Goal: Task Accomplishment & Management: Manage account settings

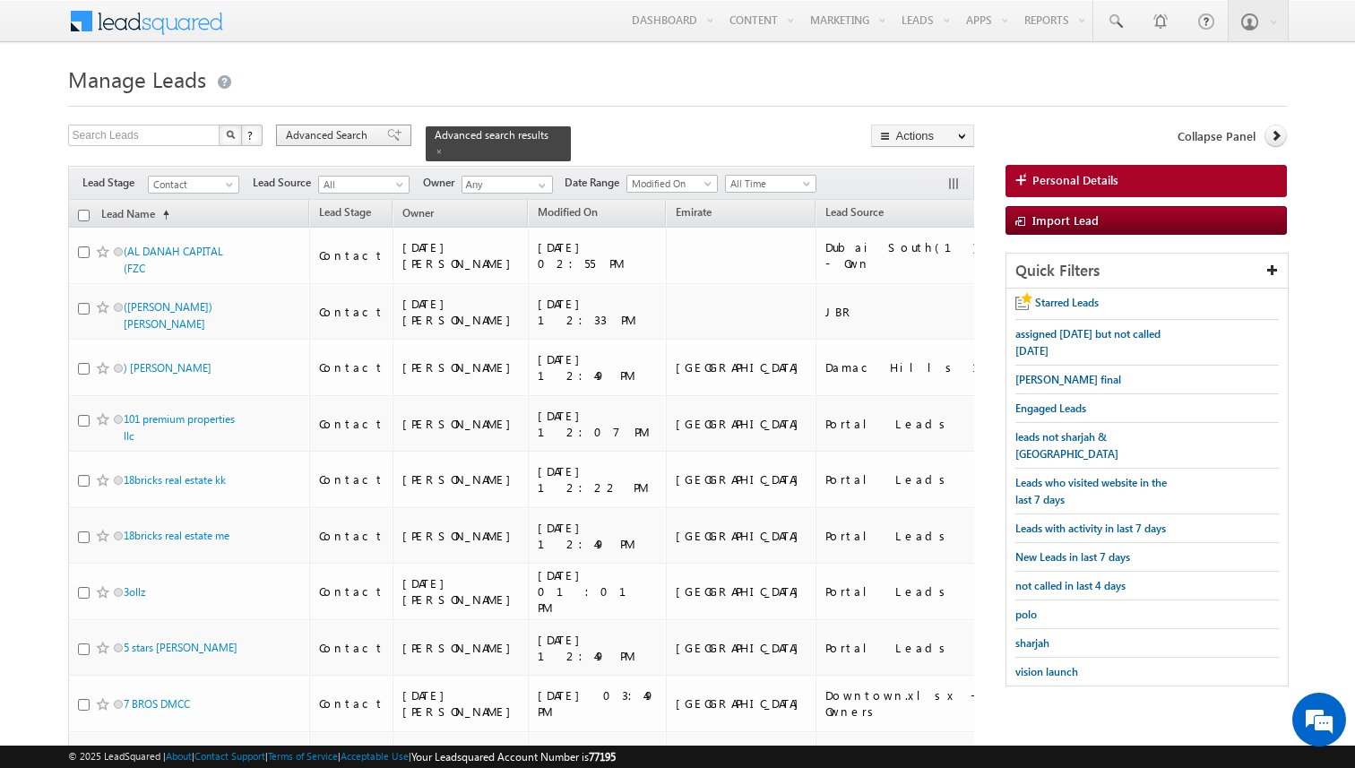
click at [374, 140] on div "Advanced Search" at bounding box center [343, 136] width 135 height 22
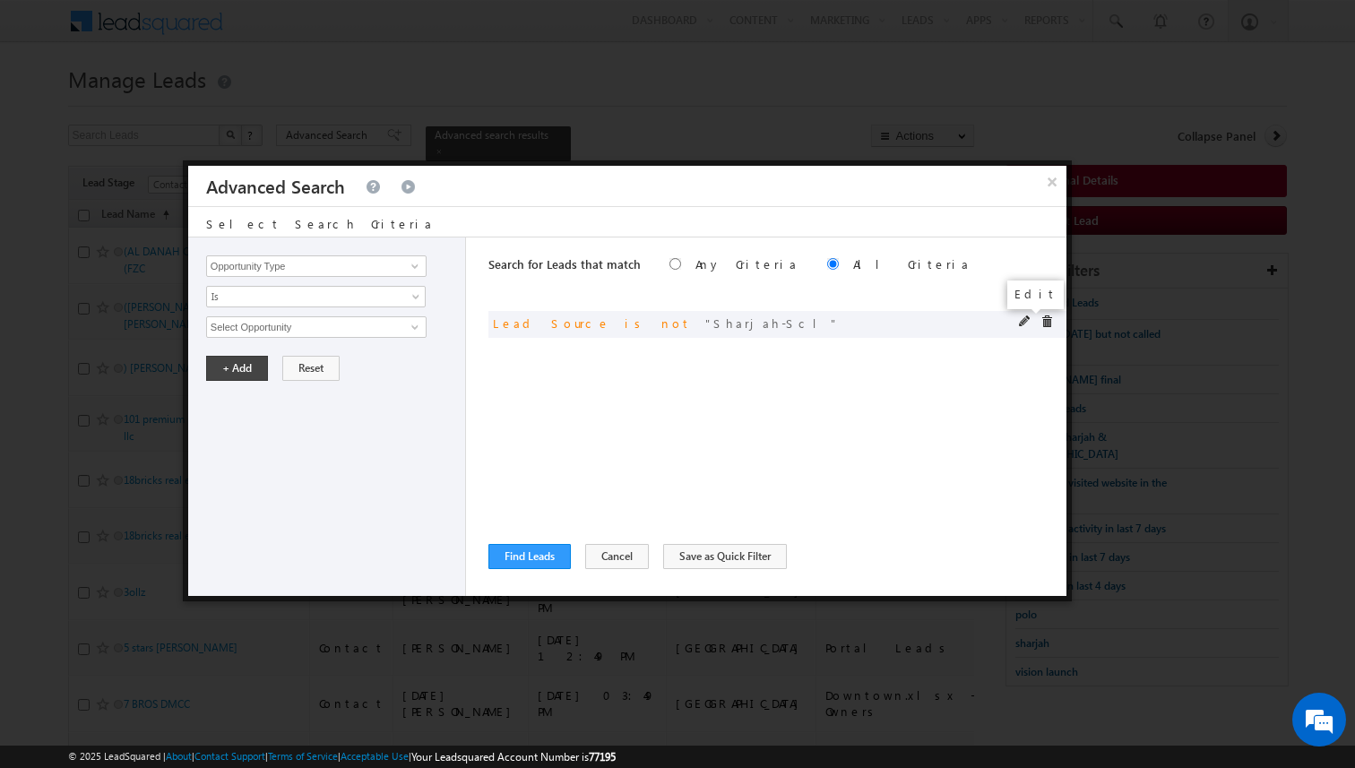
click at [1022, 320] on span at bounding box center [1025, 322] width 13 height 13
click at [260, 370] on button "+ Add" at bounding box center [237, 368] width 62 height 25
click at [397, 272] on input "Opportunity Type" at bounding box center [316, 266] width 221 height 22
type input "Lead Source"
click at [356, 331] on span "None Selected" at bounding box center [308, 327] width 203 height 20
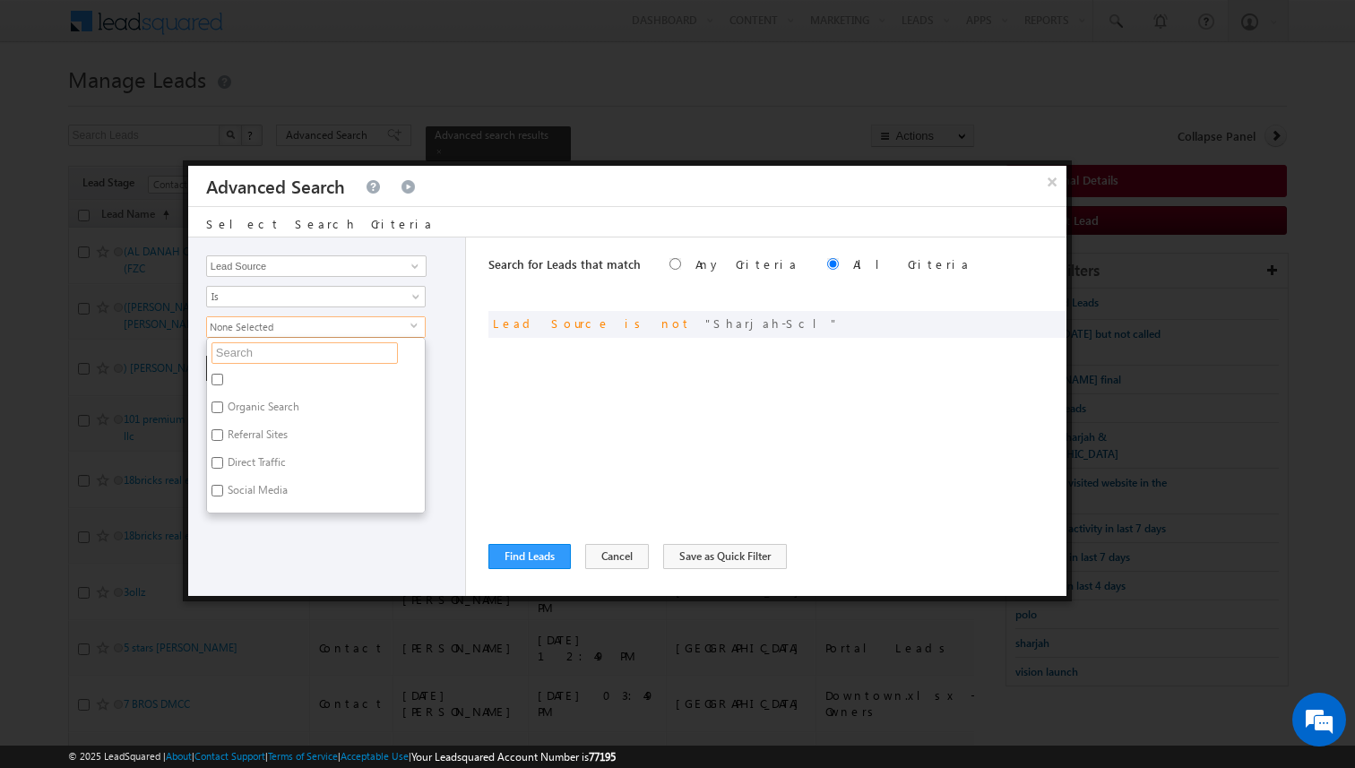
click at [331, 354] on input "text" at bounding box center [305, 353] width 186 height 22
type input "FUR"
click at [260, 379] on label "Al Furjan" at bounding box center [247, 382] width 81 height 28
click at [223, 379] on input "Al Furjan" at bounding box center [218, 380] width 12 height 12
checkbox input "true"
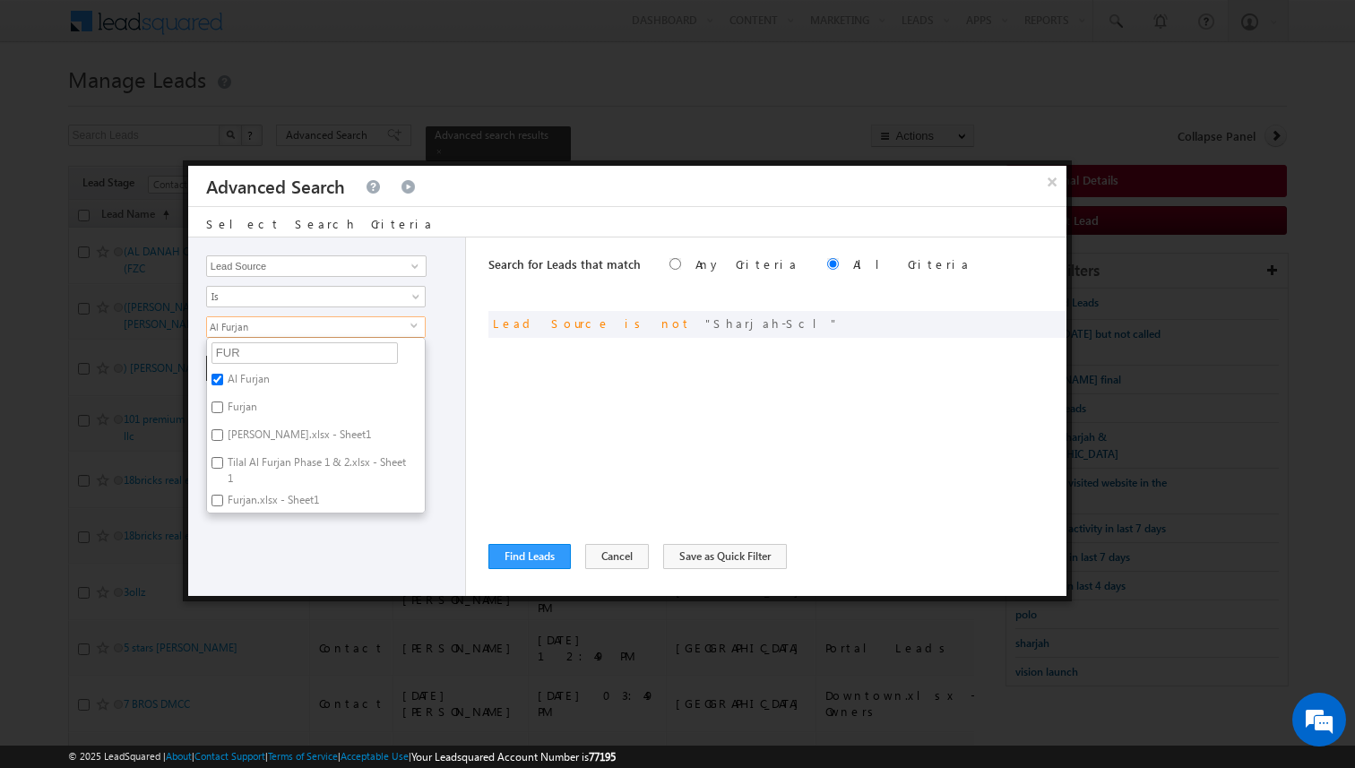
click at [251, 400] on label "Furjan" at bounding box center [241, 410] width 68 height 28
click at [223, 402] on input "Furjan" at bounding box center [218, 408] width 12 height 12
checkbox input "true"
click at [254, 433] on label "Azizi Furjan.xlsx - Sheet1" at bounding box center [298, 438] width 182 height 28
click at [223, 433] on input "Azizi Furjan.xlsx - Sheet1" at bounding box center [218, 435] width 12 height 12
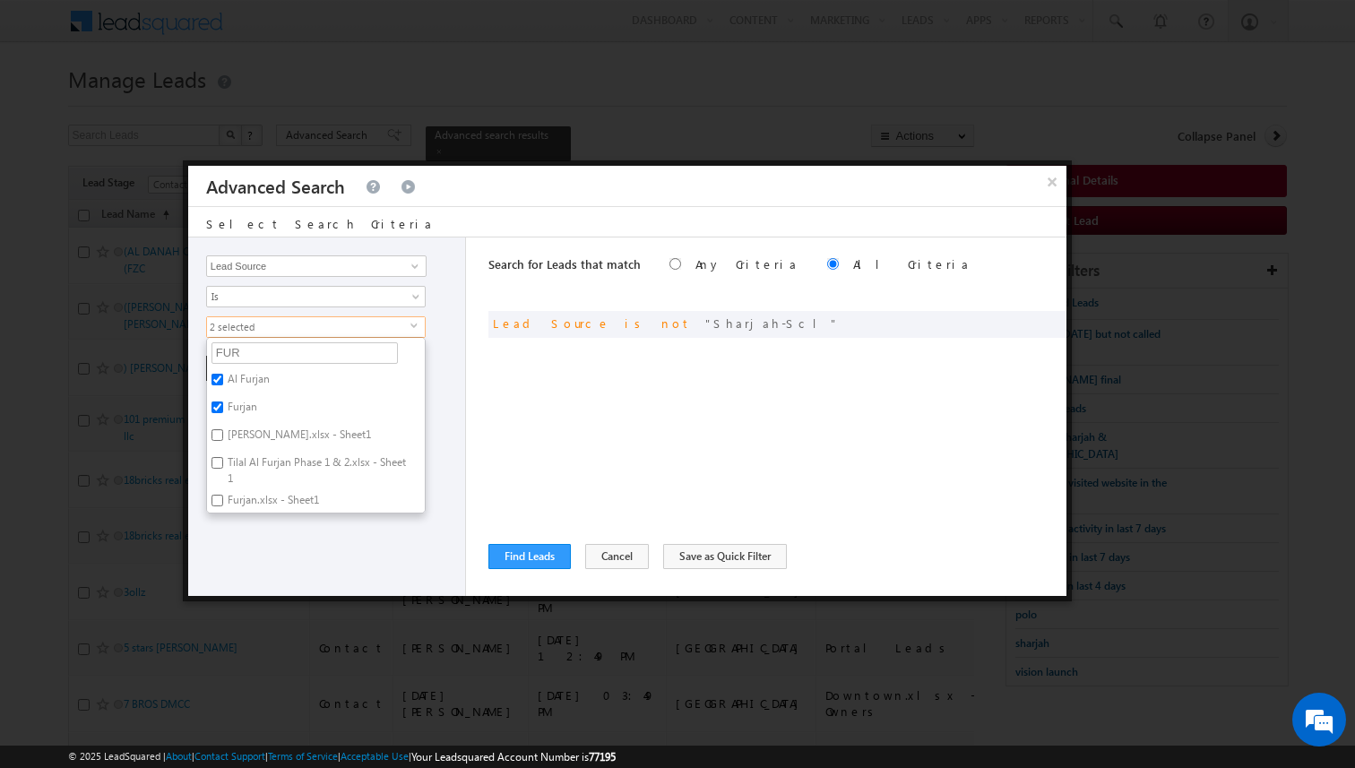
checkbox input "true"
click at [262, 456] on label "Furjan.xlsx - Sheet1" at bounding box center [272, 454] width 130 height 28
click at [223, 456] on input "Furjan.xlsx - Sheet1" at bounding box center [218, 451] width 12 height 12
checkbox input "true"
click at [262, 355] on input "FUR" at bounding box center [305, 353] width 186 height 22
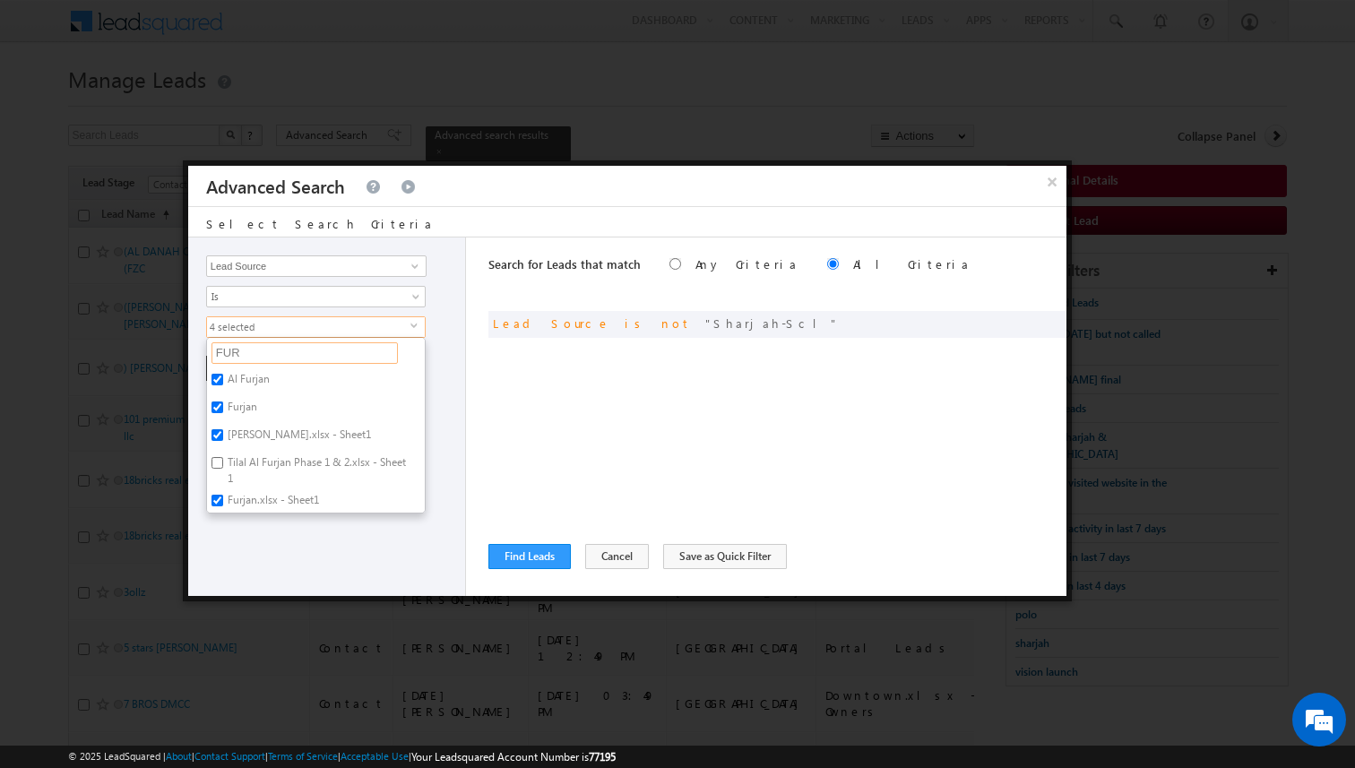
click at [262, 355] on input "FUR" at bounding box center [305, 353] width 186 height 22
type input "ARJAN"
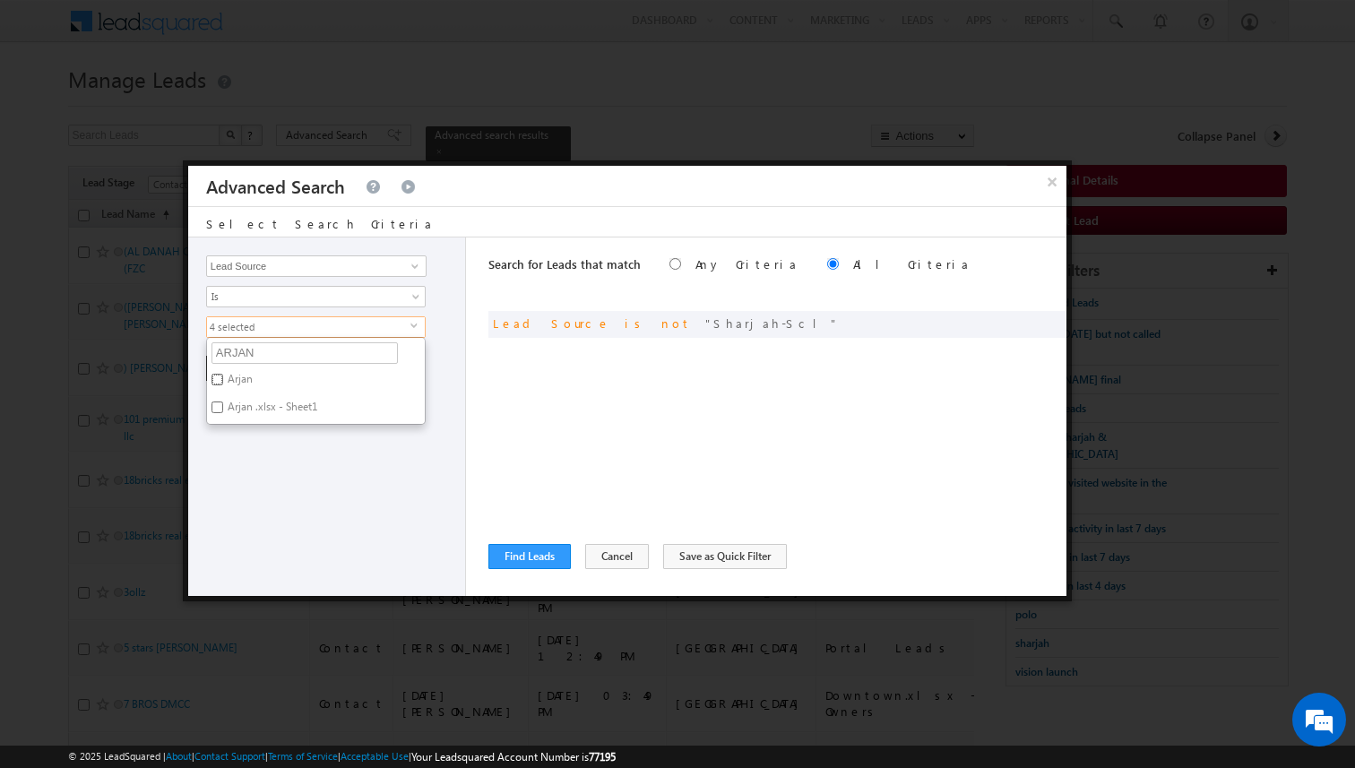
click at [220, 382] on input "Arjan" at bounding box center [218, 380] width 12 height 12
checkbox input "true"
click at [219, 412] on input "Arjan .xlsx - Sheet1" at bounding box center [218, 408] width 12 height 12
checkbox input "true"
click at [278, 355] on input "ARJAN" at bounding box center [305, 353] width 186 height 22
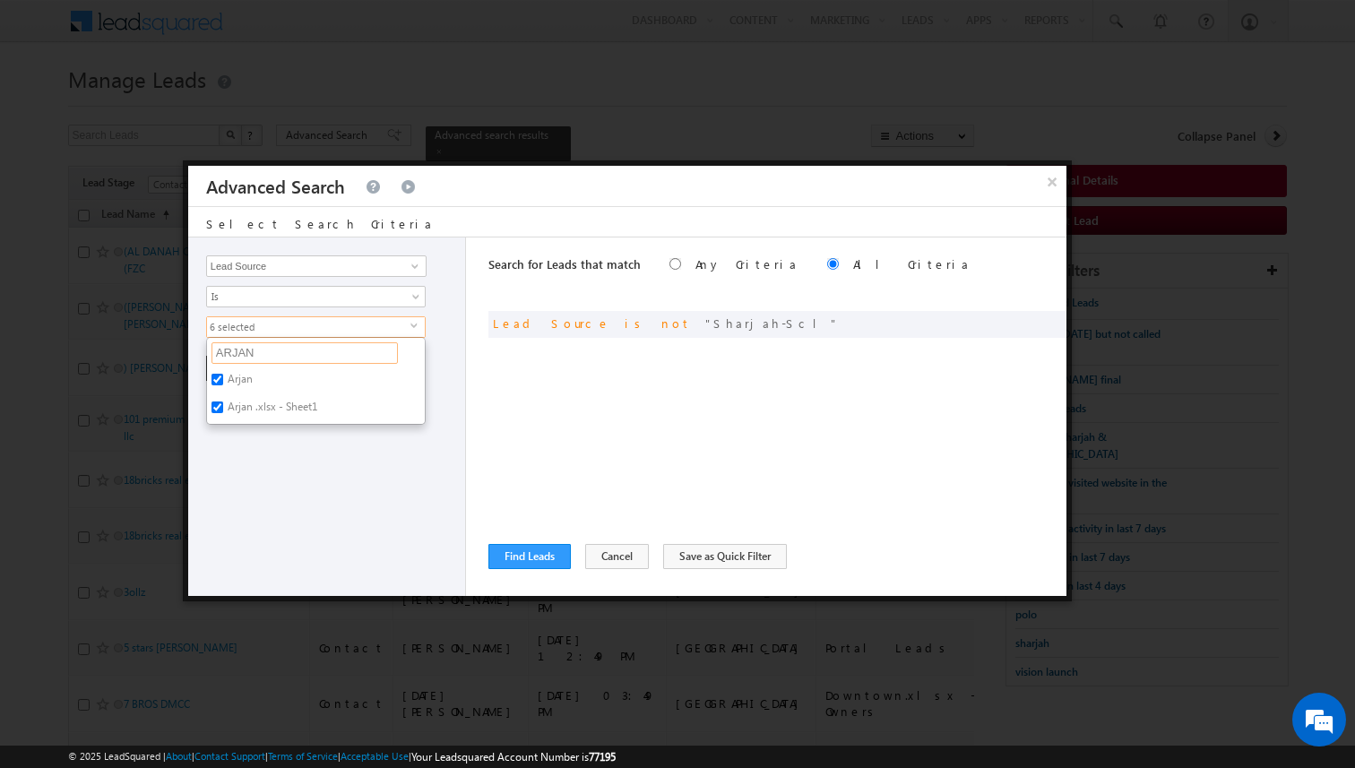
click at [278, 355] on input "ARJAN" at bounding box center [305, 353] width 186 height 22
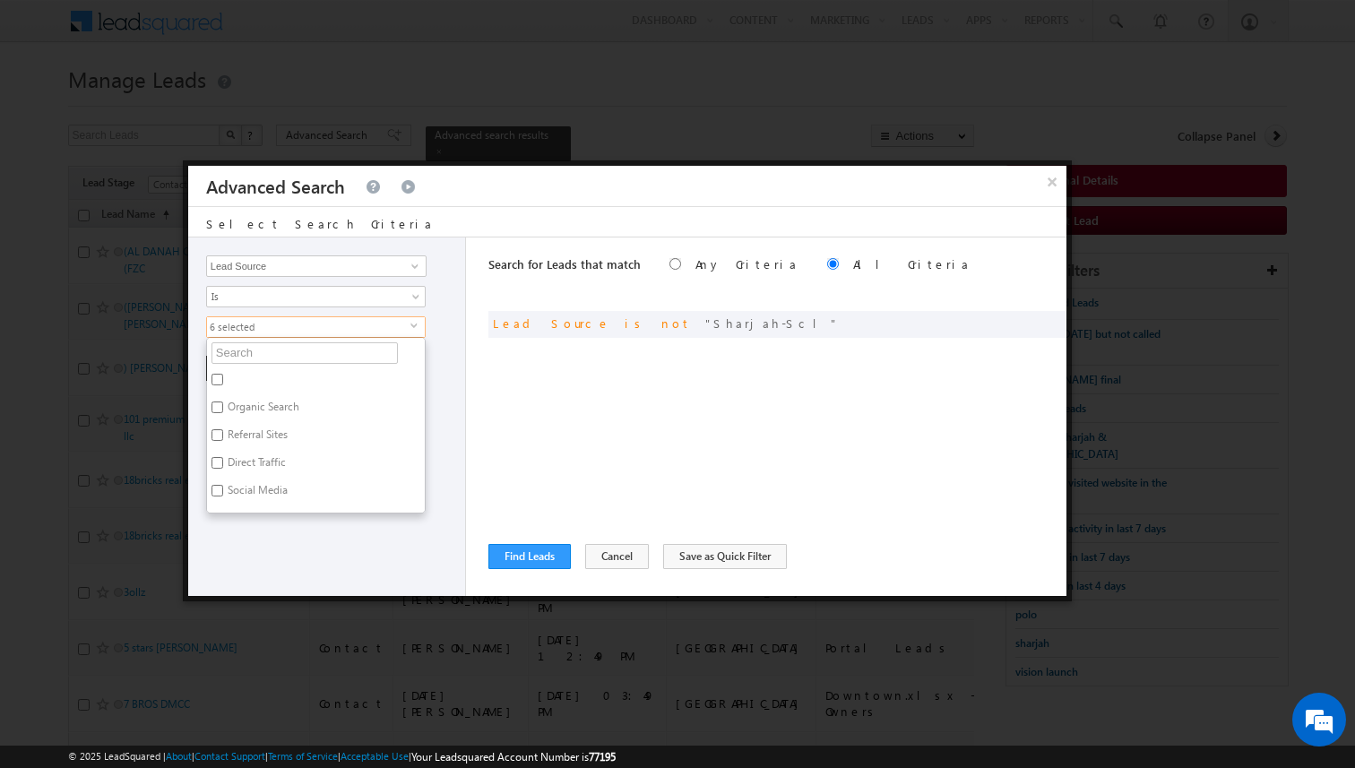
type input "J"
click at [238, 380] on label "JVC" at bounding box center [234, 382] width 55 height 28
click at [223, 380] on input "JVC" at bounding box center [218, 380] width 12 height 12
checkbox input "true"
click at [238, 406] on label "JVT" at bounding box center [234, 410] width 54 height 28
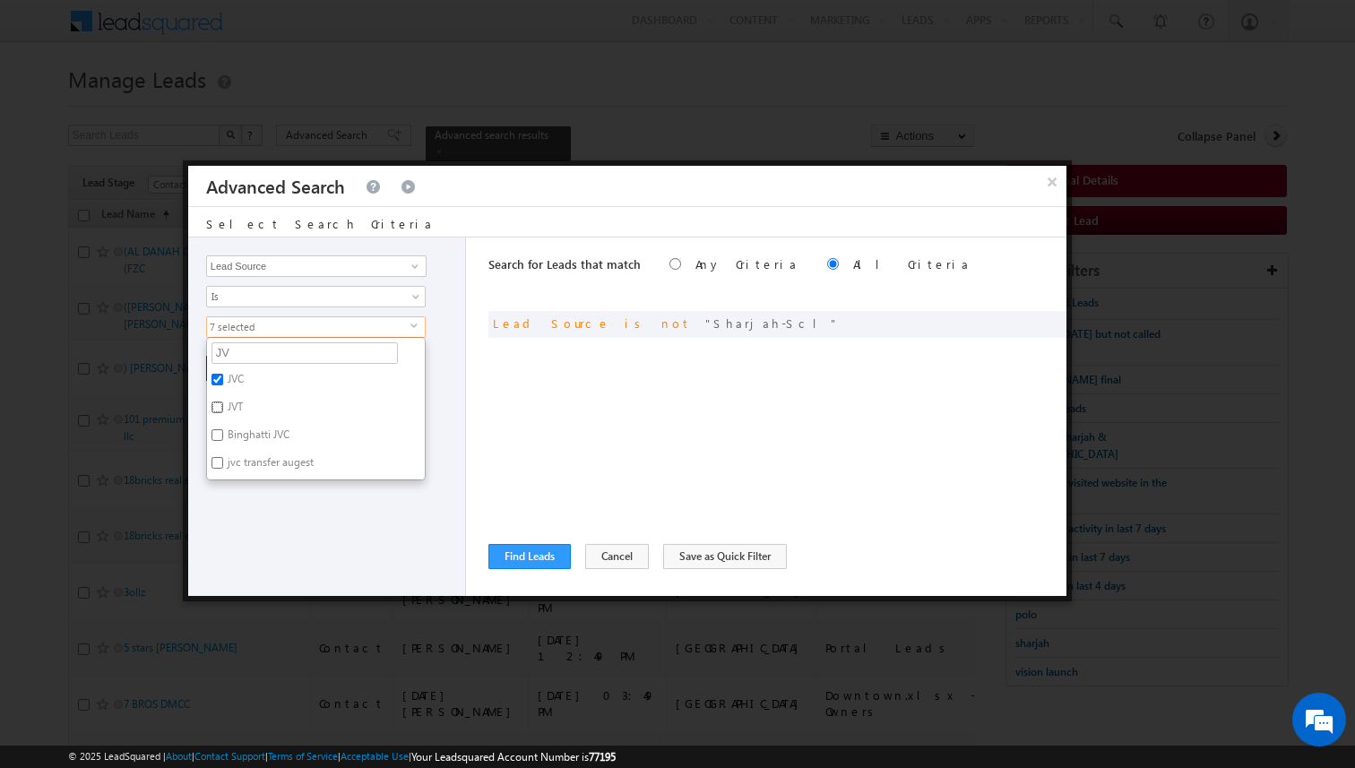
click at [223, 406] on input "JVT" at bounding box center [218, 408] width 12 height 12
checkbox input "true"
click at [257, 441] on label "Binghatti JVC" at bounding box center [257, 438] width 100 height 28
click at [223, 441] on input "Binghatti JVC" at bounding box center [218, 435] width 12 height 12
checkbox input "true"
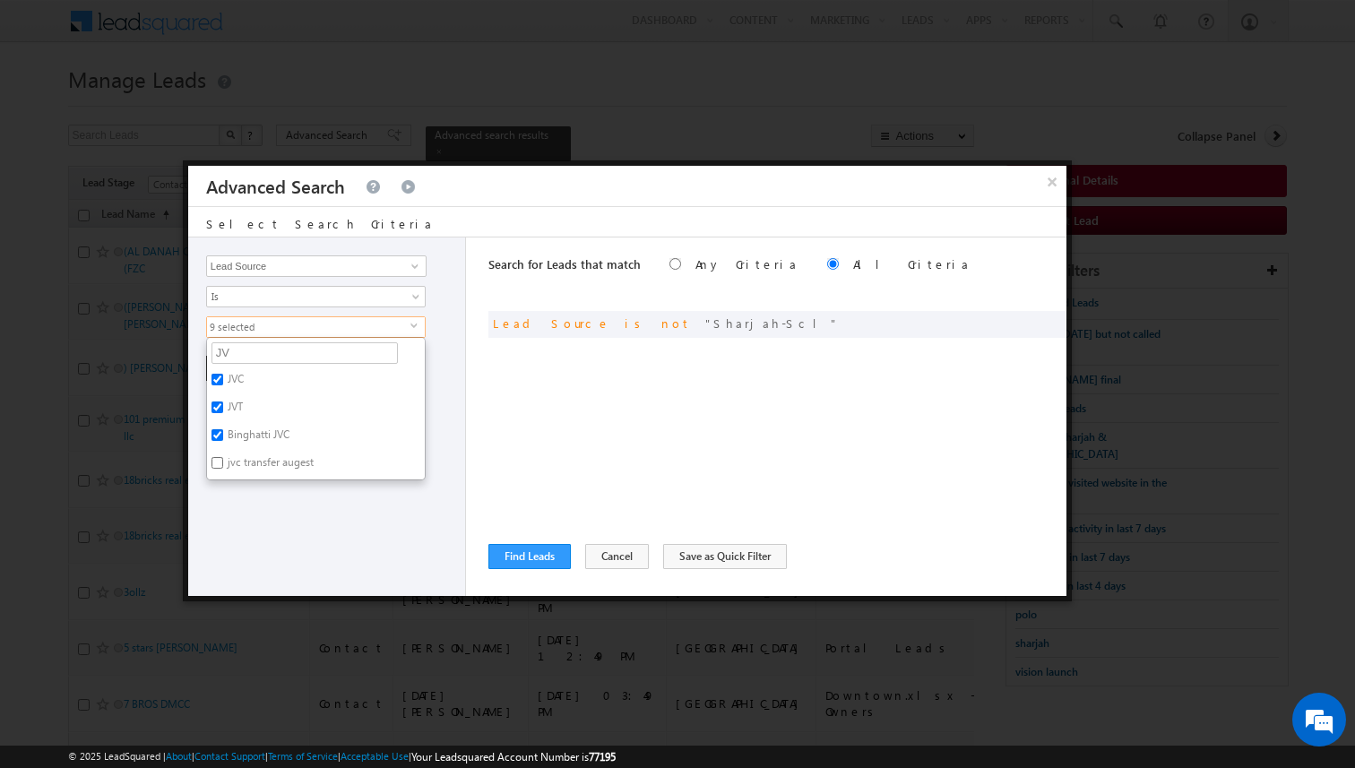
click at [259, 461] on label "jvc transfer augest" at bounding box center [269, 466] width 125 height 28
click at [223, 461] on input "jvc transfer augest" at bounding box center [218, 463] width 12 height 12
checkbox input "true"
click at [266, 355] on input "JV" at bounding box center [305, 353] width 186 height 22
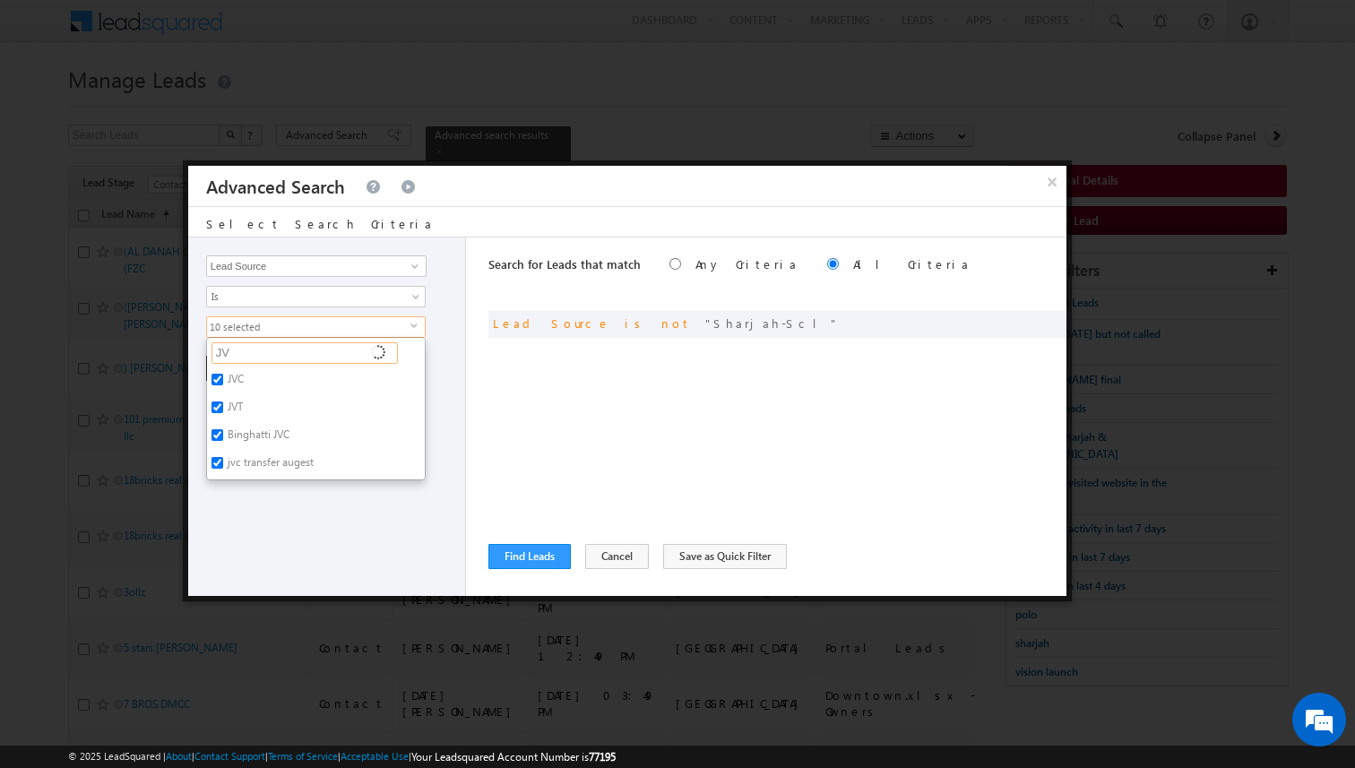
type input "JVT"
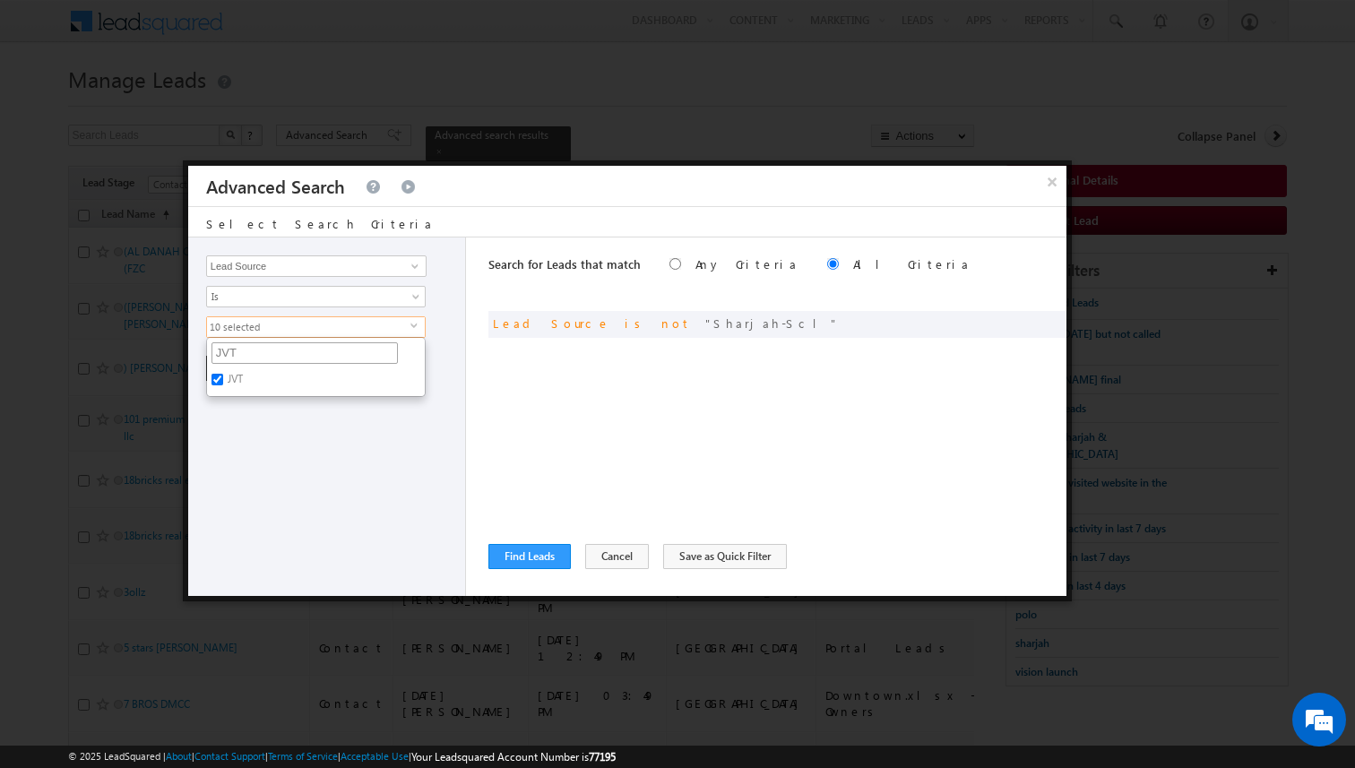
click at [270, 348] on input "JVT" at bounding box center [305, 353] width 186 height 22
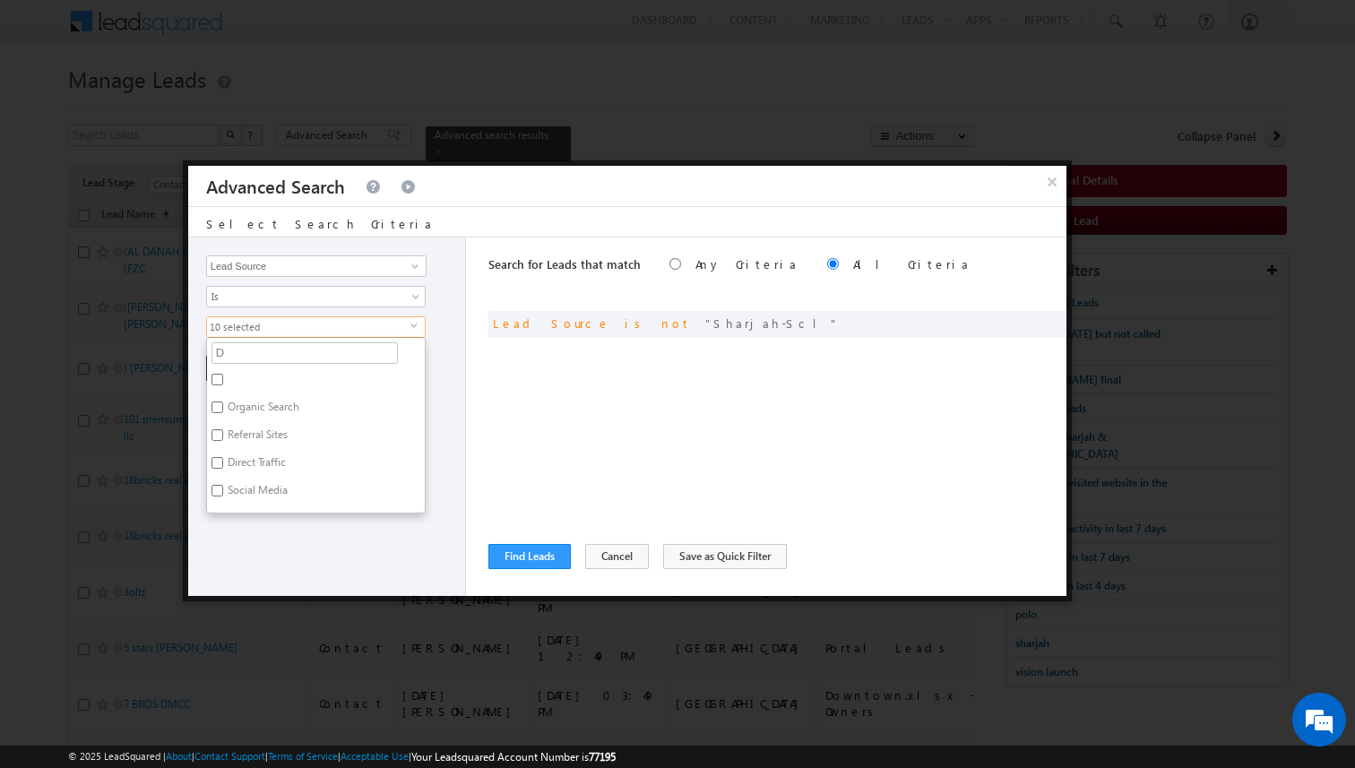
type input "DL"
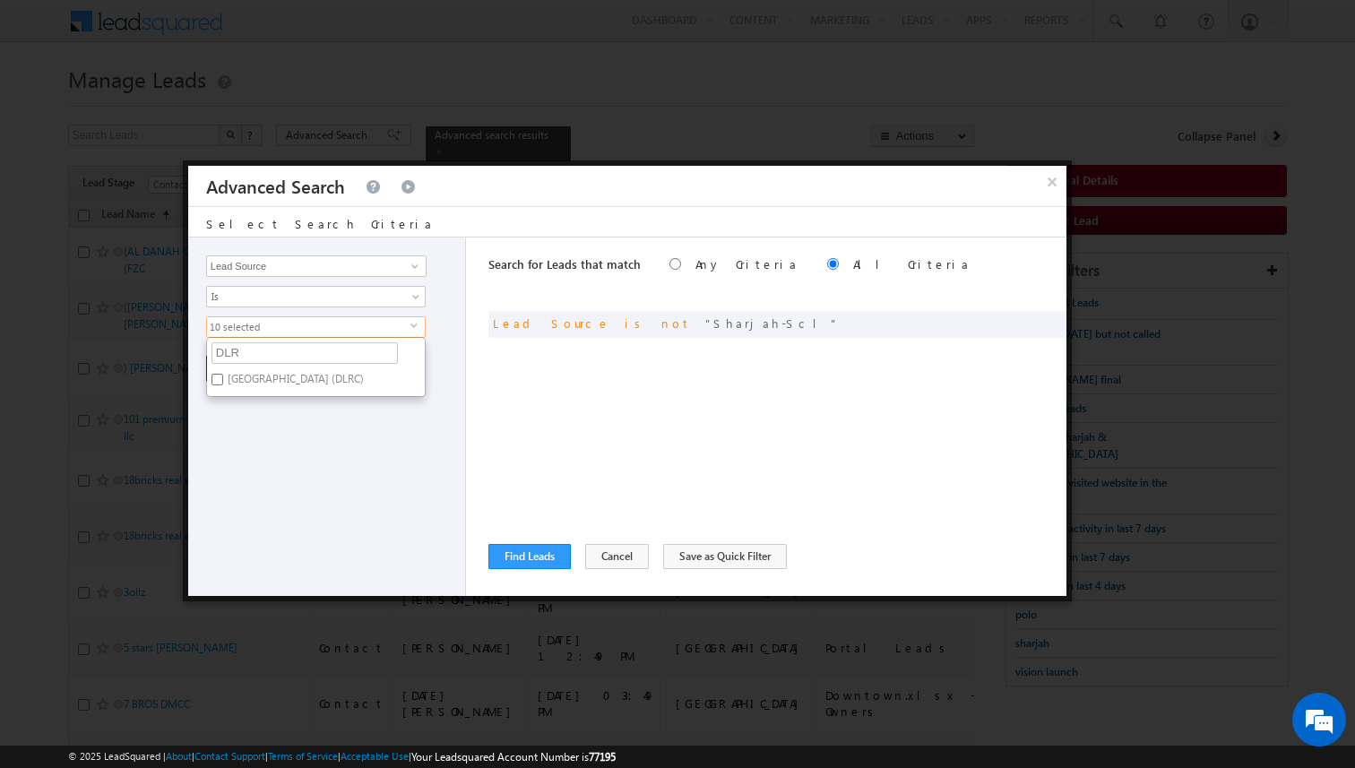
click at [270, 382] on label "[GEOGRAPHIC_DATA] (DLRC)" at bounding box center [294, 382] width 175 height 28
click at [223, 382] on input "[GEOGRAPHIC_DATA] (DLRC)" at bounding box center [218, 380] width 12 height 12
checkbox input "true"
click at [269, 350] on input "DLR" at bounding box center [305, 353] width 186 height 22
type input "DL"
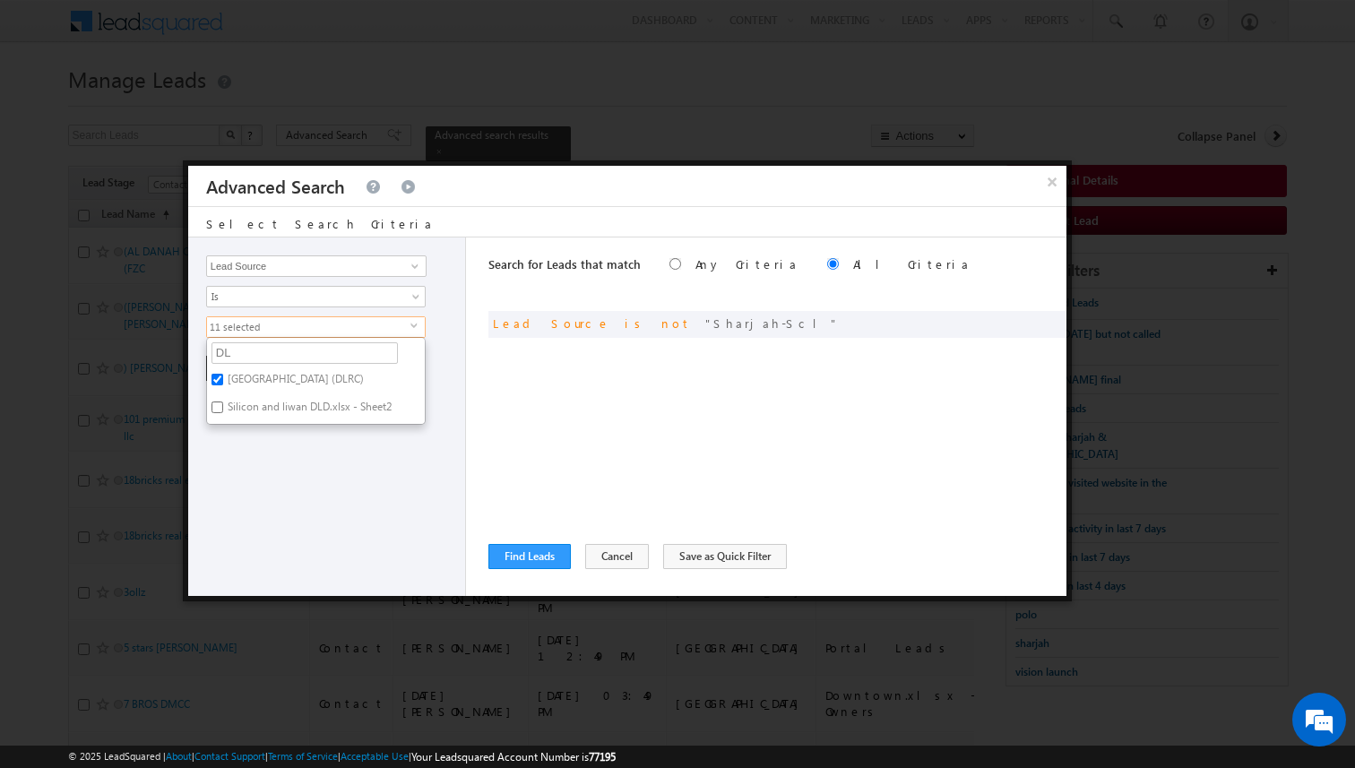
click at [279, 414] on label "Silicon and liwan DLD.xlsx - Sheet2" at bounding box center [308, 410] width 203 height 28
click at [223, 413] on input "Silicon and liwan DLD.xlsx - Sheet2" at bounding box center [218, 408] width 12 height 12
checkbox input "true"
click at [272, 456] on div "Opportunity Type Lead Activity Task Sales Group Prospect Id Address 1 Address 2…" at bounding box center [327, 417] width 278 height 359
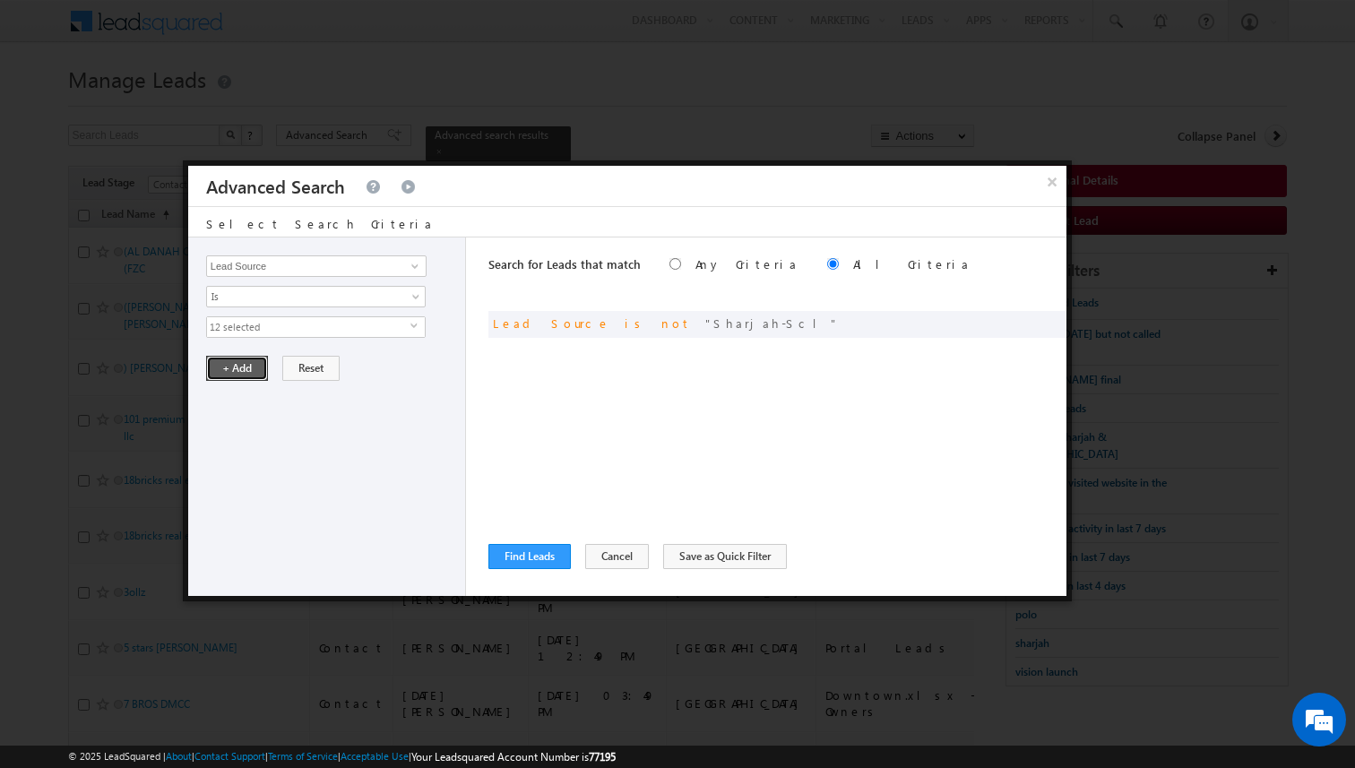
click at [246, 365] on button "+ Add" at bounding box center [237, 368] width 62 height 25
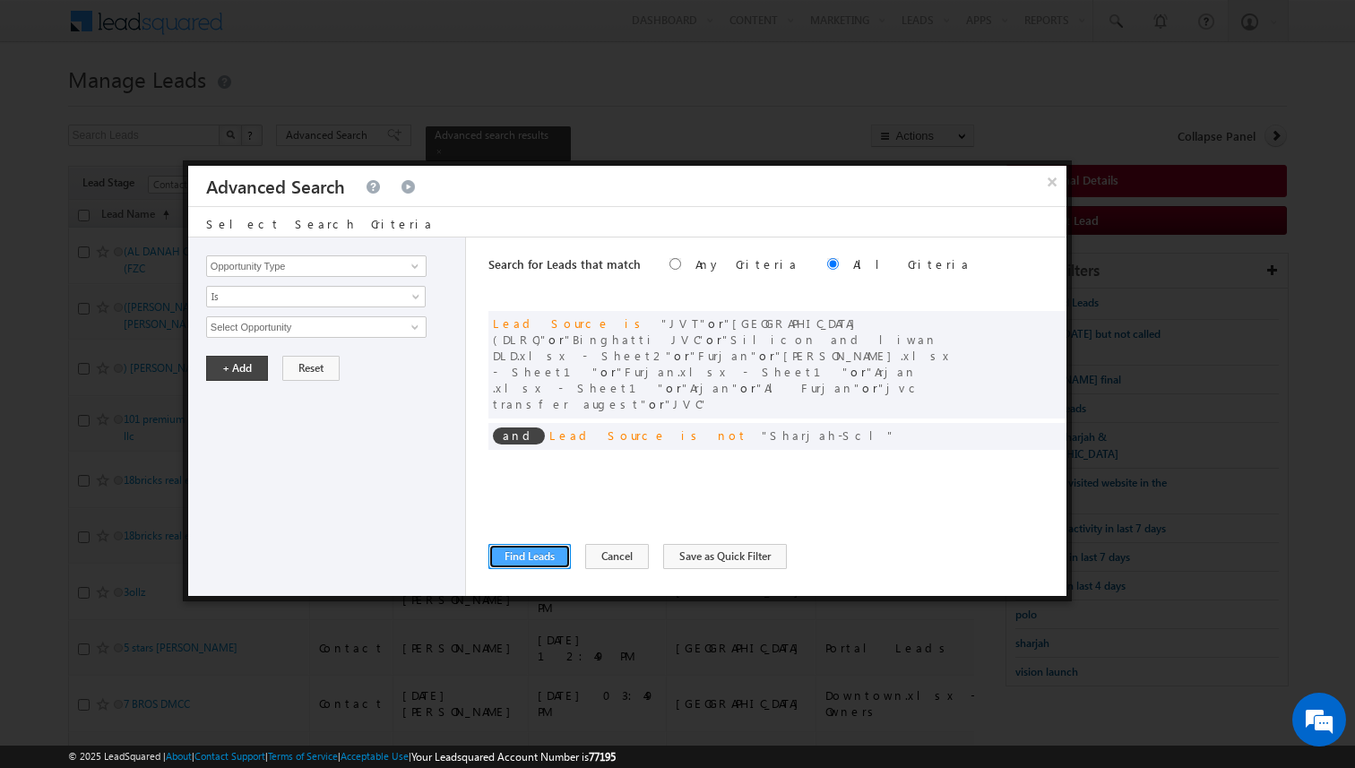
click at [535, 554] on button "Find Leads" at bounding box center [530, 556] width 82 height 25
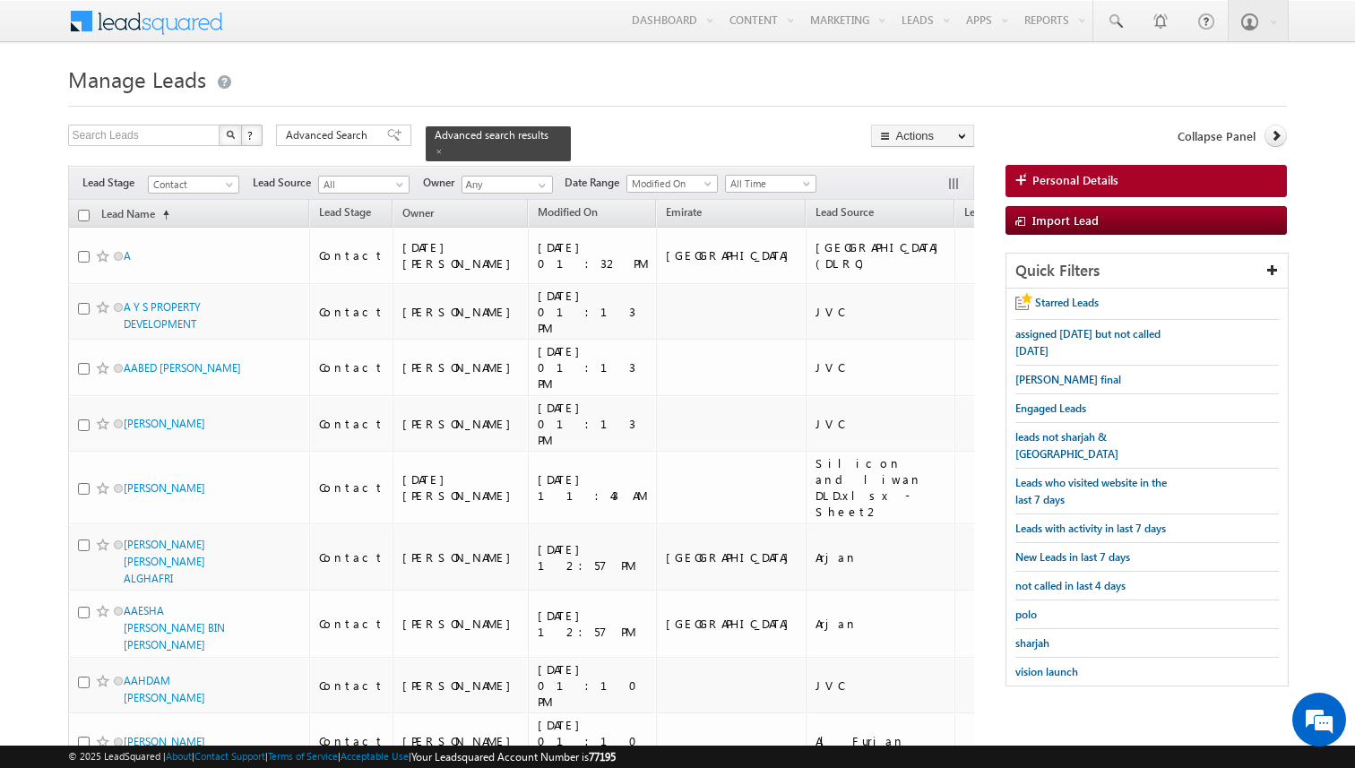
click at [85, 212] on input "checkbox" at bounding box center [84, 216] width 12 height 12
checkbox input "true"
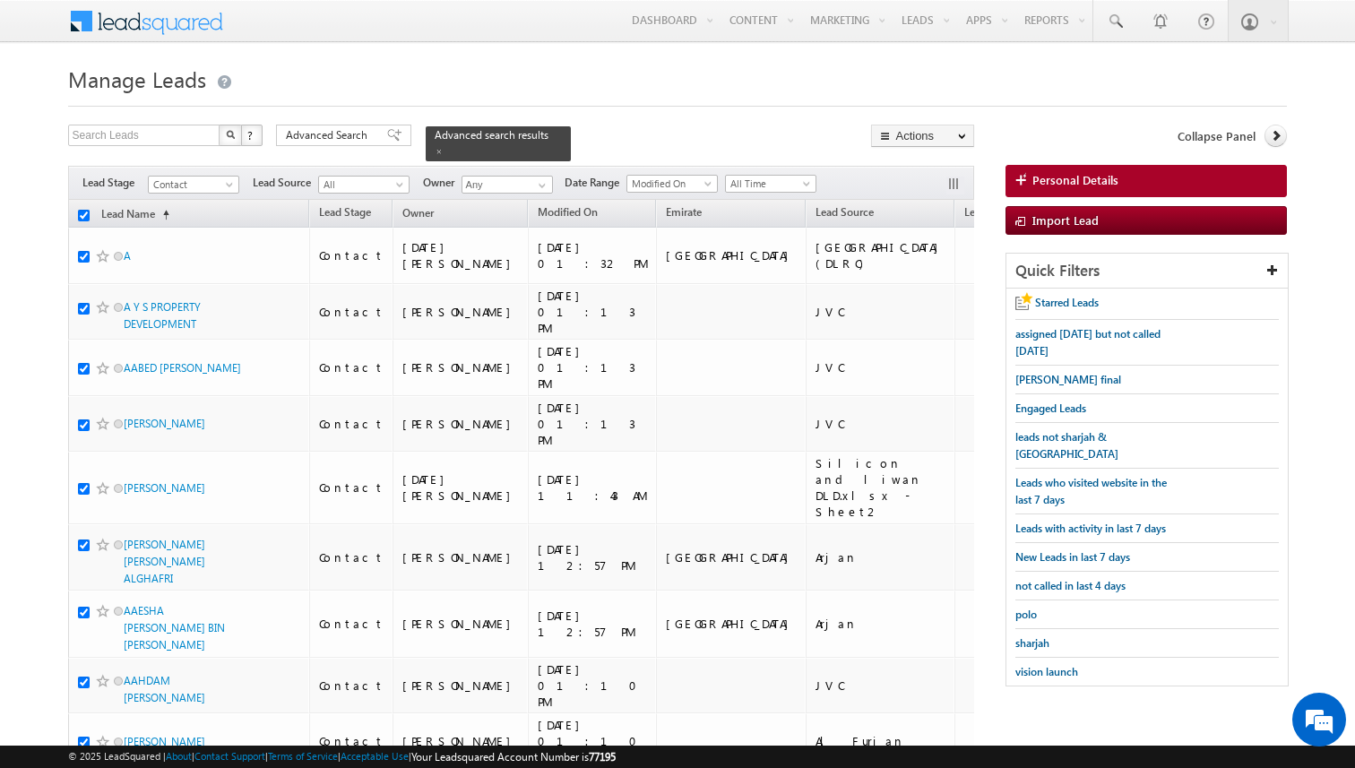
checkbox input "true"
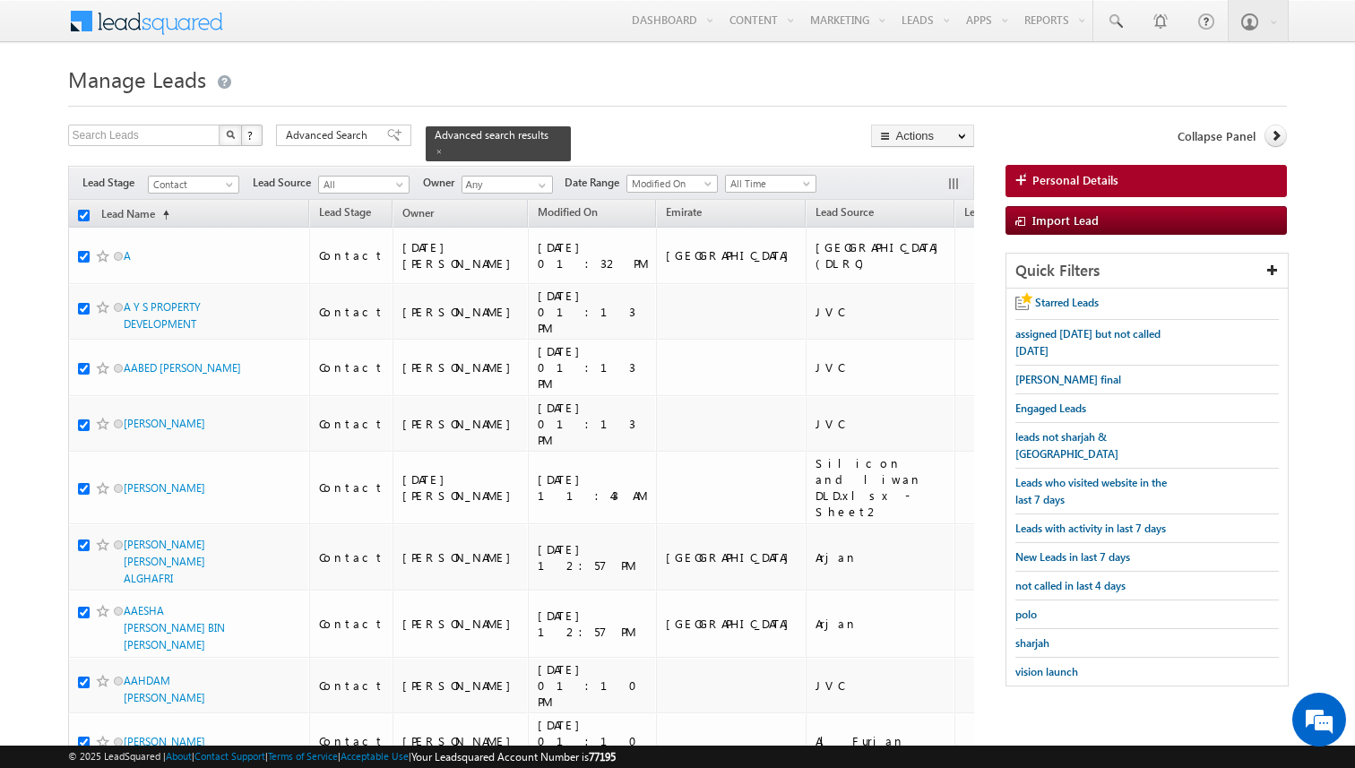
checkbox input "true"
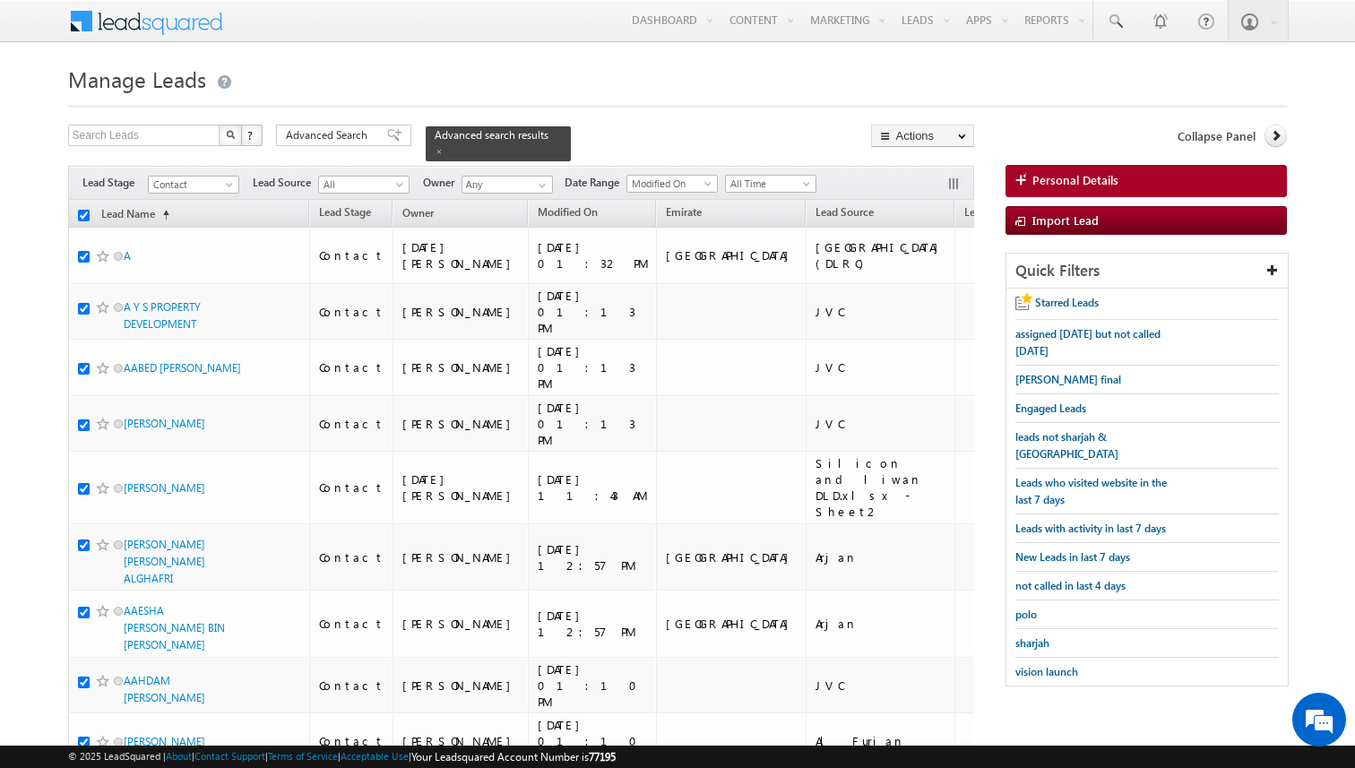
checkbox input "true"
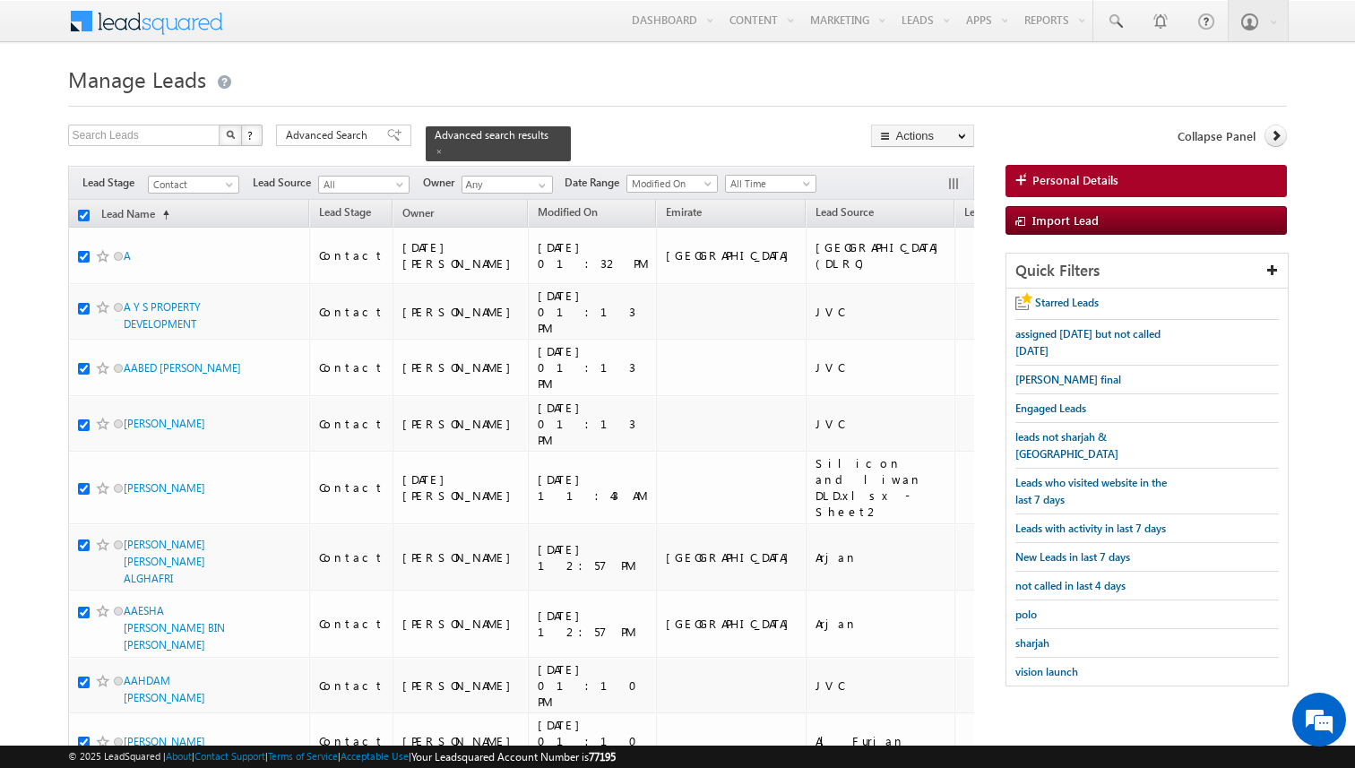
checkbox input "true"
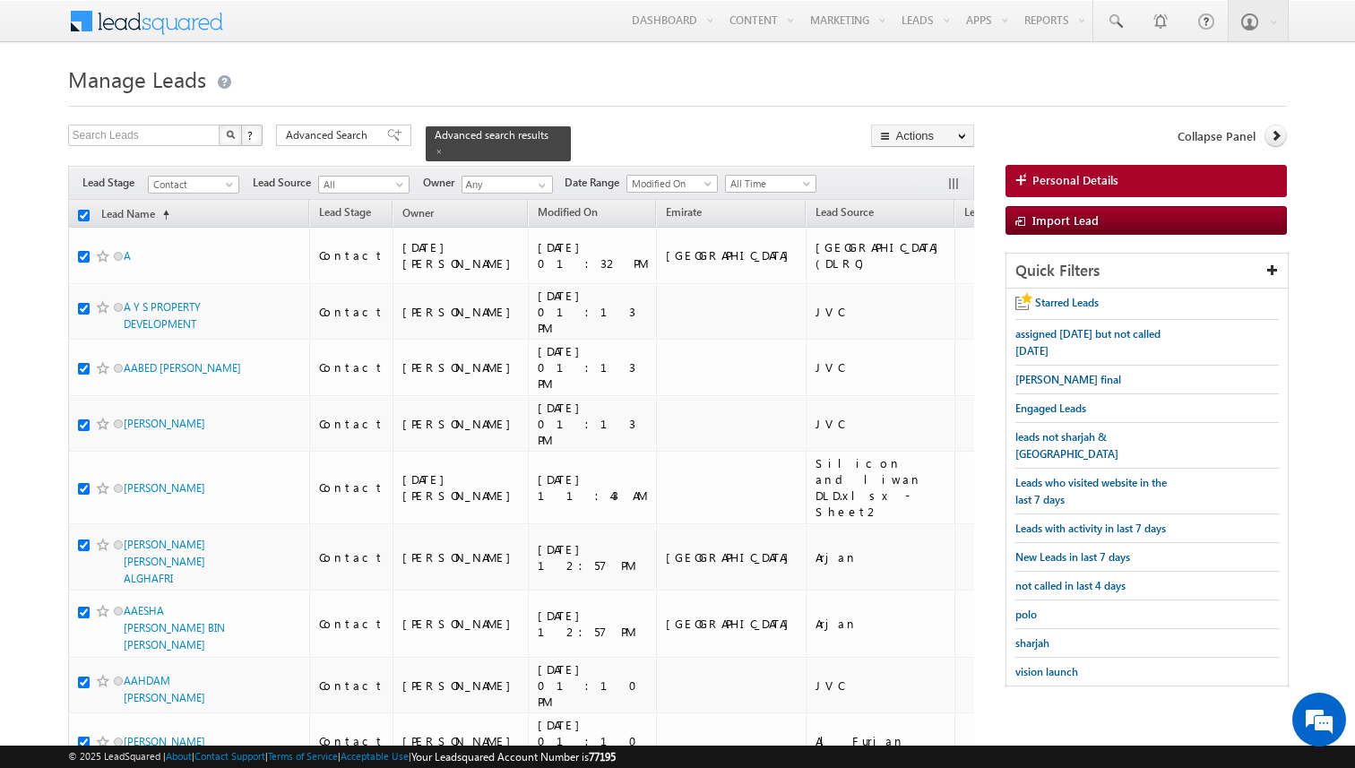
checkbox input "true"
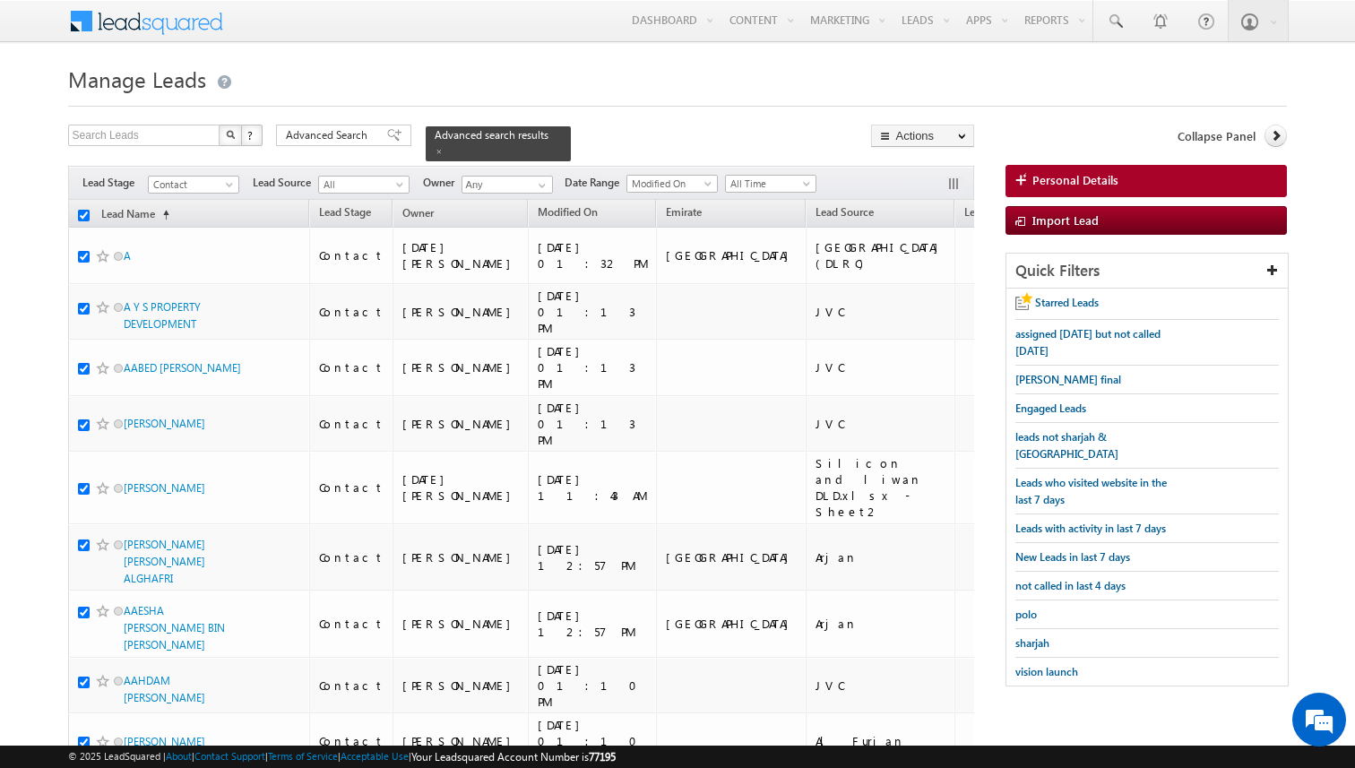
checkbox input "true"
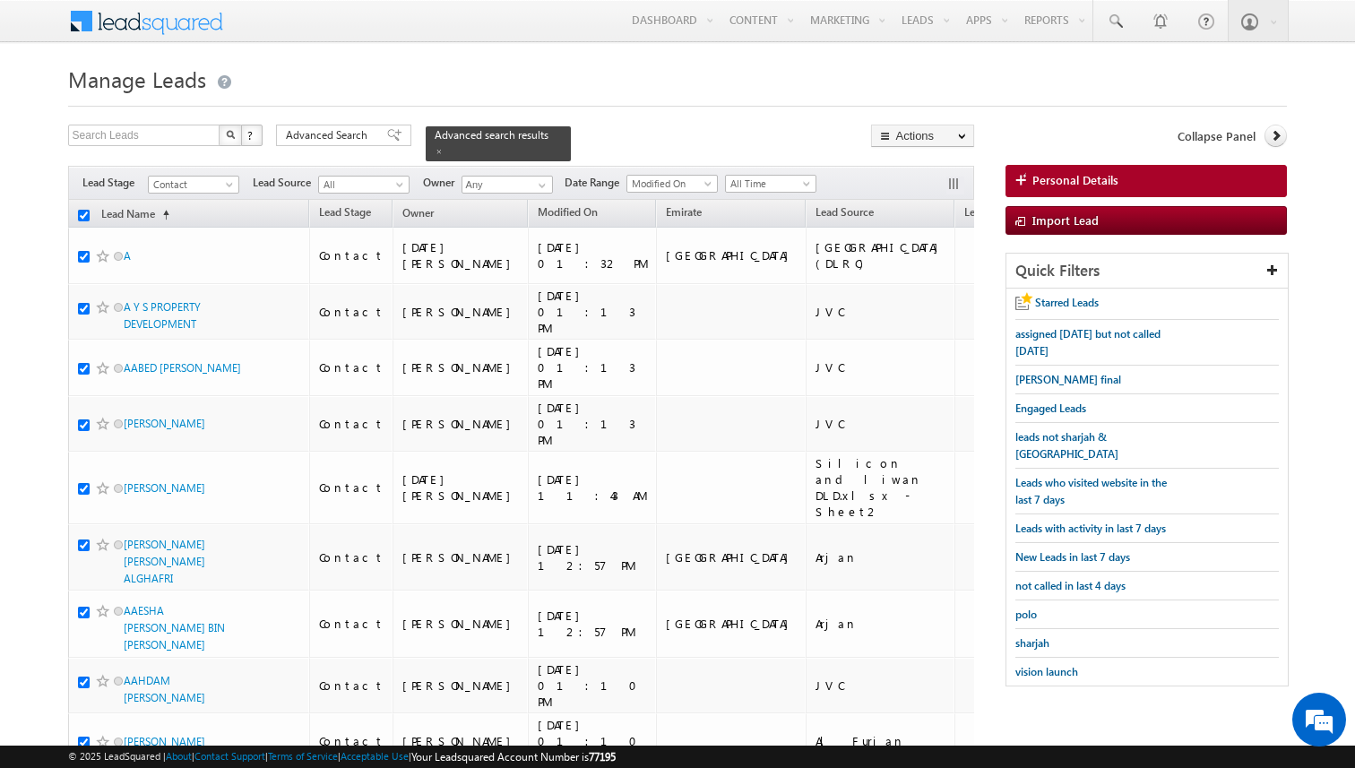
checkbox input "true"
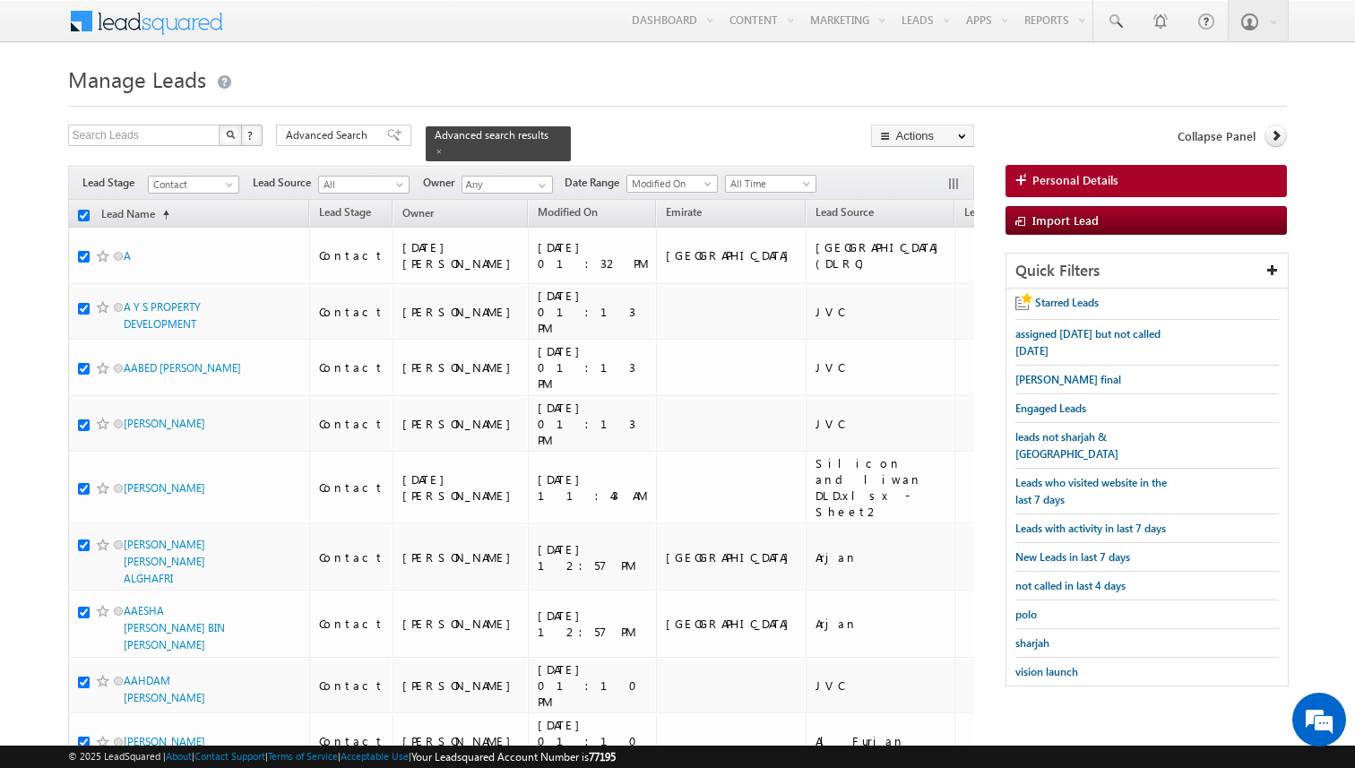
checkbox input "true"
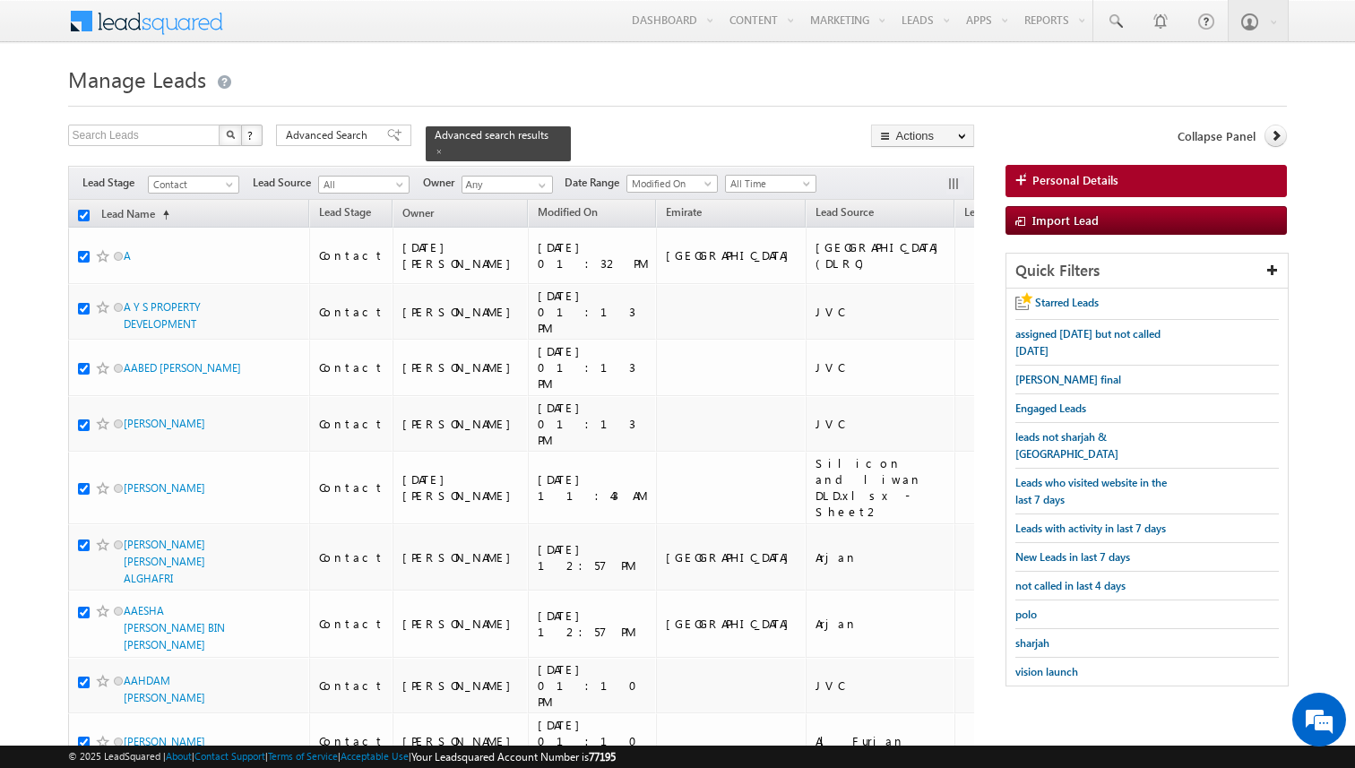
checkbox input "true"
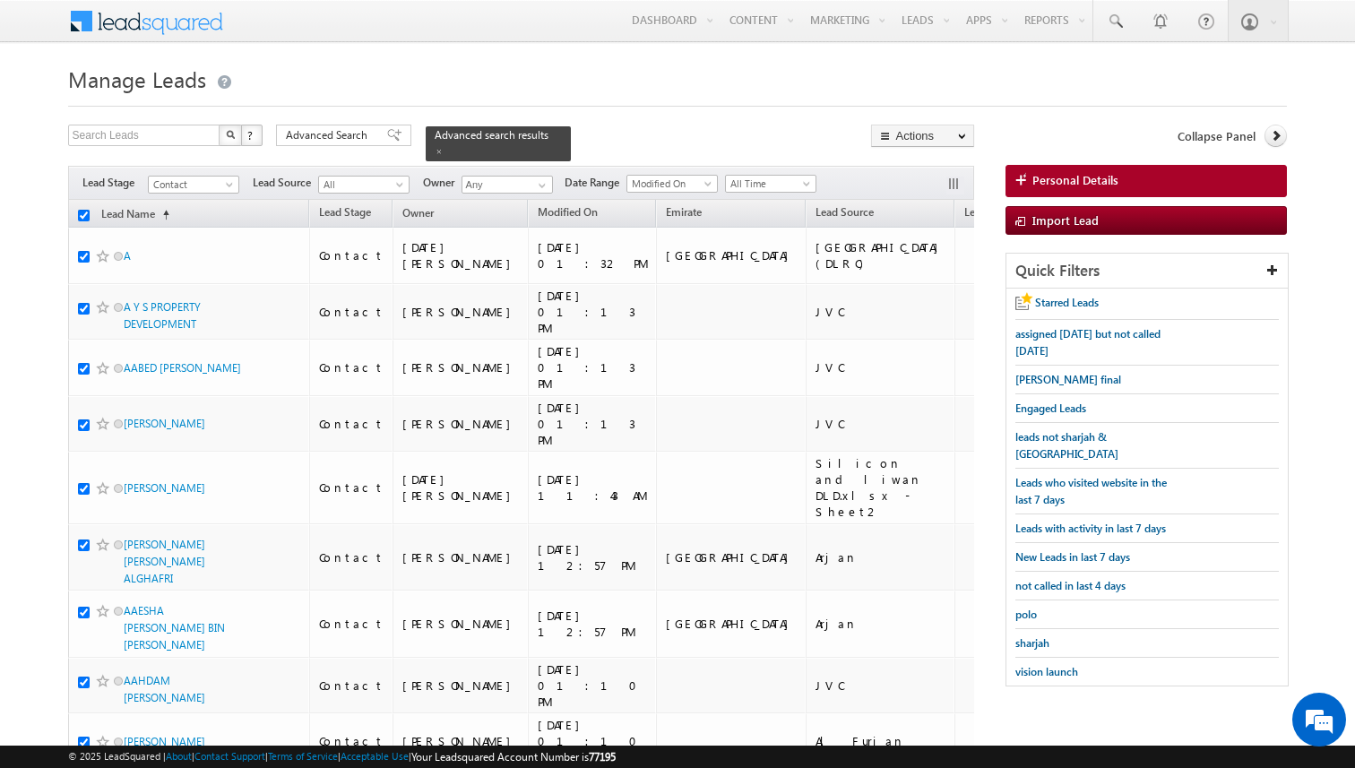
checkbox input "true"
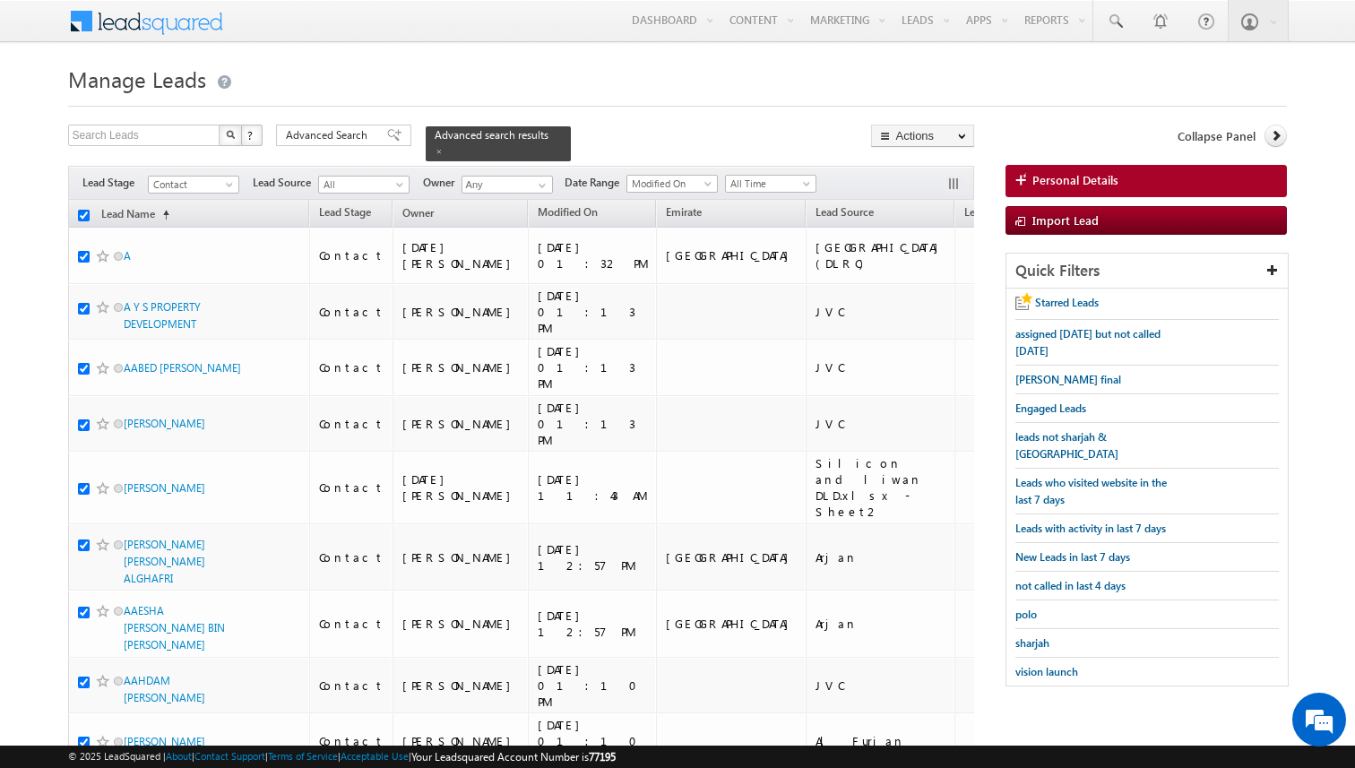
checkbox input "true"
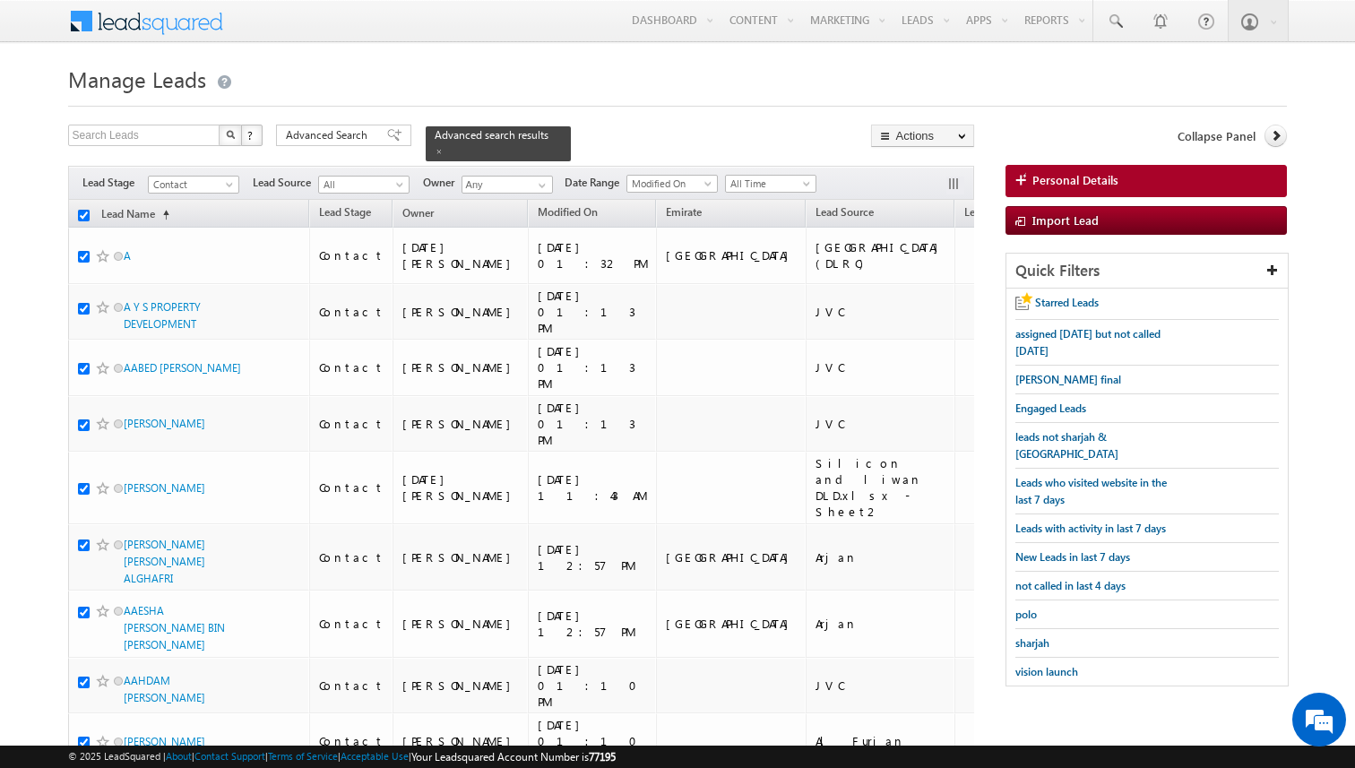
checkbox input "true"
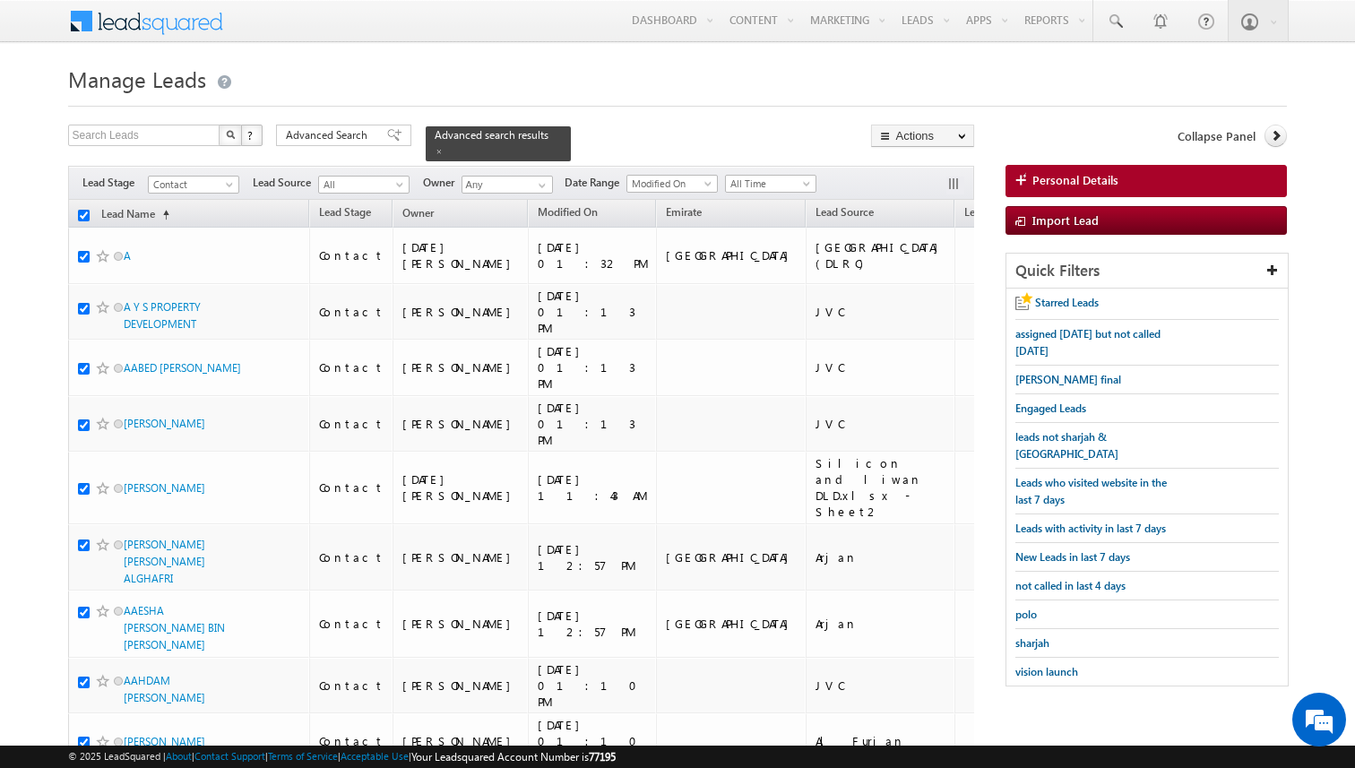
checkbox input "true"
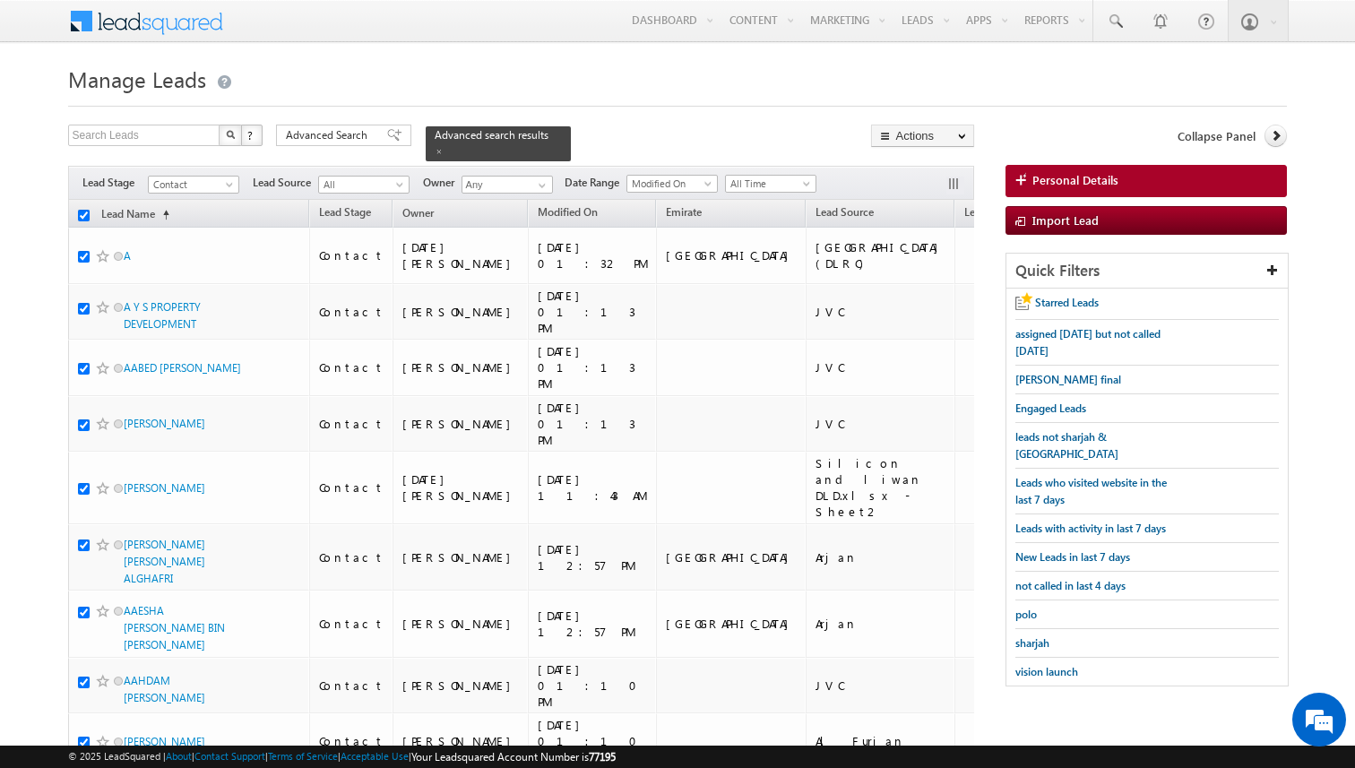
checkbox input "true"
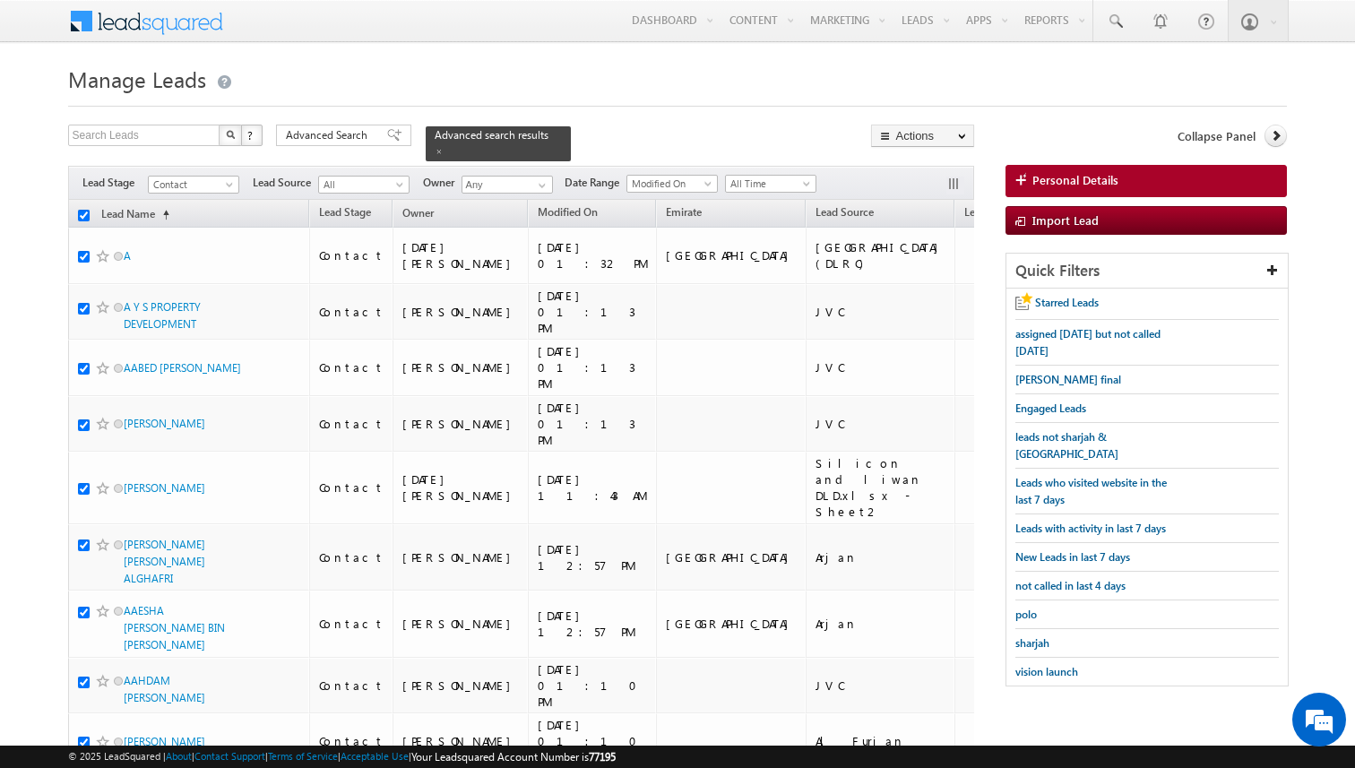
checkbox input "true"
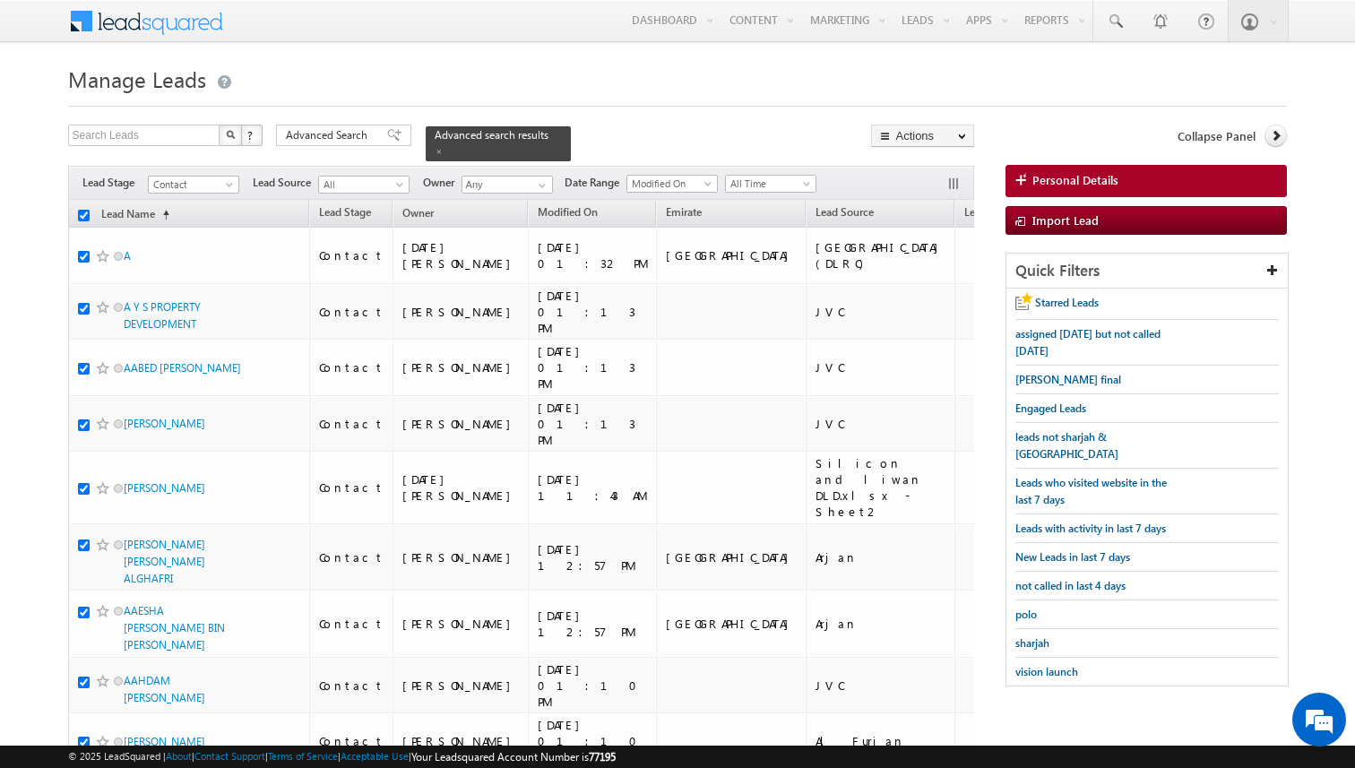
checkbox input "true"
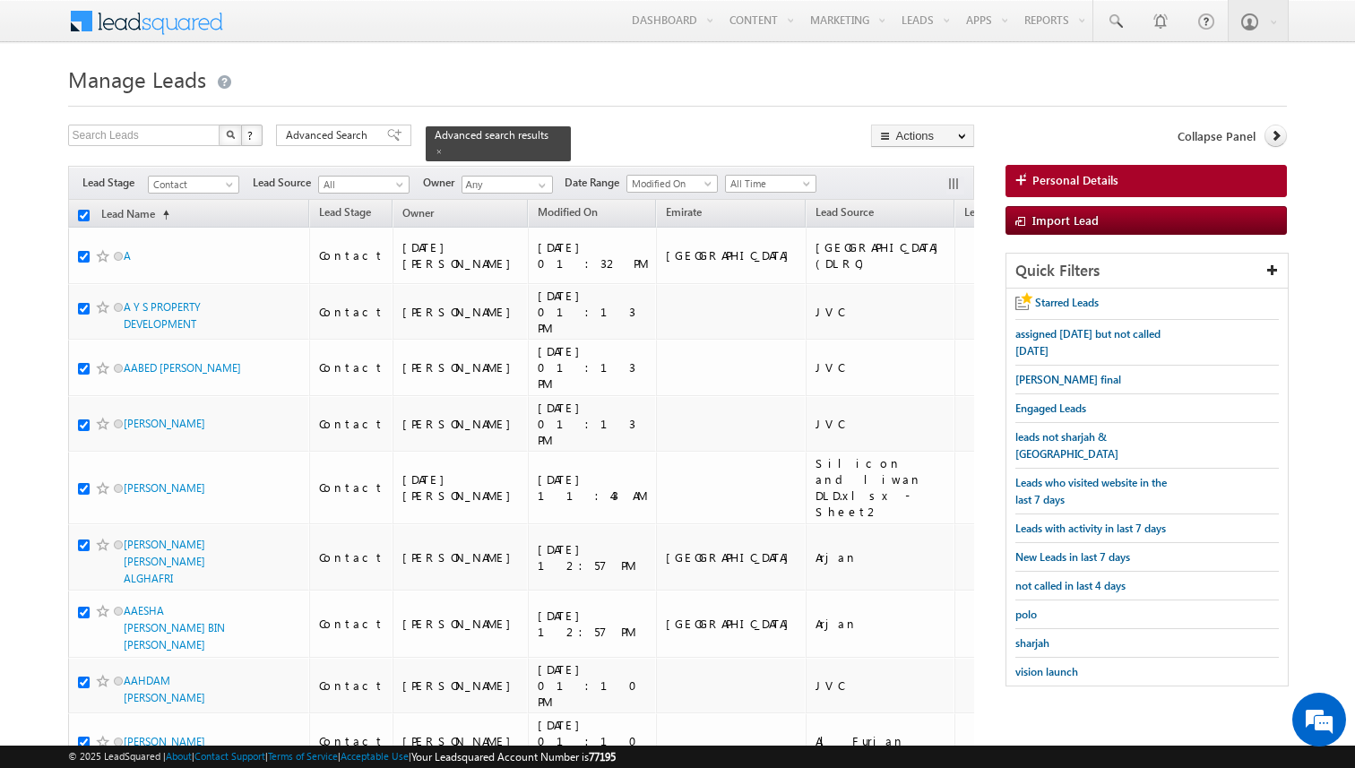
checkbox input "true"
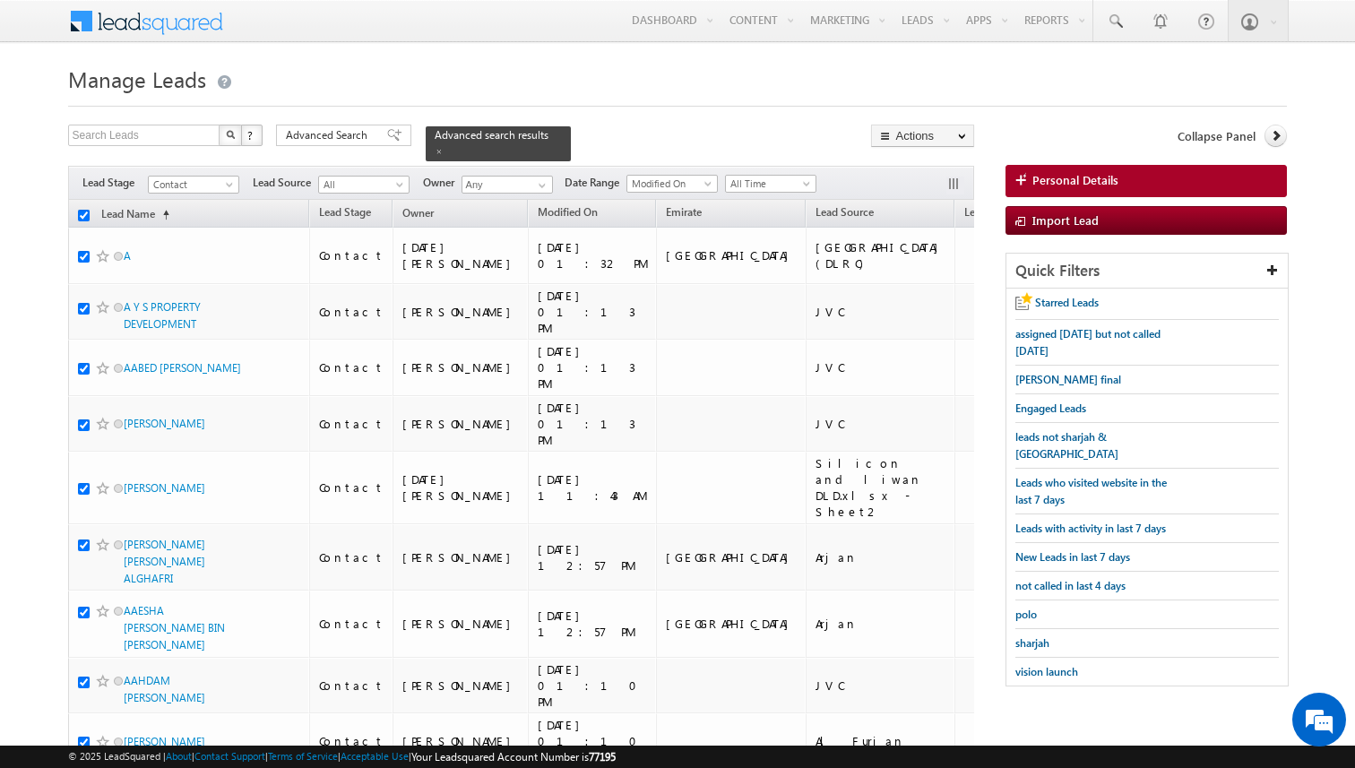
checkbox input "true"
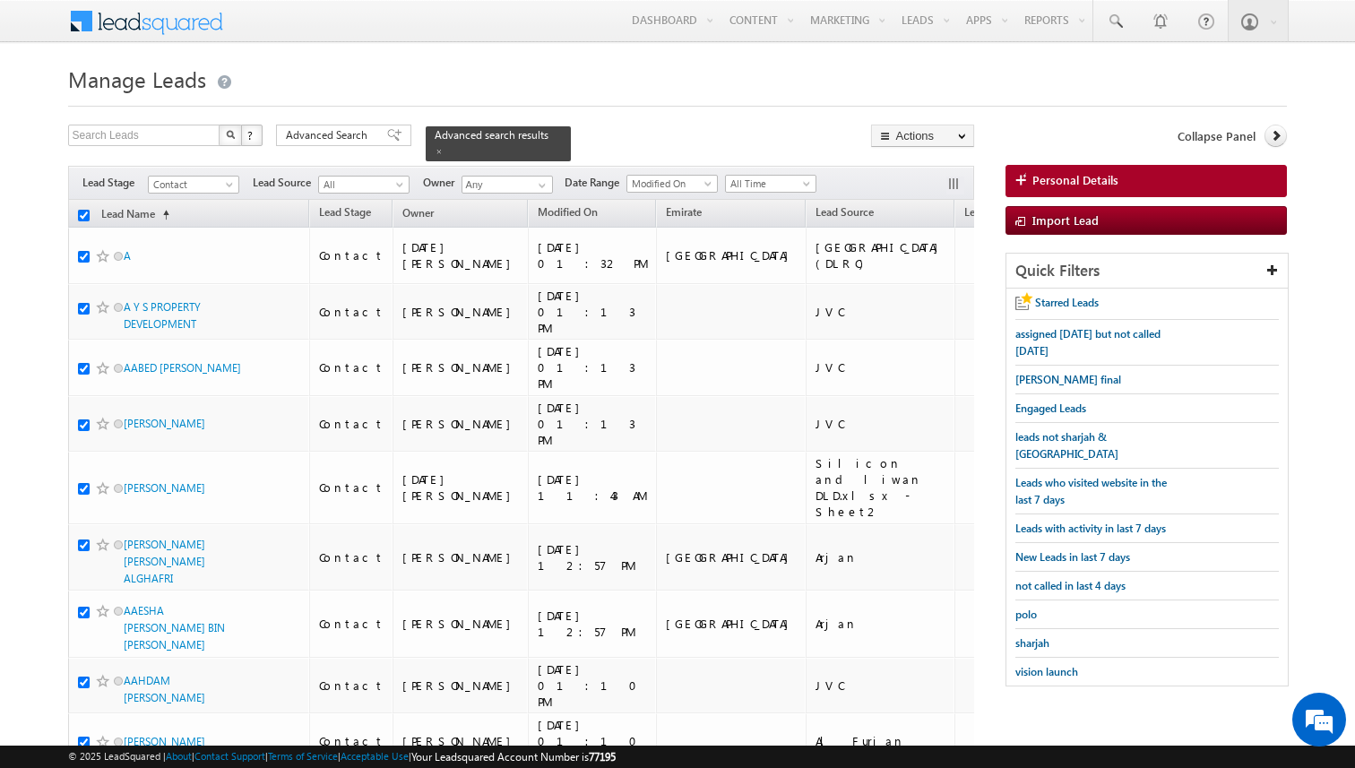
checkbox input "true"
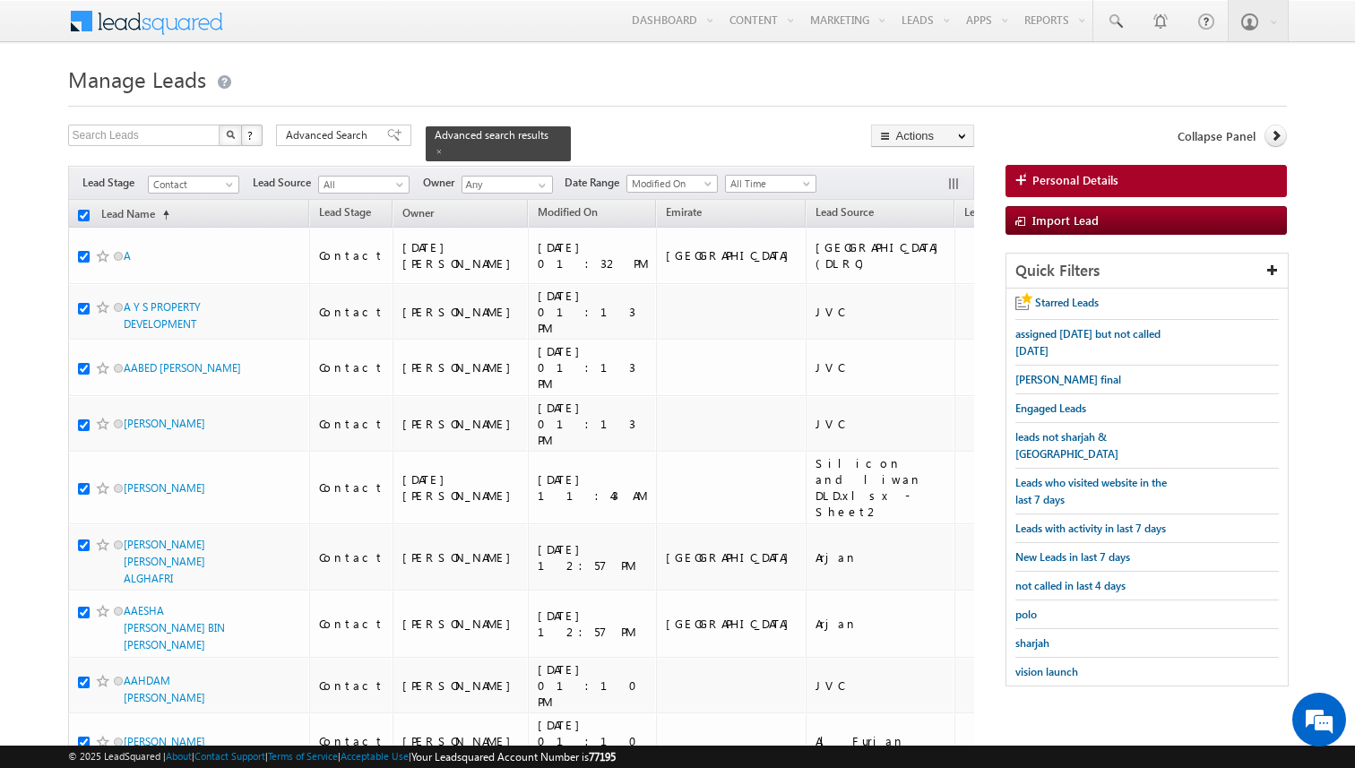
checkbox input "true"
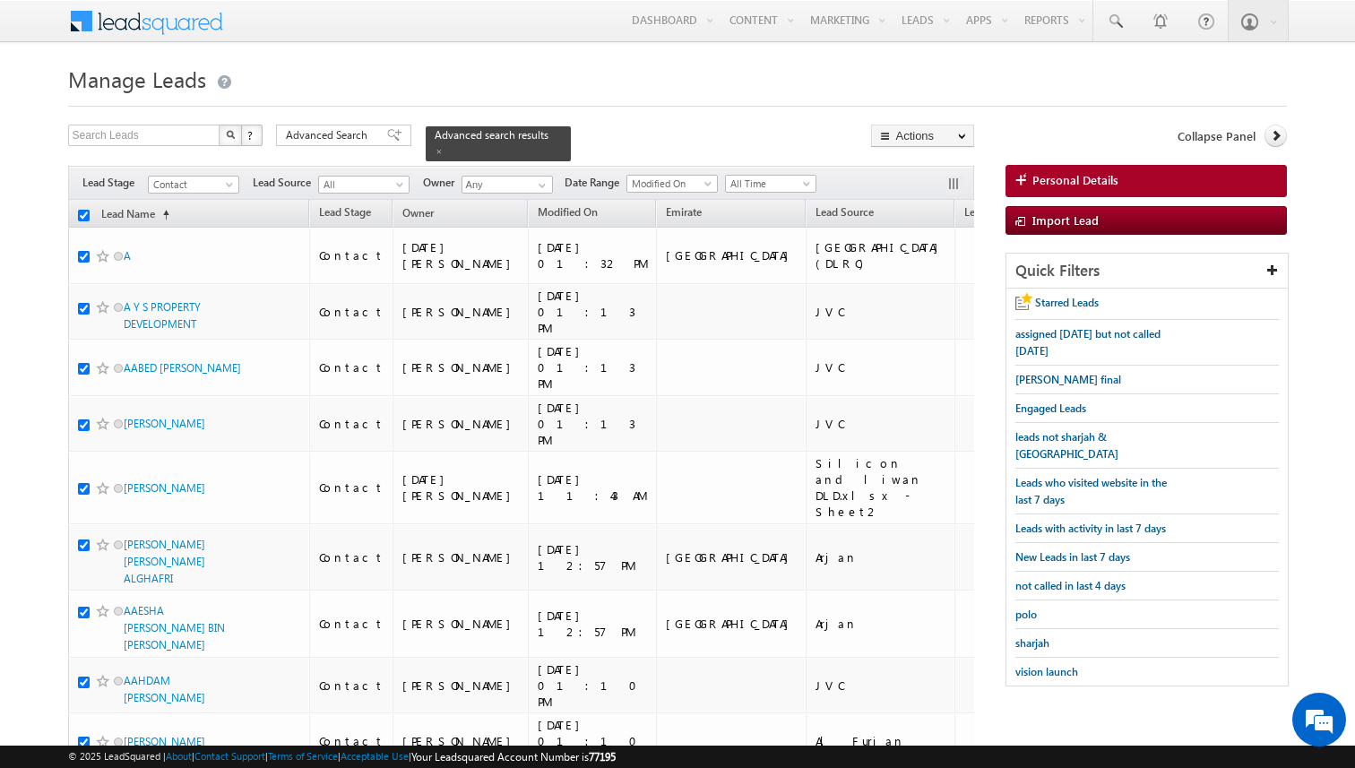
checkbox input "true"
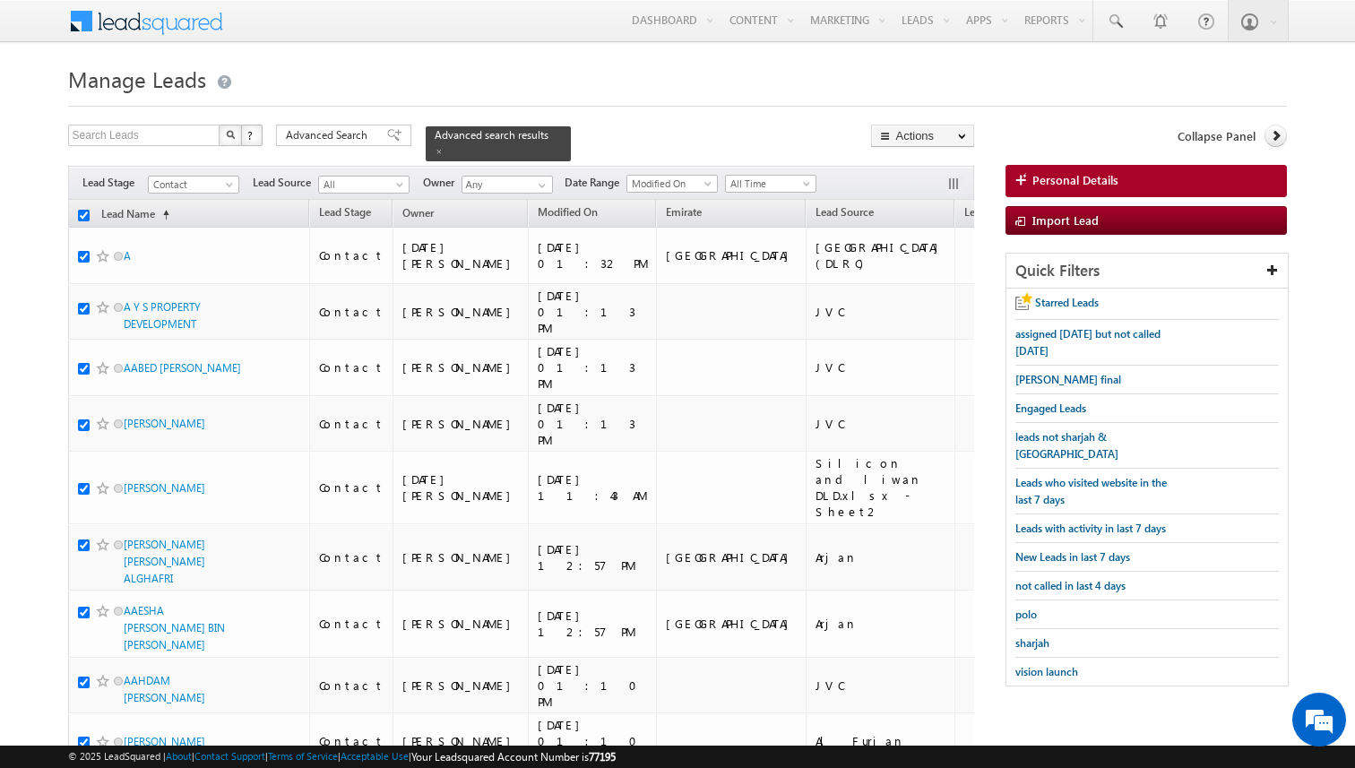
checkbox input "true"
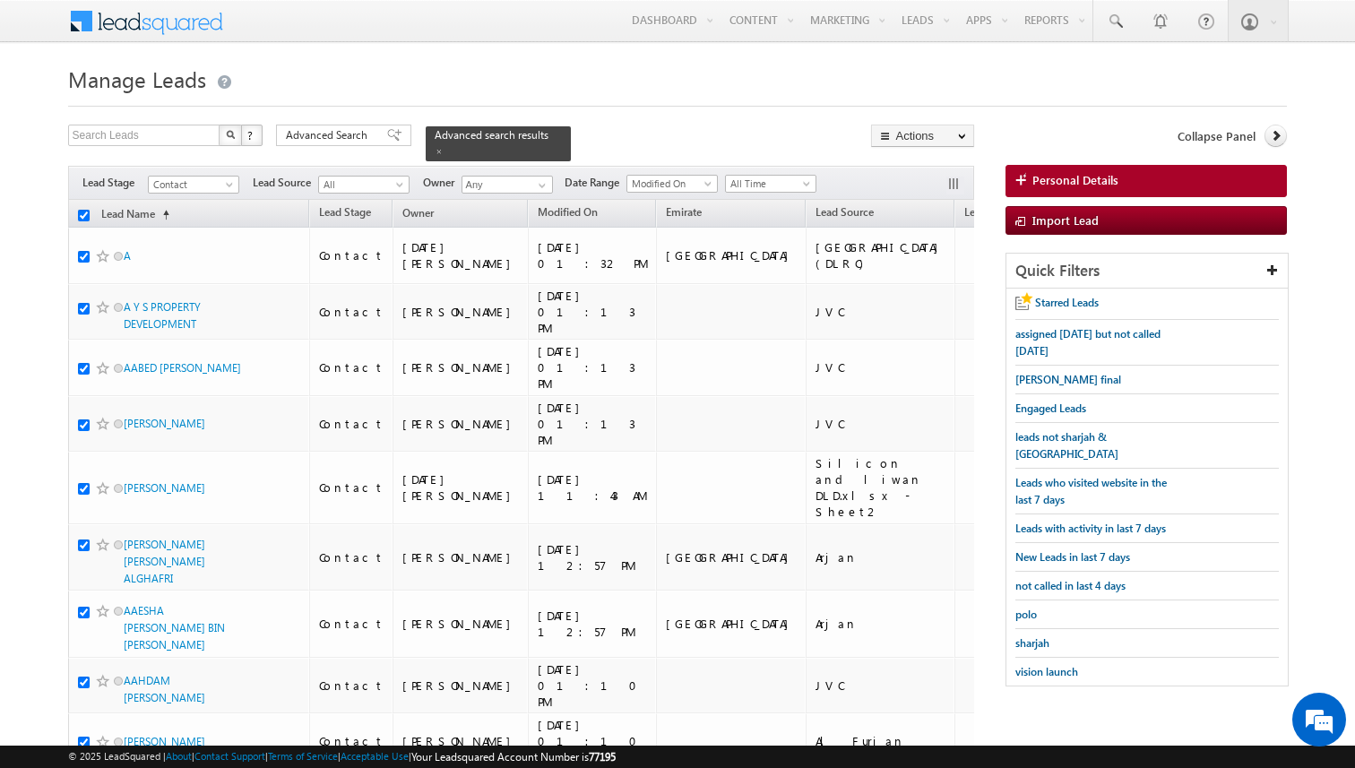
checkbox input "true"
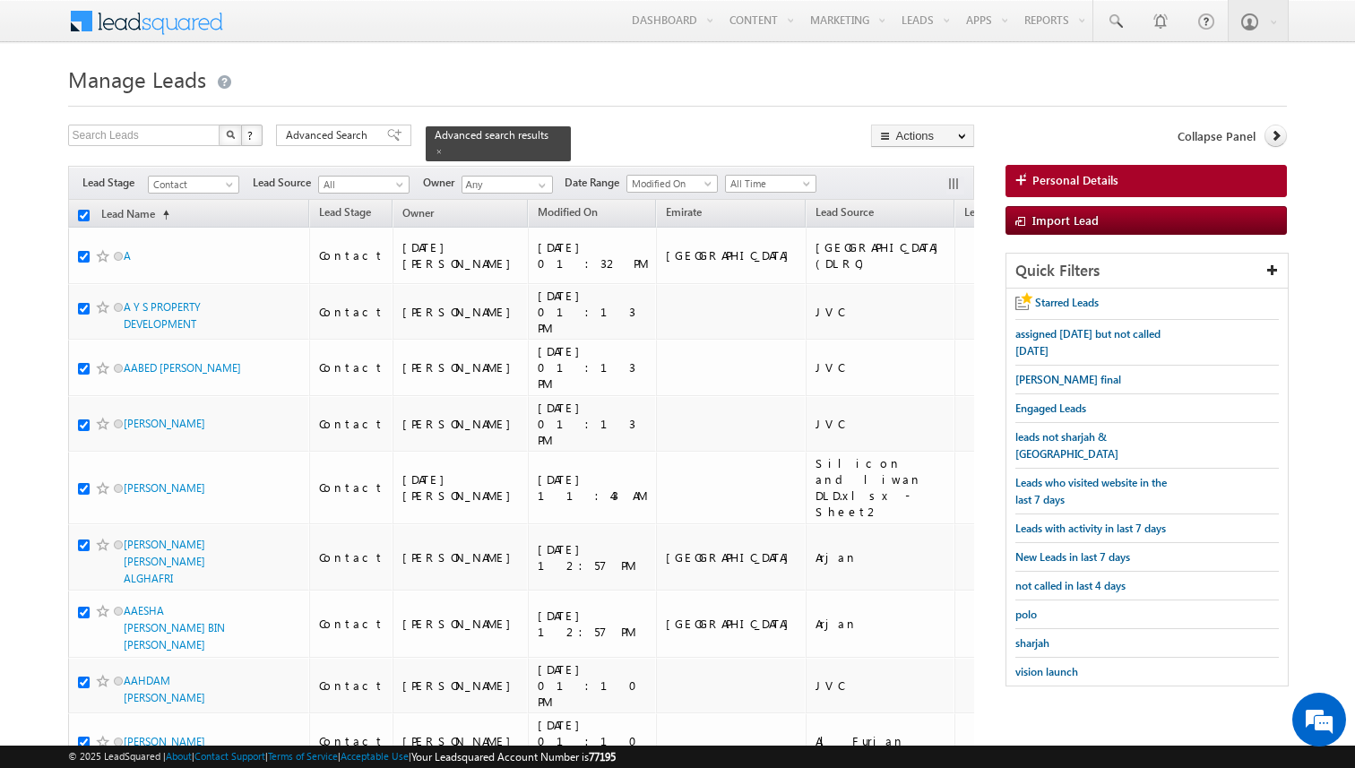
checkbox input "true"
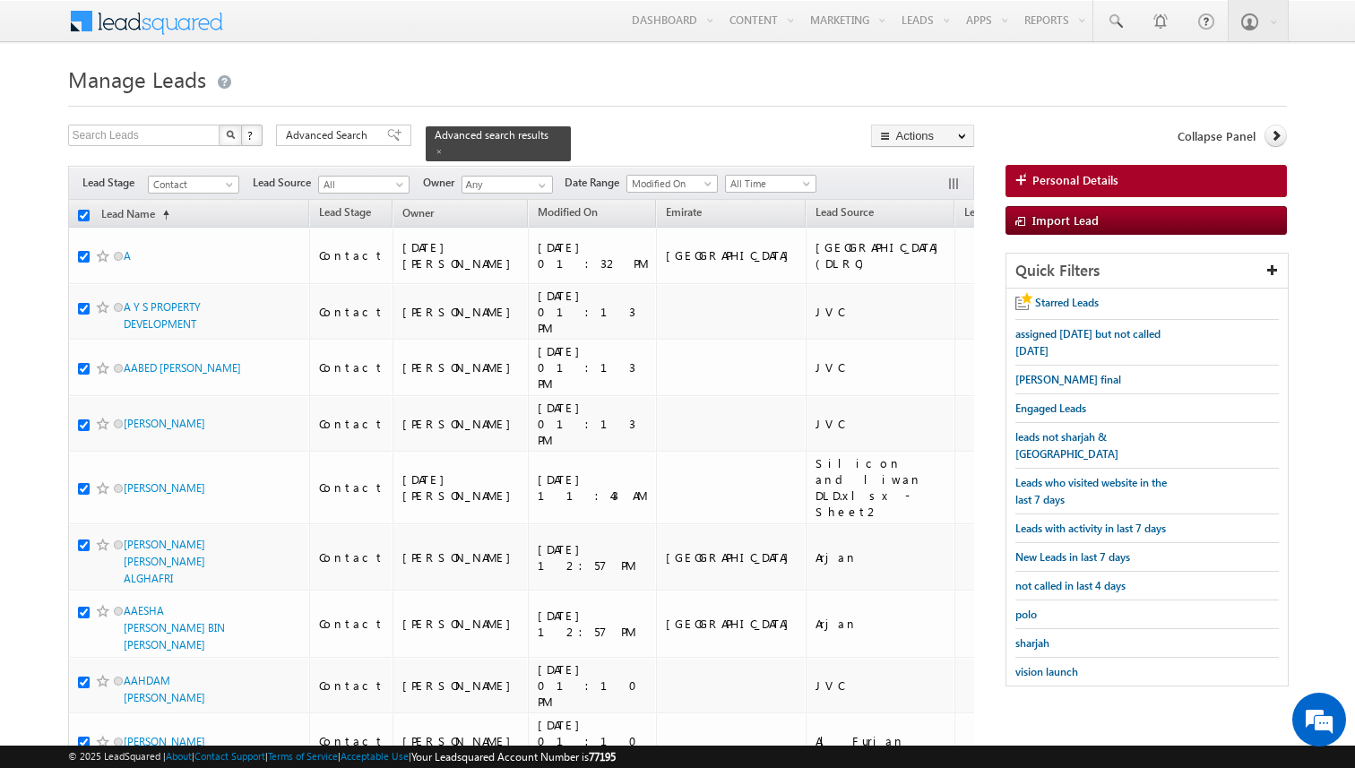
checkbox input "true"
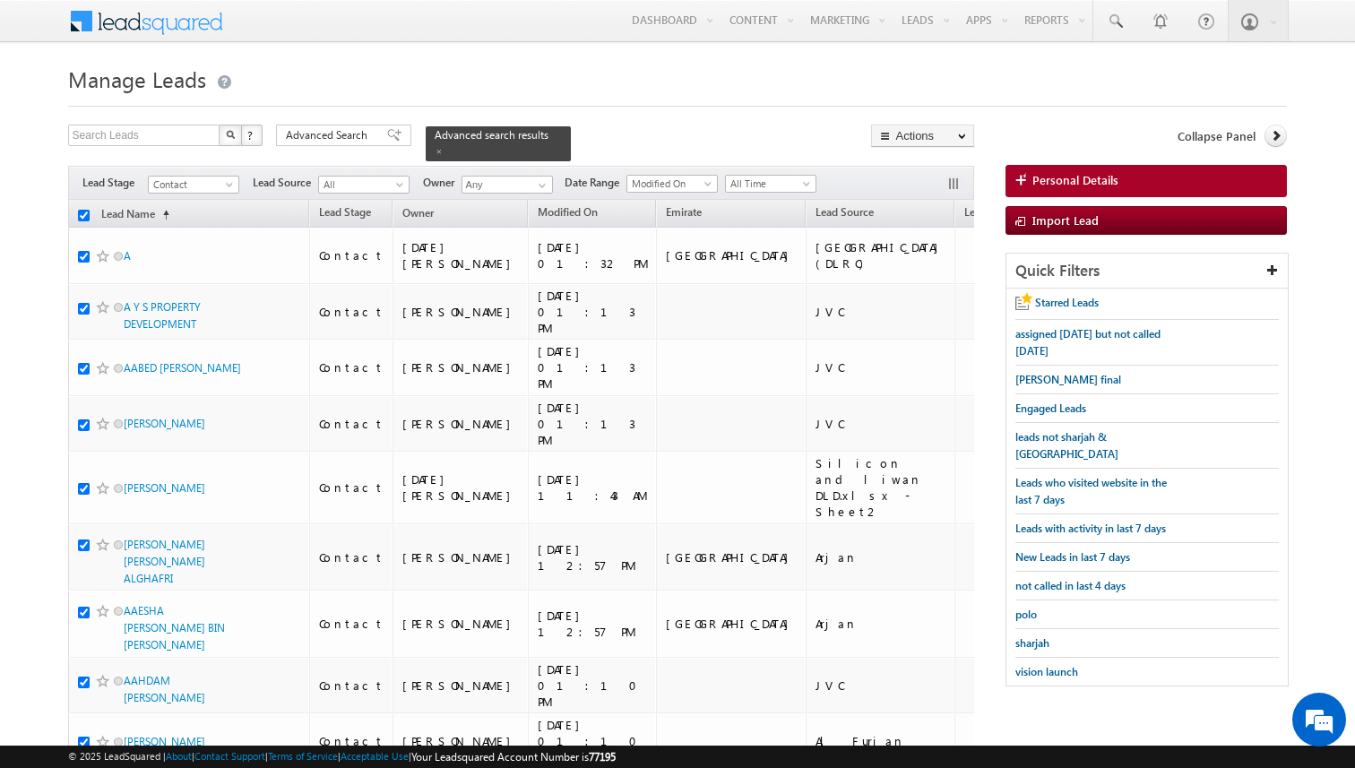
checkbox input "true"
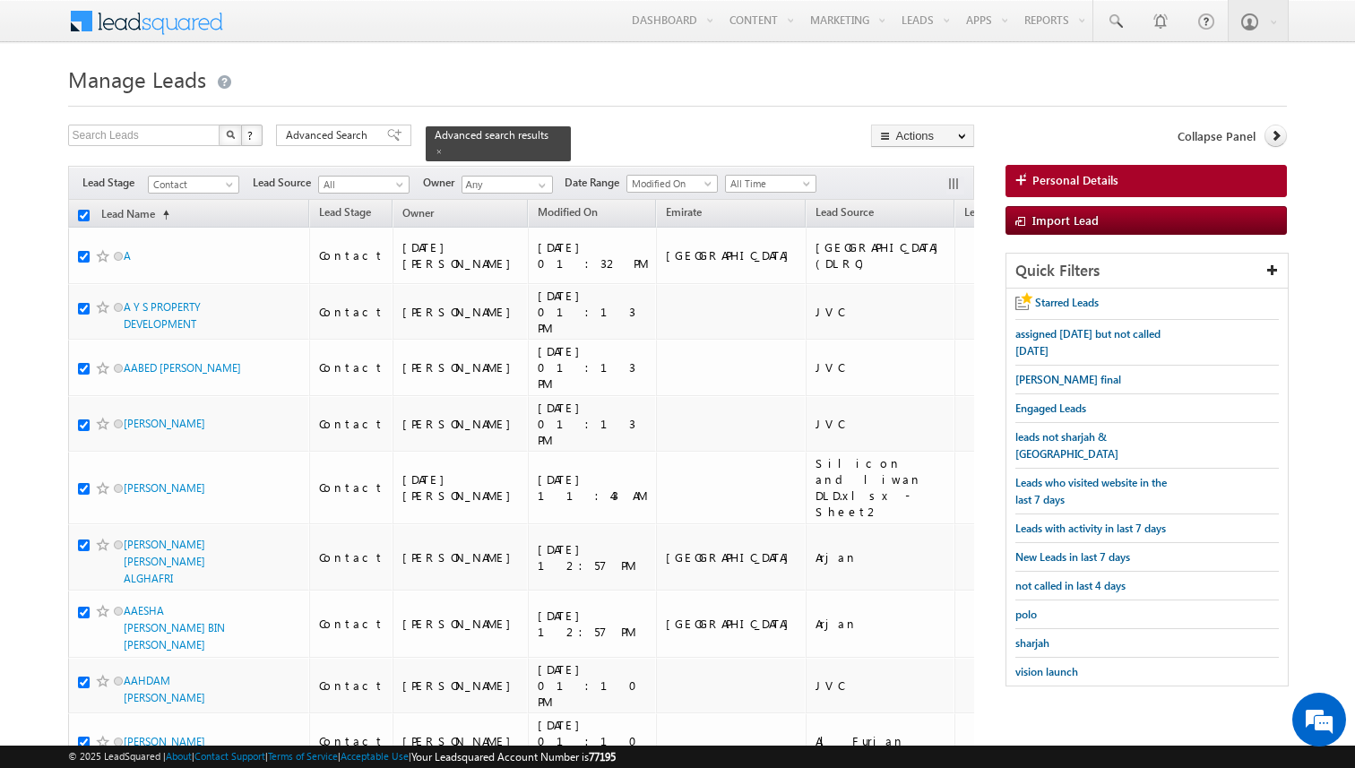
checkbox input "true"
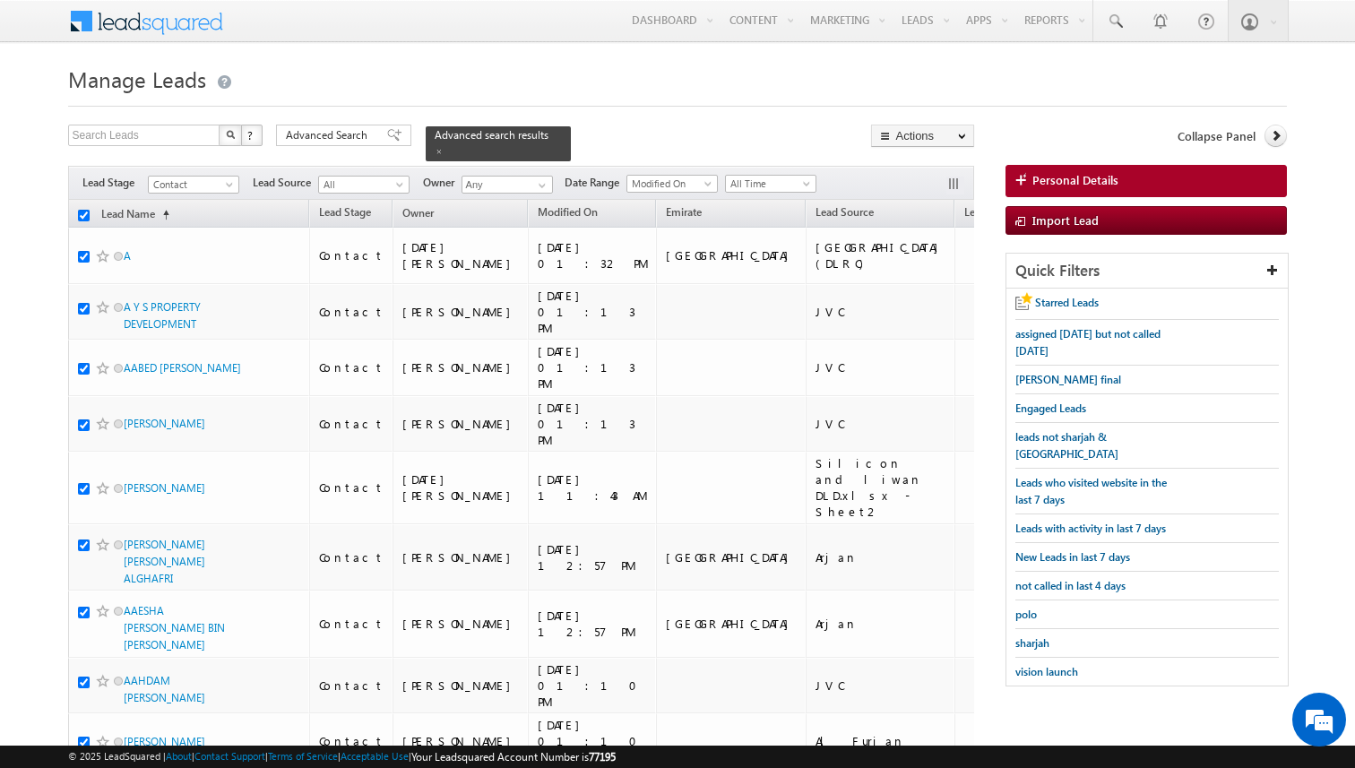
checkbox input "true"
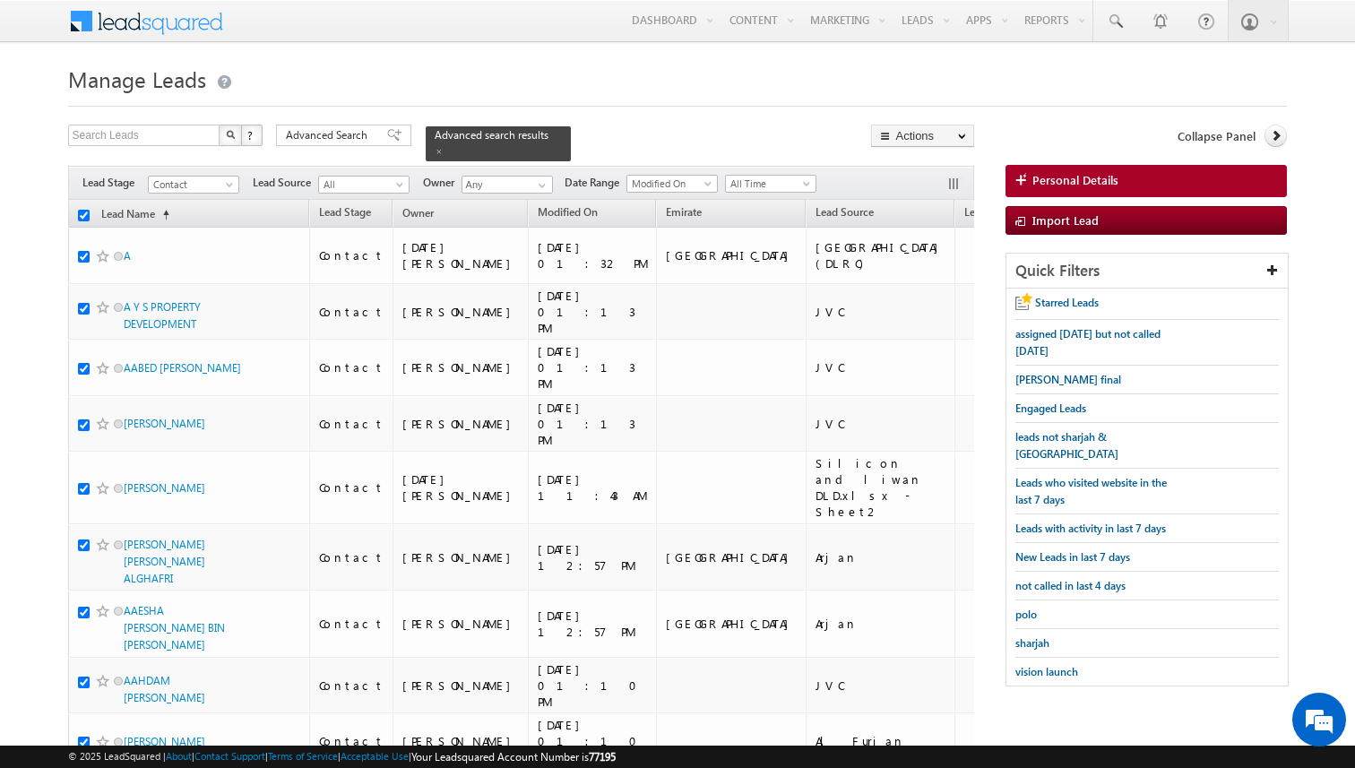
checkbox input "true"
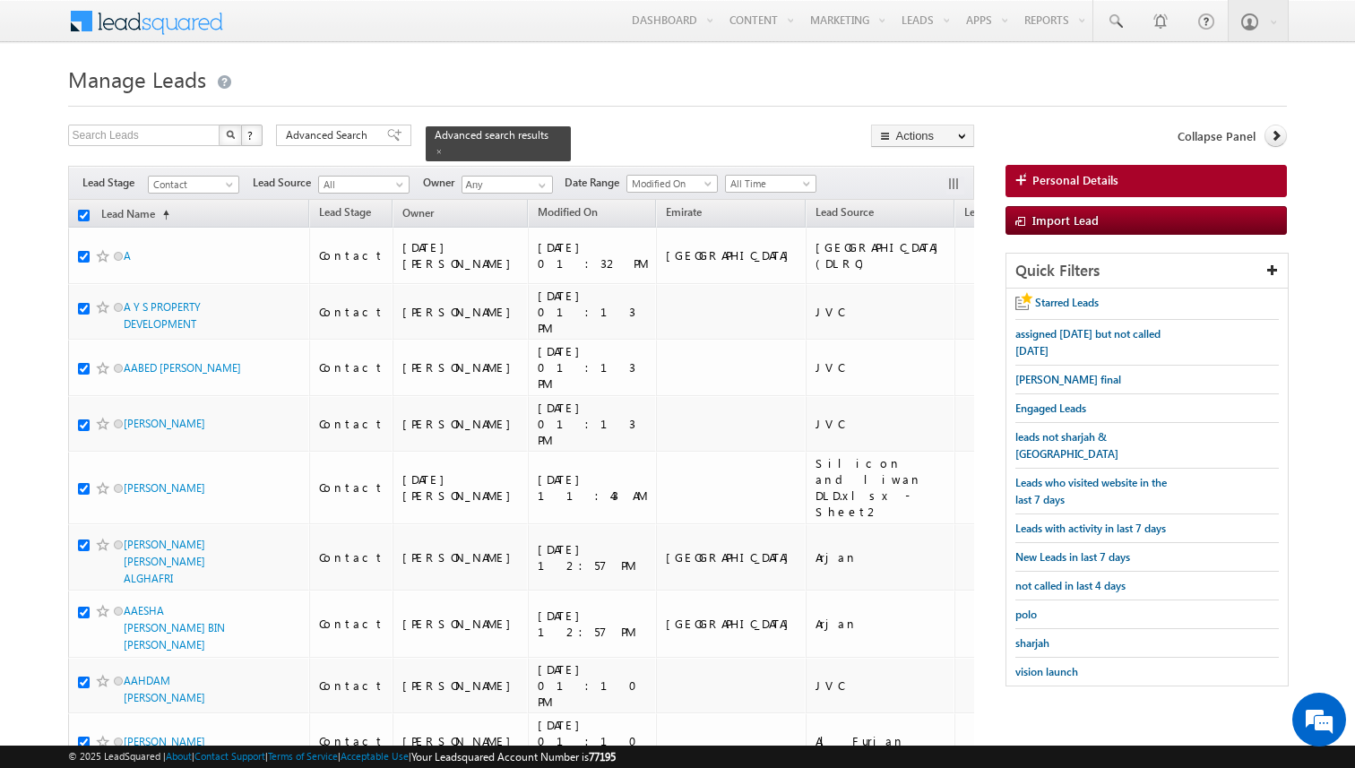
checkbox input "true"
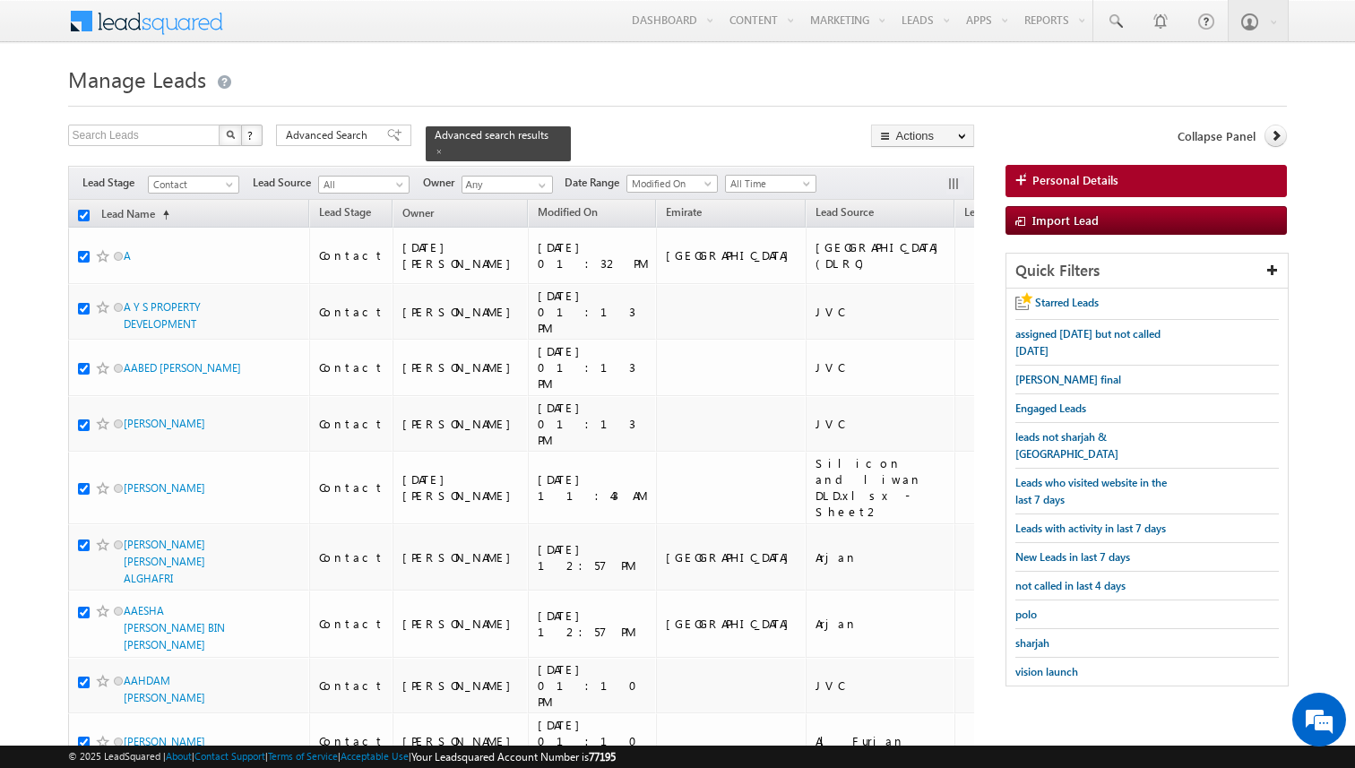
checkbox input "true"
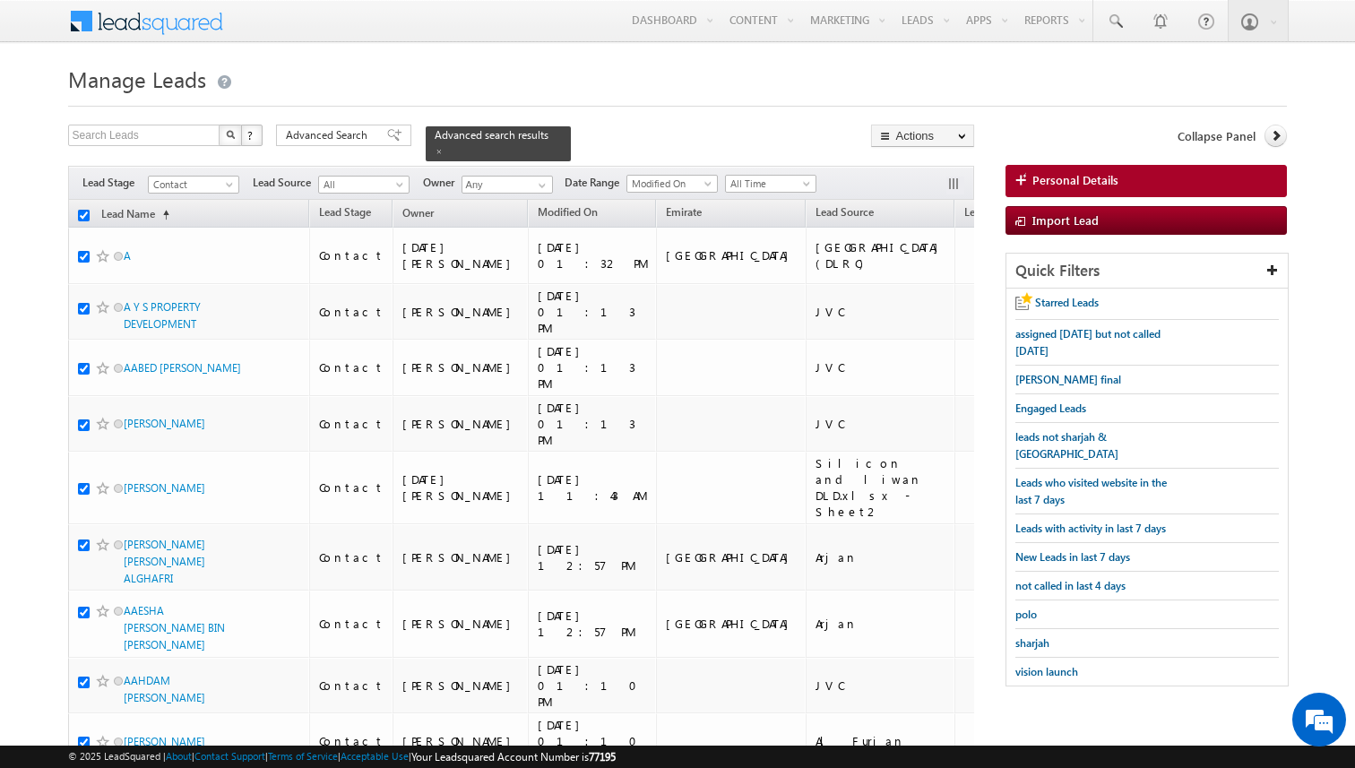
checkbox input "true"
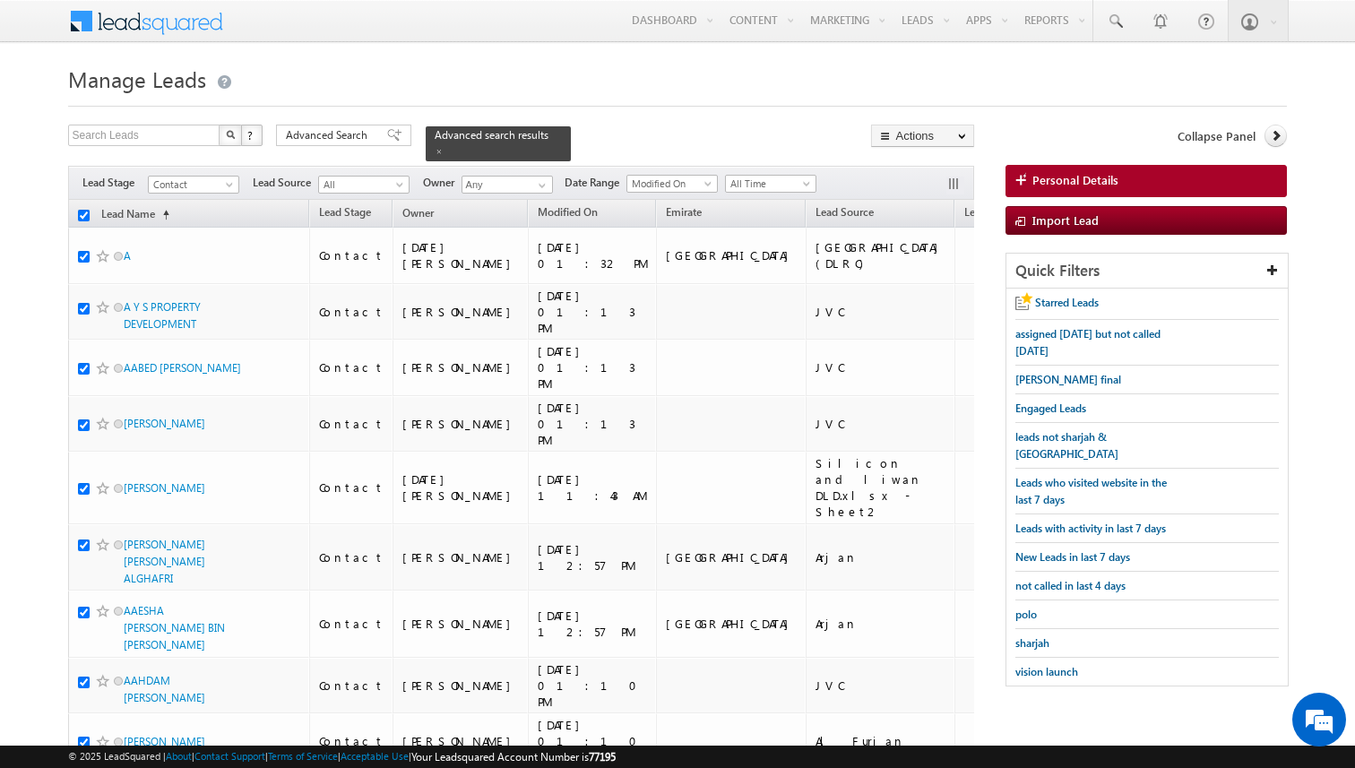
checkbox input "true"
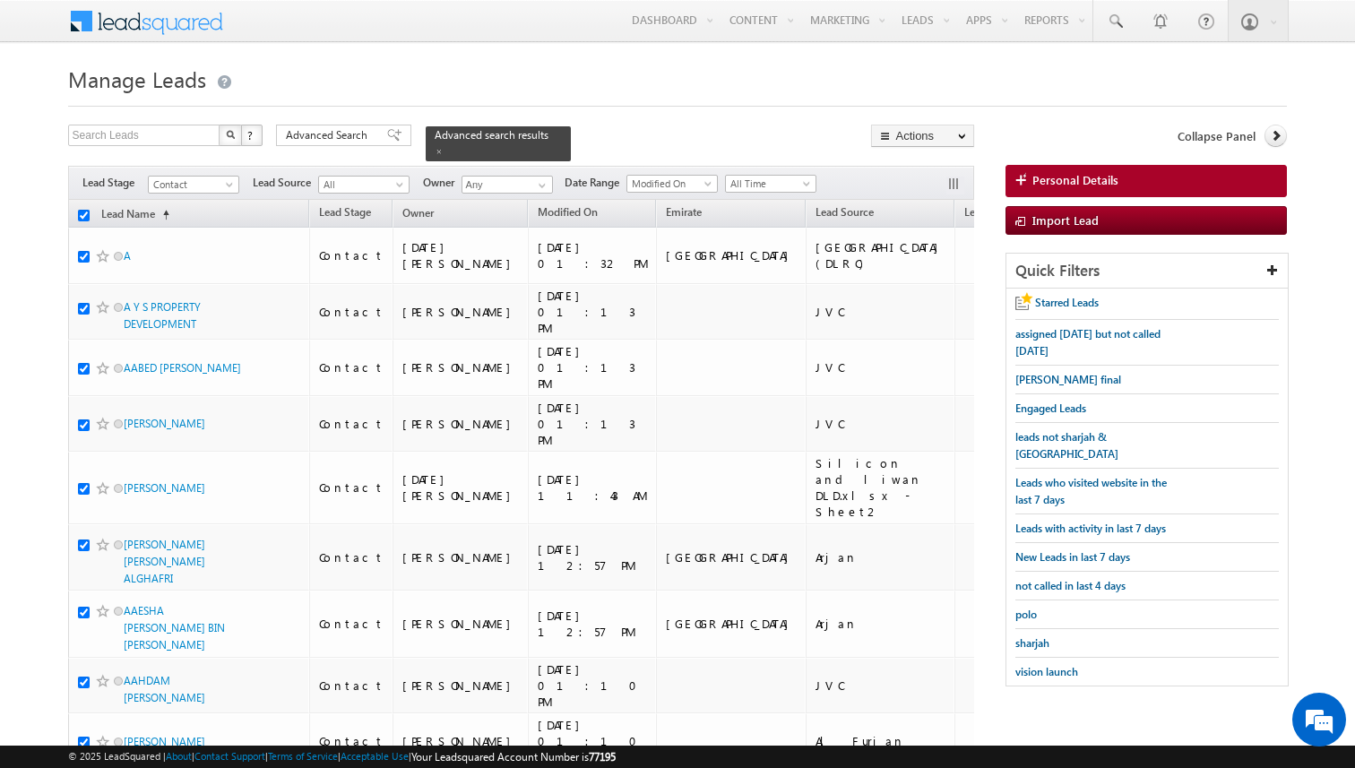
checkbox input "true"
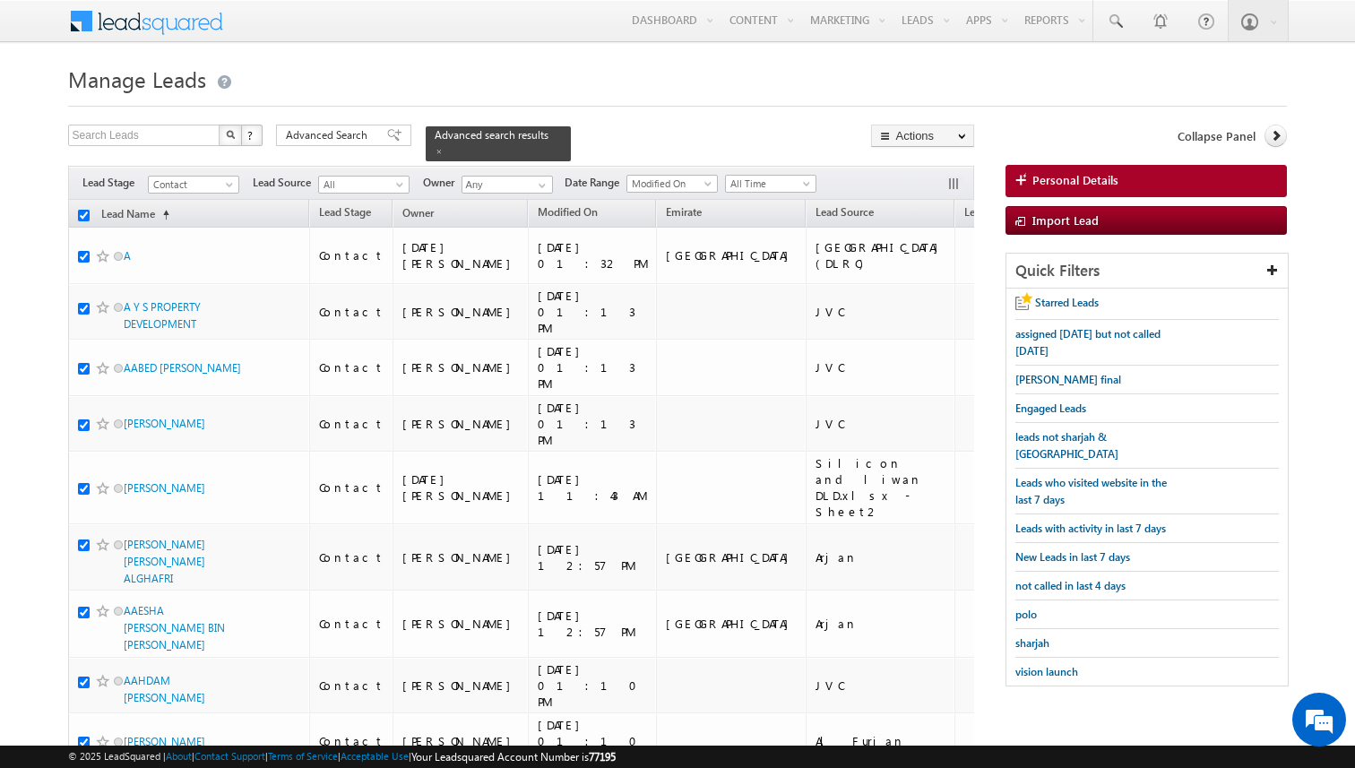
checkbox input "true"
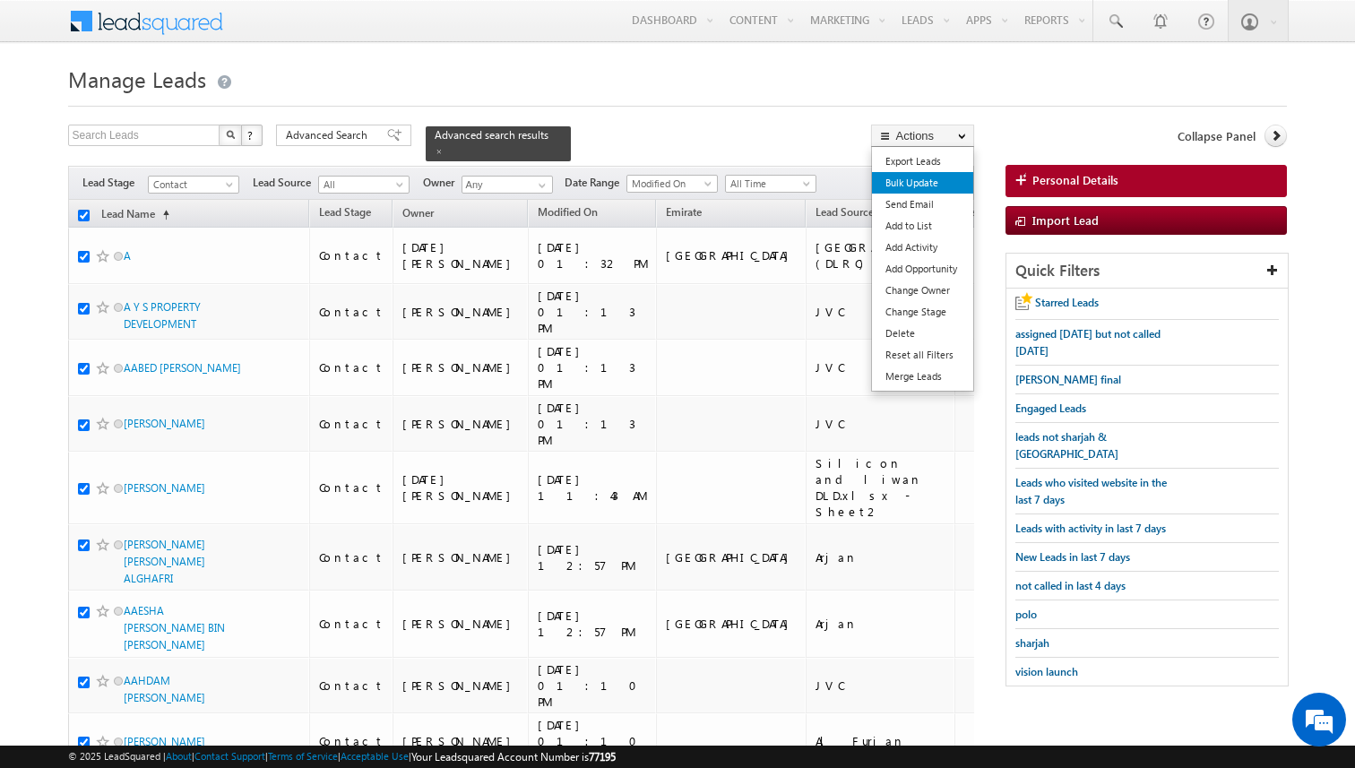
click at [913, 179] on link "Bulk Update" at bounding box center [922, 183] width 101 height 22
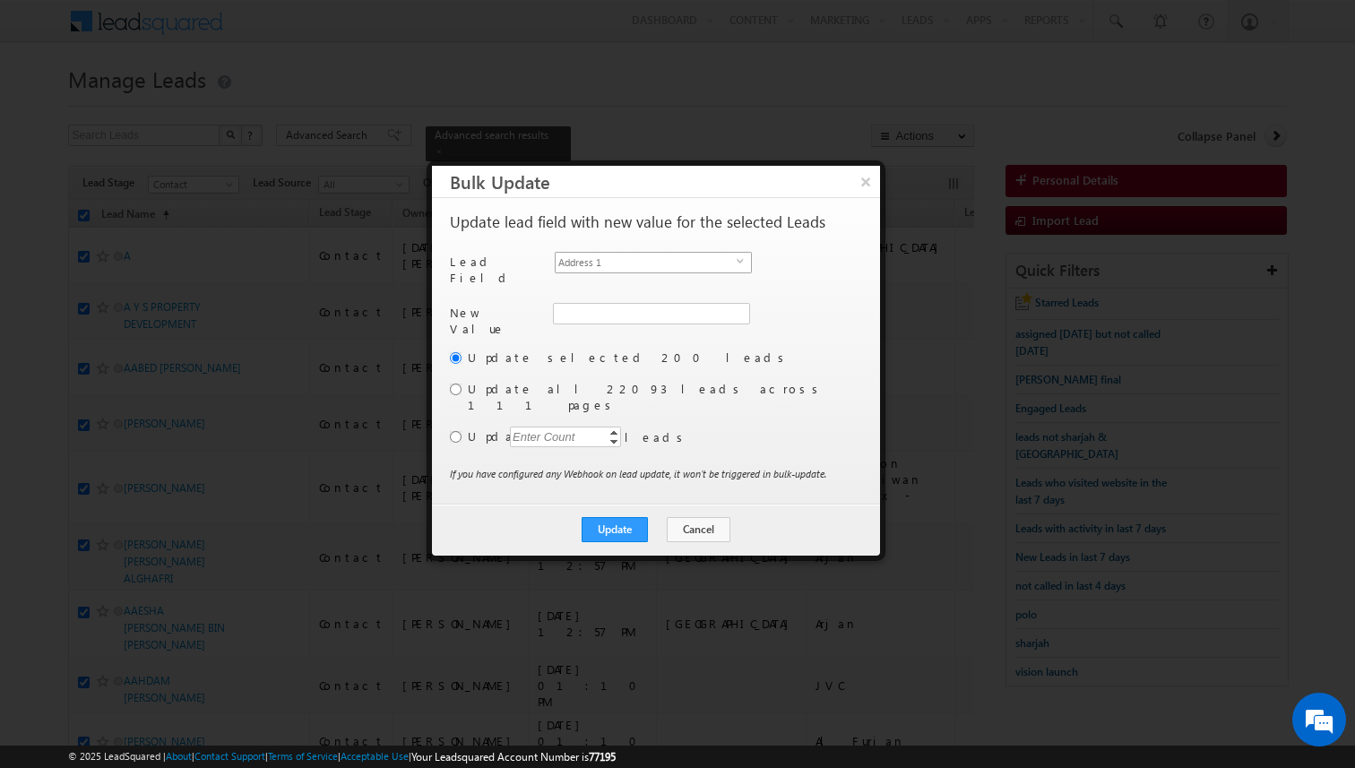
click at [695, 264] on span "Address 1" at bounding box center [646, 263] width 181 height 20
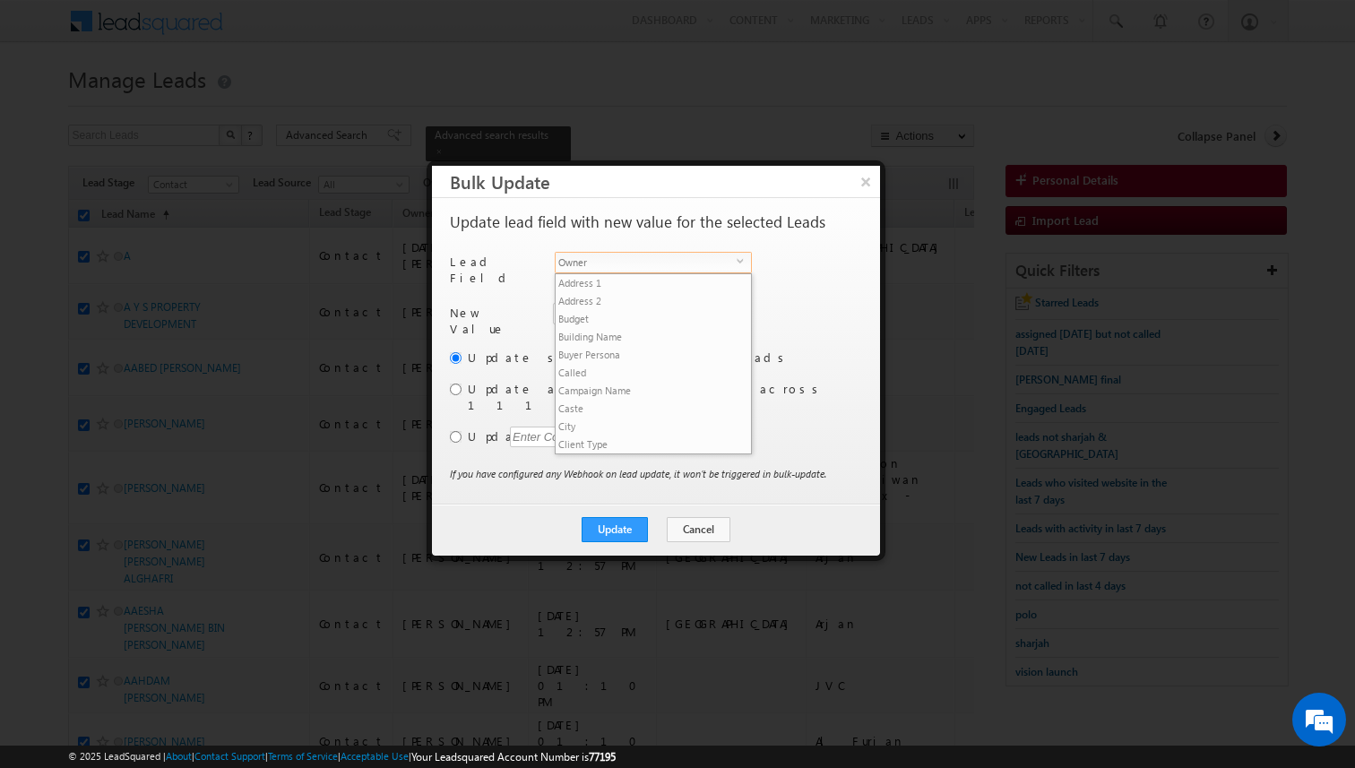
scroll to position [700, 0]
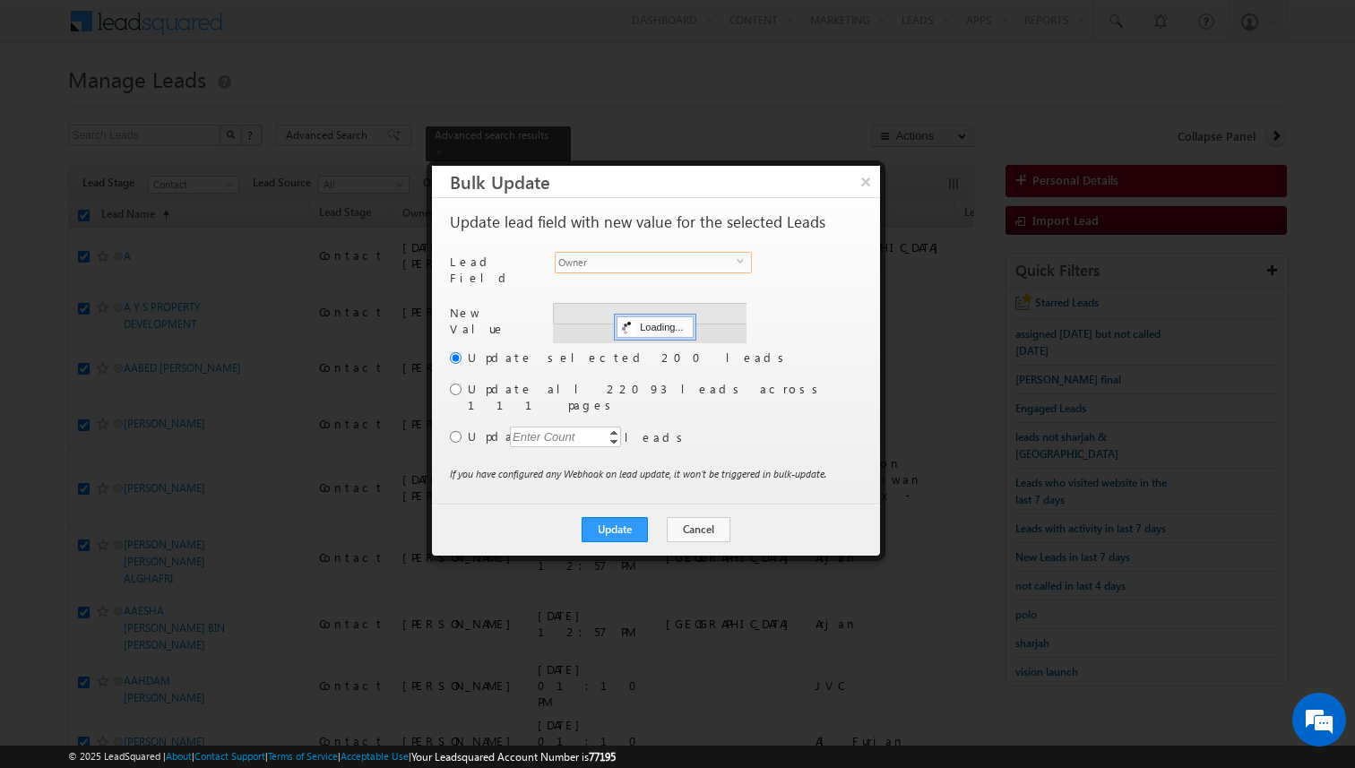
click at [526, 324] on div "New Value Address 1 Loading..." at bounding box center [654, 326] width 409 height 46
click at [574, 310] on input "[PERSON_NAME]" at bounding box center [650, 314] width 195 height 22
click at [610, 342] on span "shakeel.babbar@indglobal.ae" at bounding box center [640, 348] width 161 height 13
click at [450, 384] on input "radio" at bounding box center [456, 390] width 12 height 12
click at [786, 381] on label "Update all 22093 leads across 111 pages" at bounding box center [663, 397] width 391 height 32
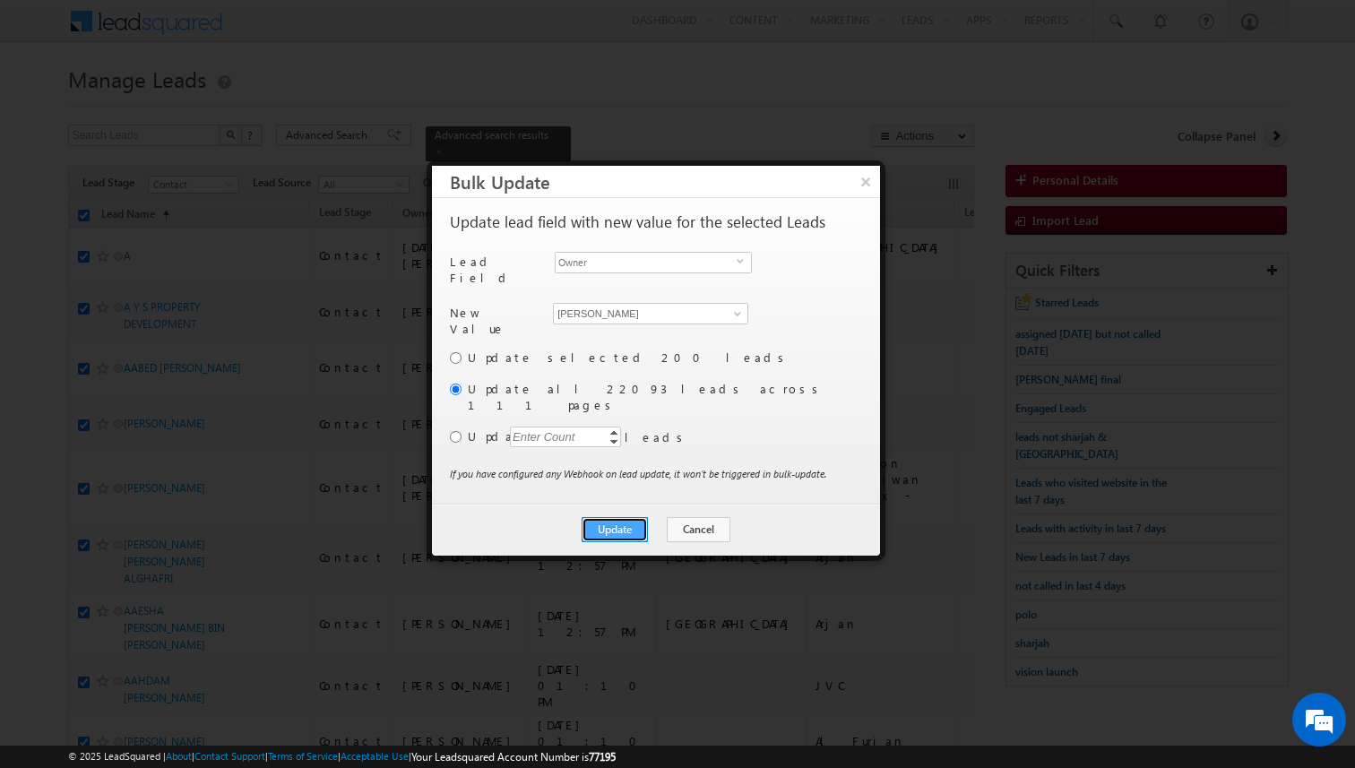
click at [624, 517] on button "Update" at bounding box center [615, 529] width 66 height 25
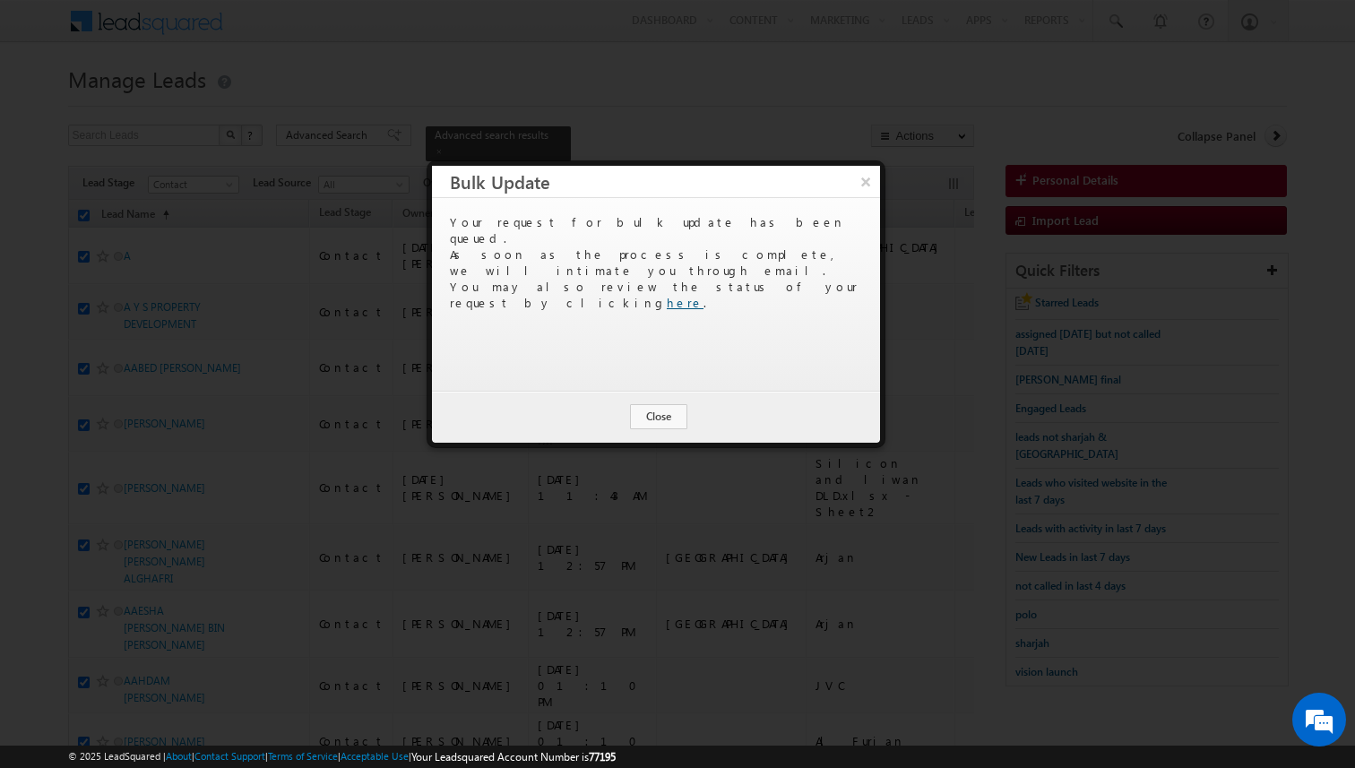
click at [704, 295] on link "here" at bounding box center [685, 302] width 37 height 15
click at [655, 413] on button "Close" at bounding box center [658, 416] width 57 height 25
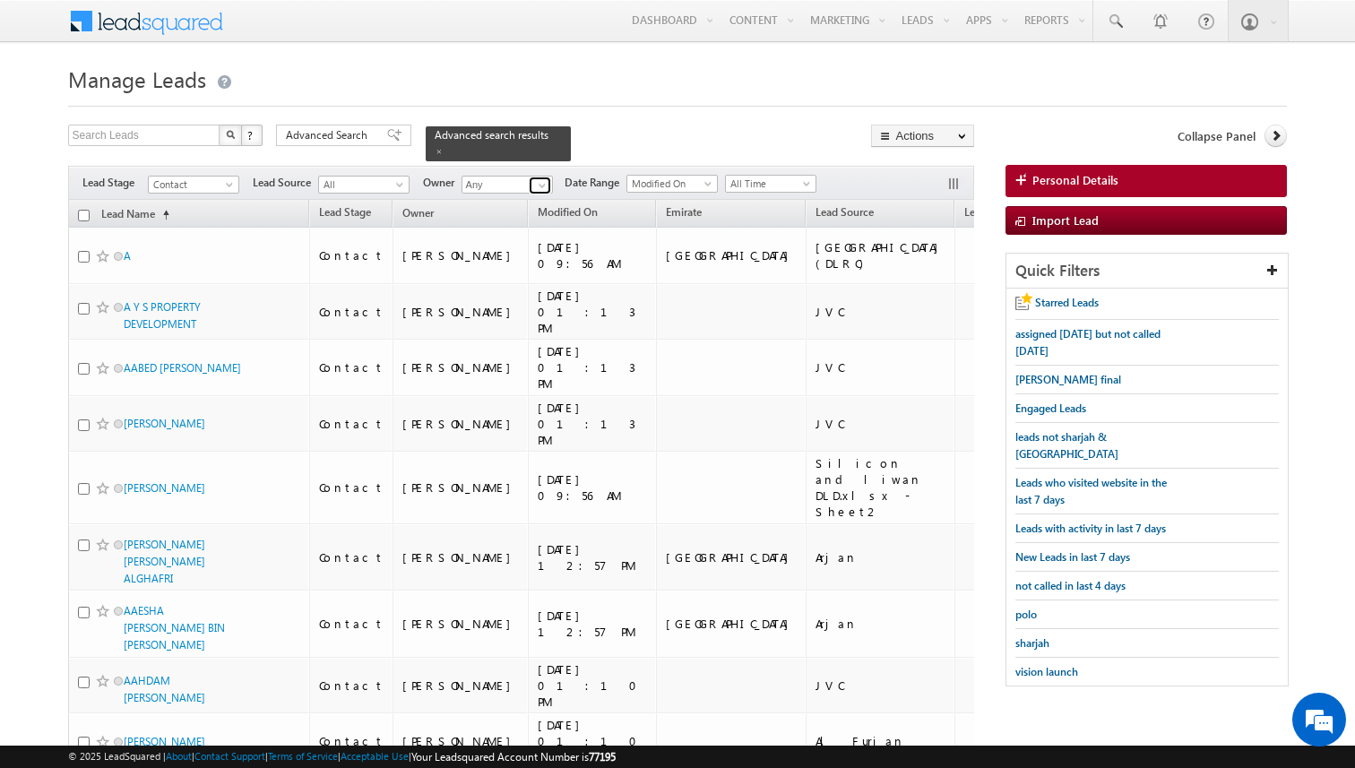
click at [540, 186] on span at bounding box center [542, 185] width 14 height 14
click at [339, 135] on span "Advanced Search" at bounding box center [329, 135] width 87 height 16
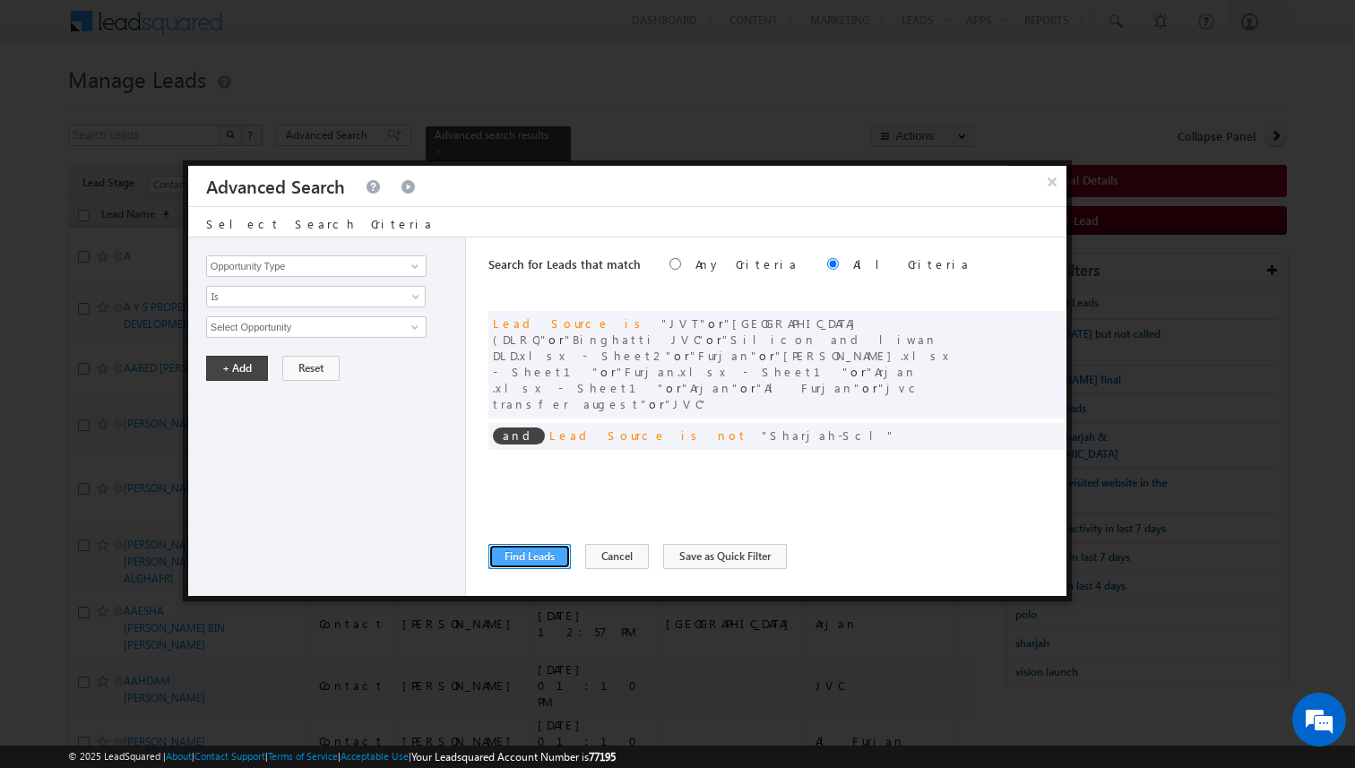
click at [526, 551] on button "Find Leads" at bounding box center [530, 556] width 82 height 25
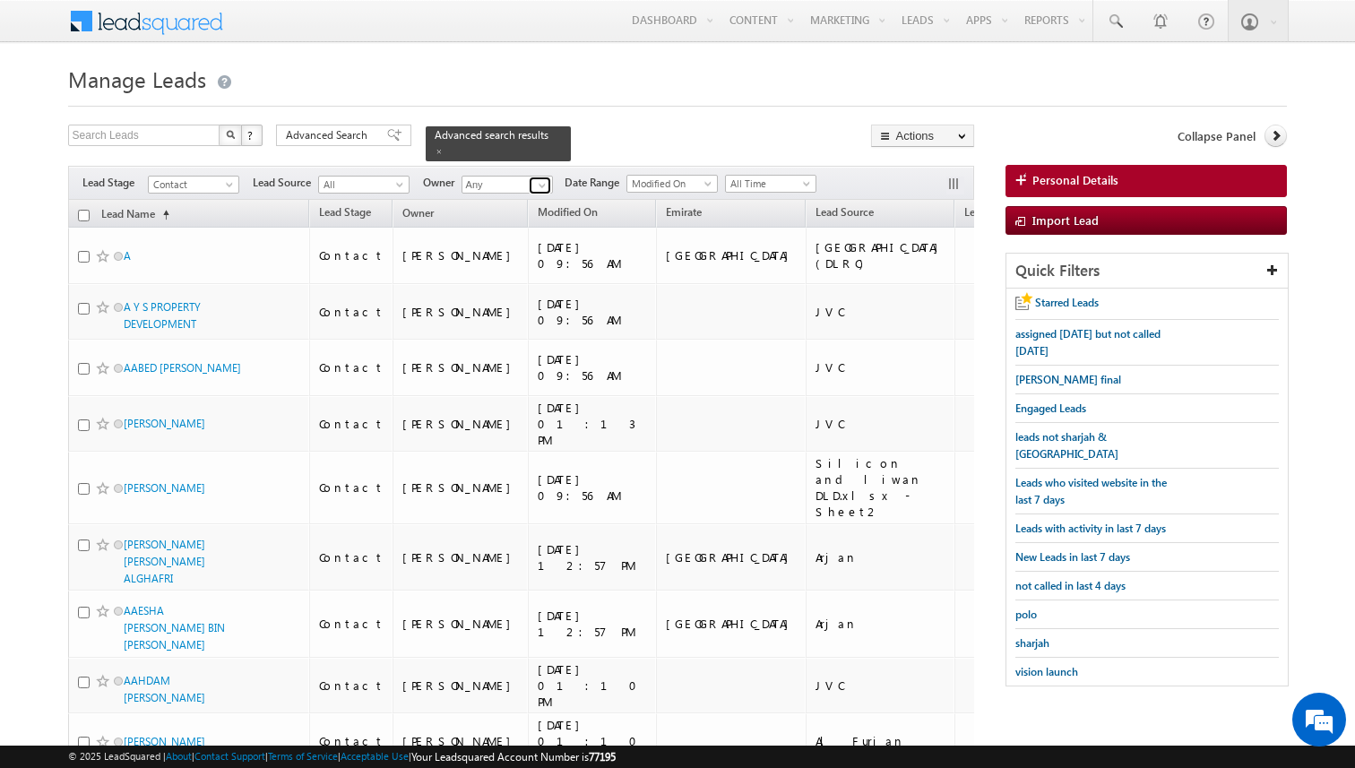
click at [542, 186] on span at bounding box center [542, 185] width 14 height 14
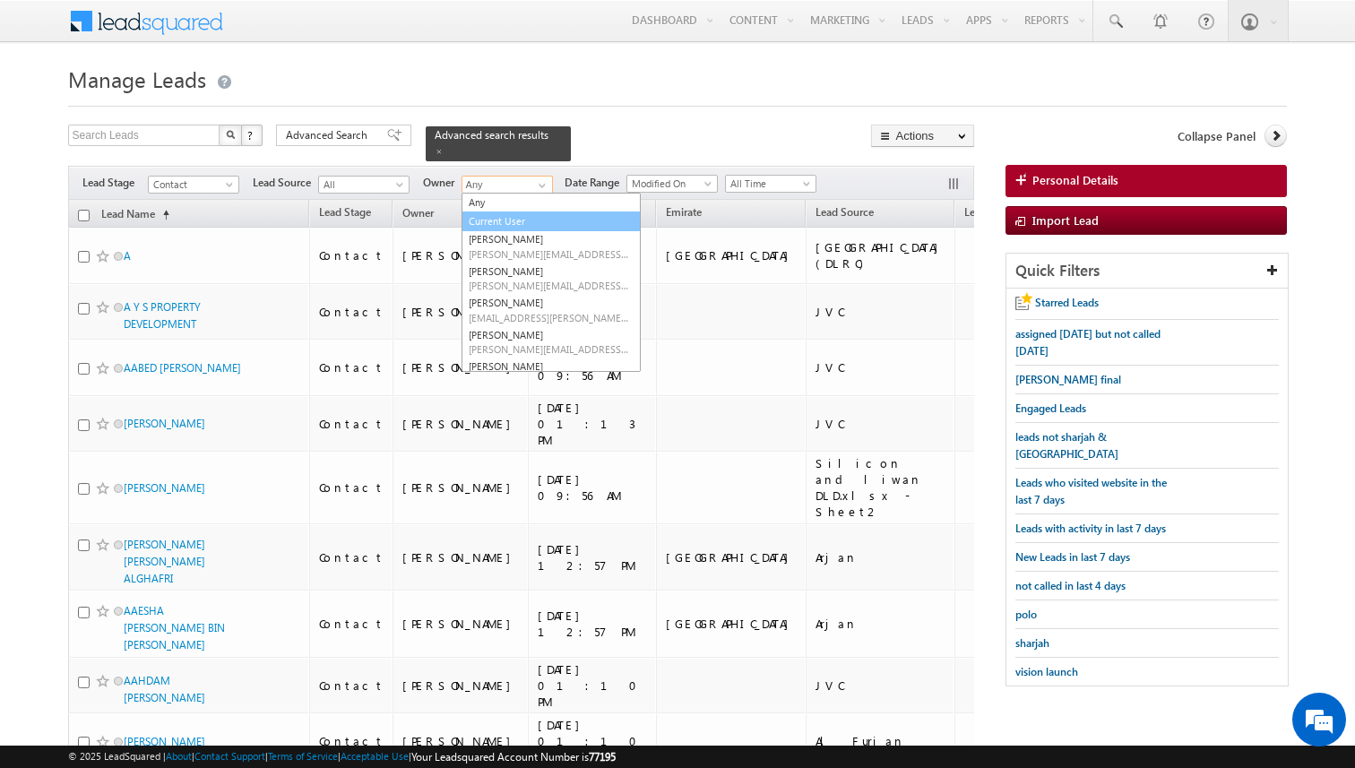
click at [509, 225] on link "Current User" at bounding box center [551, 222] width 179 height 21
type input "Current User"
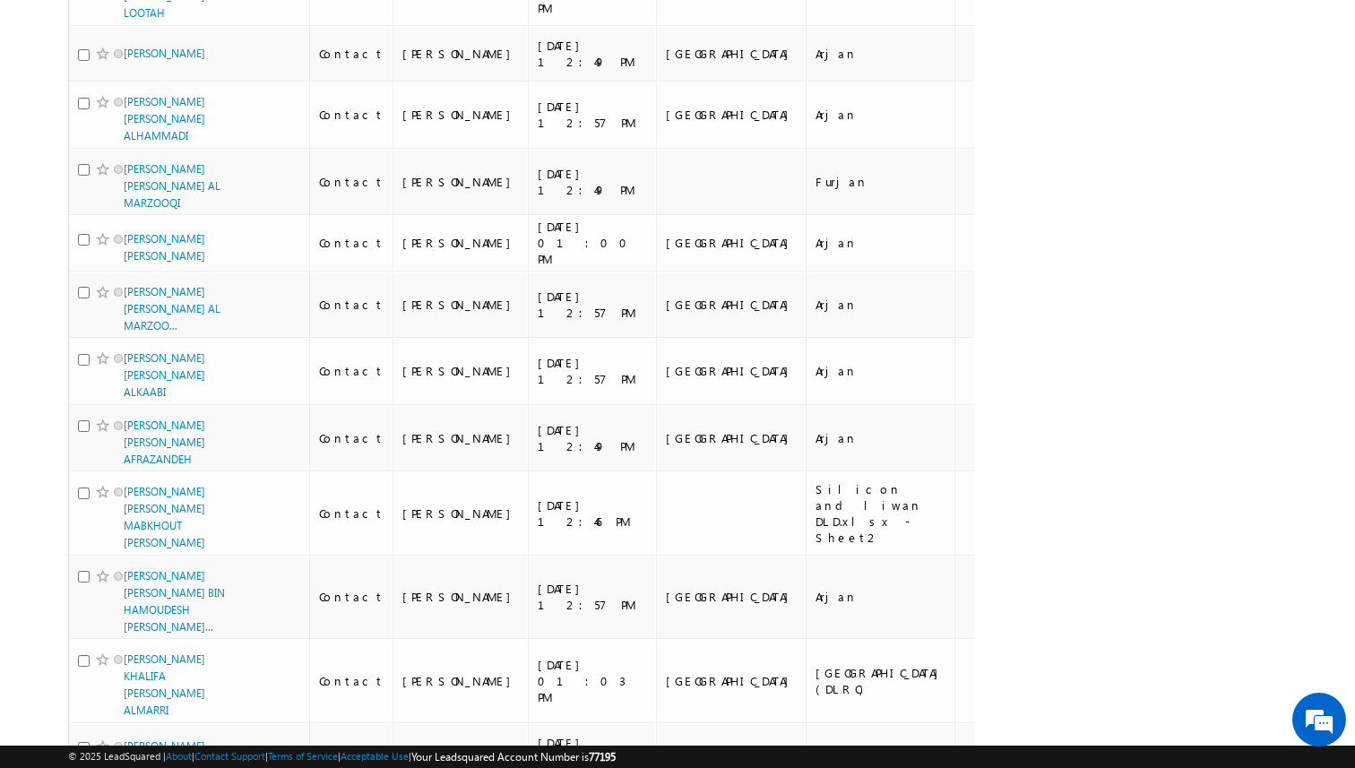
scroll to position [11809, 0]
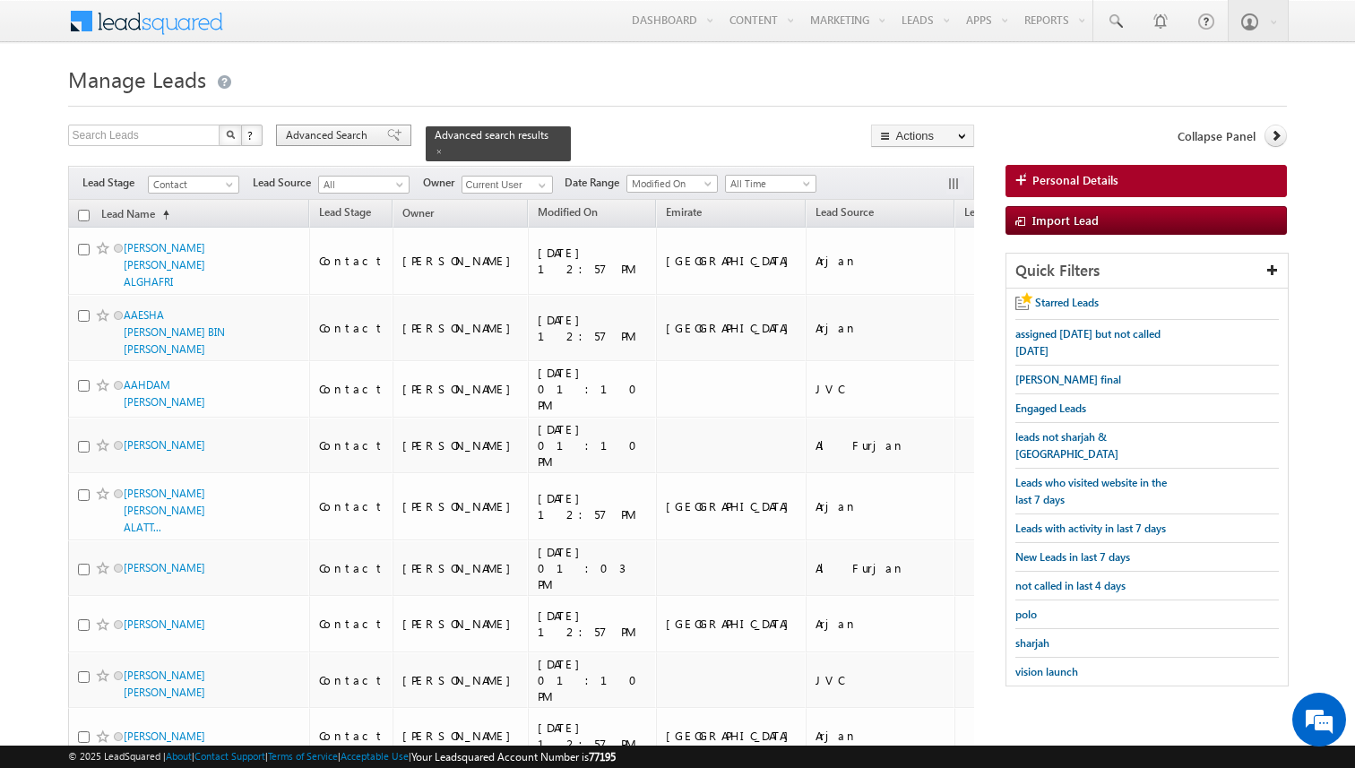
click at [373, 142] on div "Advanced Search" at bounding box center [343, 136] width 135 height 22
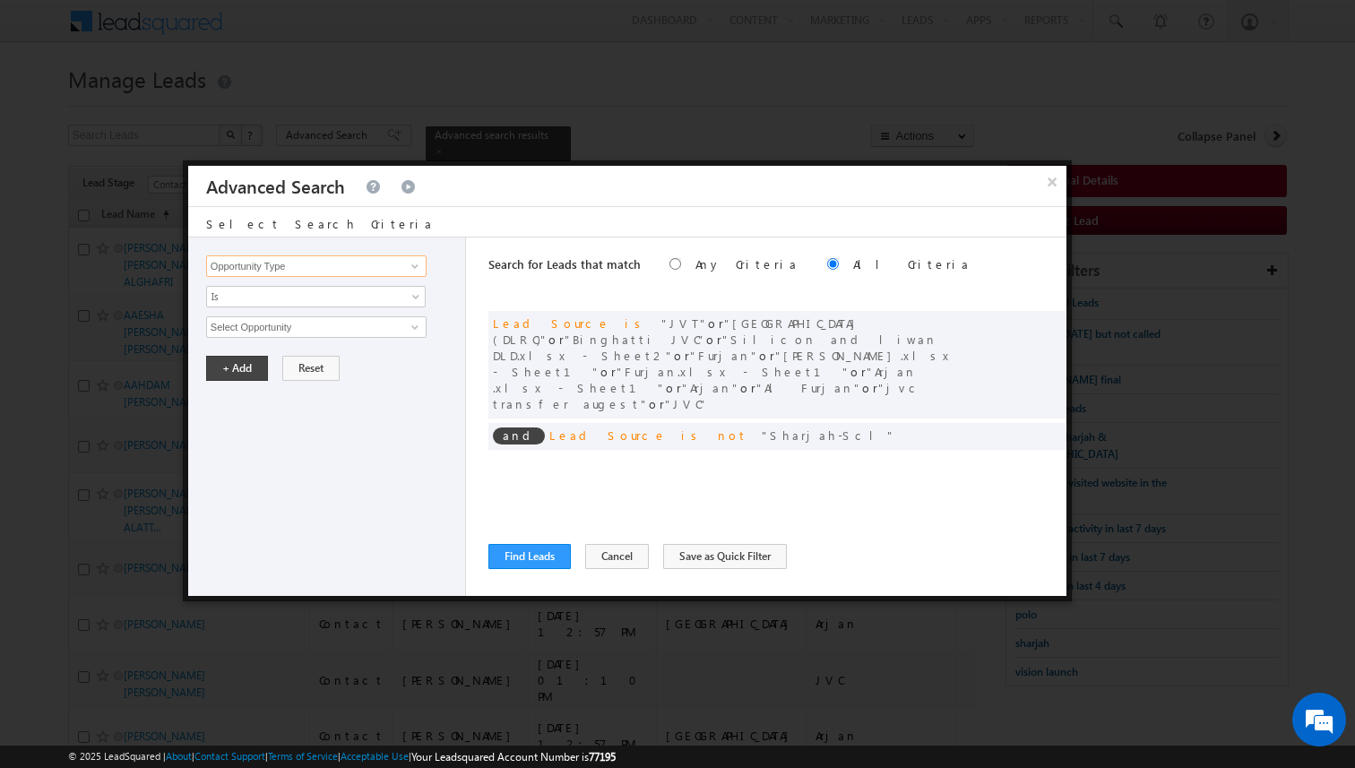
click at [385, 272] on input "Opportunity Type" at bounding box center [316, 266] width 221 height 22
click at [350, 301] on link "Owner" at bounding box center [316, 303] width 221 height 21
type input "Owner"
click at [307, 299] on span "Is" at bounding box center [304, 297] width 195 height 16
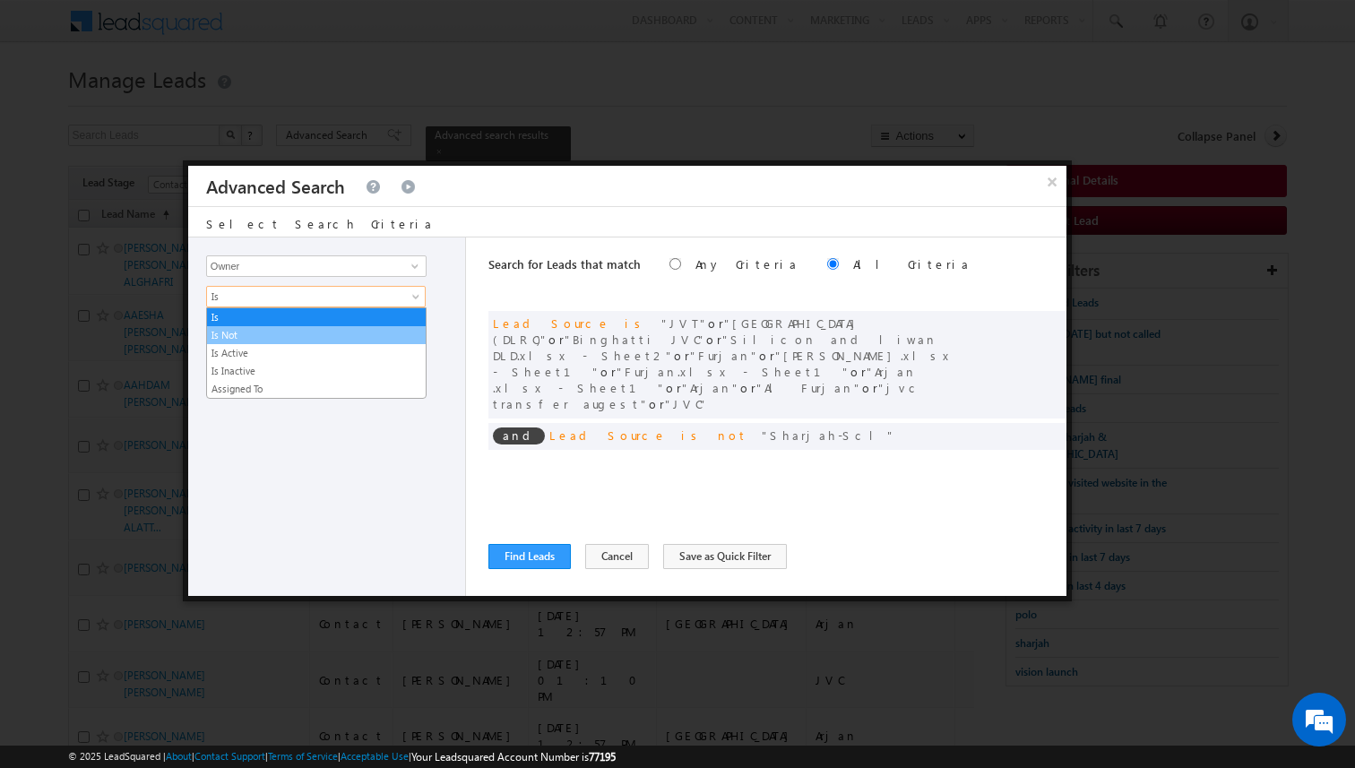
click at [263, 333] on link "Is Not" at bounding box center [316, 335] width 219 height 16
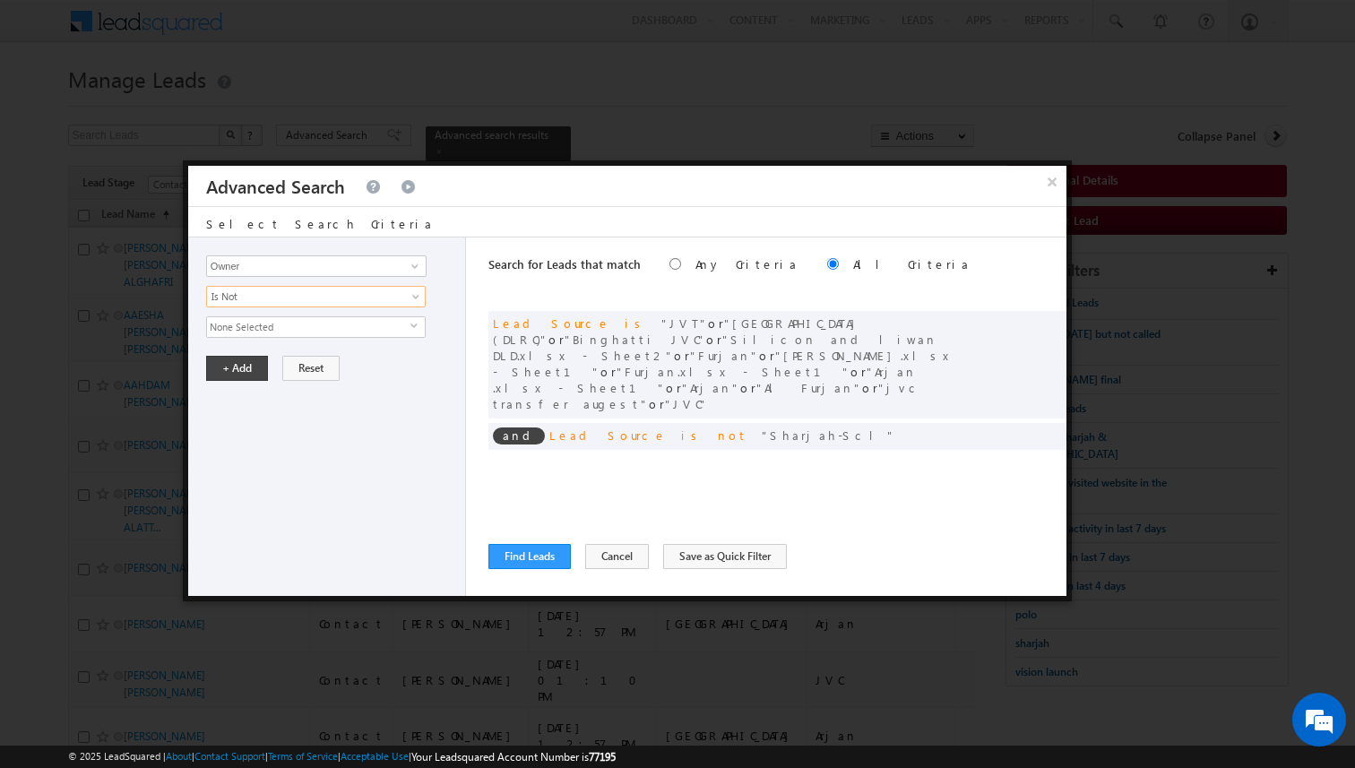
click at [264, 329] on span "None Selected" at bounding box center [308, 327] width 203 height 20
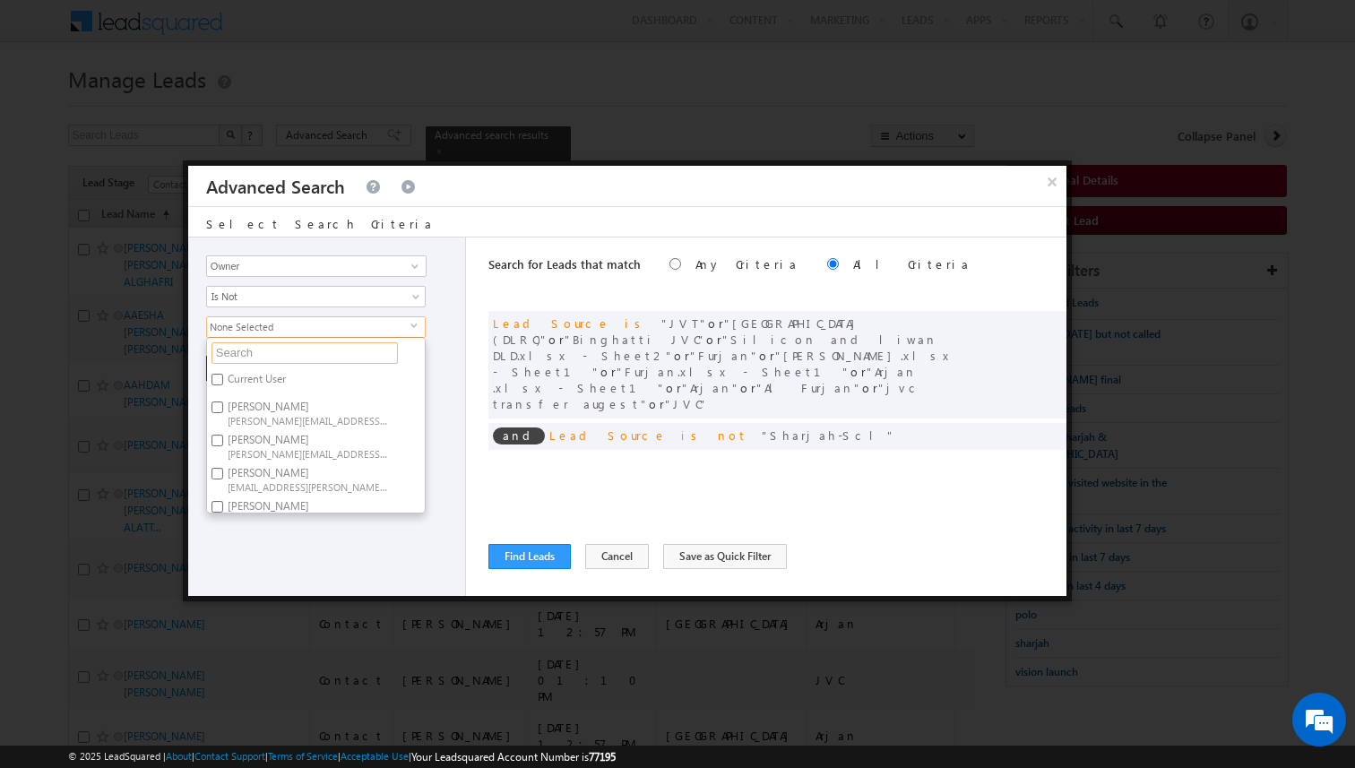
click at [251, 354] on input "text" at bounding box center [305, 353] width 186 height 22
type input "SHA"
type input "SHAK"
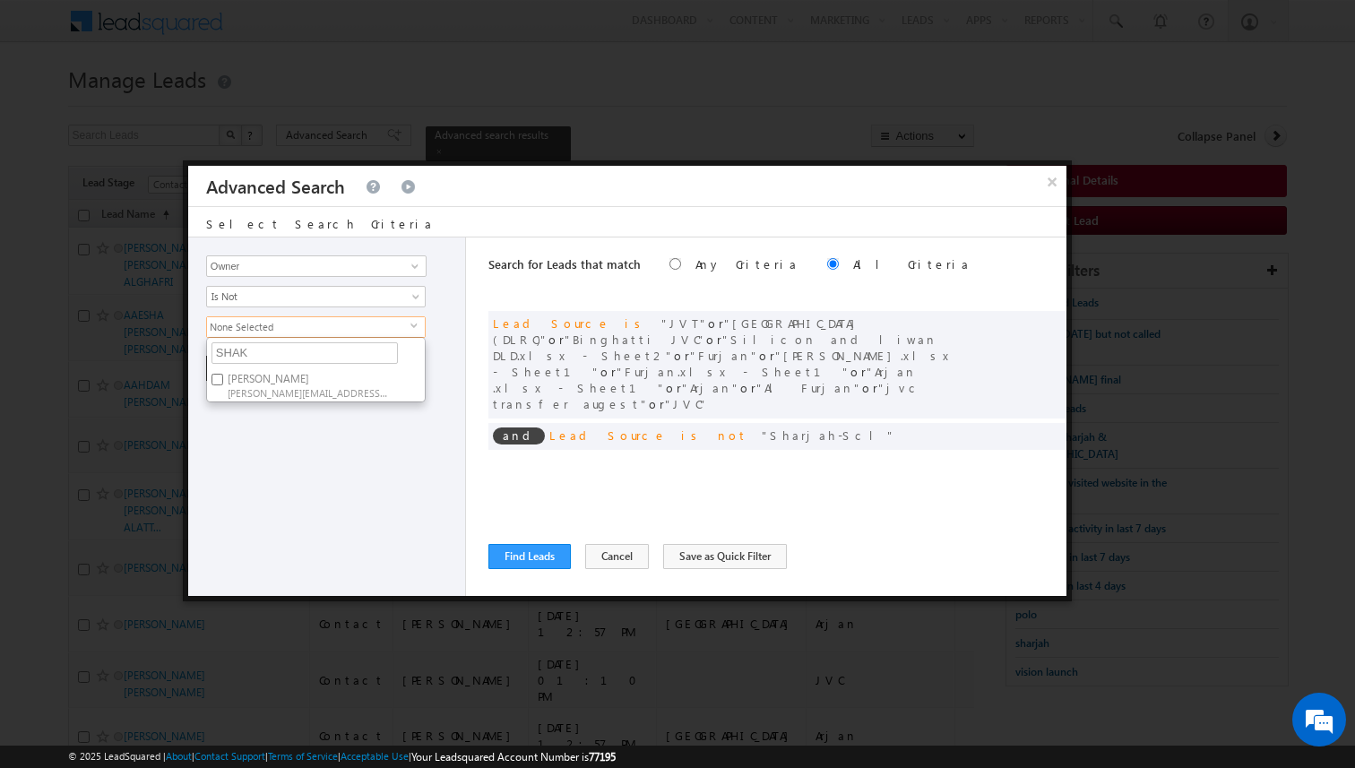
click at [256, 387] on span "[PERSON_NAME][EMAIL_ADDRESS][PERSON_NAME][DOMAIN_NAME]" at bounding box center [308, 391] width 161 height 13
click at [223, 385] on input "Shakeel Babbar shakeel.babbar@indglobal.ae" at bounding box center [218, 380] width 12 height 12
checkbox input "true"
click at [265, 431] on div "Opportunity Type Lead Activity Task Sales Group Prospect Id Address 1 Address 2…" at bounding box center [327, 417] width 278 height 359
click at [247, 375] on button "+ Add" at bounding box center [237, 368] width 62 height 25
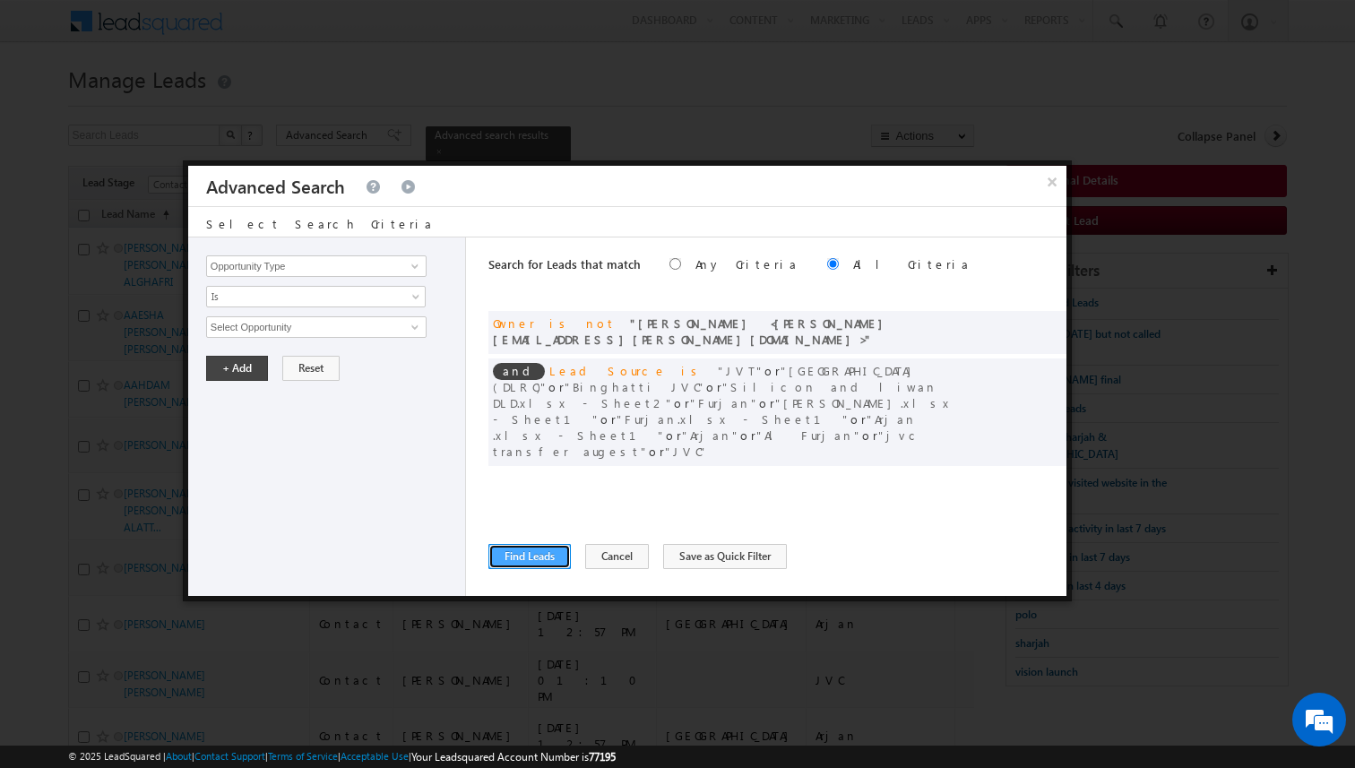
click at [531, 558] on button "Find Leads" at bounding box center [530, 556] width 82 height 25
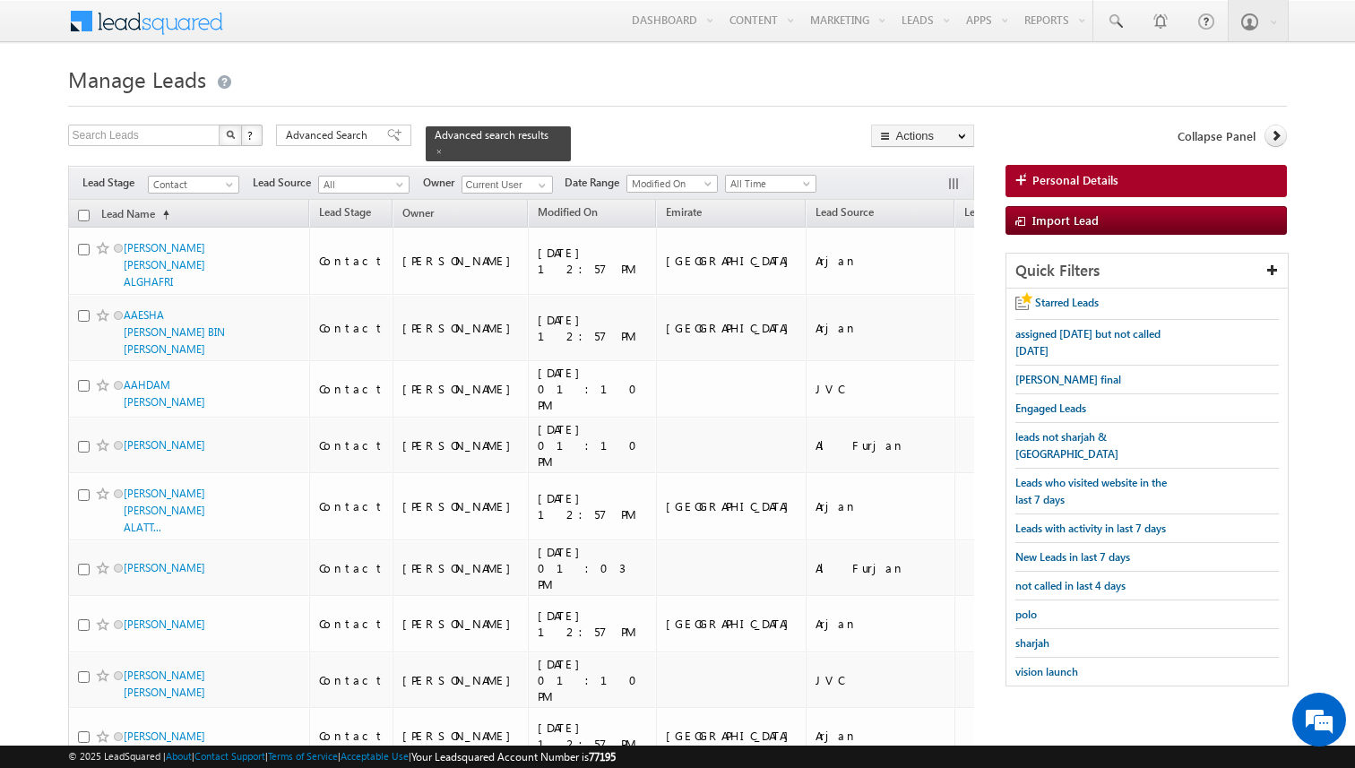
click at [86, 219] on input "checkbox" at bounding box center [84, 216] width 12 height 12
checkbox input "true"
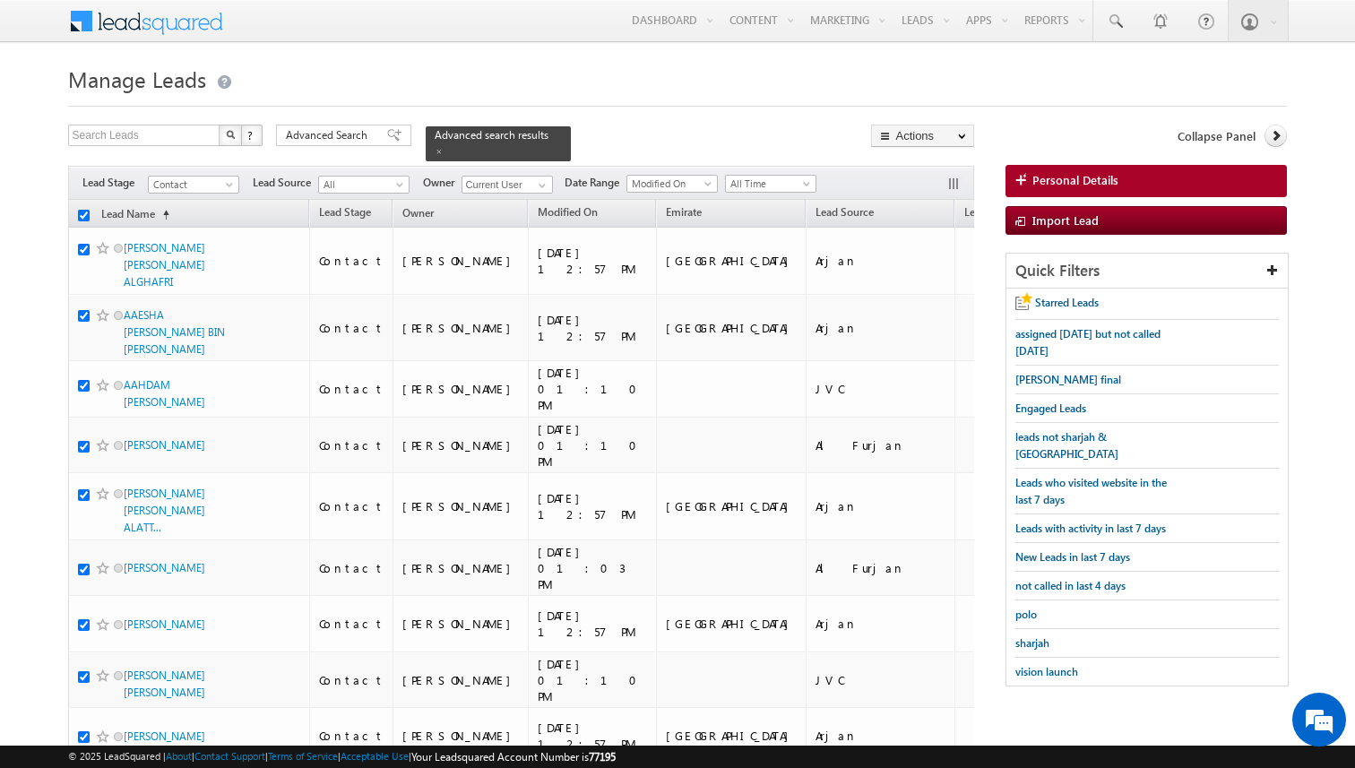
checkbox input "true"
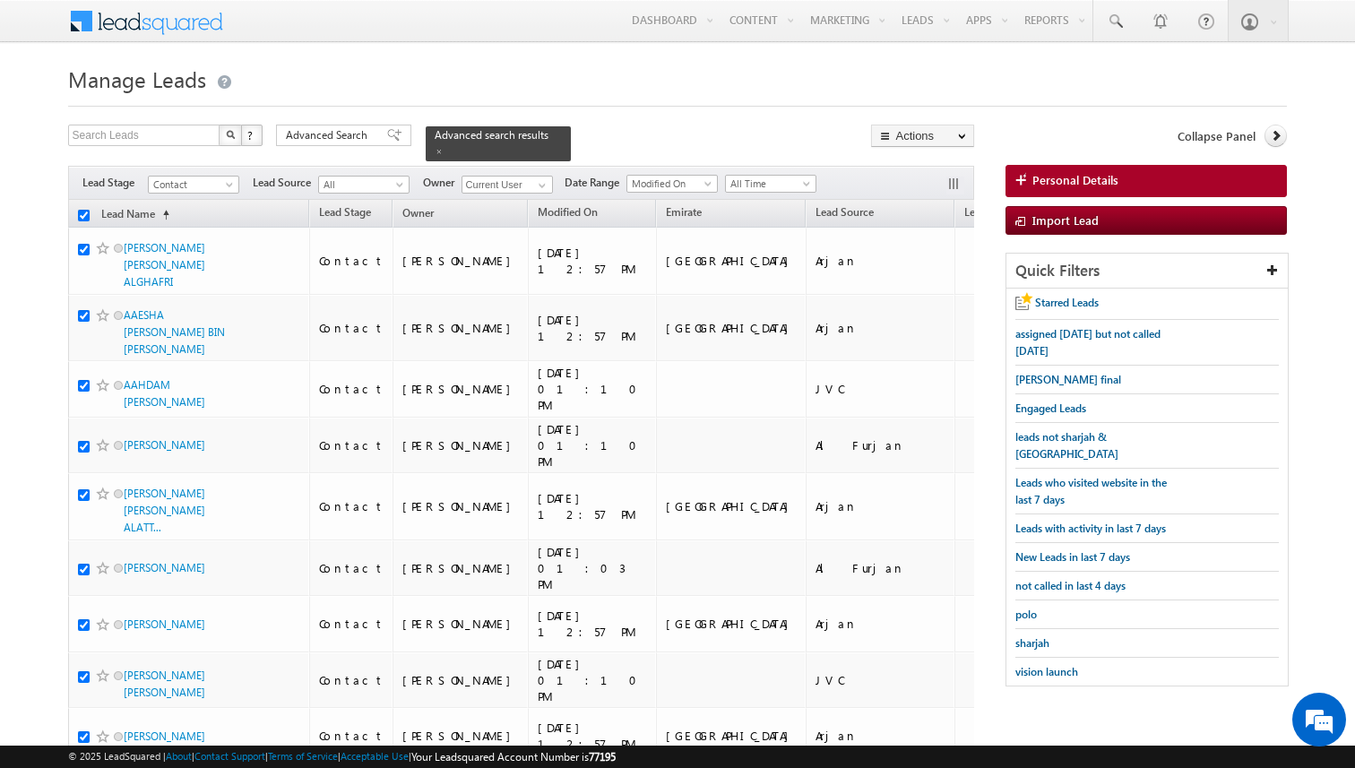
checkbox input "true"
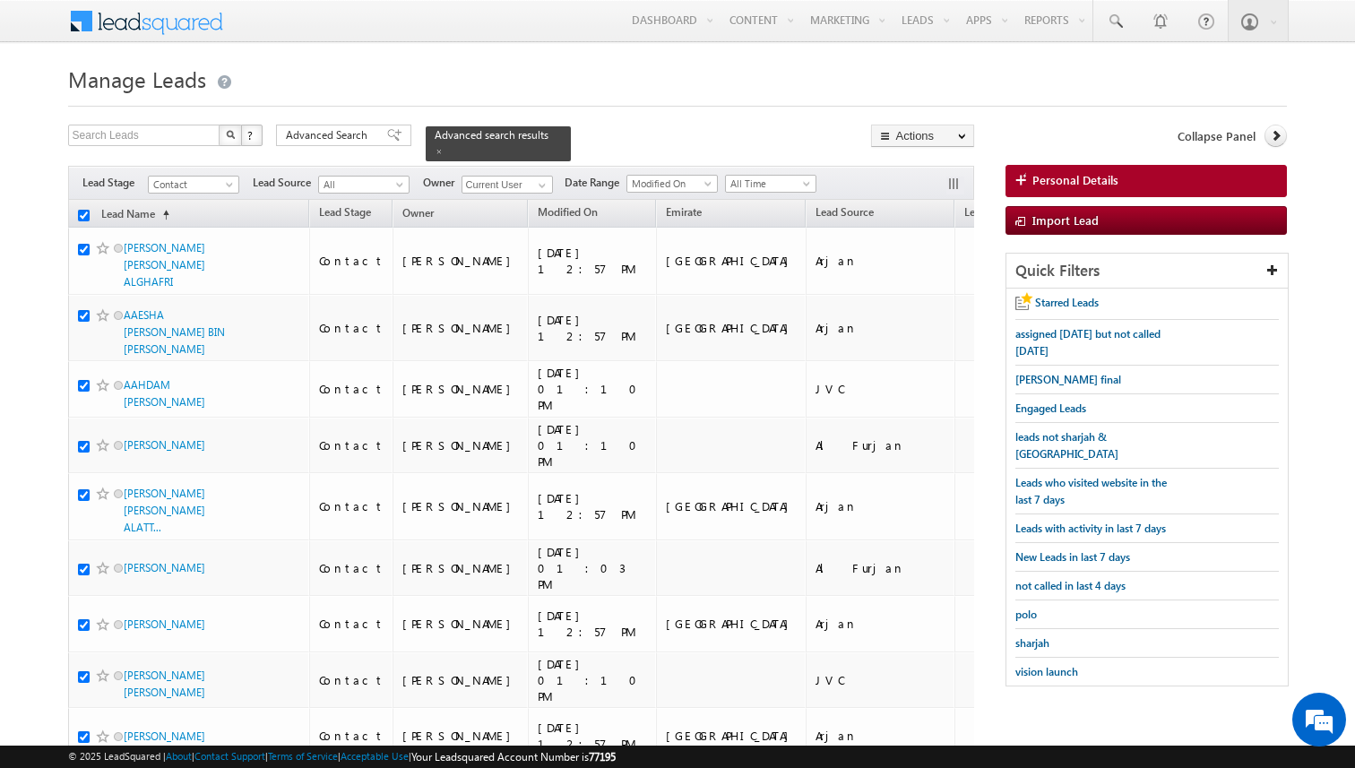
checkbox input "true"
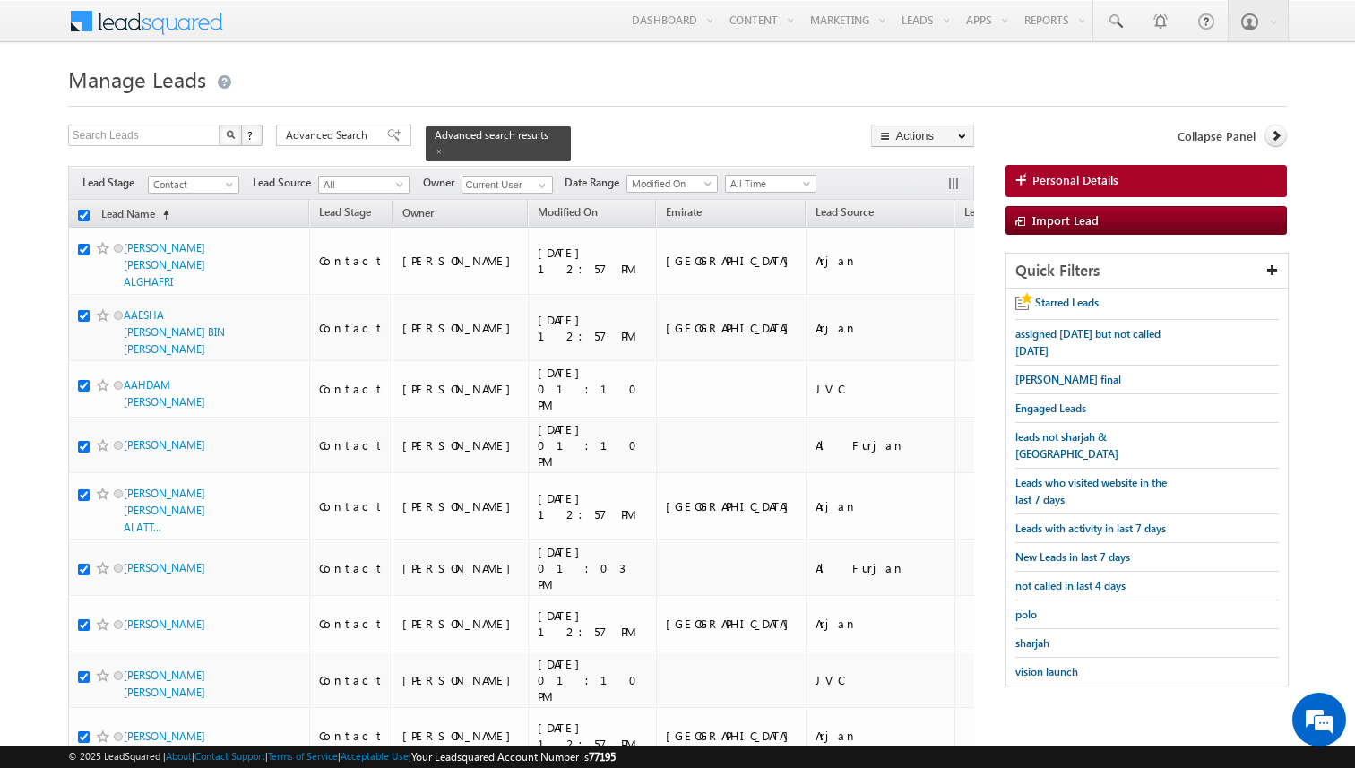
checkbox input "true"
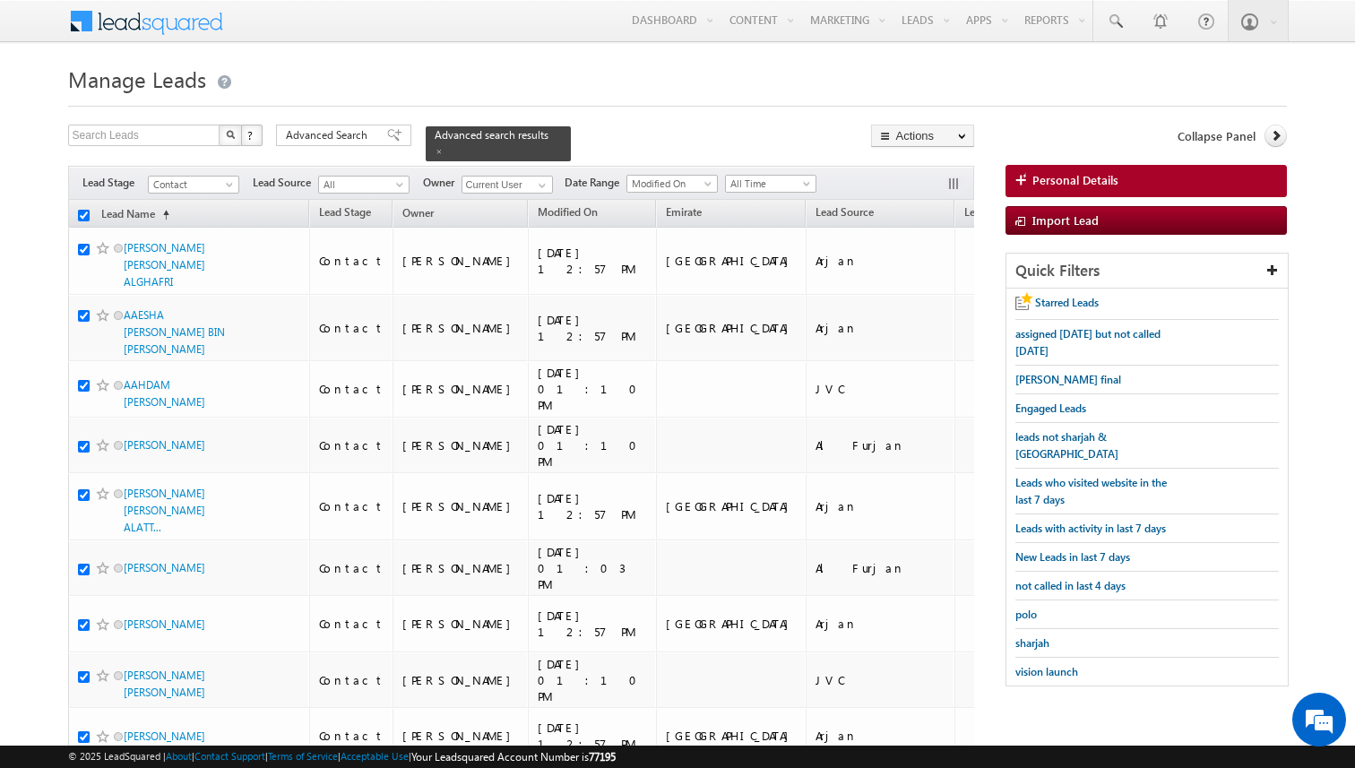
checkbox input "true"
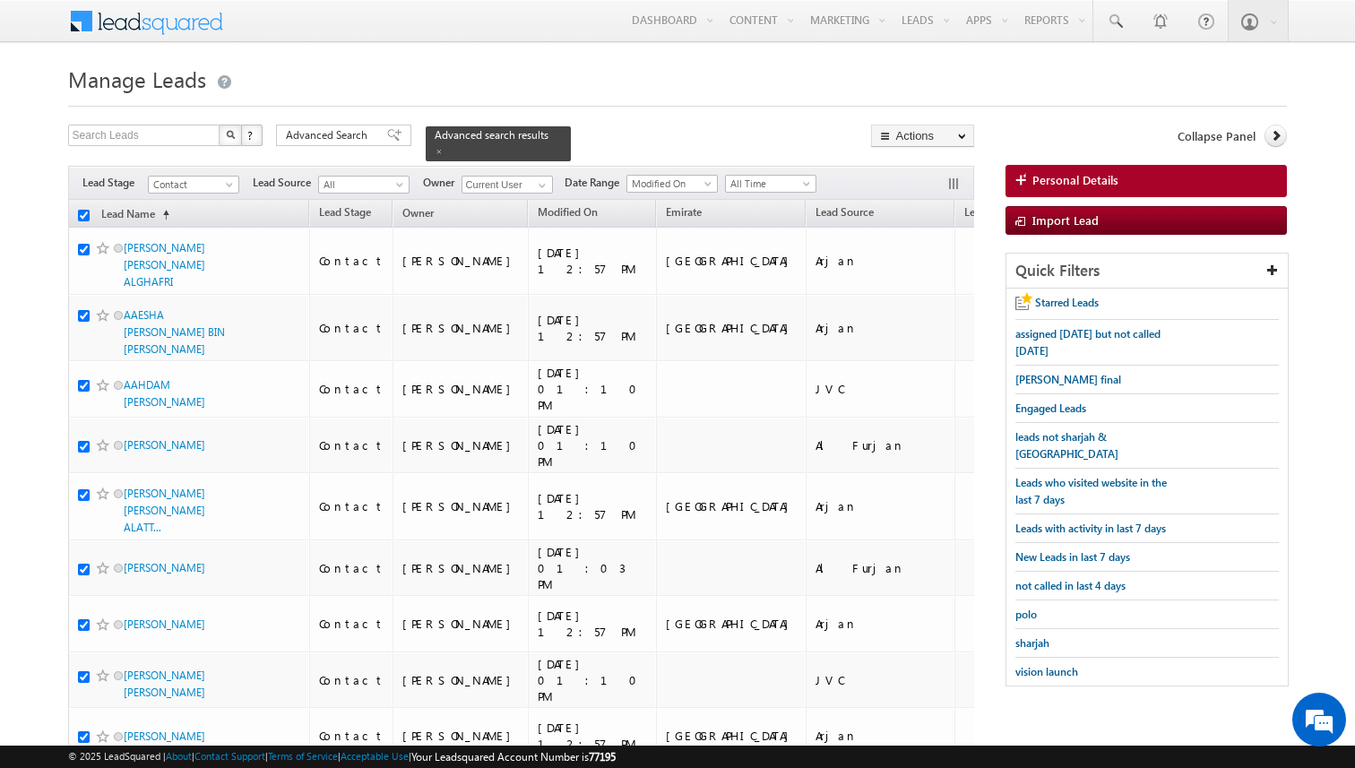
checkbox input "true"
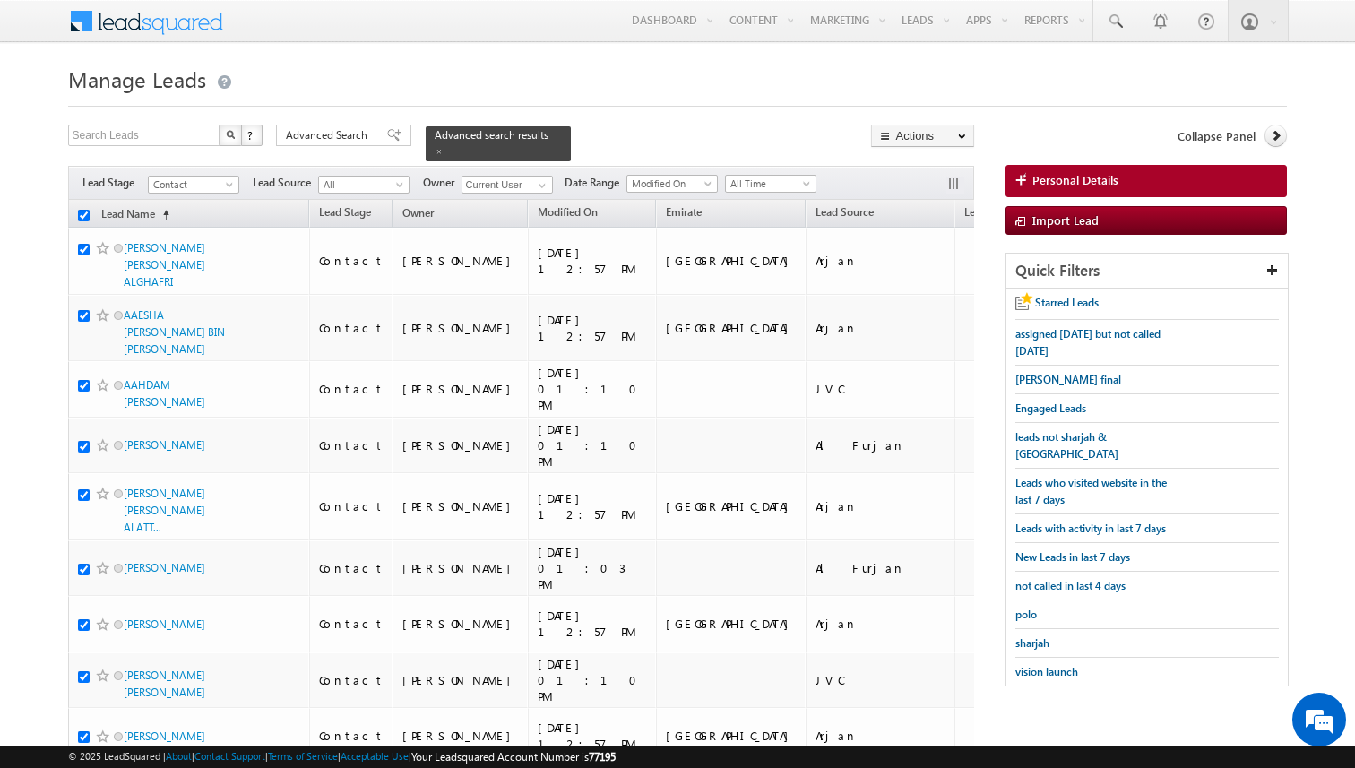
checkbox input "true"
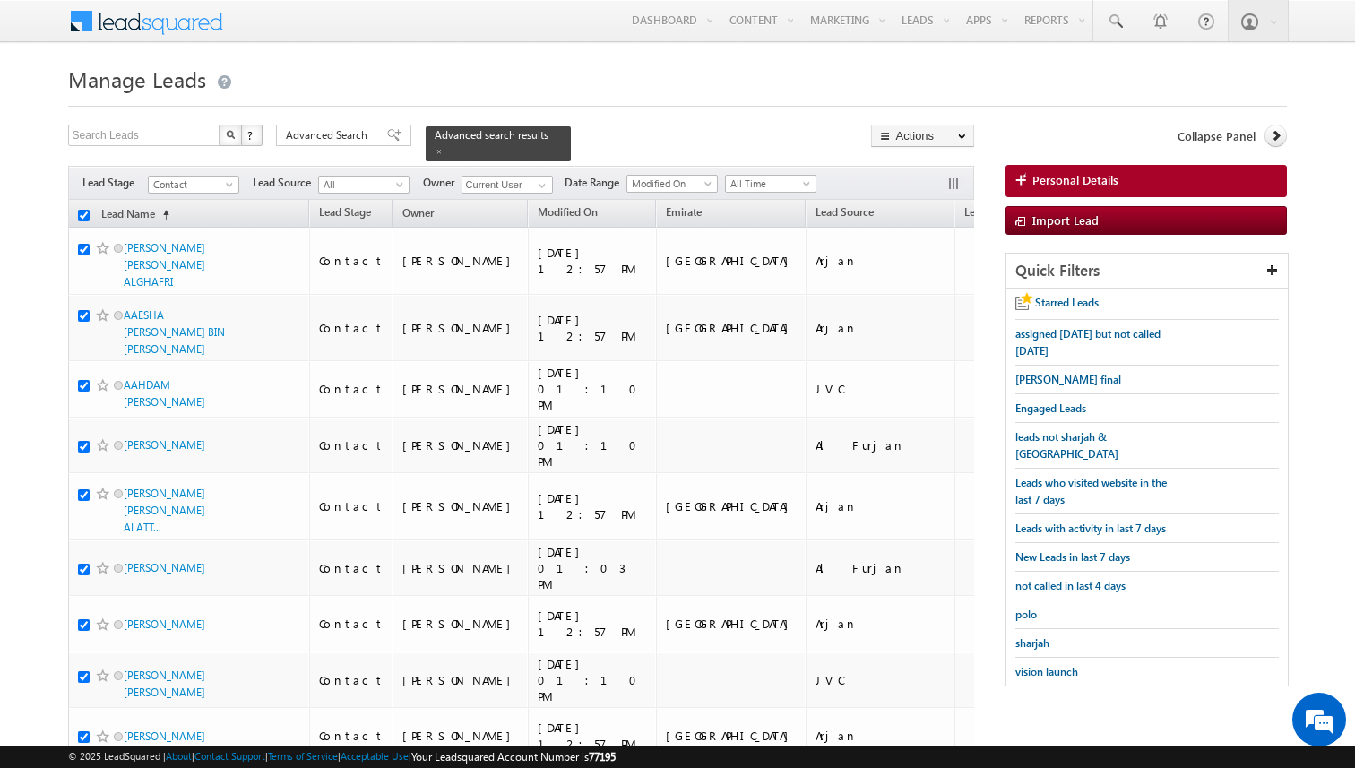
checkbox input "true"
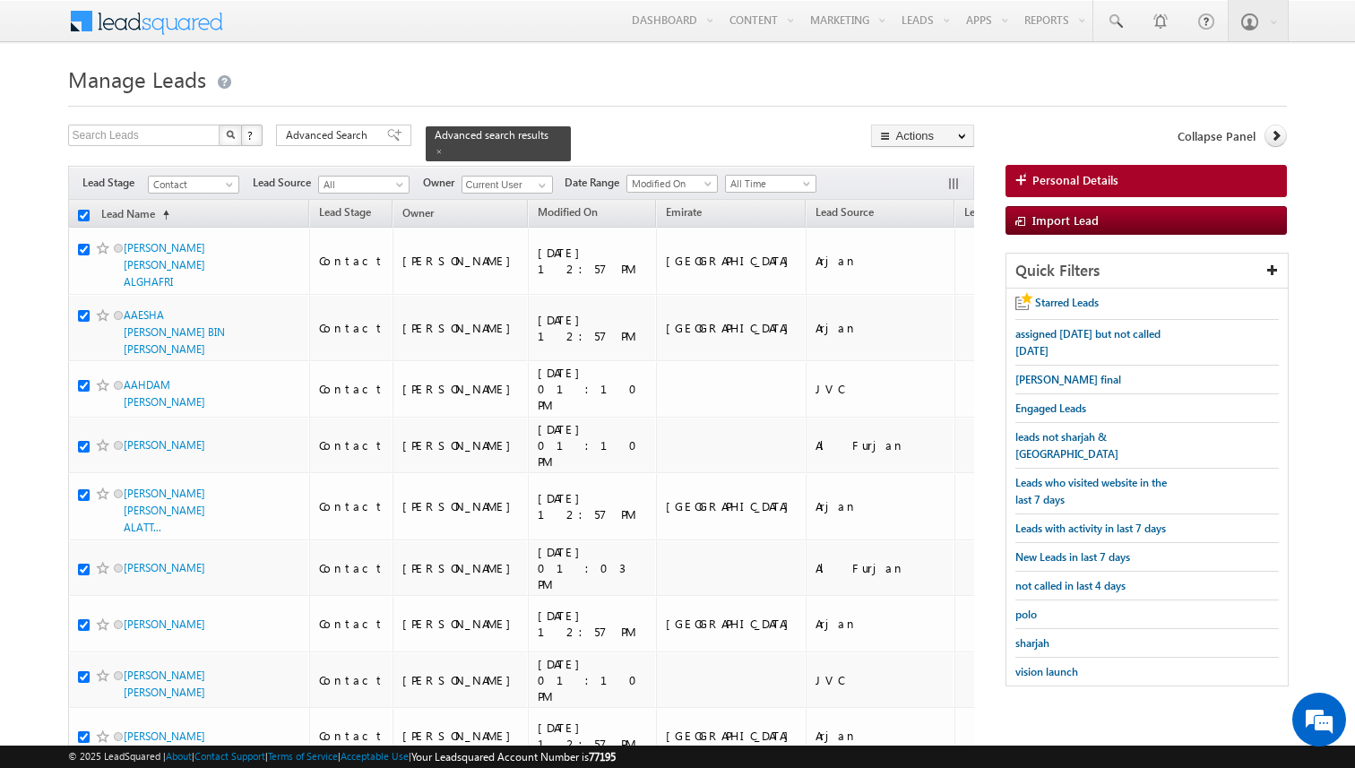
checkbox input "true"
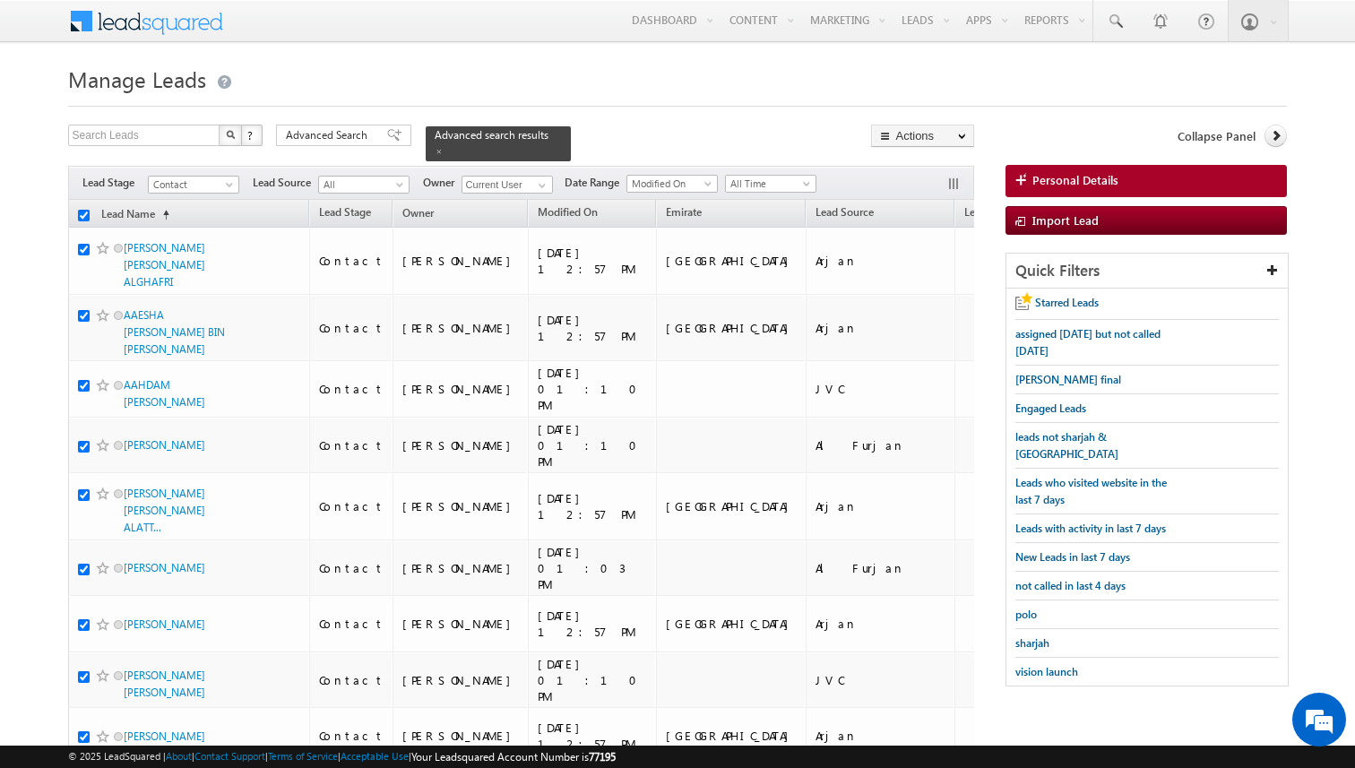
checkbox input "true"
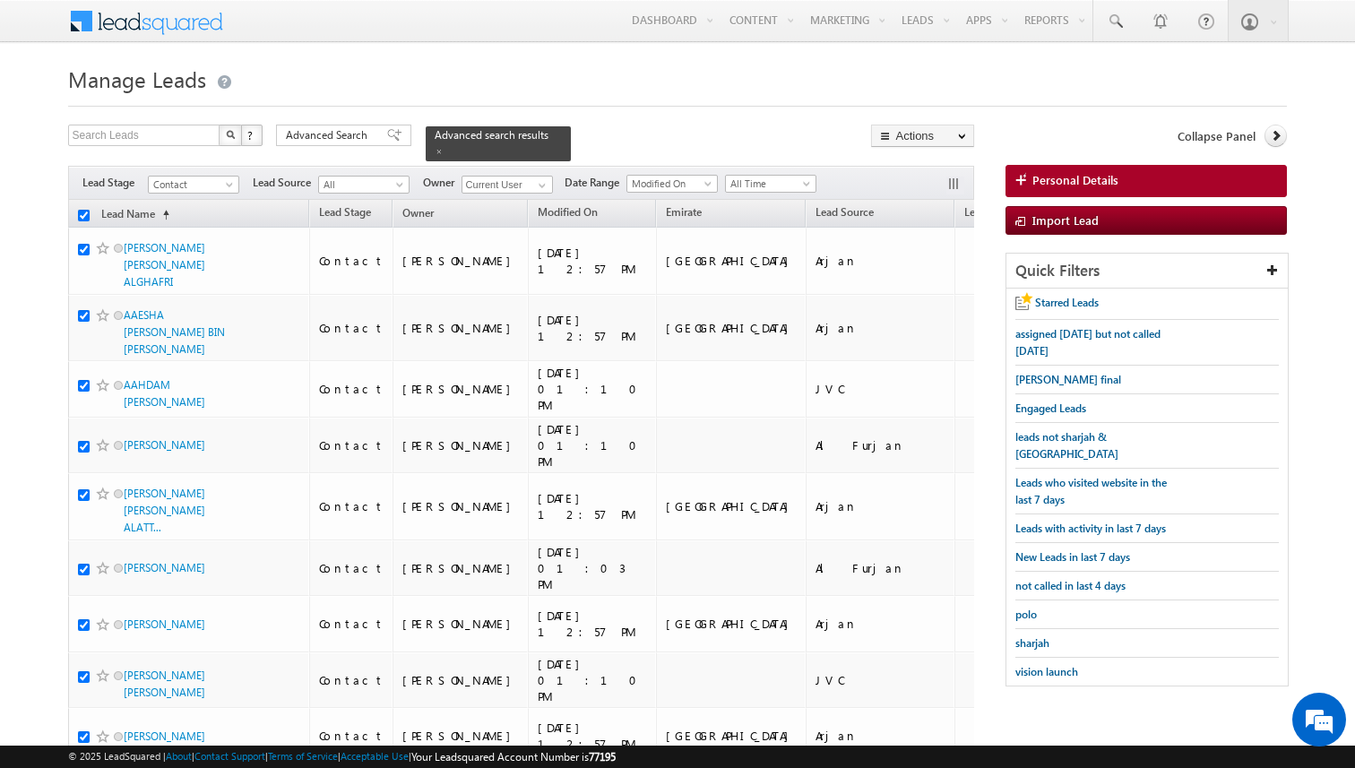
checkbox input "true"
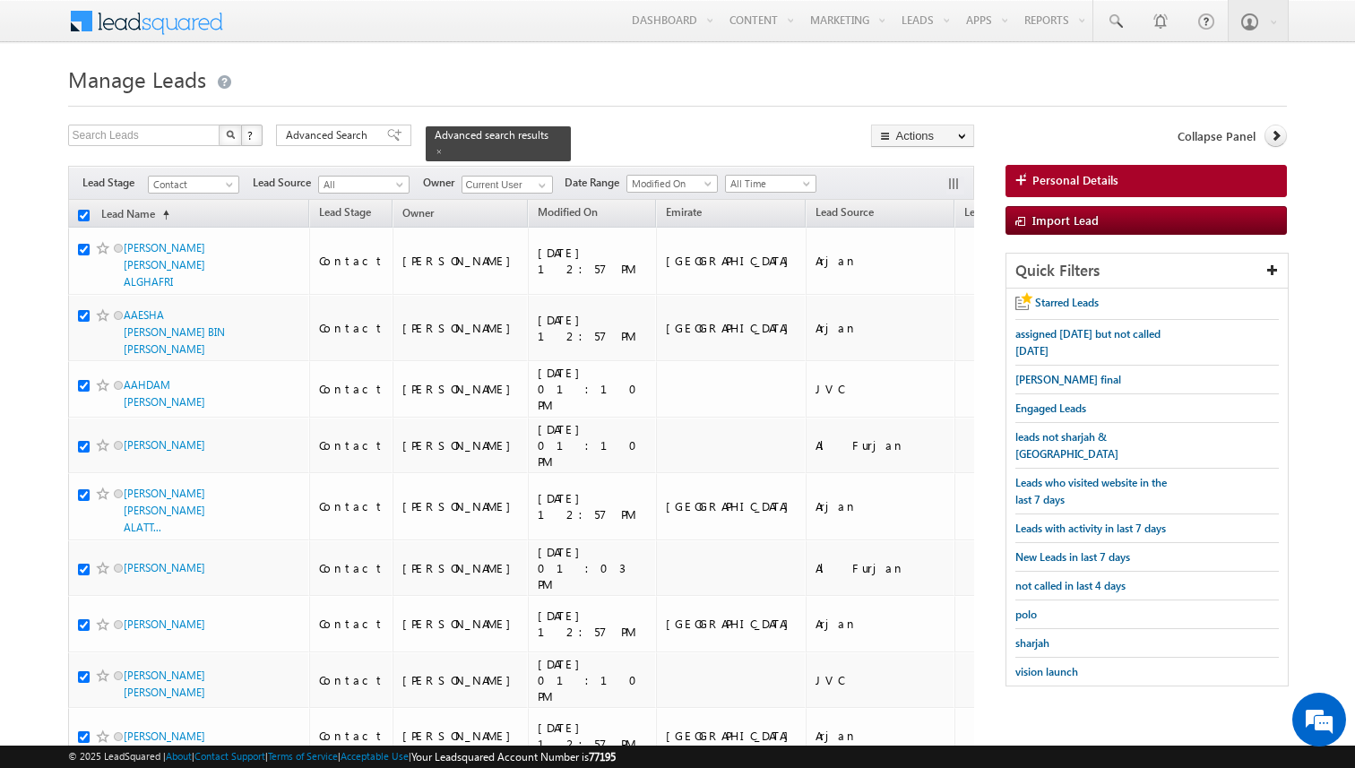
checkbox input "true"
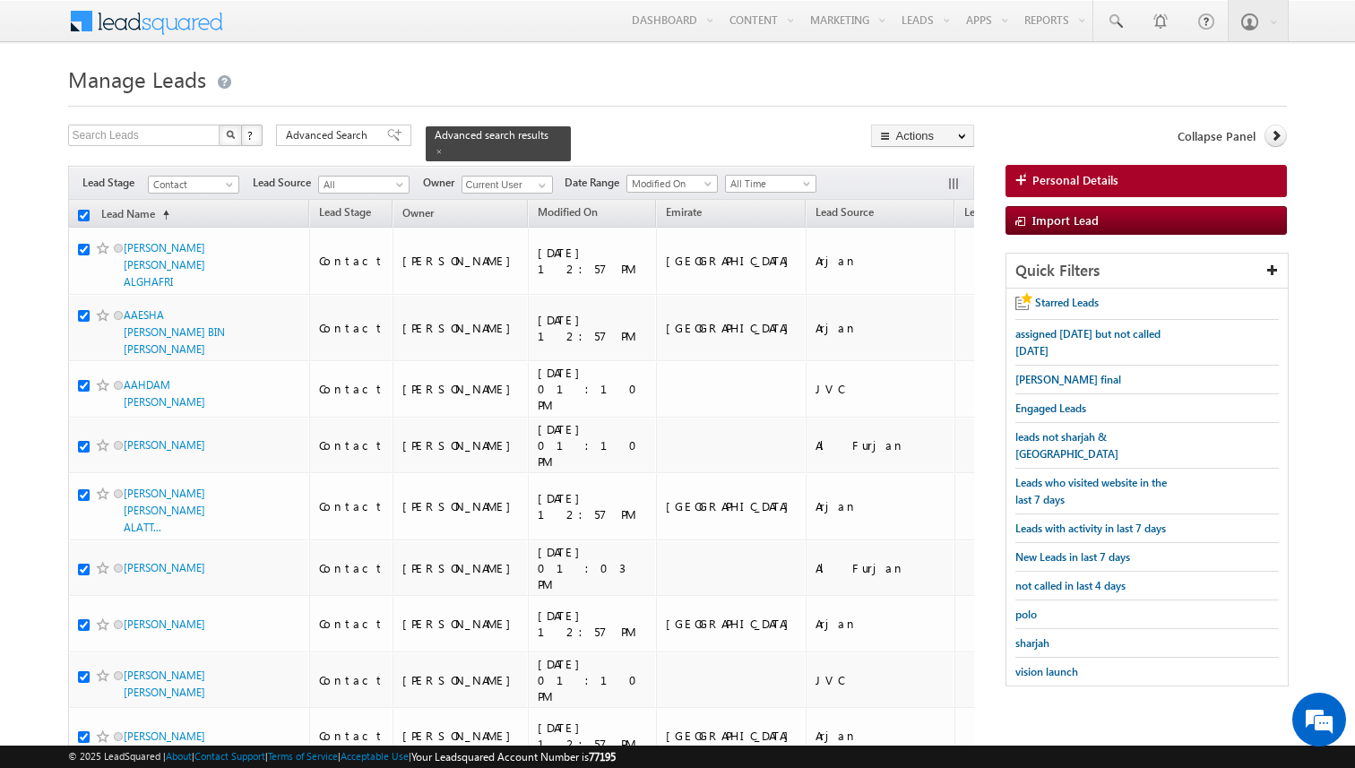
checkbox input "true"
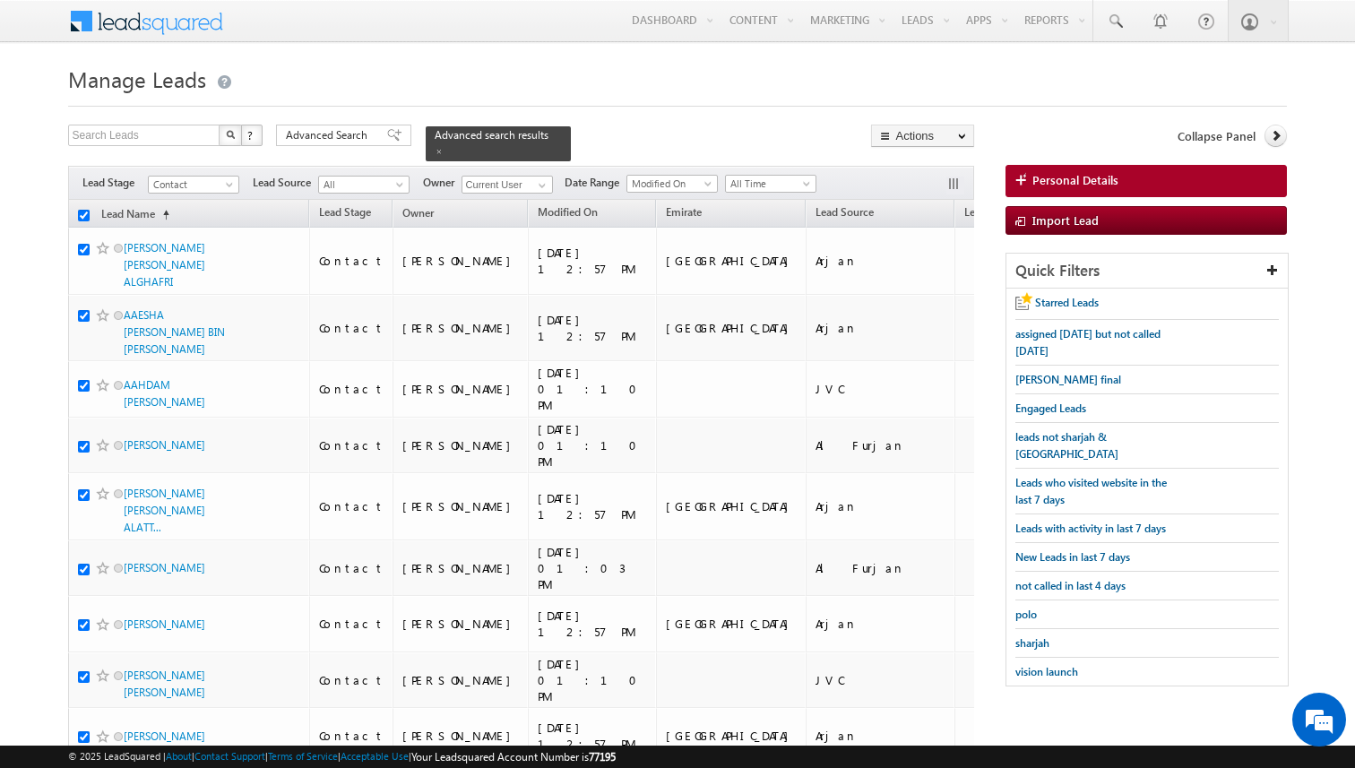
checkbox input "true"
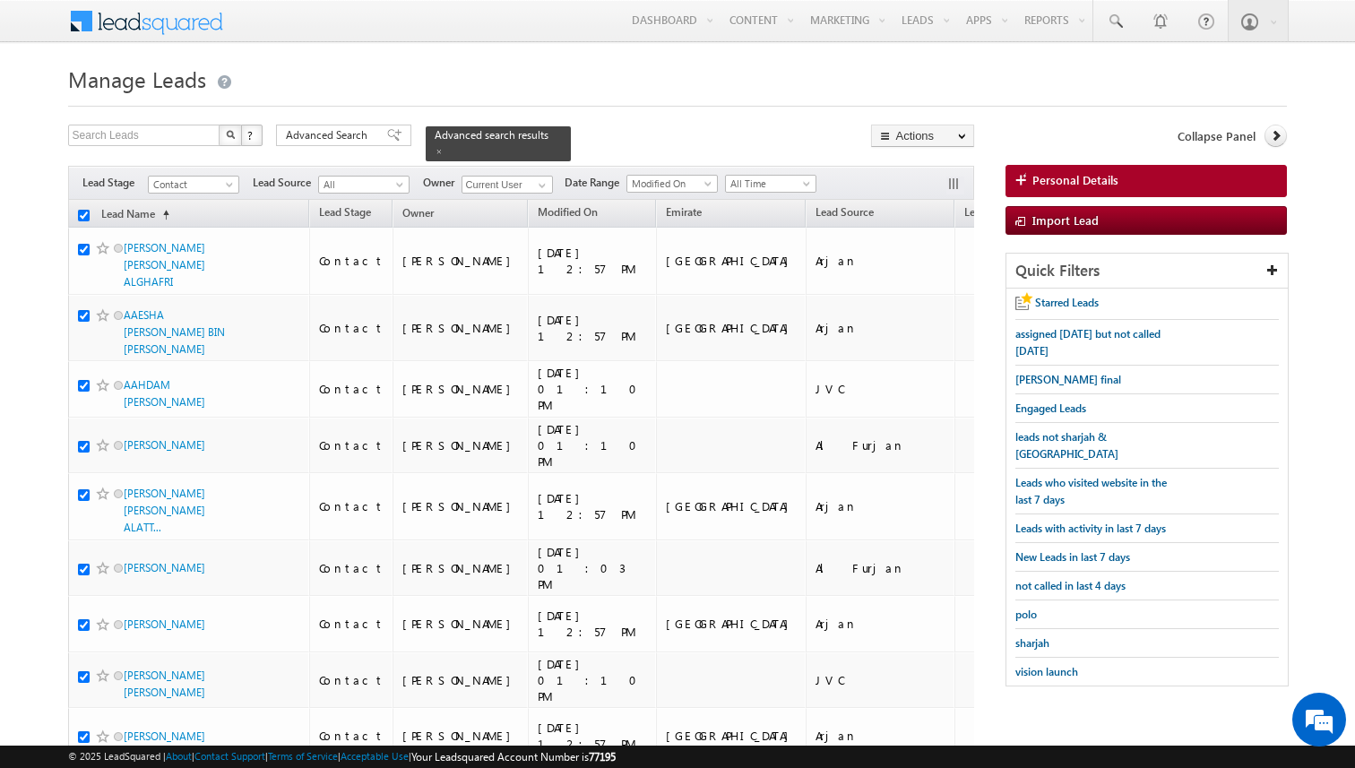
checkbox input "true"
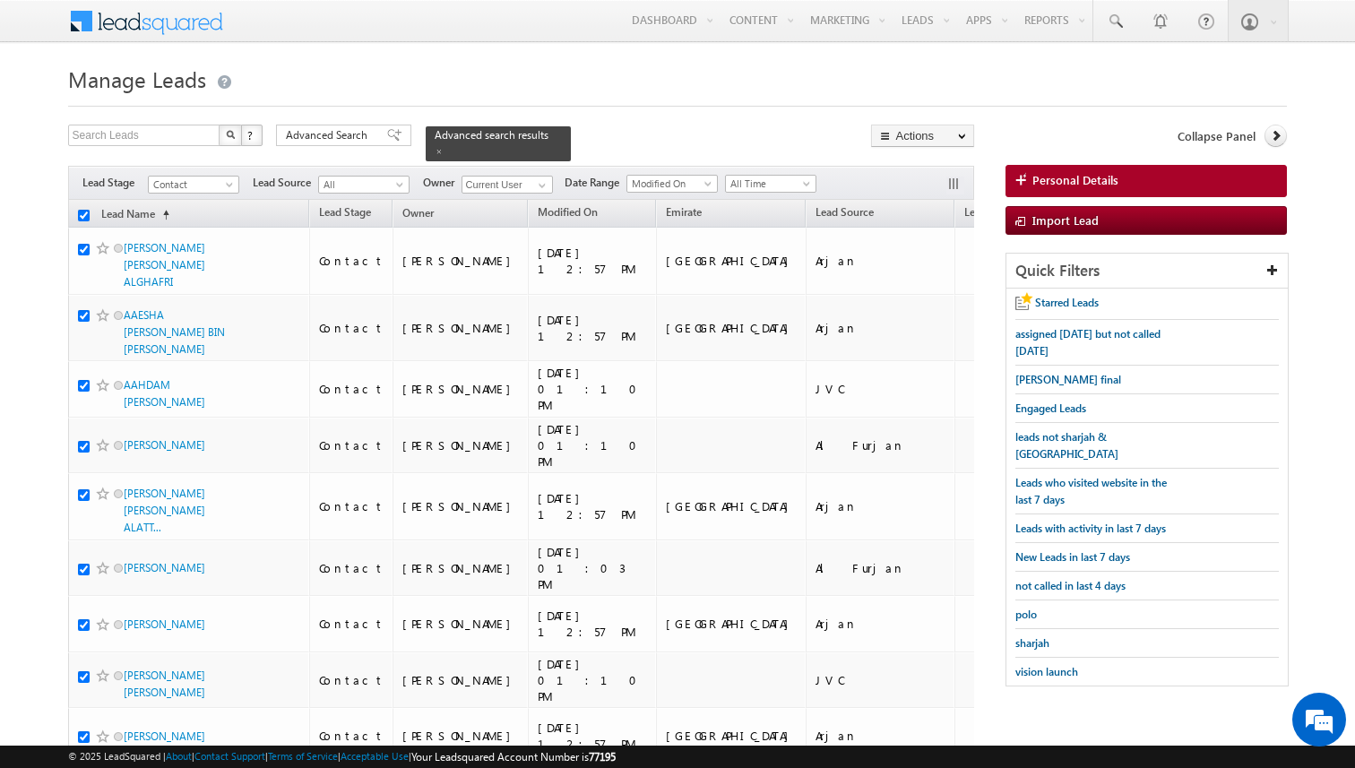
checkbox input "true"
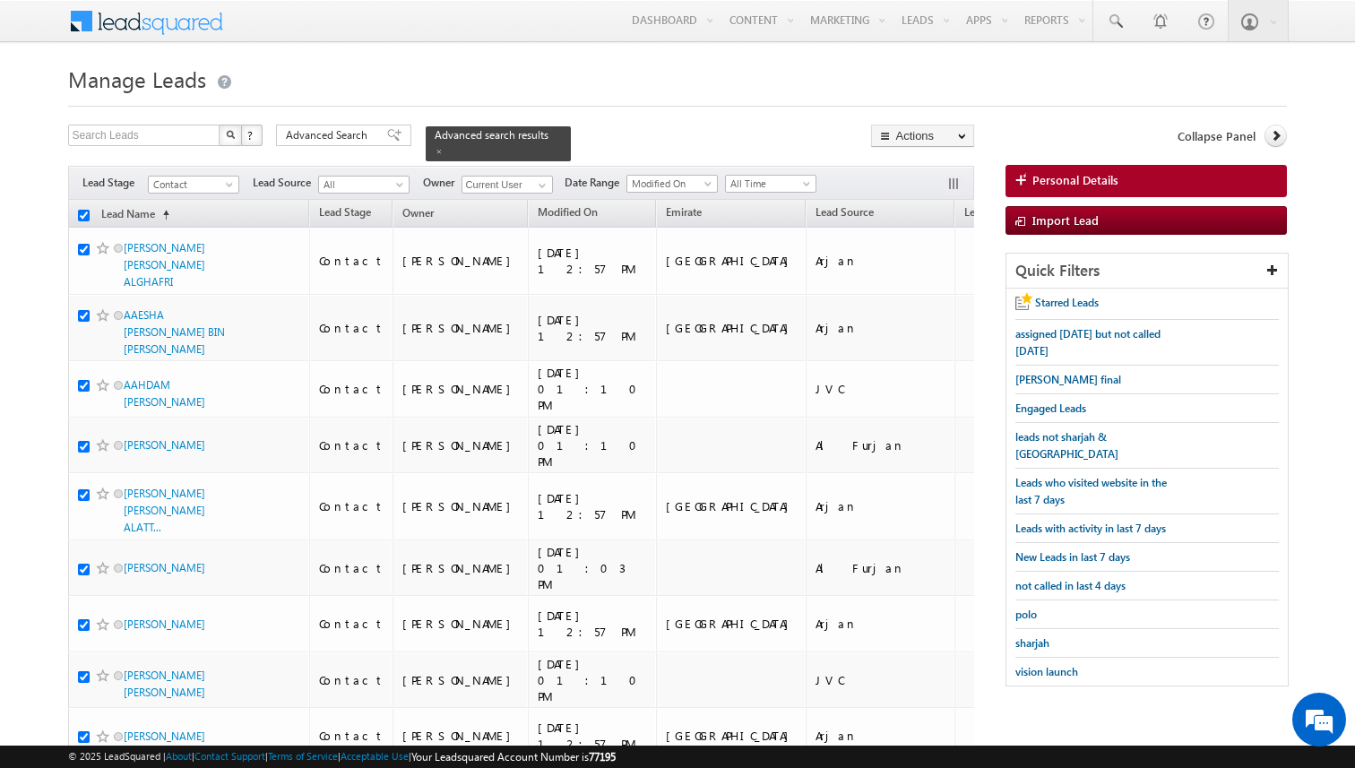
checkbox input "true"
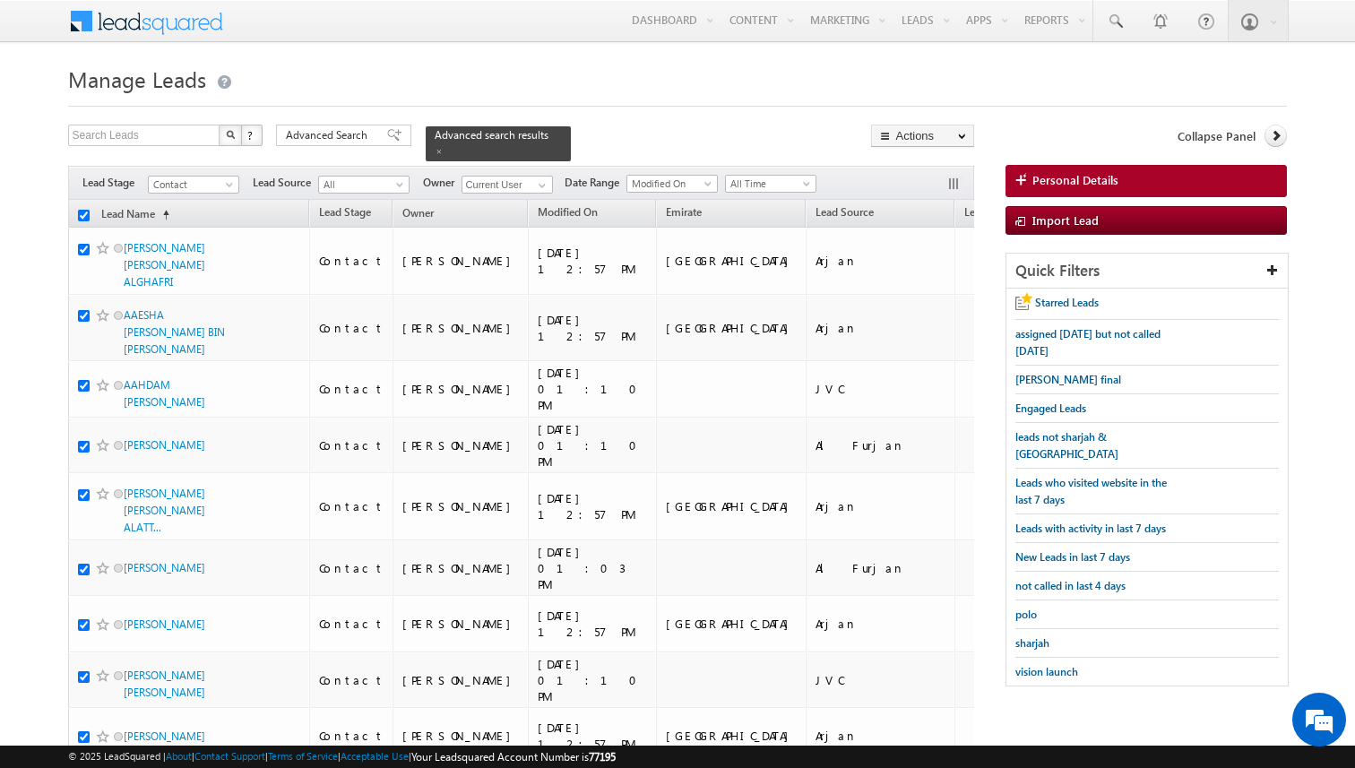
checkbox input "true"
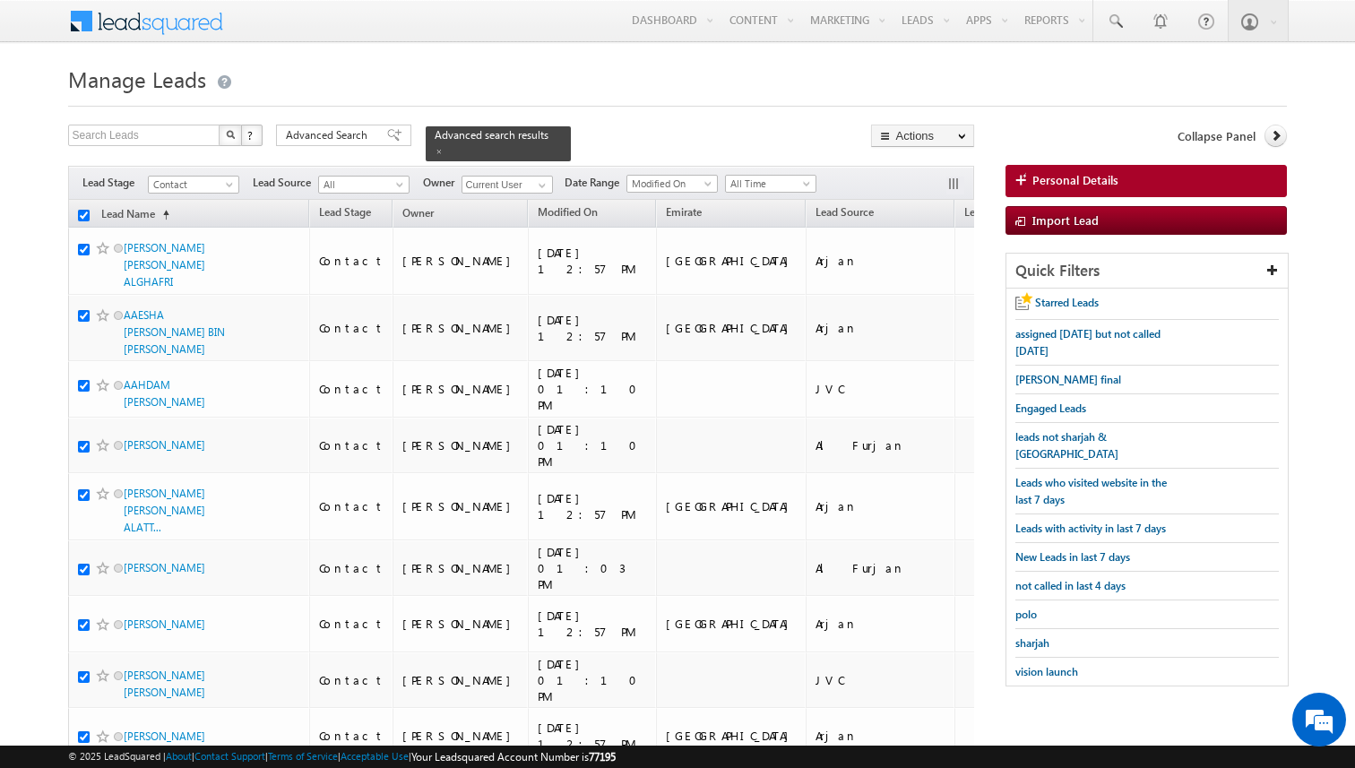
checkbox input "true"
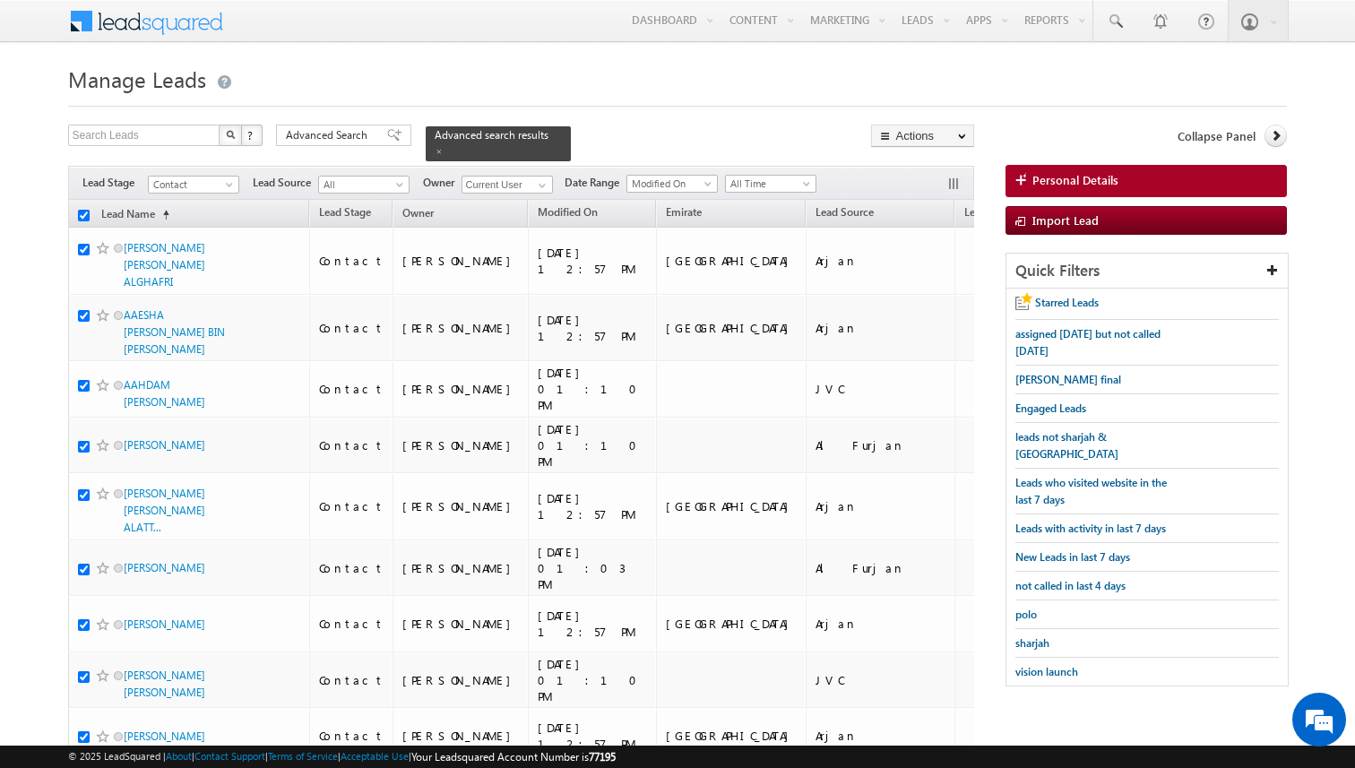
checkbox input "true"
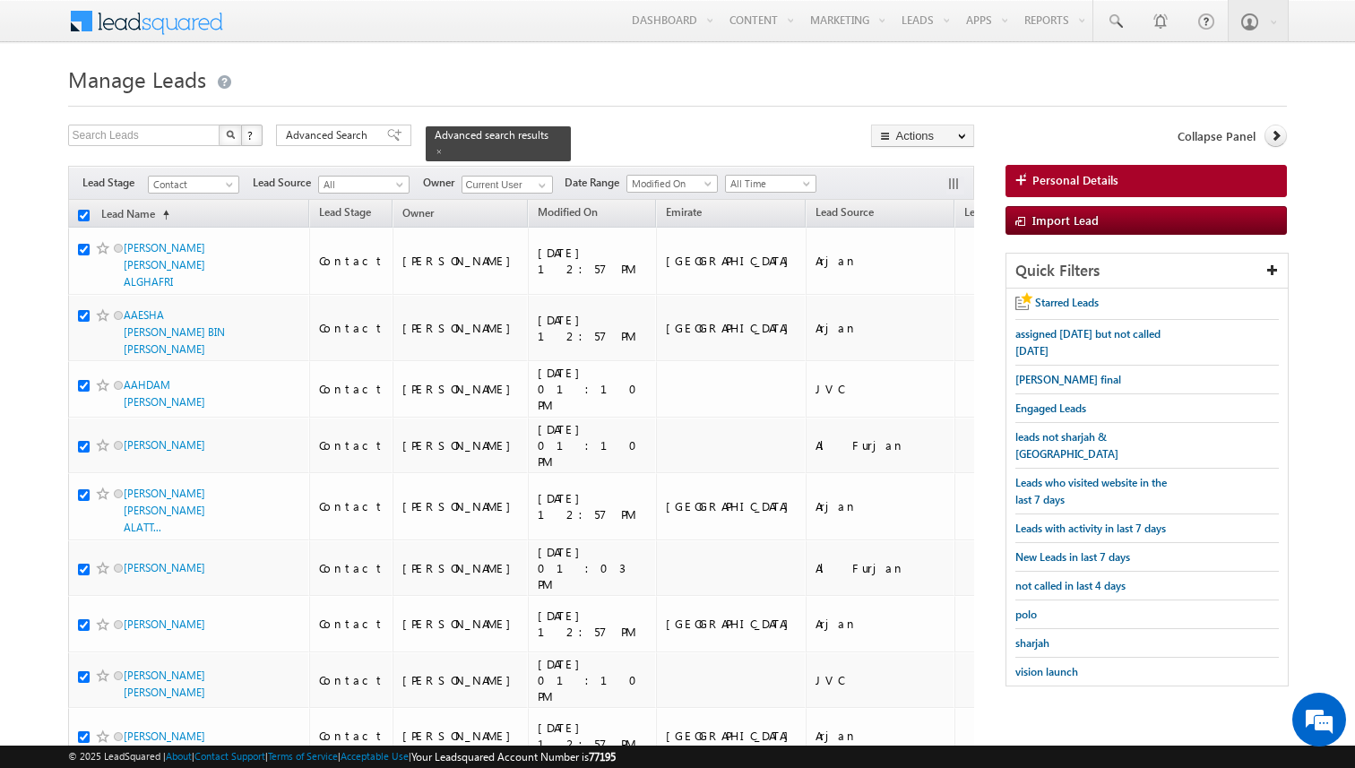
checkbox input "true"
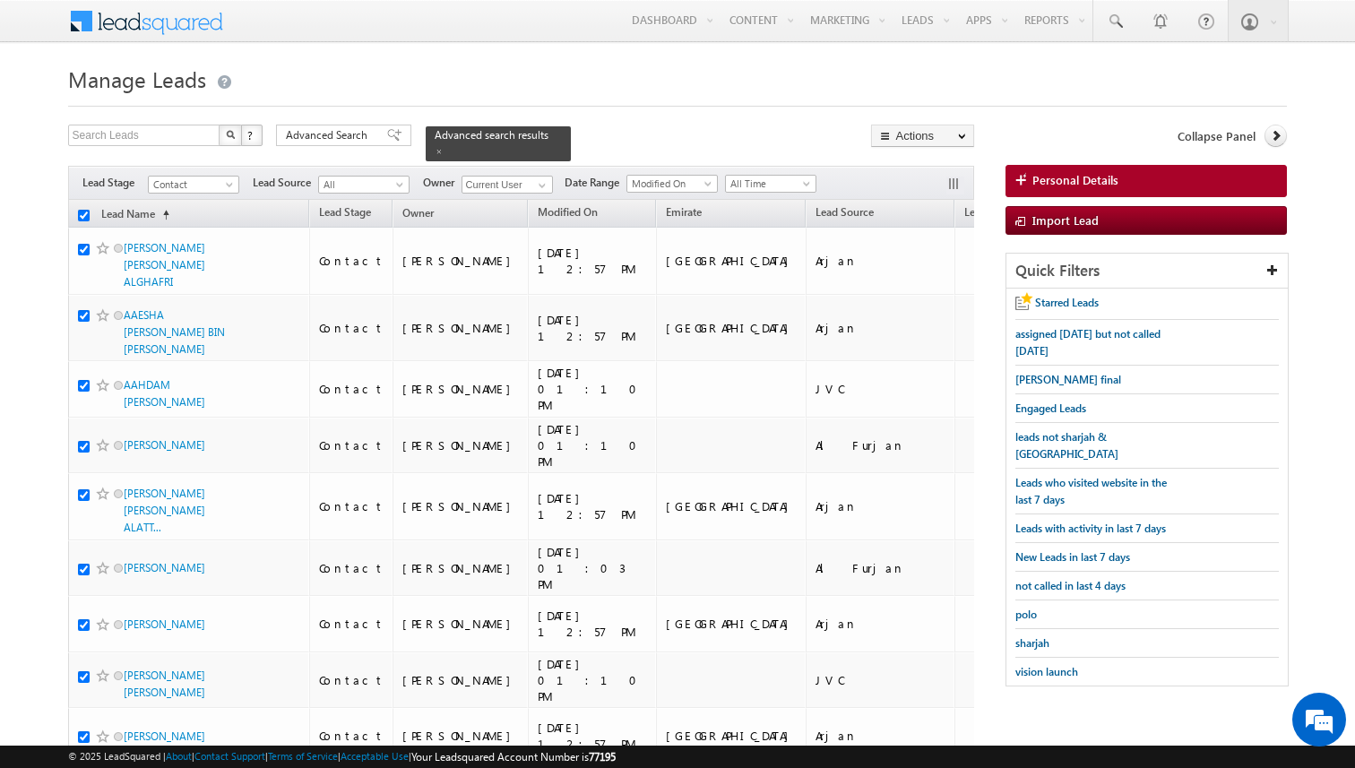
checkbox input "true"
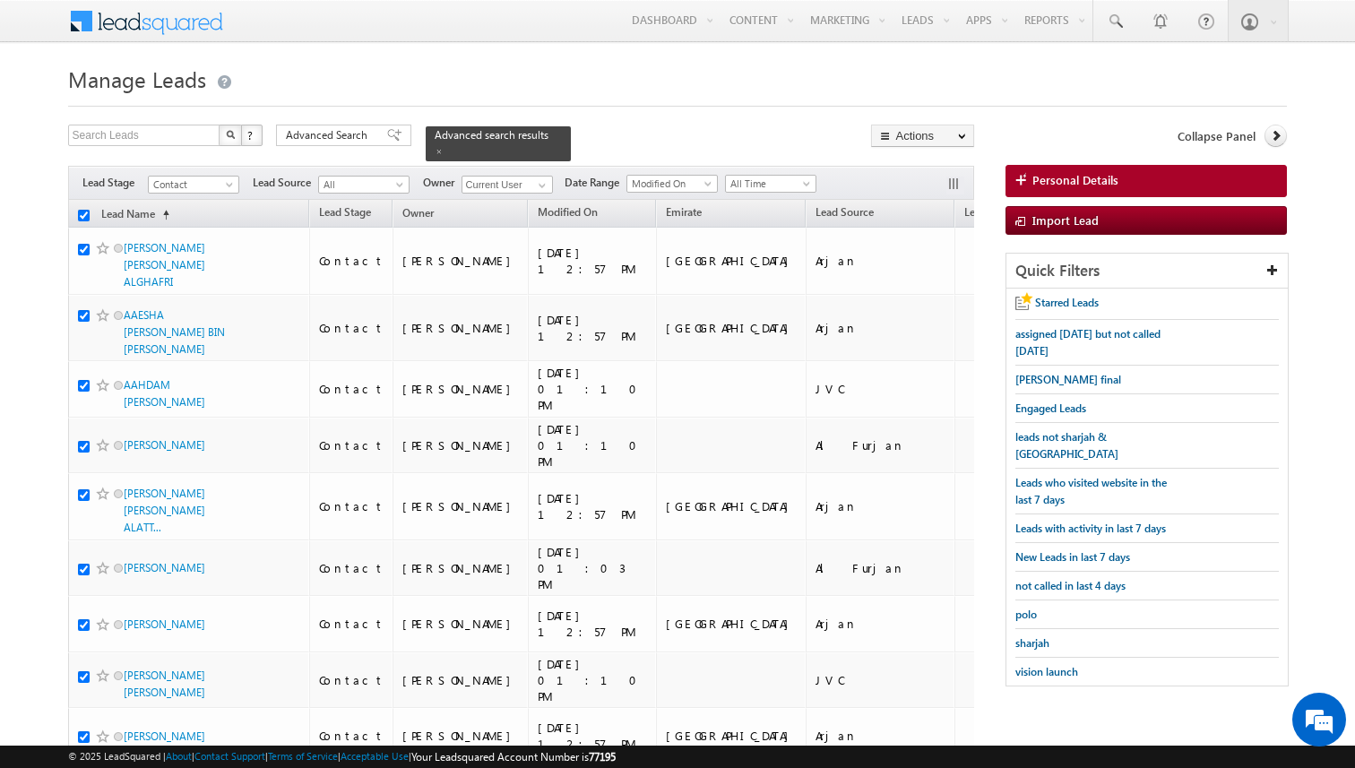
checkbox input "true"
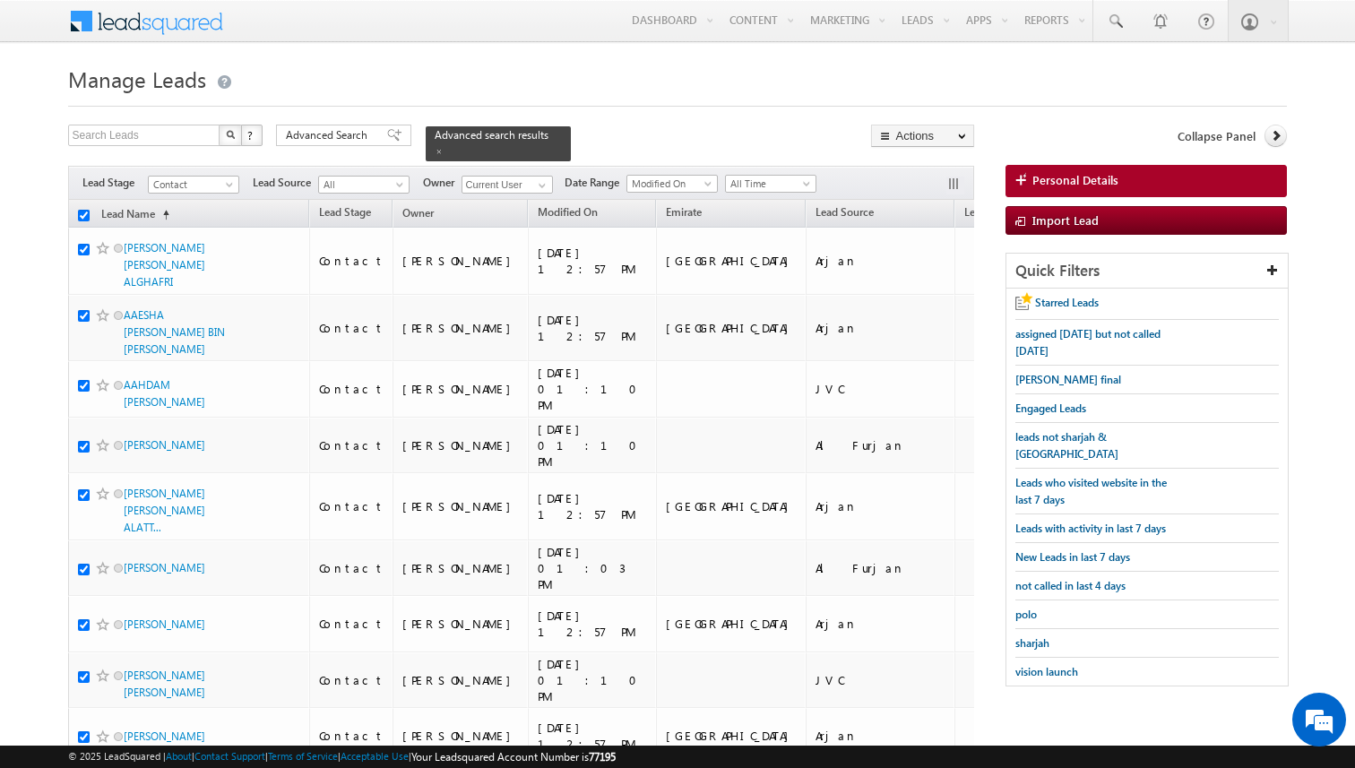
checkbox input "true"
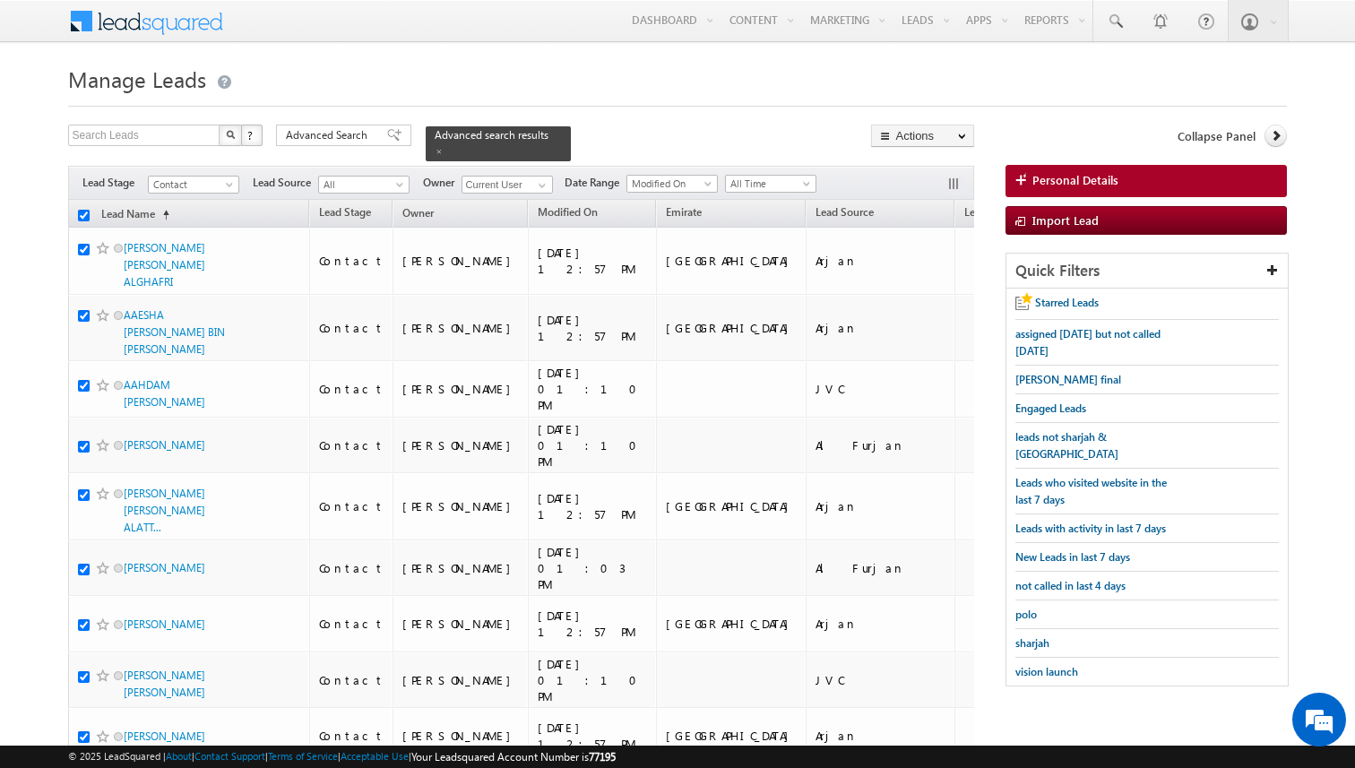
checkbox input "true"
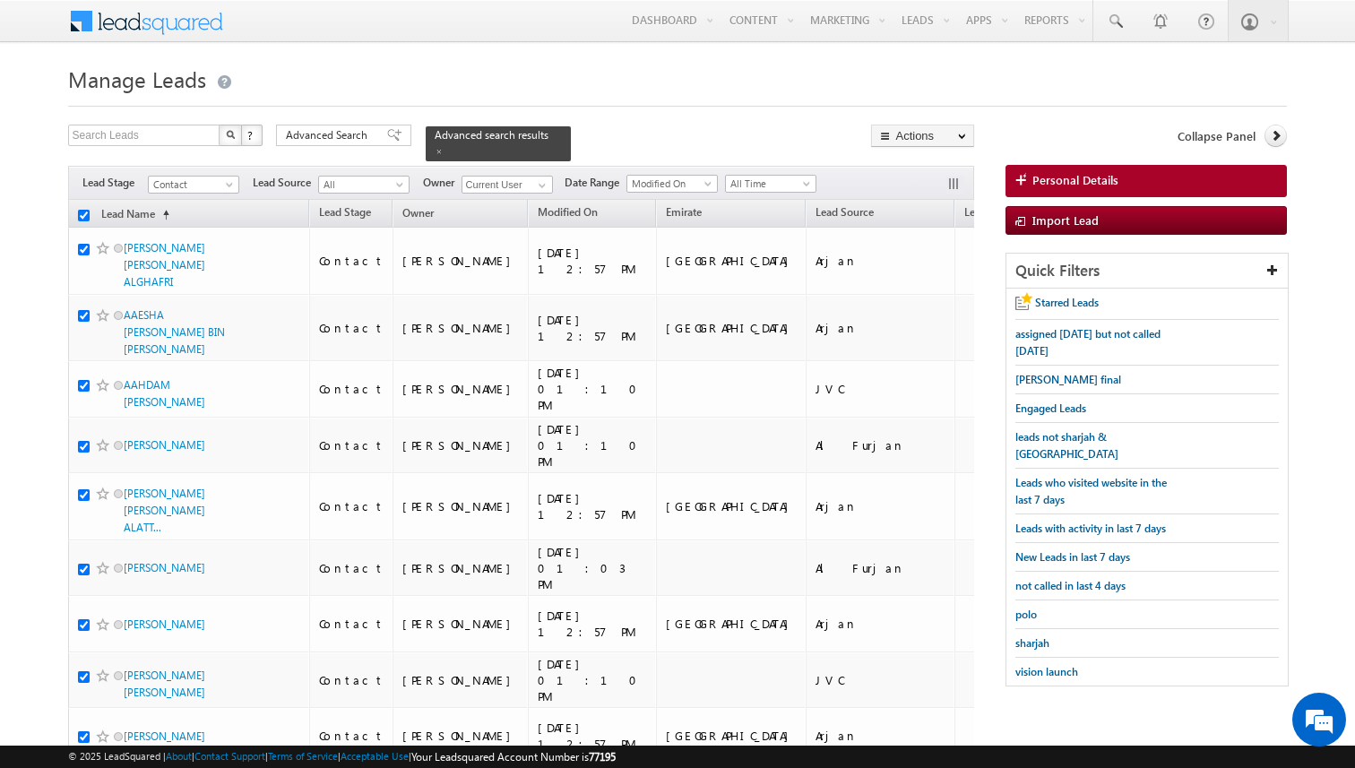
checkbox input "true"
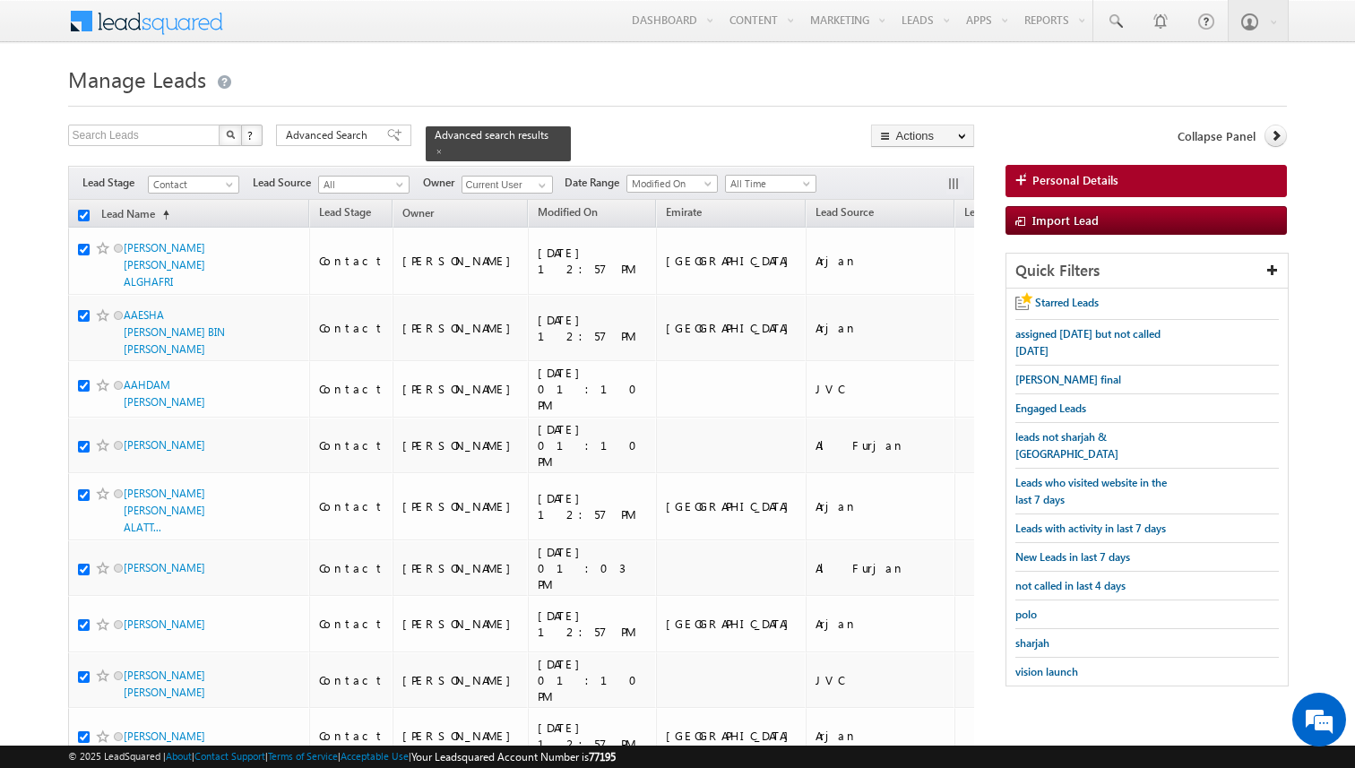
checkbox input "true"
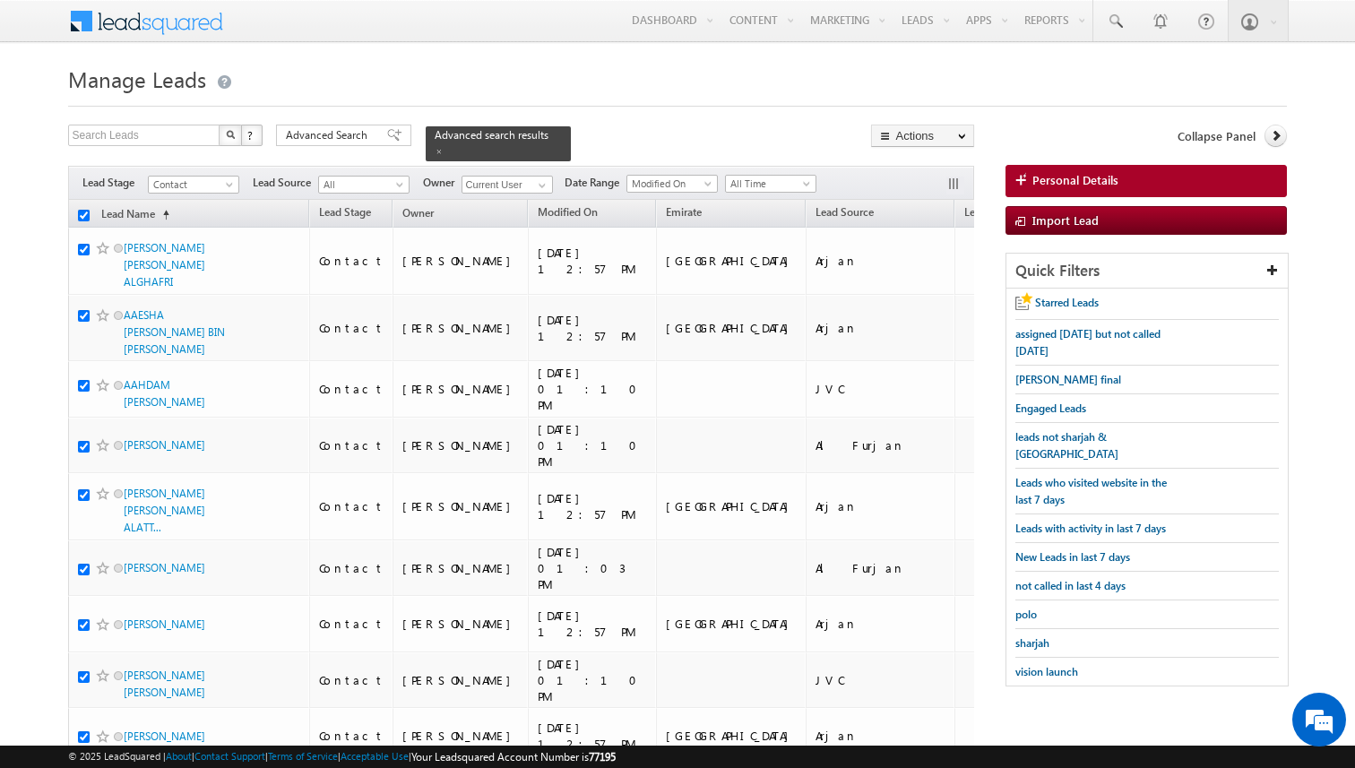
checkbox input "true"
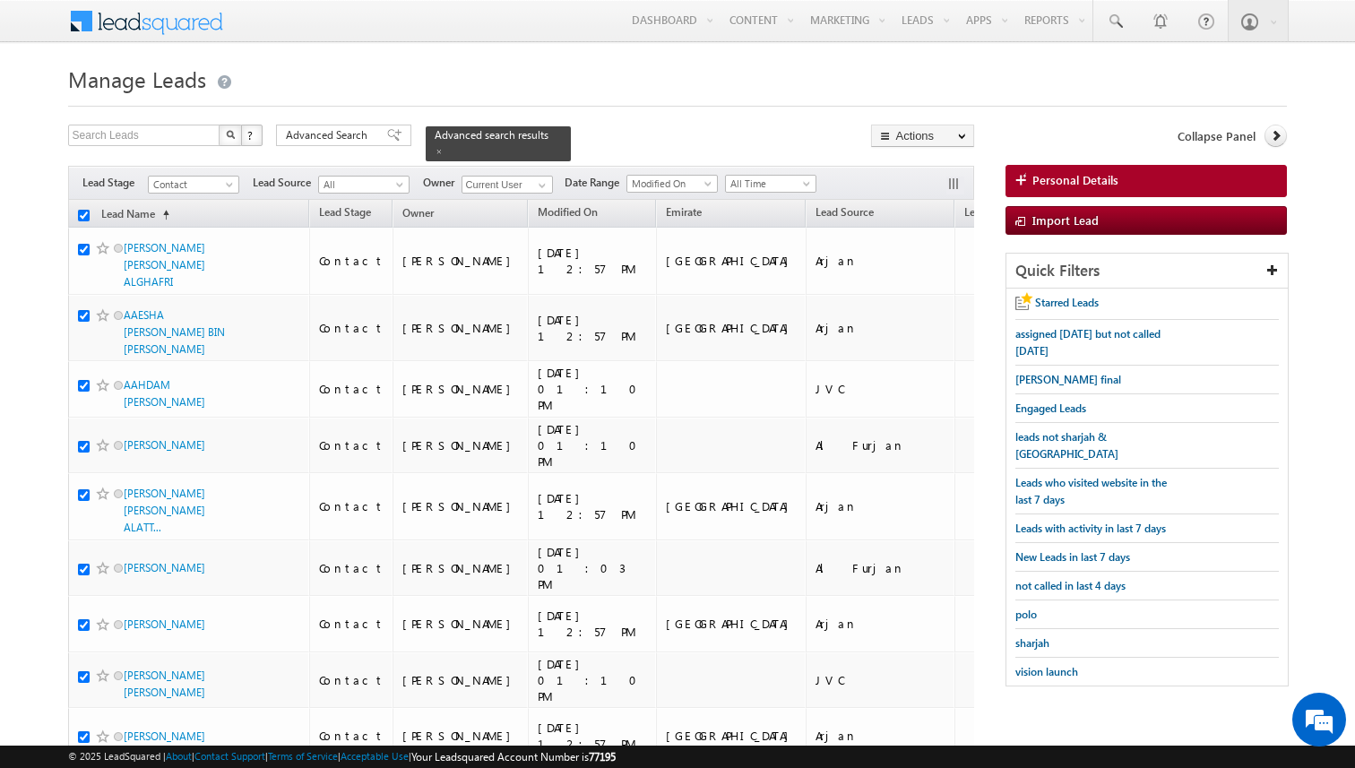
checkbox input "true"
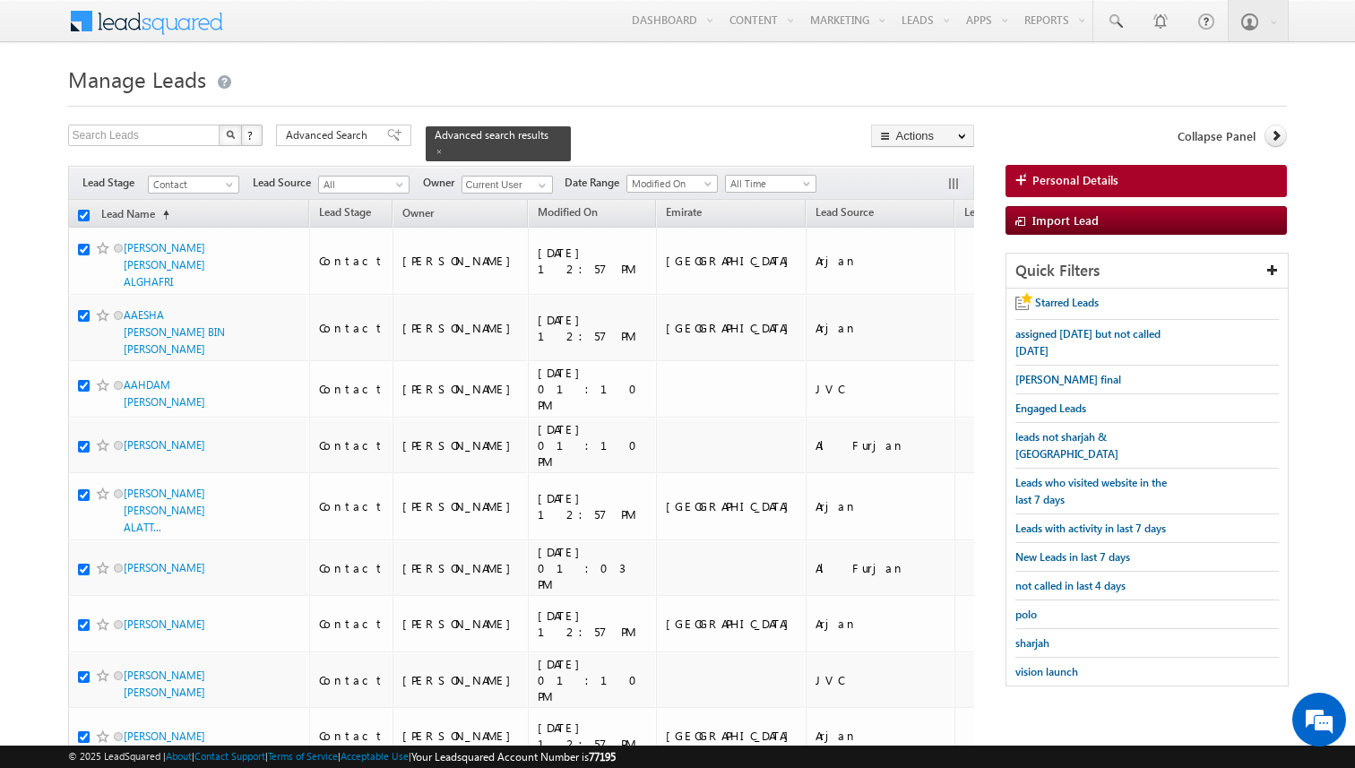
checkbox input "true"
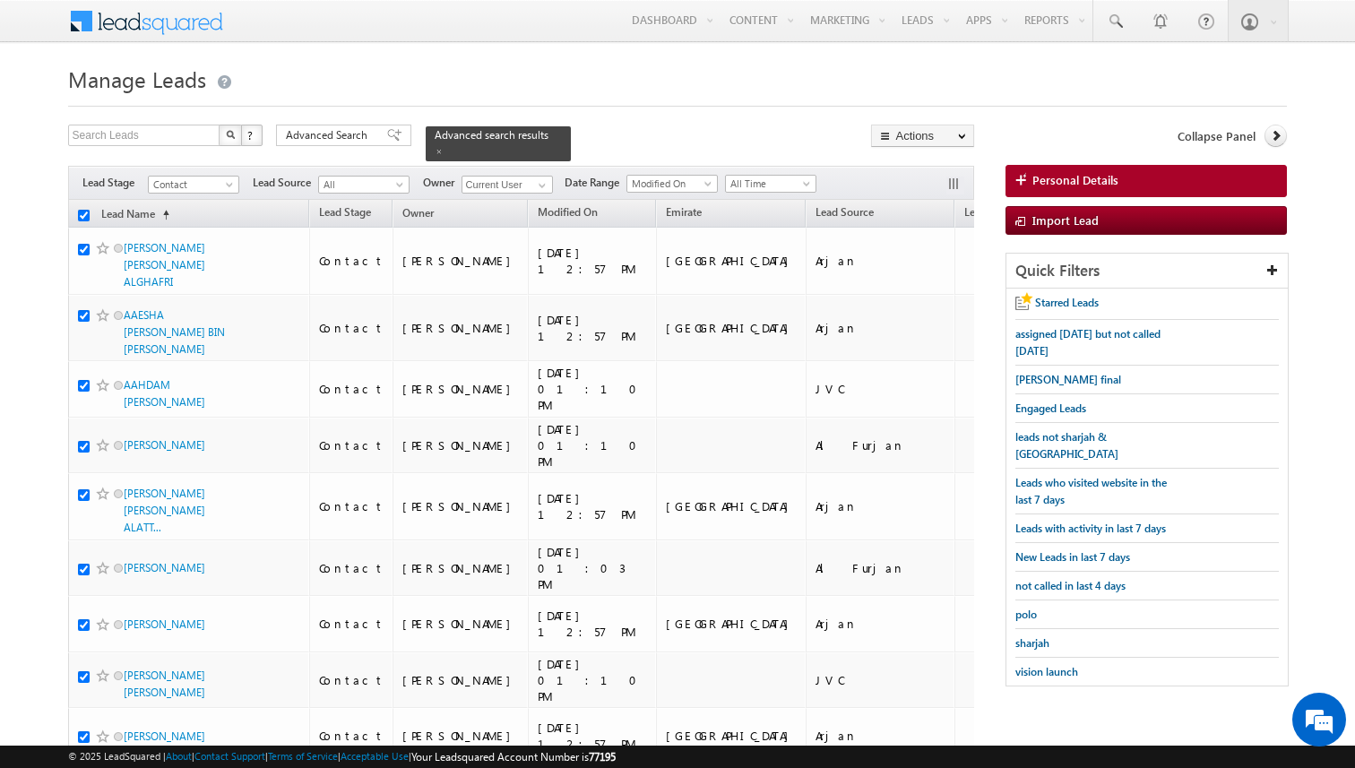
checkbox input "true"
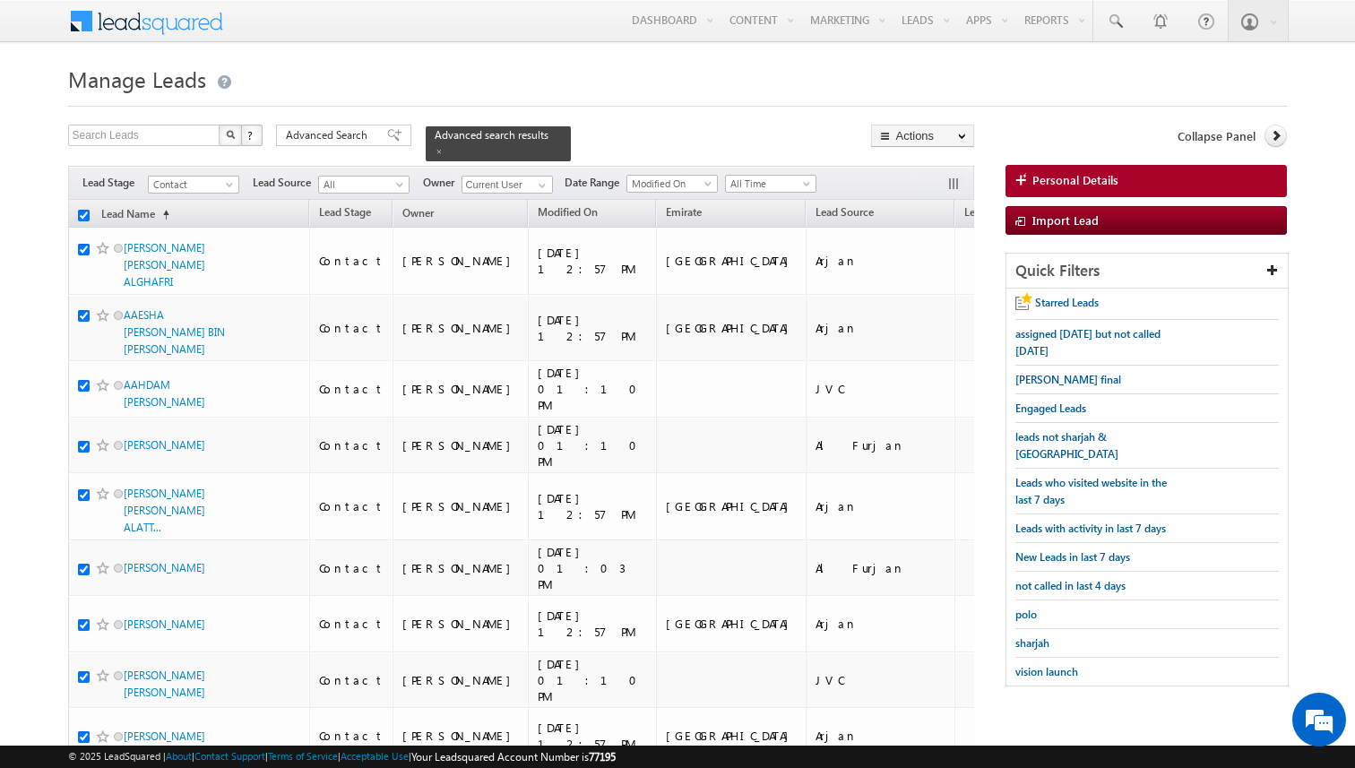
checkbox input "true"
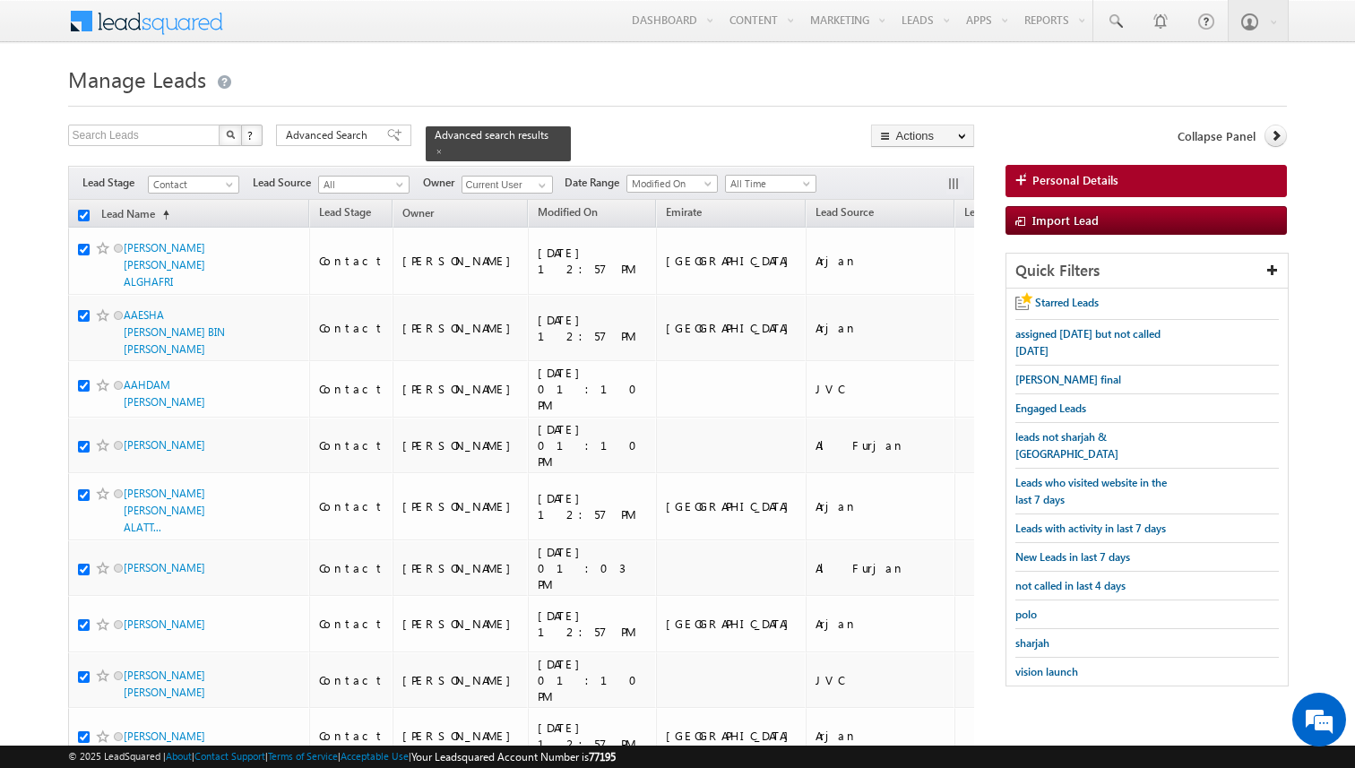
checkbox input "true"
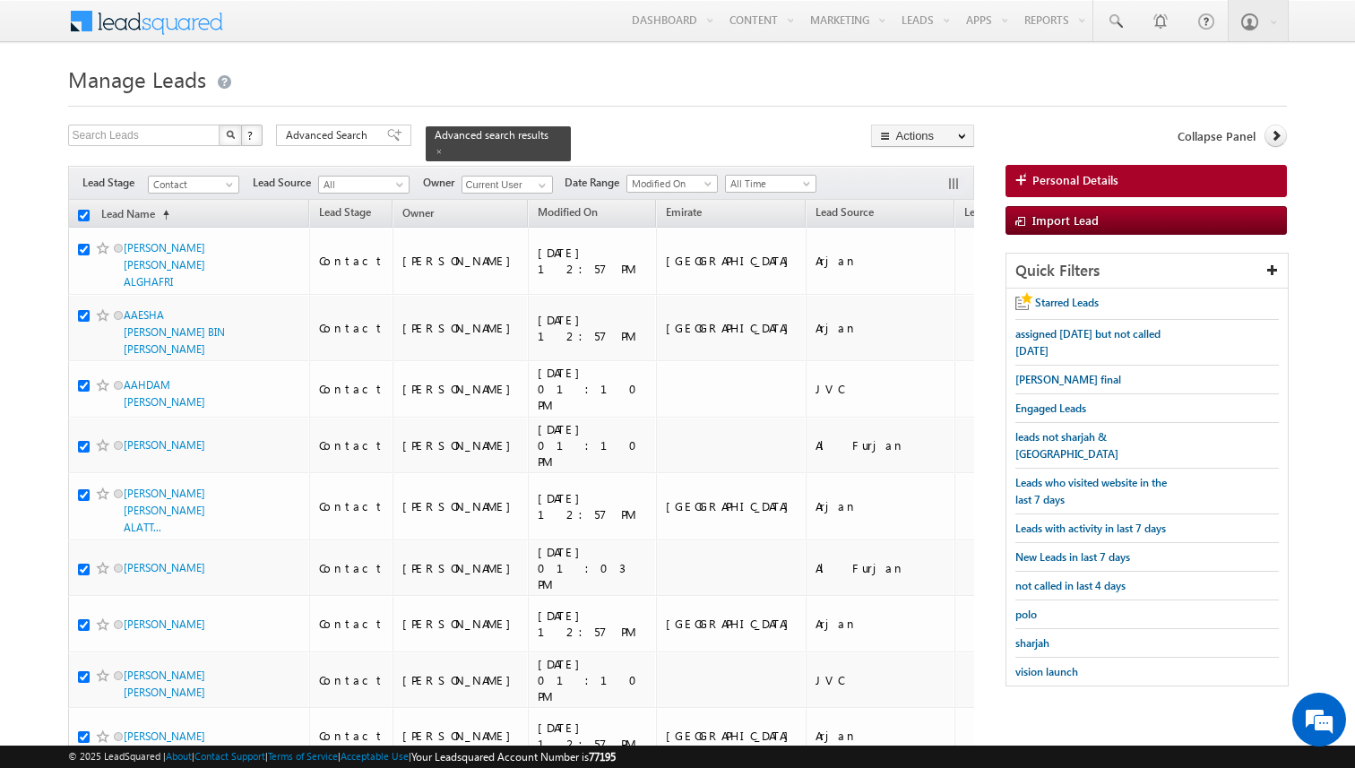
checkbox input "true"
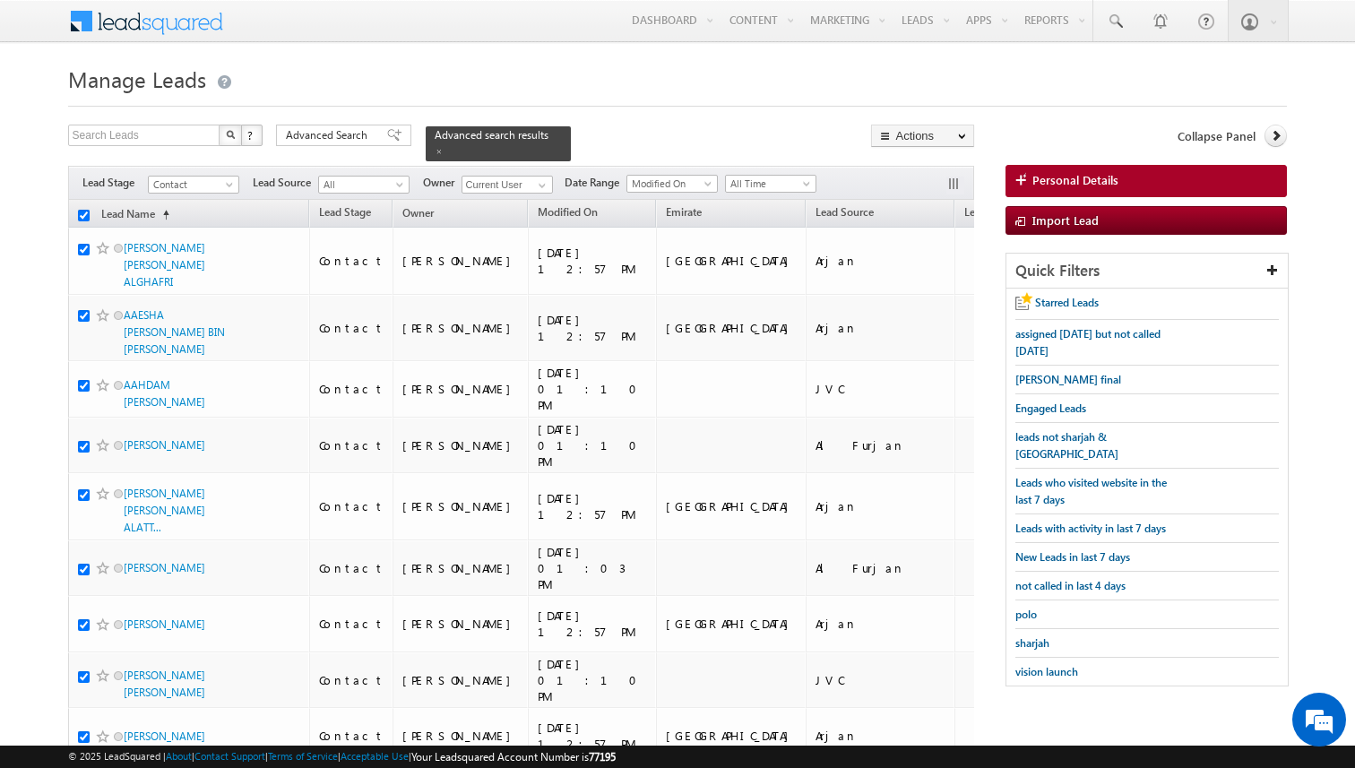
checkbox input "true"
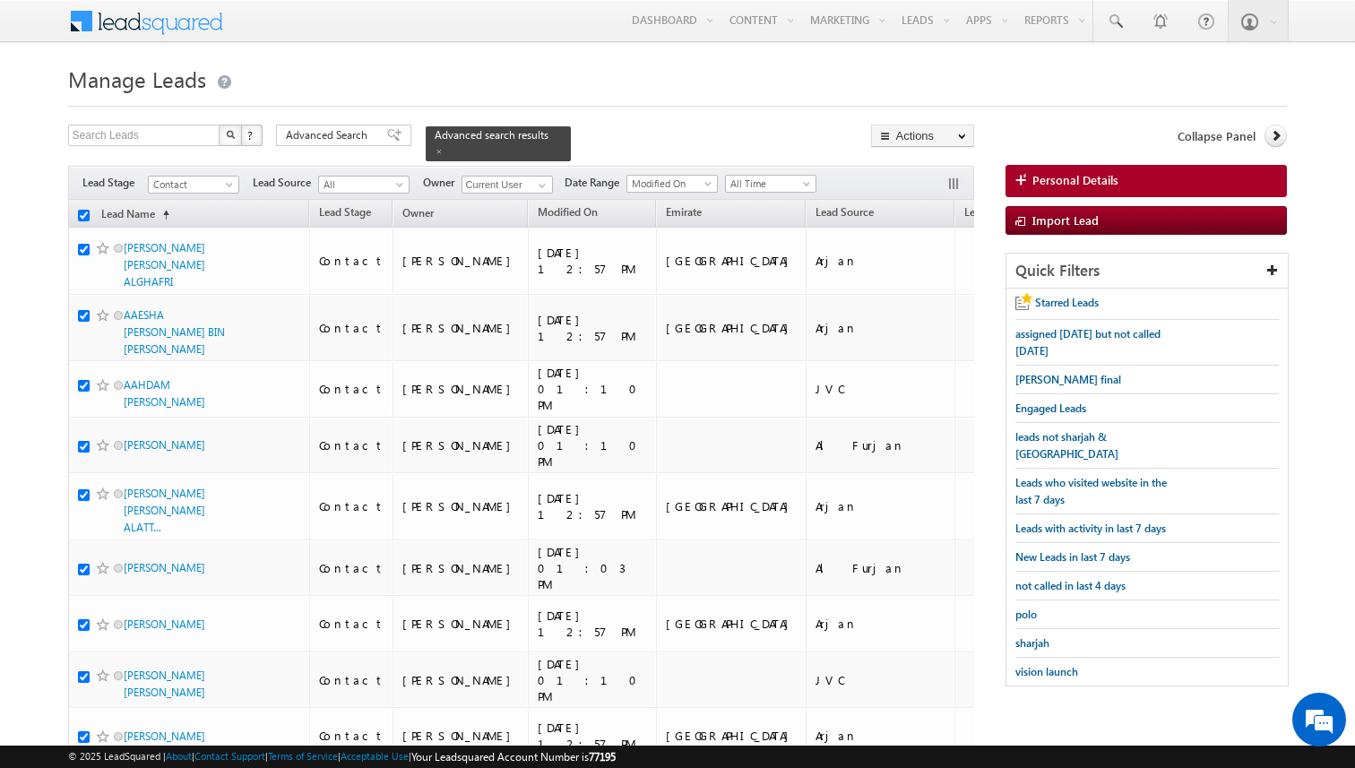
checkbox input "true"
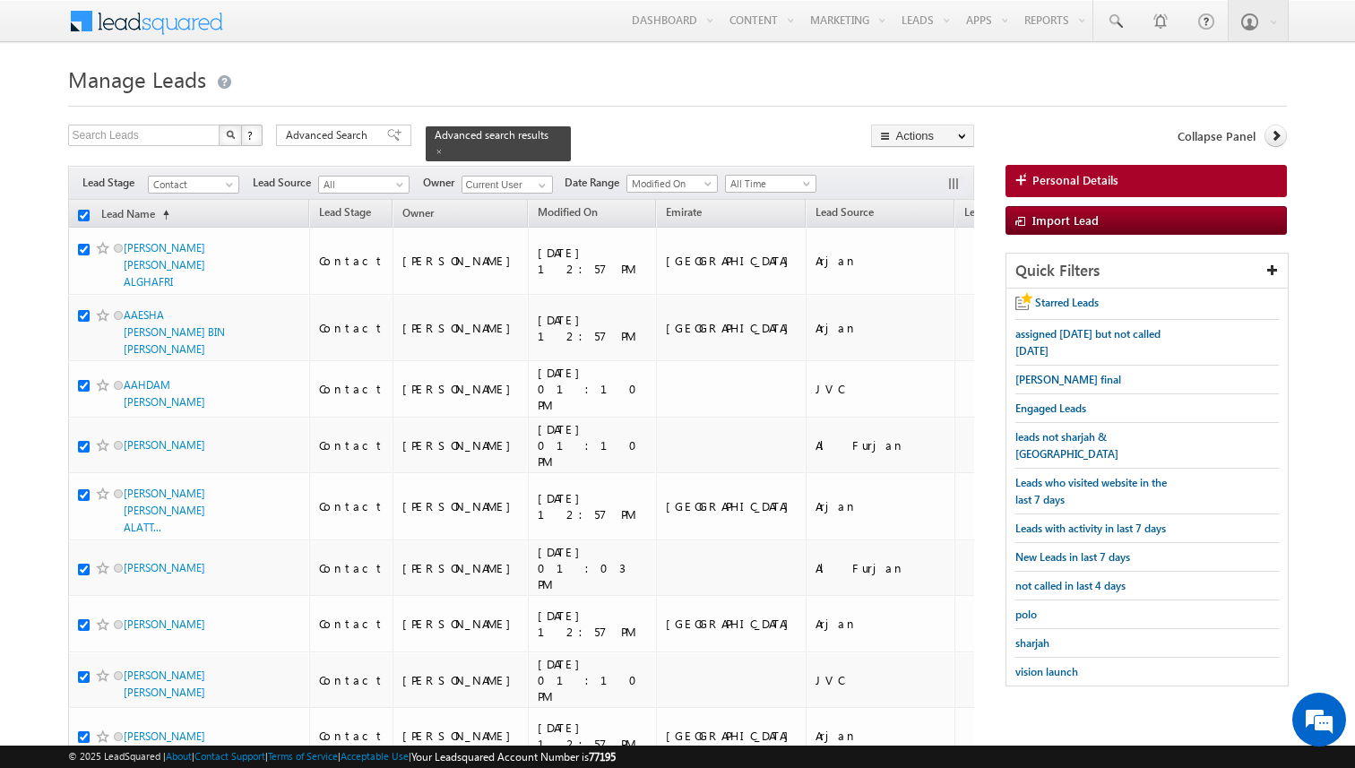
checkbox input "true"
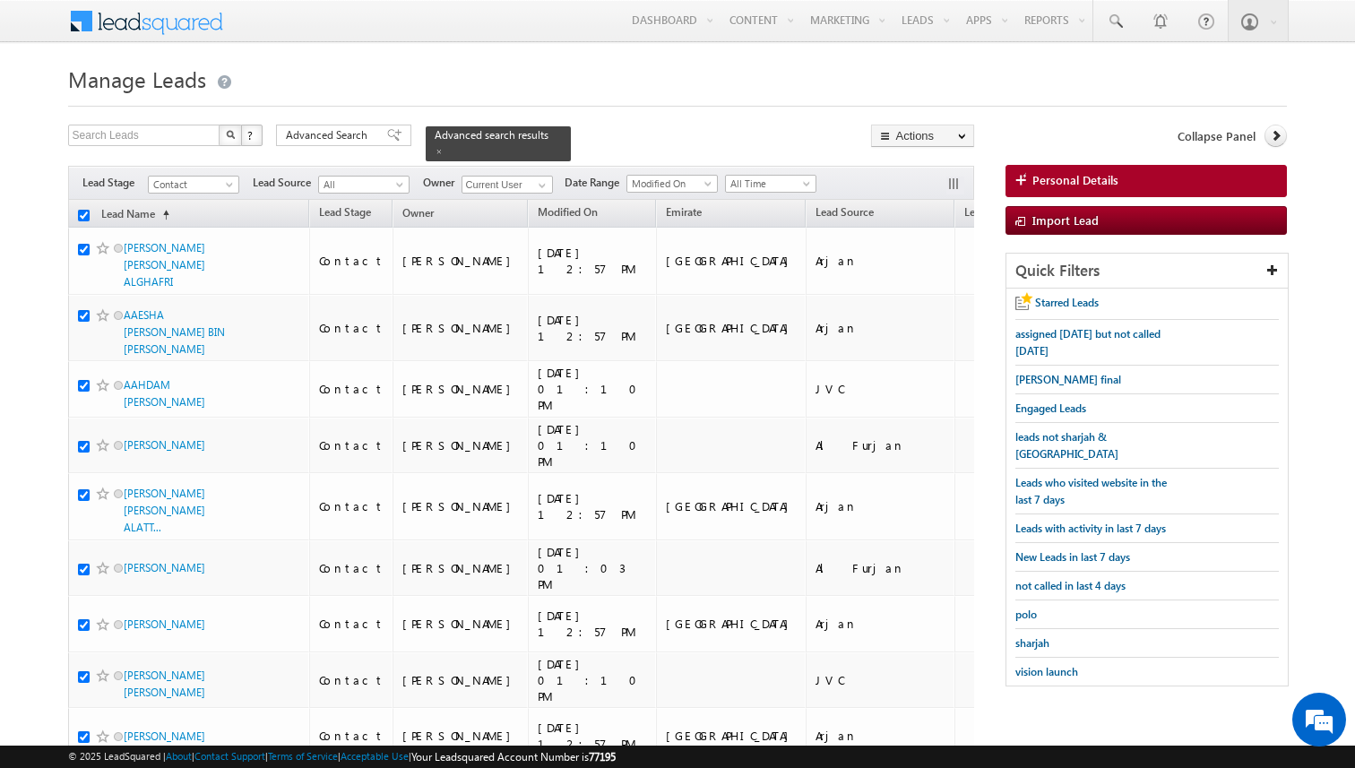
checkbox input "true"
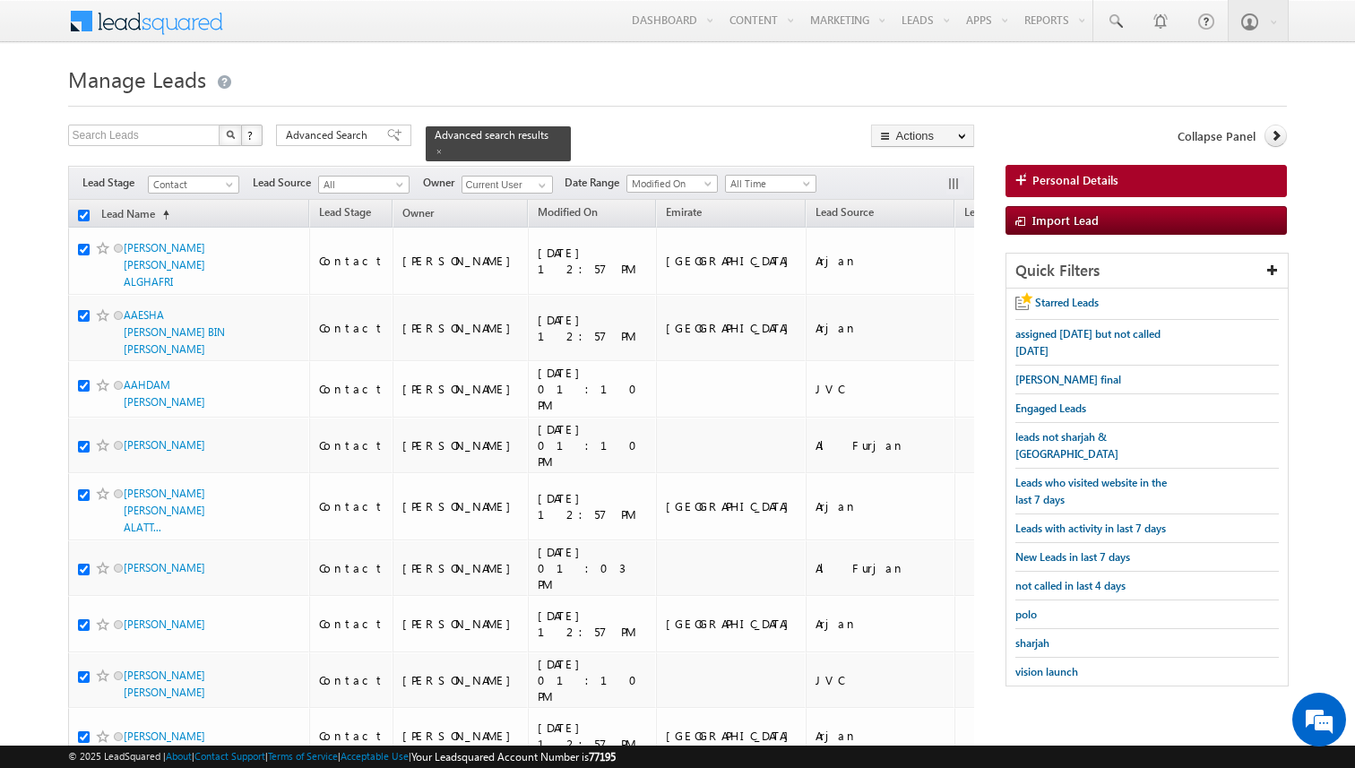
checkbox input "true"
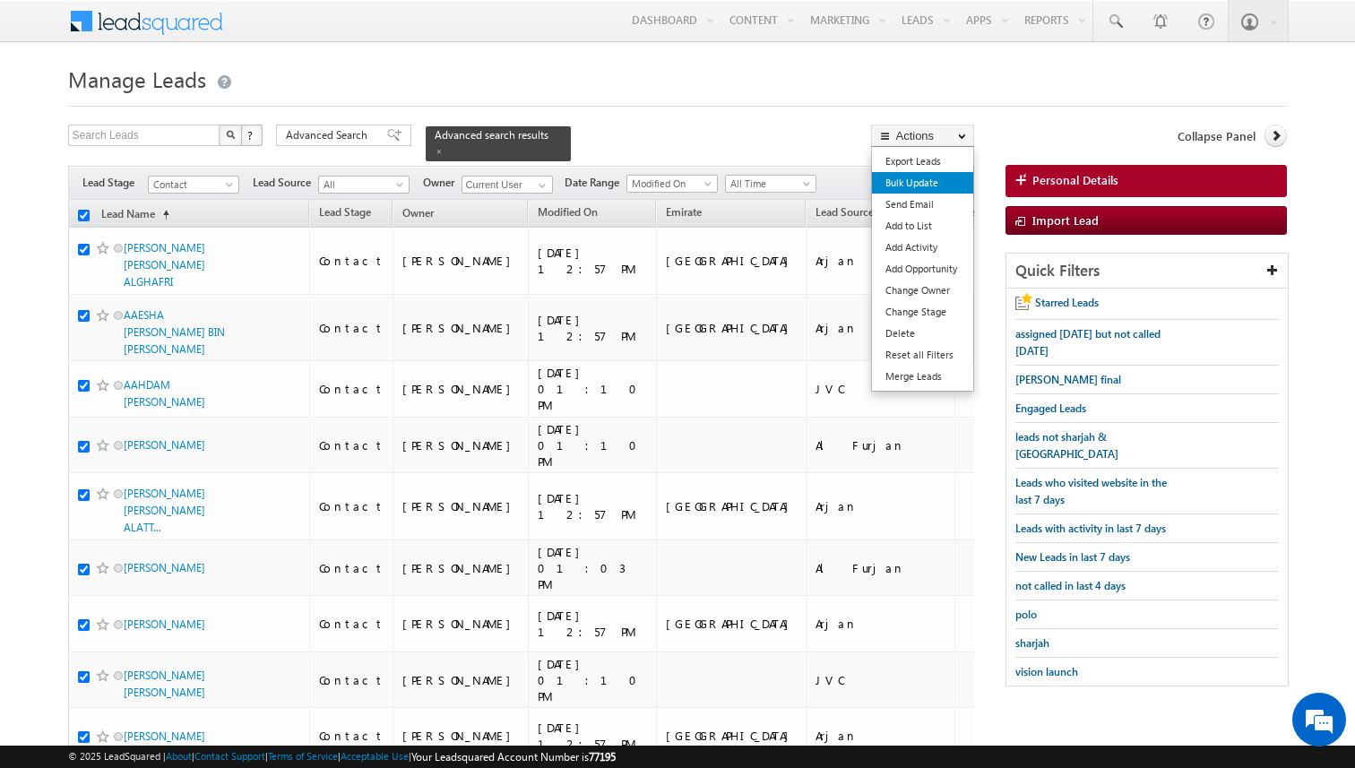
click at [914, 177] on link "Bulk Update" at bounding box center [922, 183] width 101 height 22
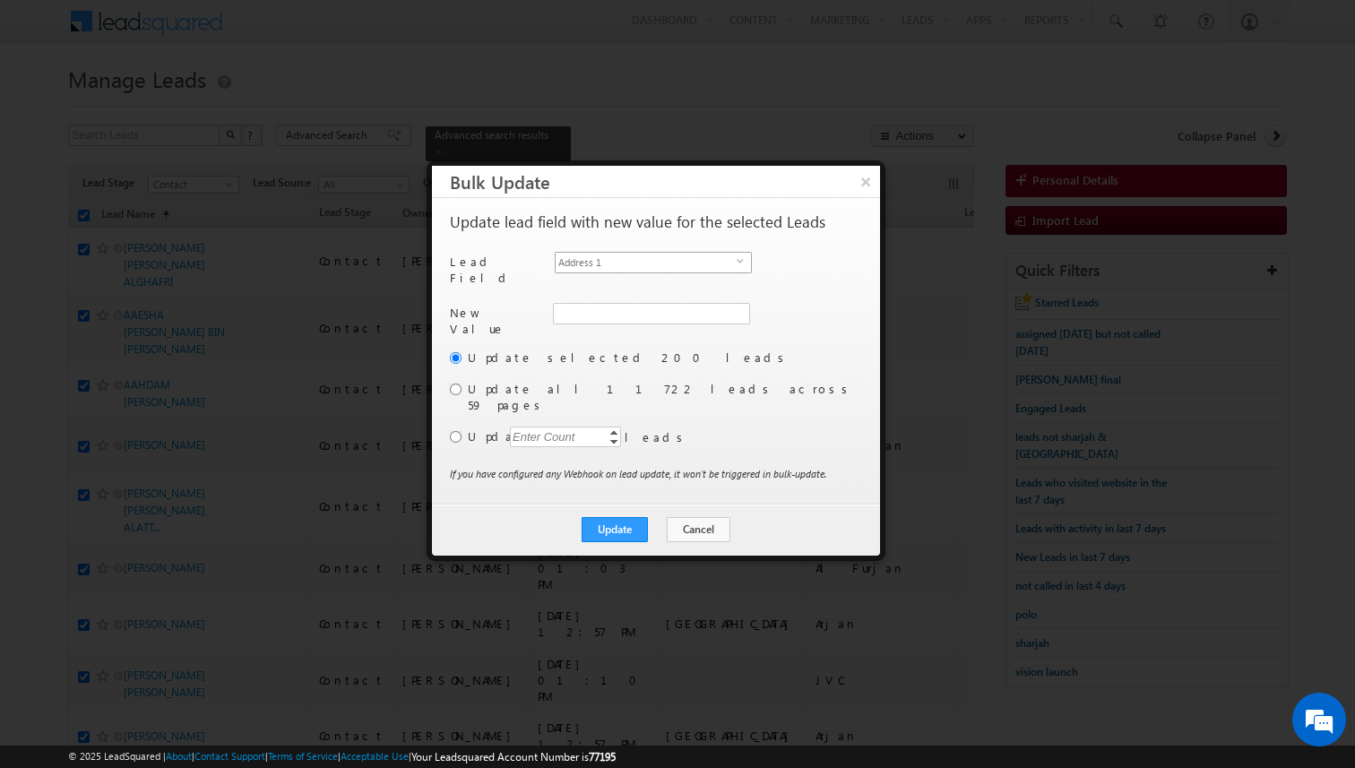
click at [641, 261] on span "Address 1" at bounding box center [646, 263] width 181 height 20
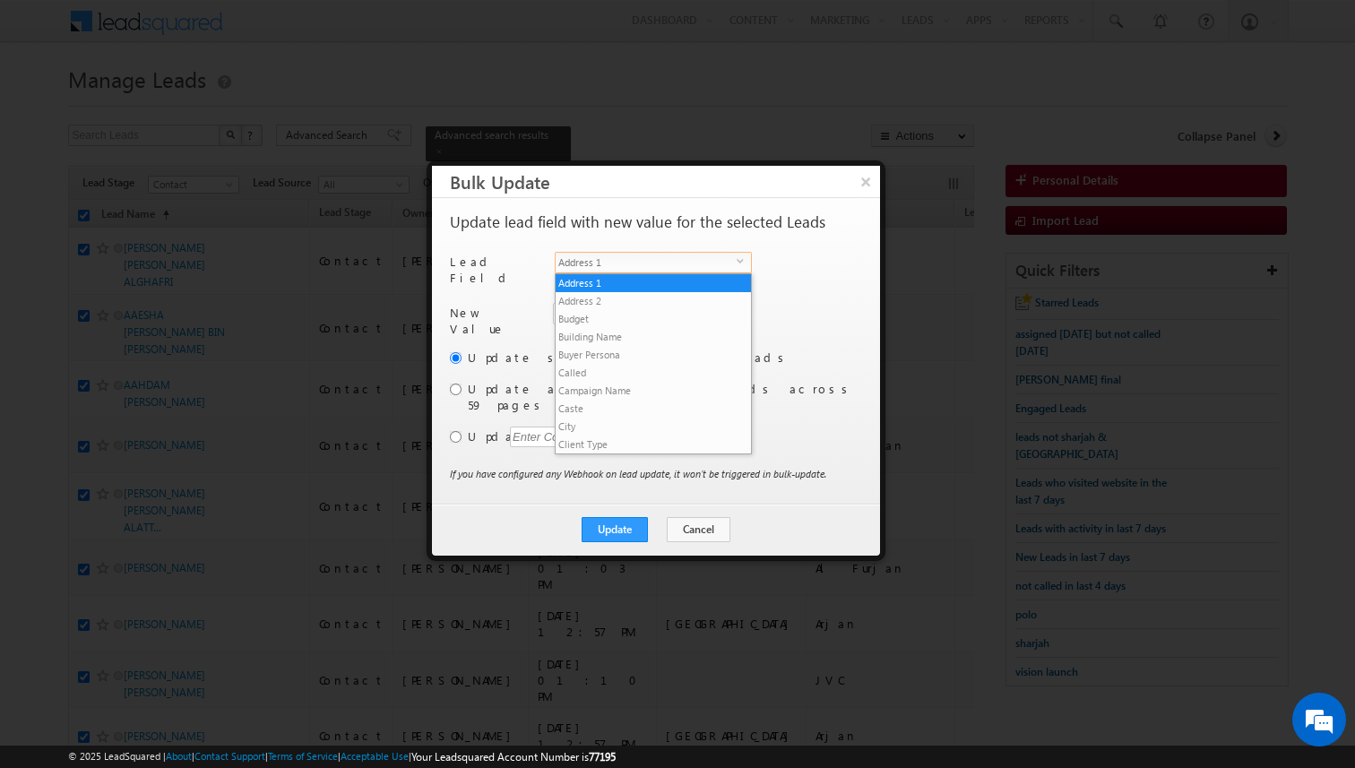
scroll to position [700, 0]
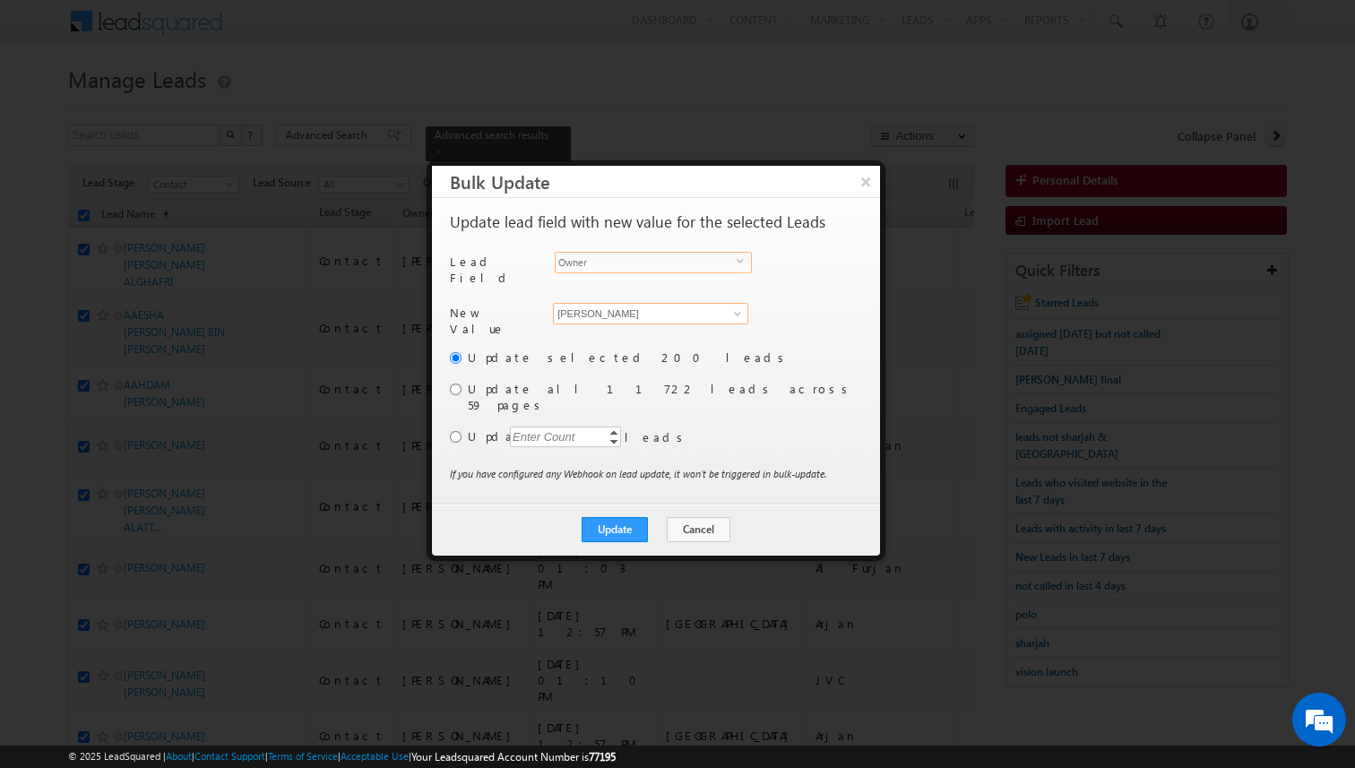
click at [591, 310] on input "[PERSON_NAME]" at bounding box center [650, 314] width 195 height 22
click at [593, 342] on span "shakeel.babbar@indglobal.ae" at bounding box center [640, 348] width 161 height 13
click at [457, 384] on input "radio" at bounding box center [456, 390] width 12 height 12
click at [611, 517] on button "Update" at bounding box center [615, 529] width 66 height 25
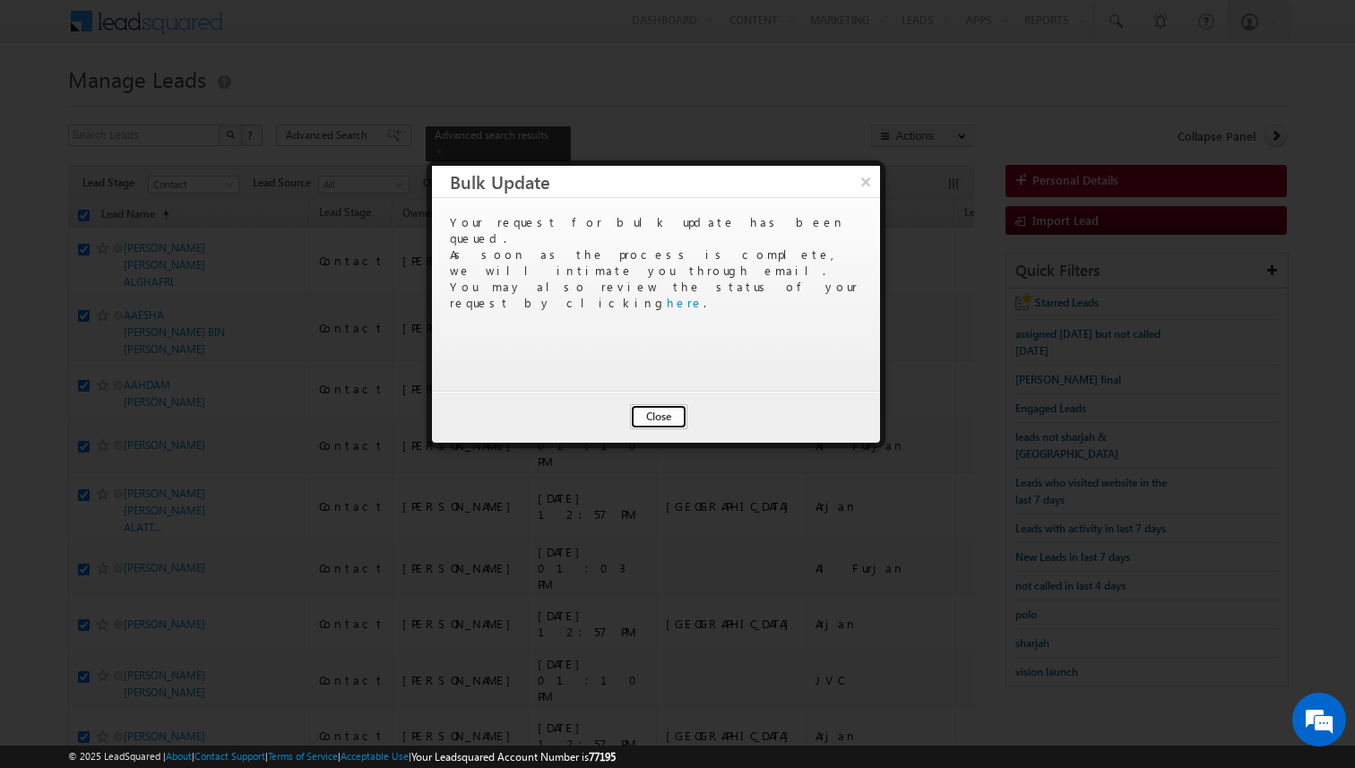
click at [677, 417] on button "Close" at bounding box center [658, 416] width 57 height 25
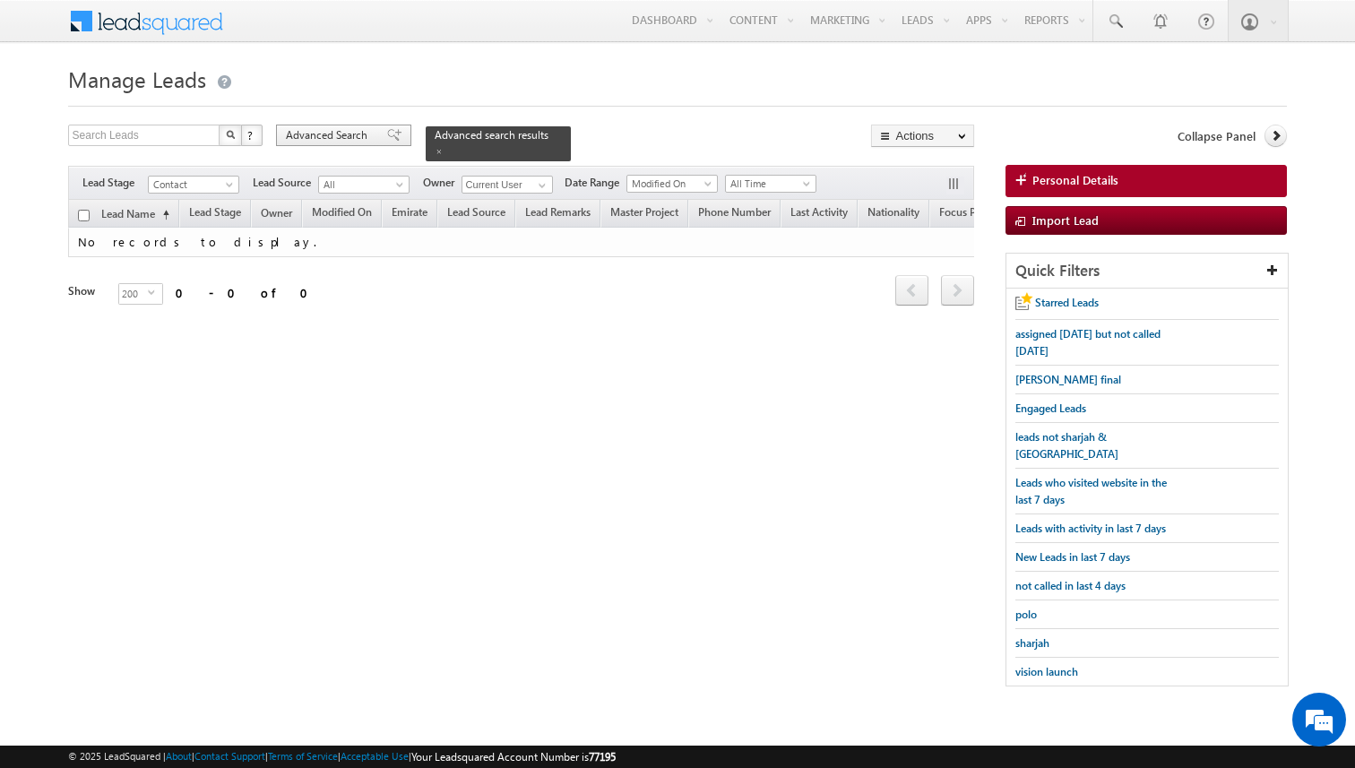
click at [373, 140] on div "Advanced Search" at bounding box center [343, 136] width 135 height 22
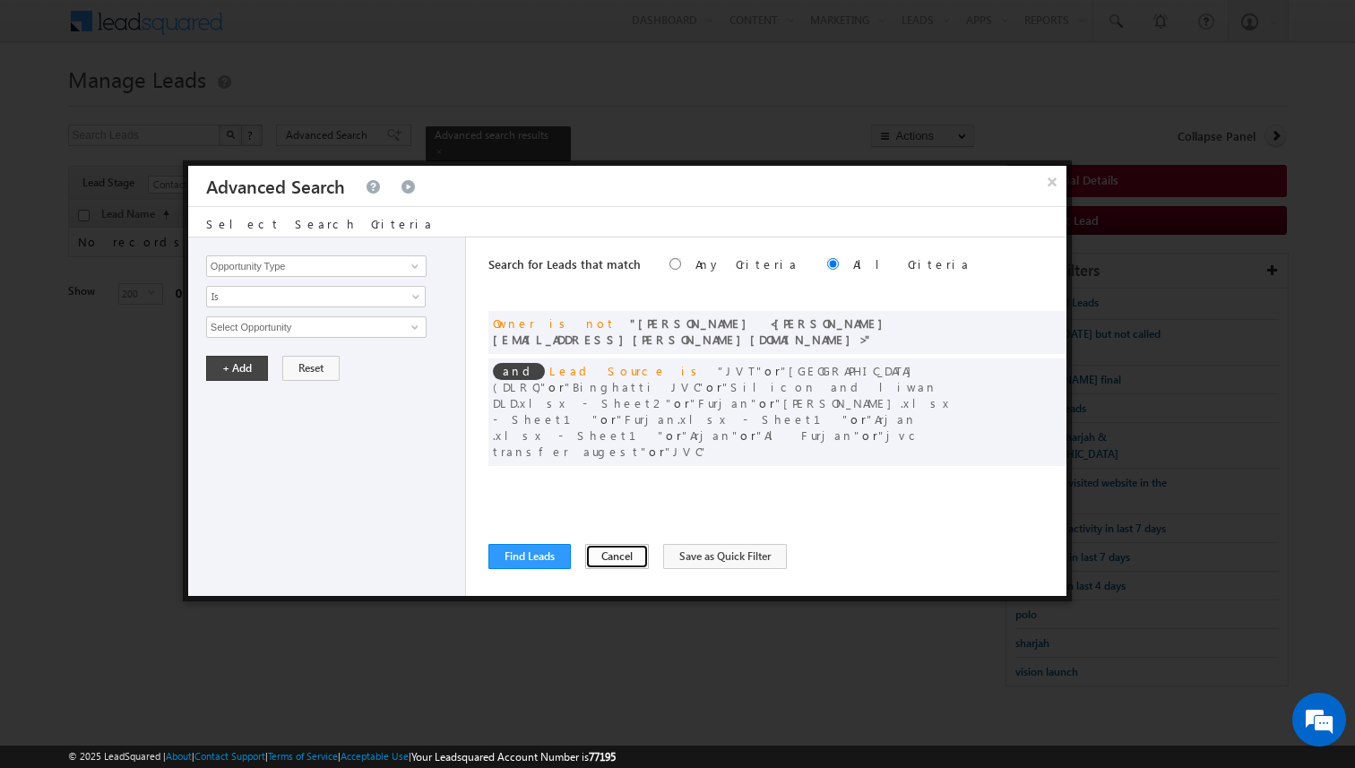
click at [610, 552] on button "Cancel" at bounding box center [617, 556] width 64 height 25
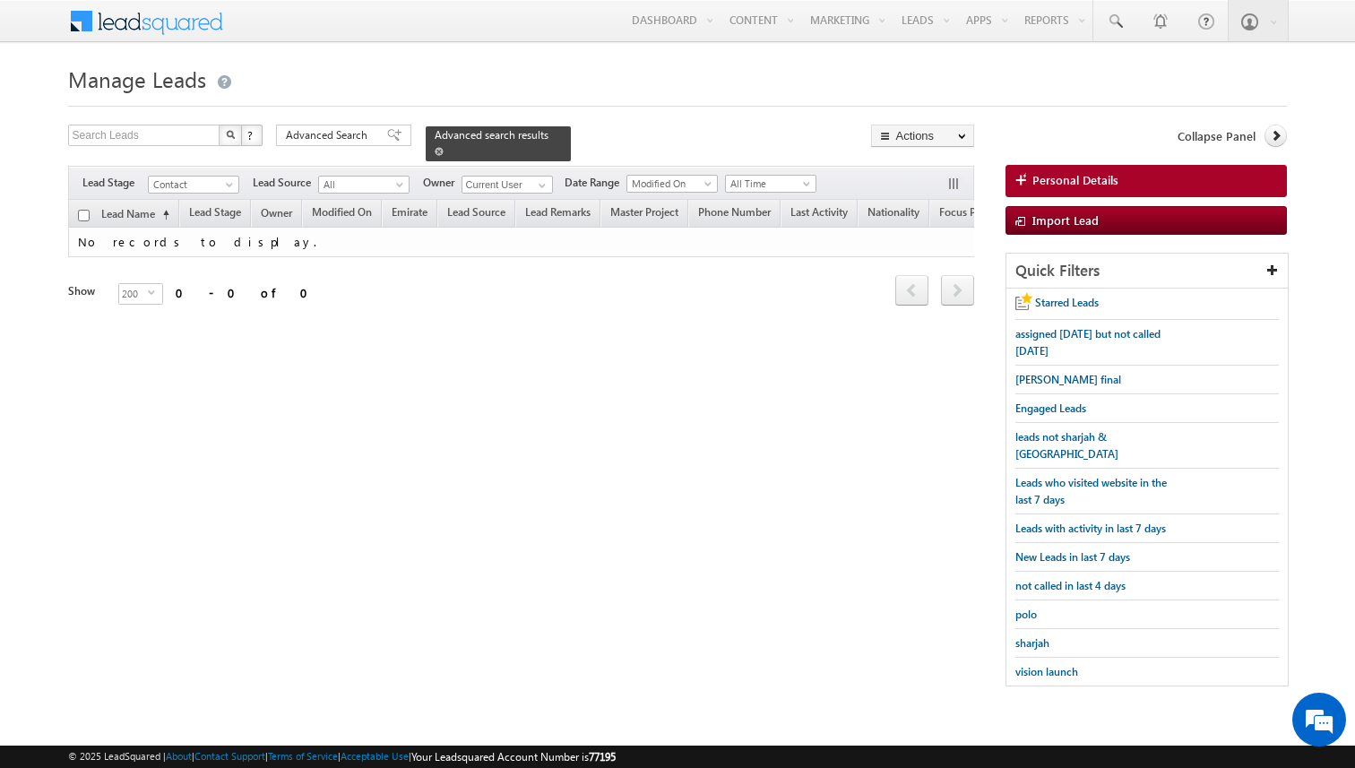
click at [435, 152] on span at bounding box center [439, 151] width 9 height 9
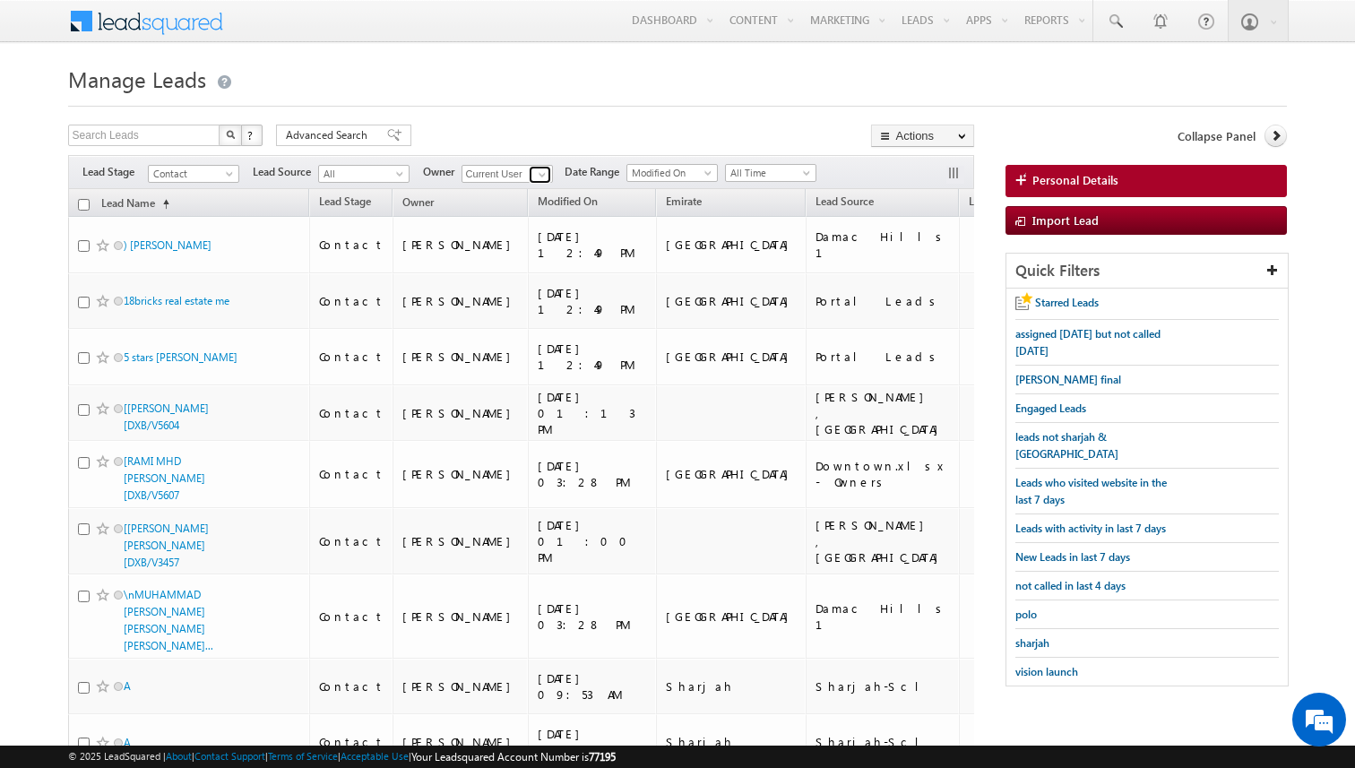
click at [546, 176] on span at bounding box center [542, 175] width 14 height 14
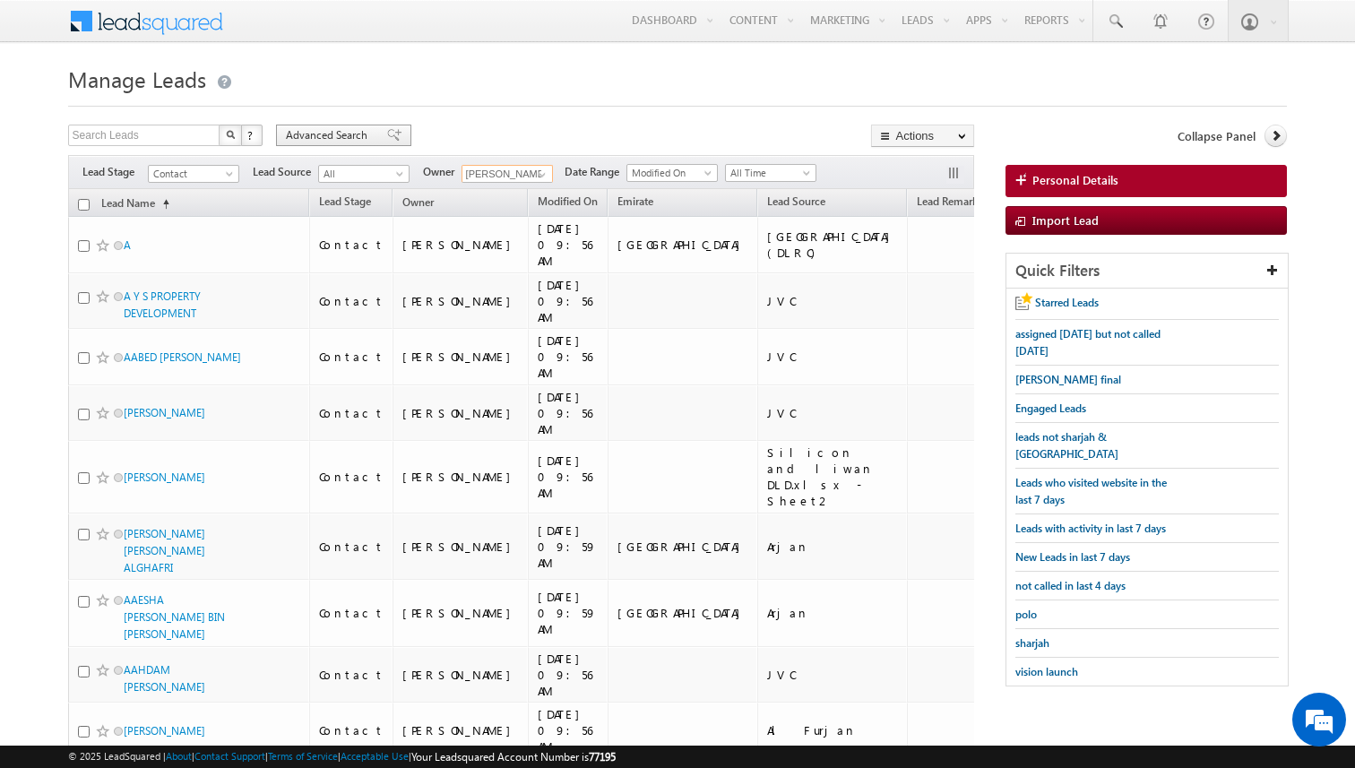
type input "[PERSON_NAME]"
click at [343, 146] on div "Advanced Search" at bounding box center [343, 136] width 135 height 22
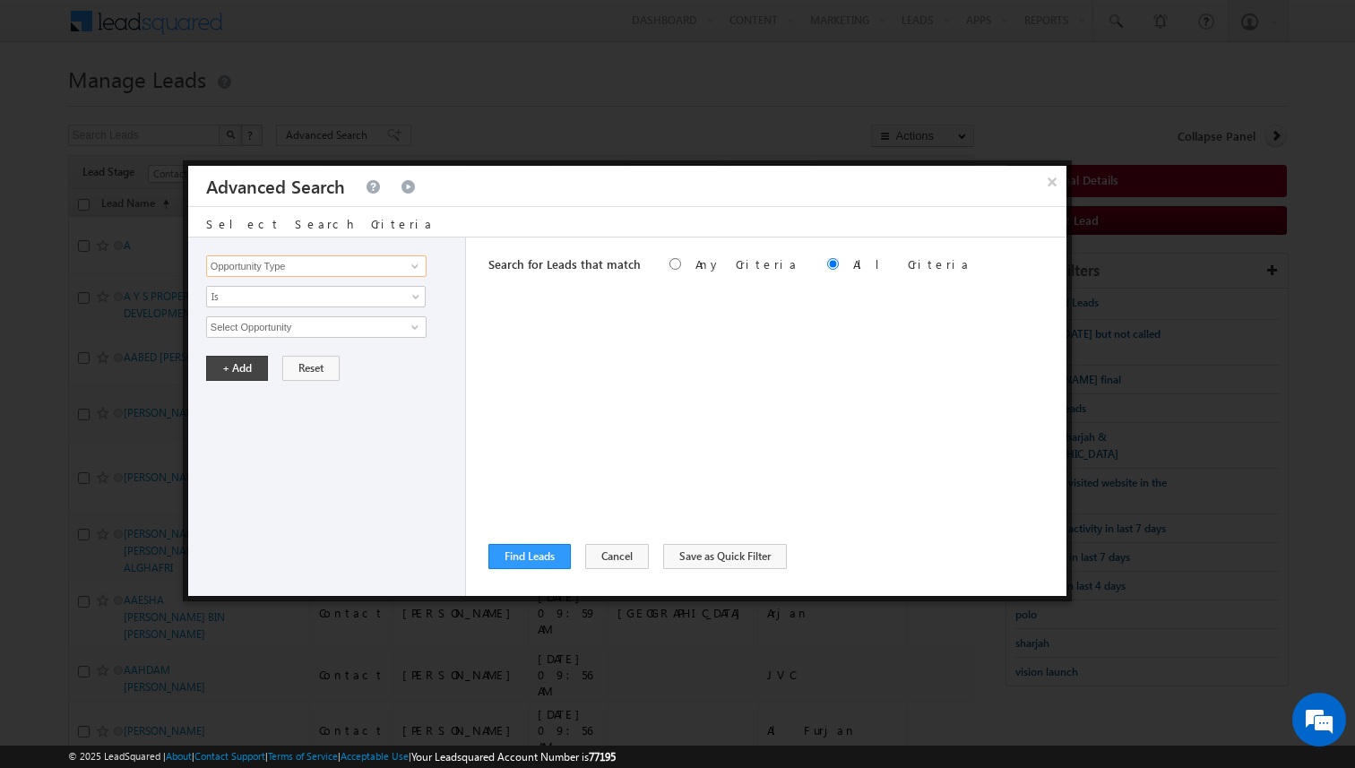
click at [377, 272] on input "Opportunity Type" at bounding box center [316, 266] width 221 height 22
type input "Lead Source"
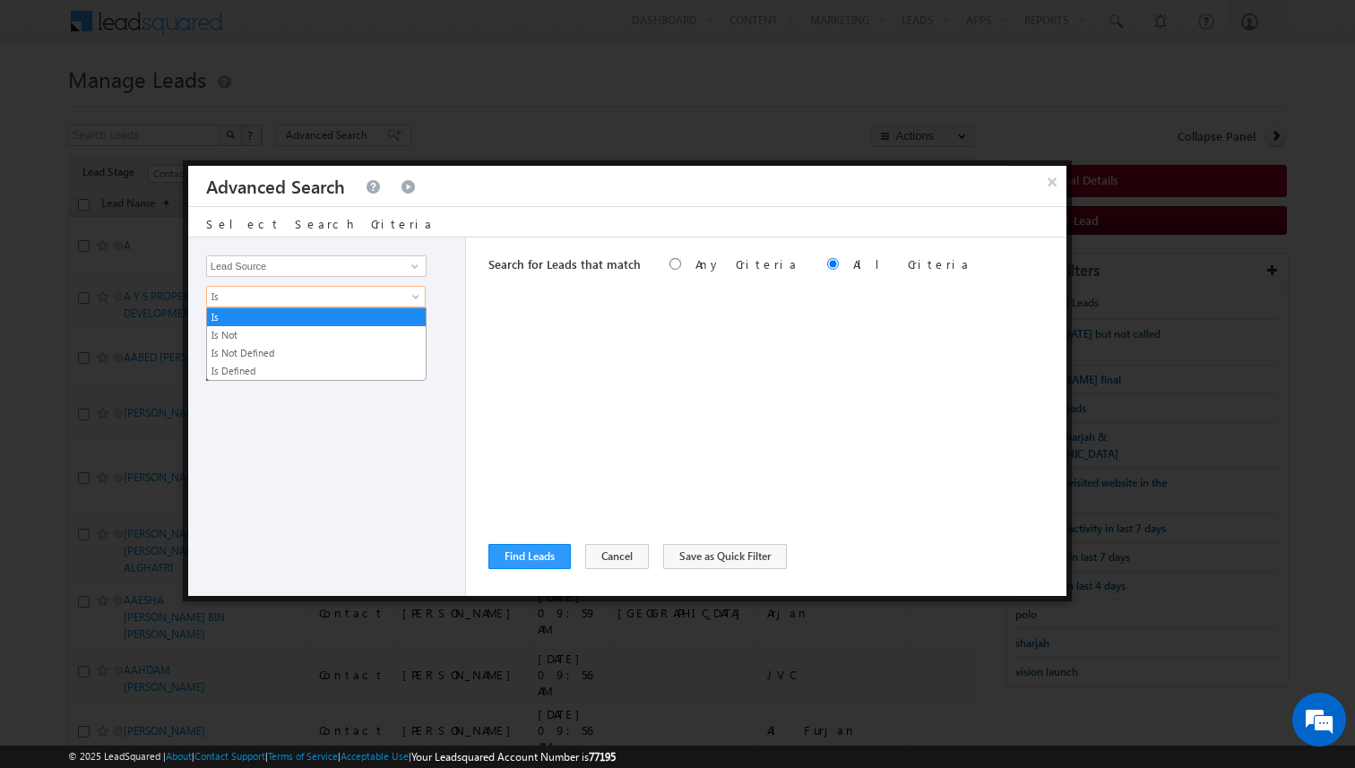
click at [347, 298] on span "Is" at bounding box center [304, 297] width 195 height 16
click at [281, 332] on link "Is Not" at bounding box center [316, 335] width 219 height 16
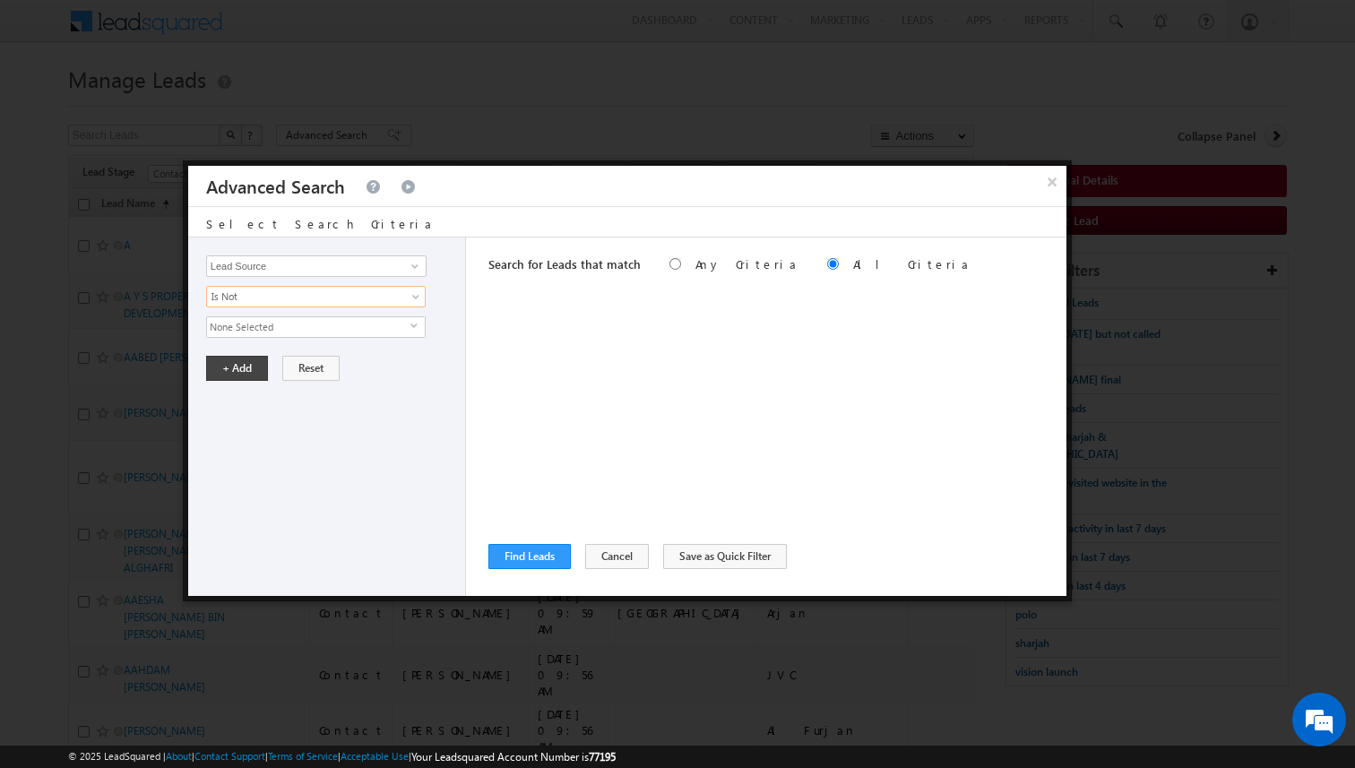
click at [275, 325] on span "None Selected" at bounding box center [308, 327] width 203 height 20
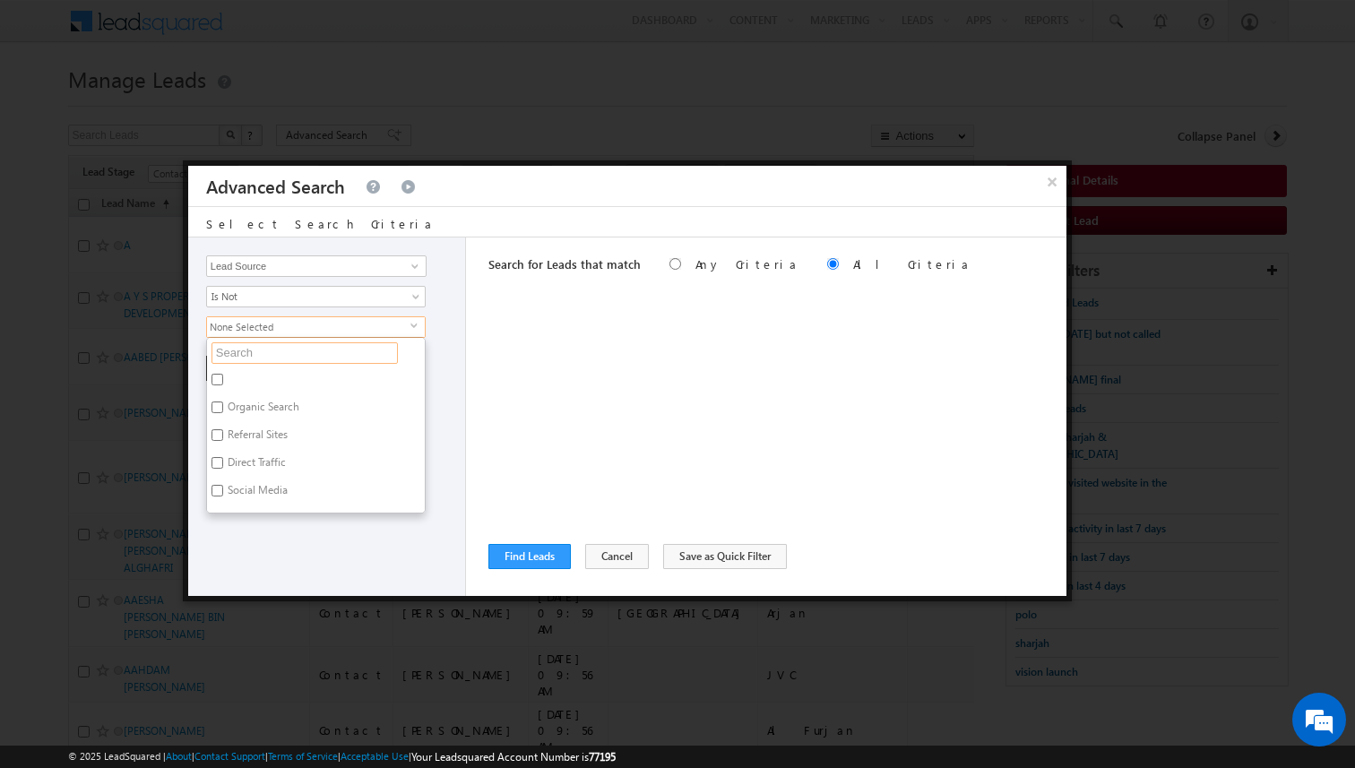
click at [267, 353] on input "text" at bounding box center [305, 353] width 186 height 22
type input "j"
click at [238, 378] on label "JVC" at bounding box center [234, 382] width 55 height 28
click at [223, 378] on input "JVC" at bounding box center [218, 380] width 12 height 12
checkbox input "true"
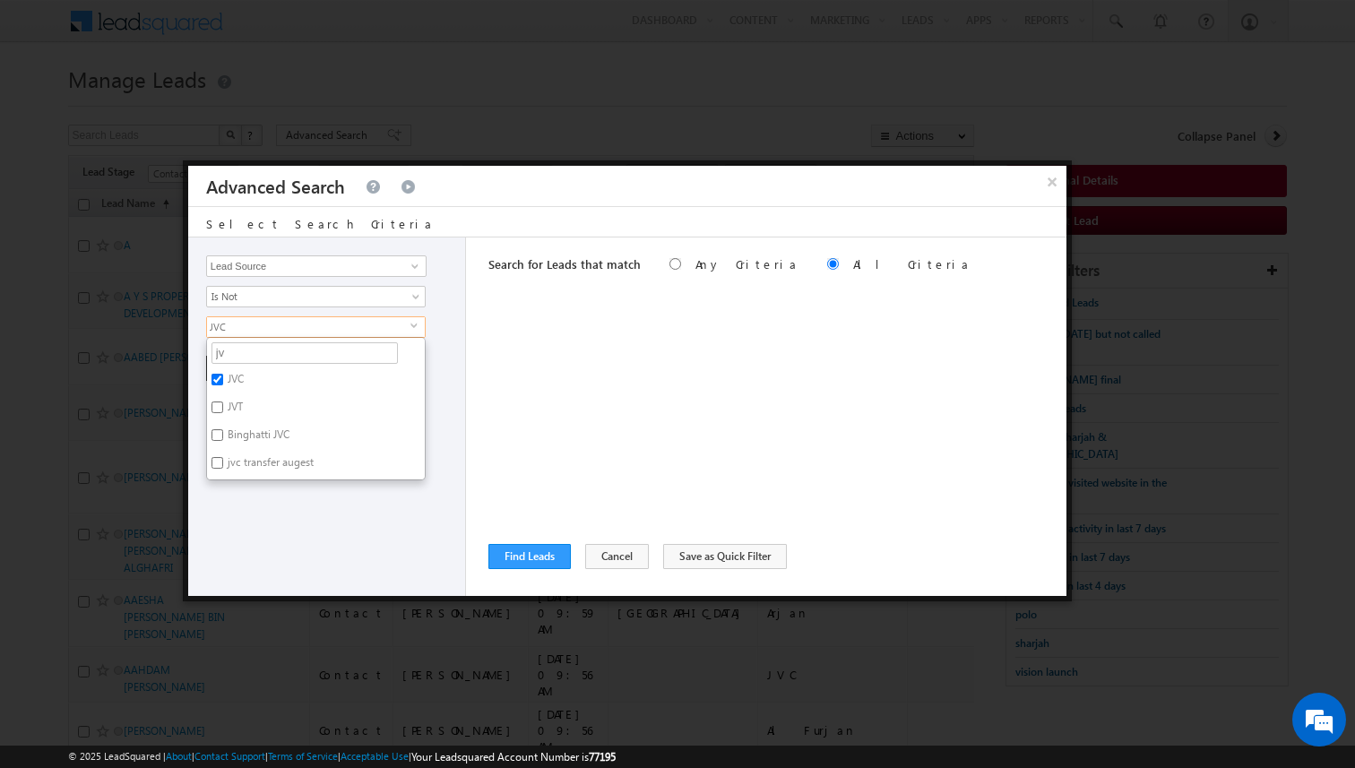
click at [239, 410] on label "JVT" at bounding box center [234, 410] width 54 height 28
click at [223, 410] on input "JVT" at bounding box center [218, 408] width 12 height 12
checkbox input "true"
click at [252, 433] on label "Binghatti JVC" at bounding box center [257, 438] width 100 height 28
click at [223, 433] on input "Binghatti JVC" at bounding box center [218, 435] width 12 height 12
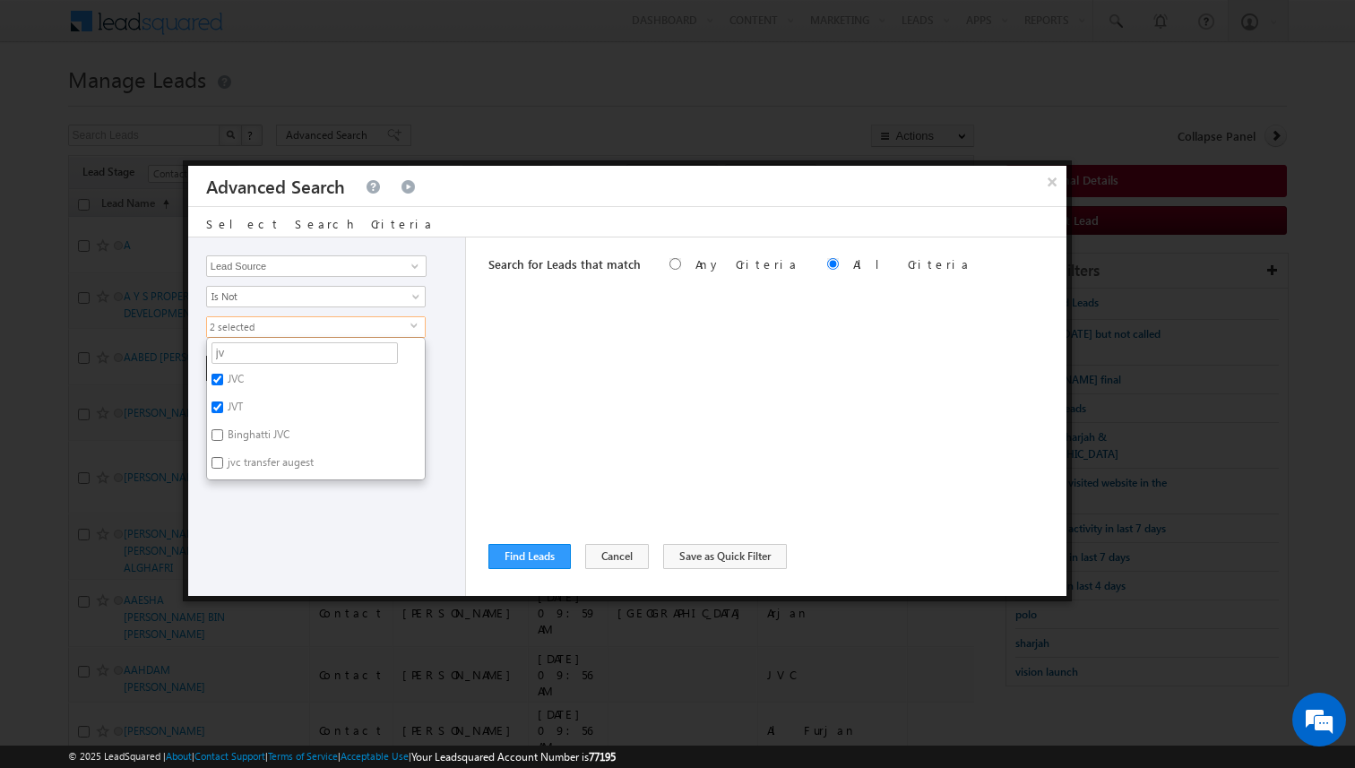
checkbox input "true"
click at [264, 463] on label "jvc transfer augest" at bounding box center [269, 466] width 125 height 28
click at [223, 463] on input "jvc transfer augest" at bounding box center [218, 463] width 12 height 12
checkbox input "true"
click at [261, 359] on input "jv" at bounding box center [305, 353] width 186 height 22
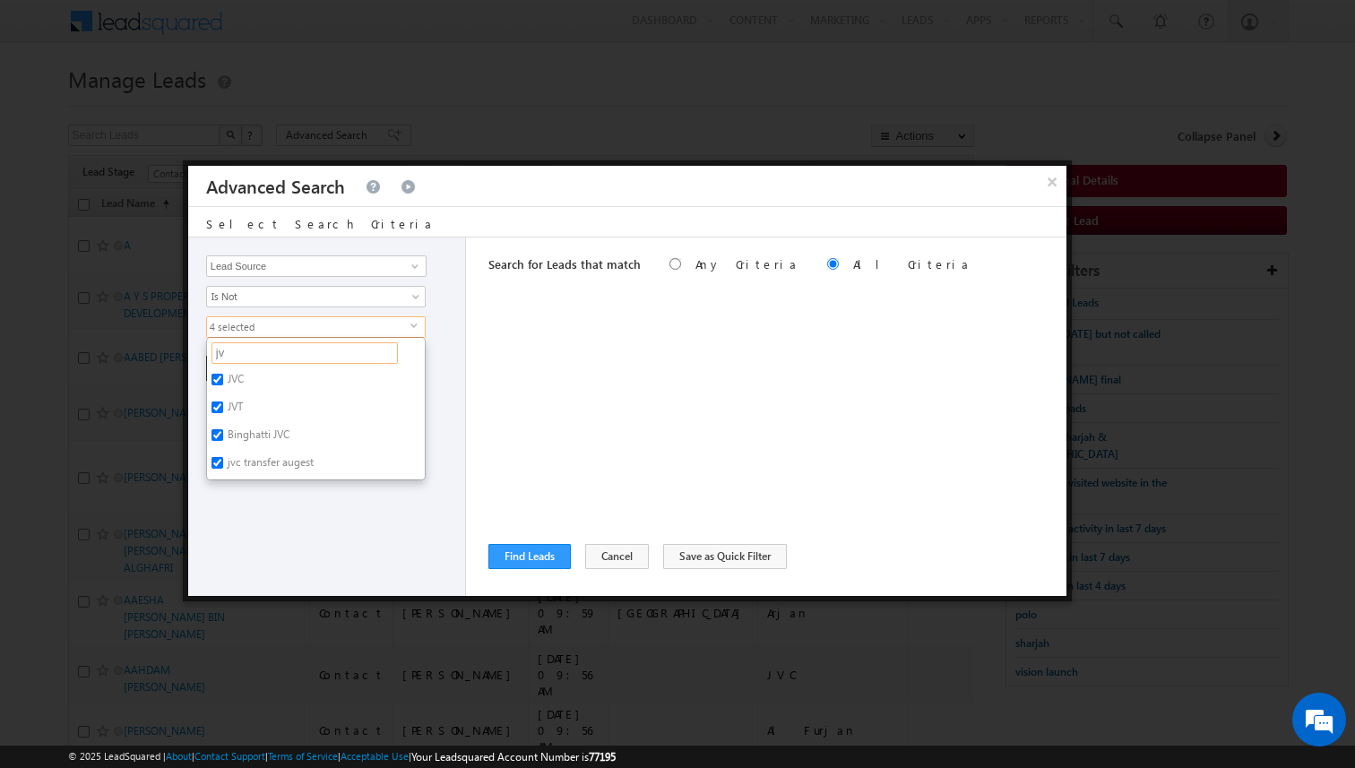
click at [261, 359] on input "jv" at bounding box center [305, 353] width 186 height 22
type input "furj"
click at [250, 380] on label "Al Furjan" at bounding box center [247, 382] width 81 height 28
click at [223, 380] on input "Al Furjan" at bounding box center [218, 380] width 12 height 12
checkbox input "true"
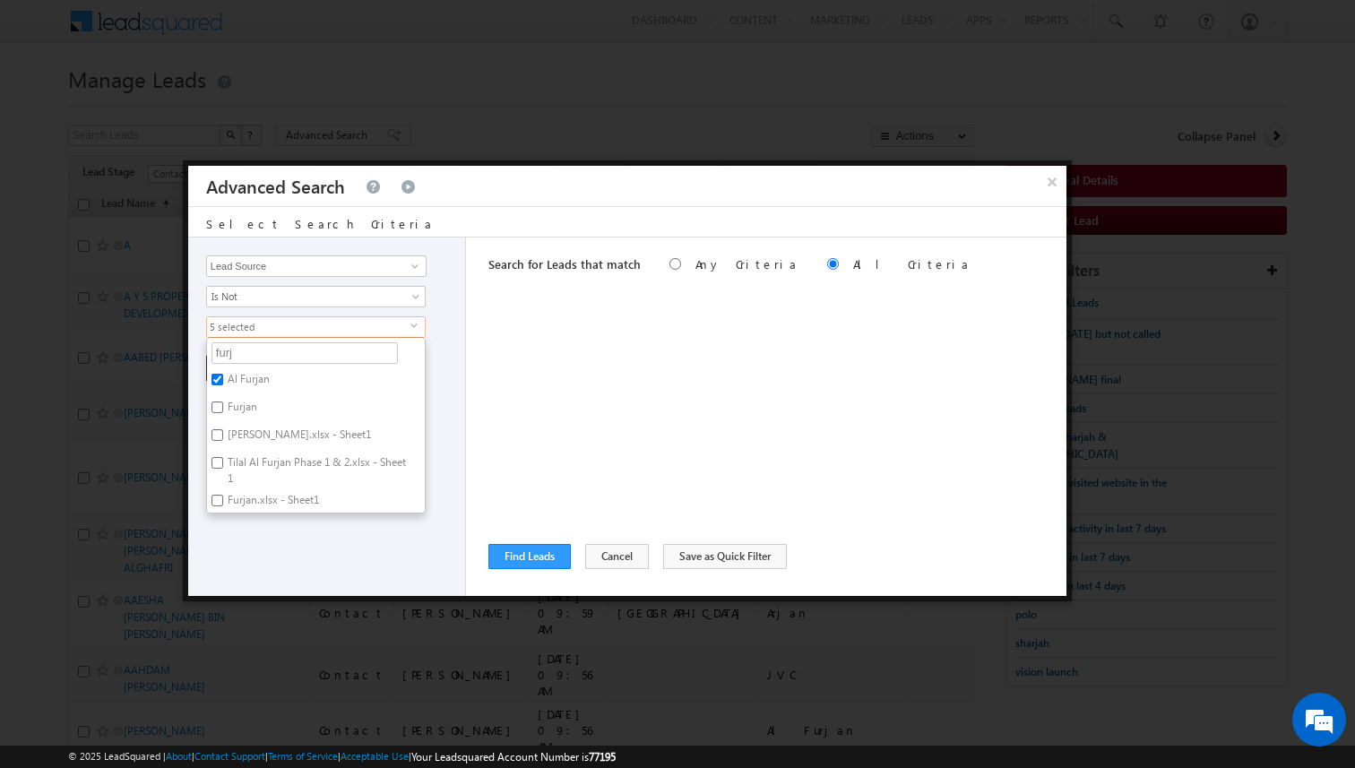
click at [250, 409] on label "Furjan" at bounding box center [241, 410] width 68 height 28
click at [223, 409] on input "Furjan" at bounding box center [218, 408] width 12 height 12
checkbox input "true"
click at [257, 437] on label "[PERSON_NAME].xlsx - Sheet1" at bounding box center [298, 438] width 182 height 28
click at [223, 437] on input "[PERSON_NAME].xlsx - Sheet1" at bounding box center [218, 435] width 12 height 12
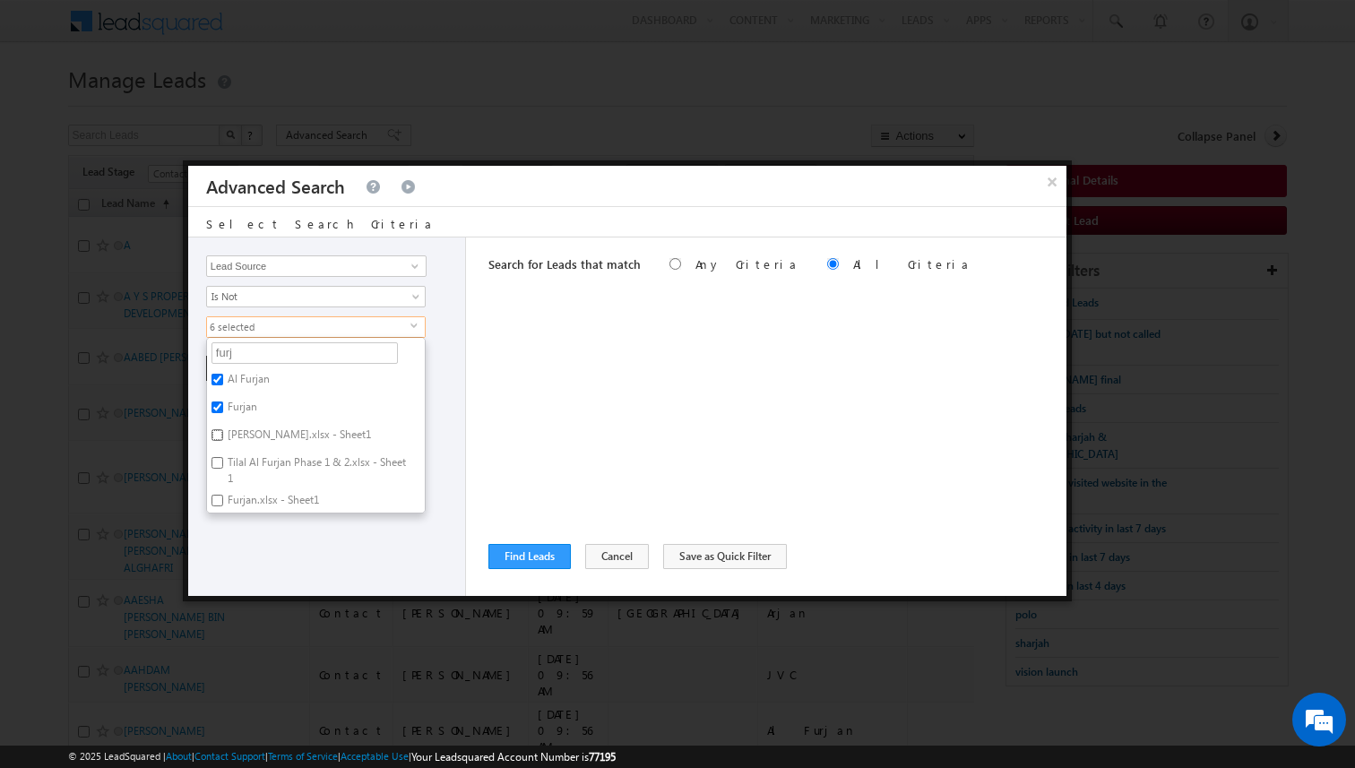
checkbox input "true"
click at [267, 467] on label "Tilal Al Furjan Phase 1 & 2.xlsx - Sheet1" at bounding box center [316, 471] width 218 height 38
click at [223, 467] on input "Tilal Al Furjan Phase 1 & 2.xlsx - Sheet1" at bounding box center [218, 463] width 12 height 12
checkbox input "true"
click at [272, 507] on label "Furjan.xlsx - Sheet1" at bounding box center [272, 503] width 130 height 28
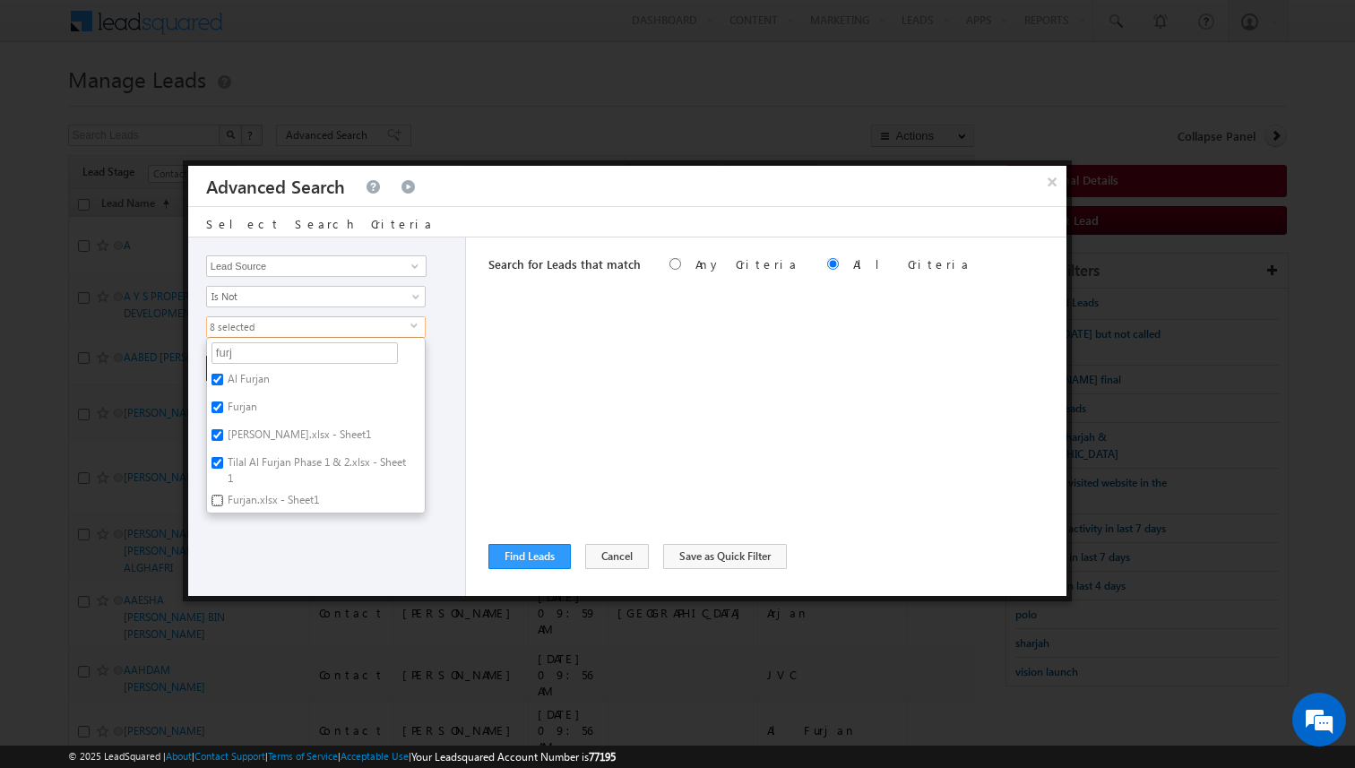
click at [223, 506] on input "Furjan.xlsx - Sheet1" at bounding box center [218, 501] width 12 height 12
checkbox input "true"
click at [269, 467] on label "Murooj Al Furjan. [DATE]" at bounding box center [284, 471] width 155 height 28
click at [223, 467] on input "Murooj Al Furjan. [DATE]" at bounding box center [218, 469] width 12 height 12
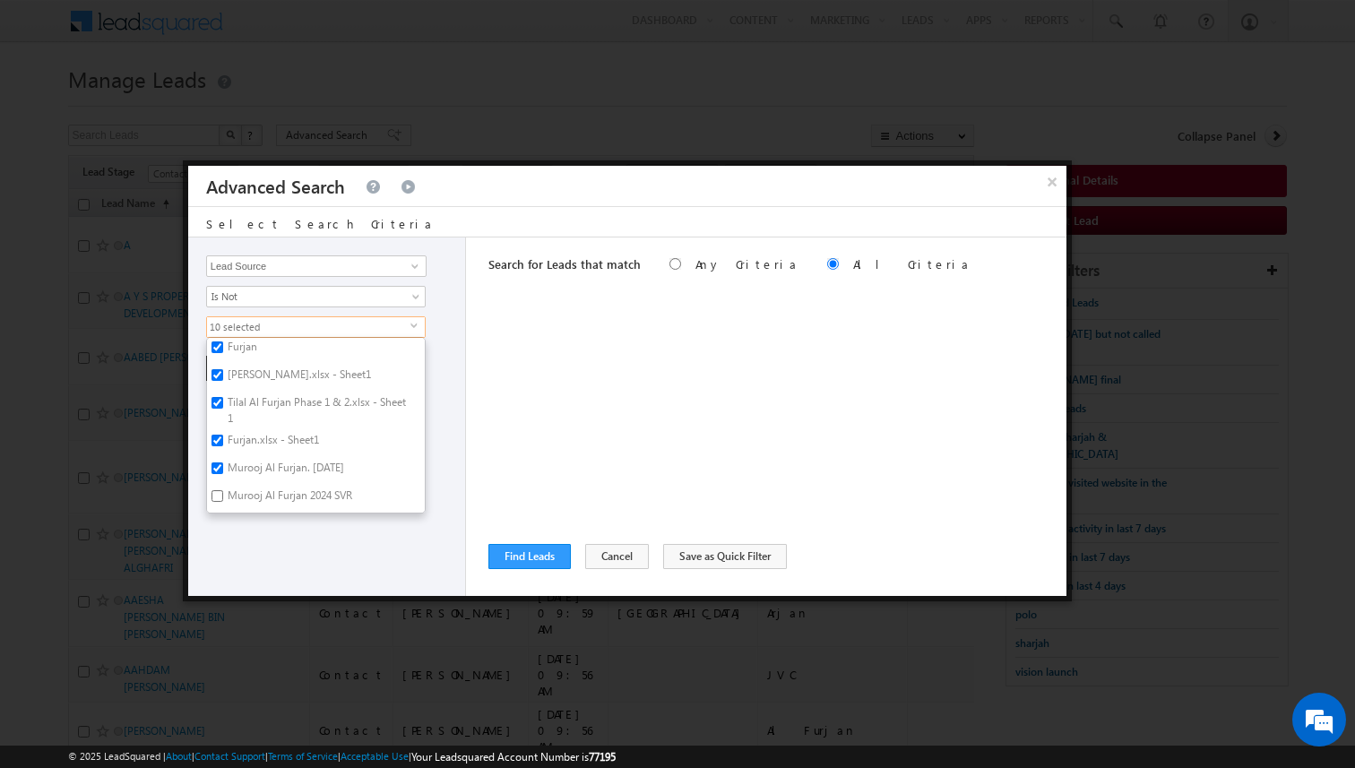
click at [269, 467] on label "Murooj Al Furjan. [DATE]" at bounding box center [284, 471] width 155 height 28
click at [223, 467] on input "Murooj Al Furjan. [DATE]" at bounding box center [218, 469] width 12 height 12
checkbox input "false"
click at [256, 352] on input "furj" at bounding box center [305, 353] width 186 height 22
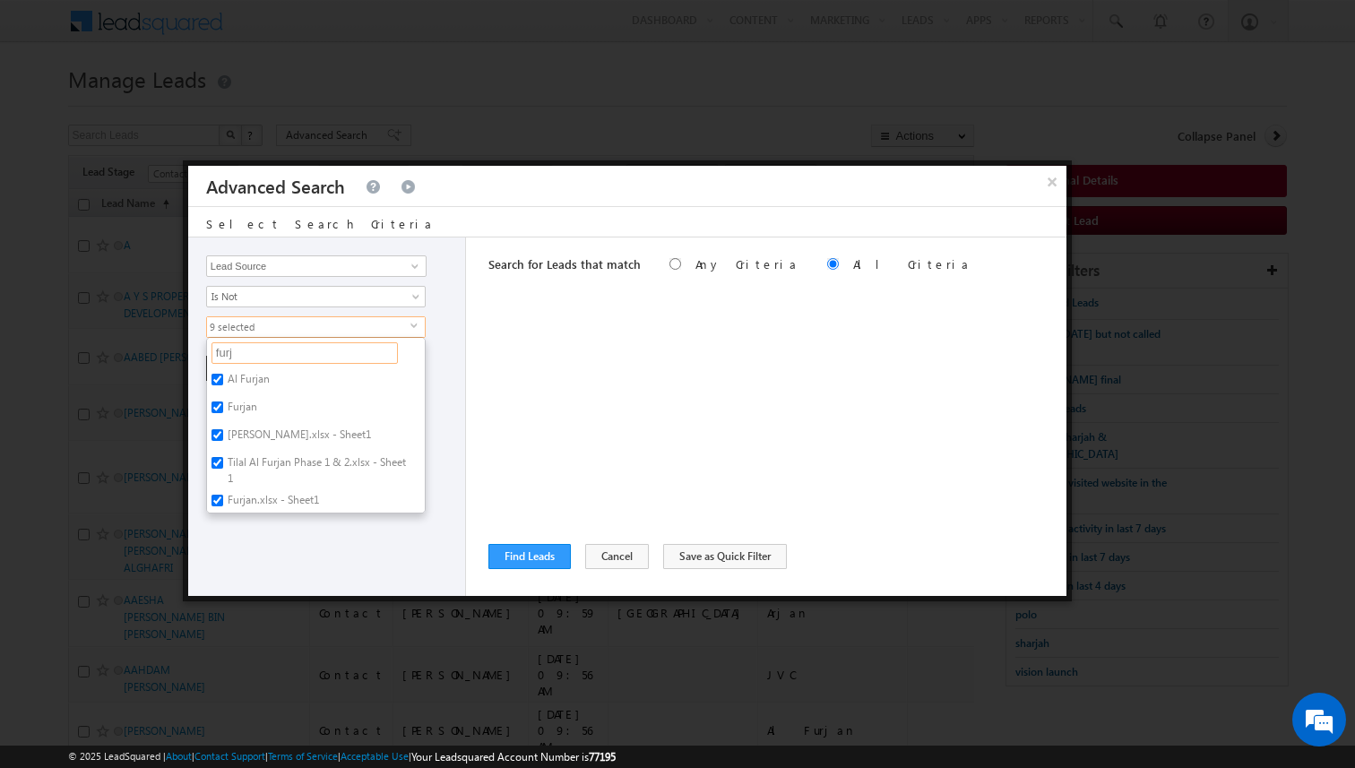
click at [256, 352] on input "furj" at bounding box center [305, 353] width 186 height 22
type input "arj"
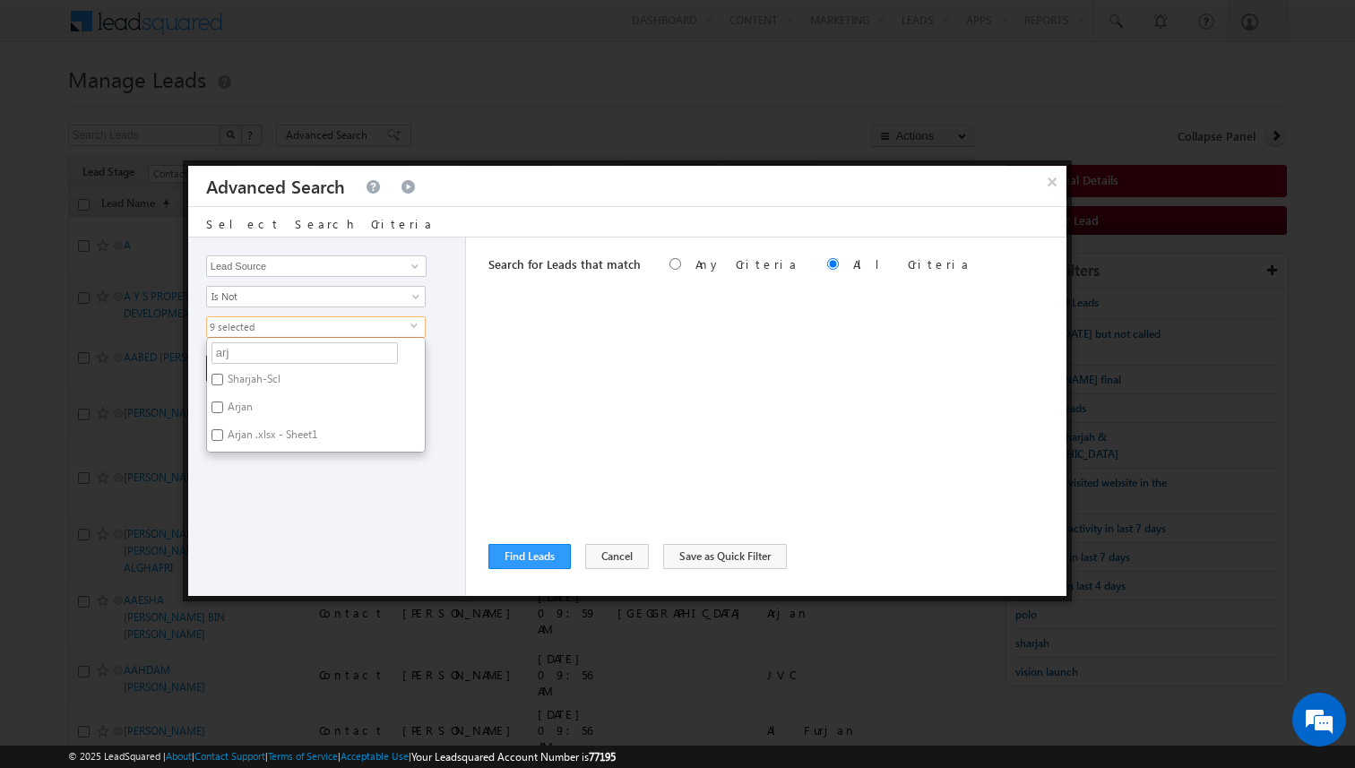
click at [242, 406] on label "Arjan" at bounding box center [239, 410] width 64 height 28
click at [223, 406] on input "Arjan" at bounding box center [218, 408] width 12 height 12
checkbox input "true"
click at [257, 434] on label "Arjan .xlsx - Sheet1" at bounding box center [271, 438] width 128 height 28
click at [223, 434] on input "Arjan .xlsx - Sheet1" at bounding box center [218, 435] width 12 height 12
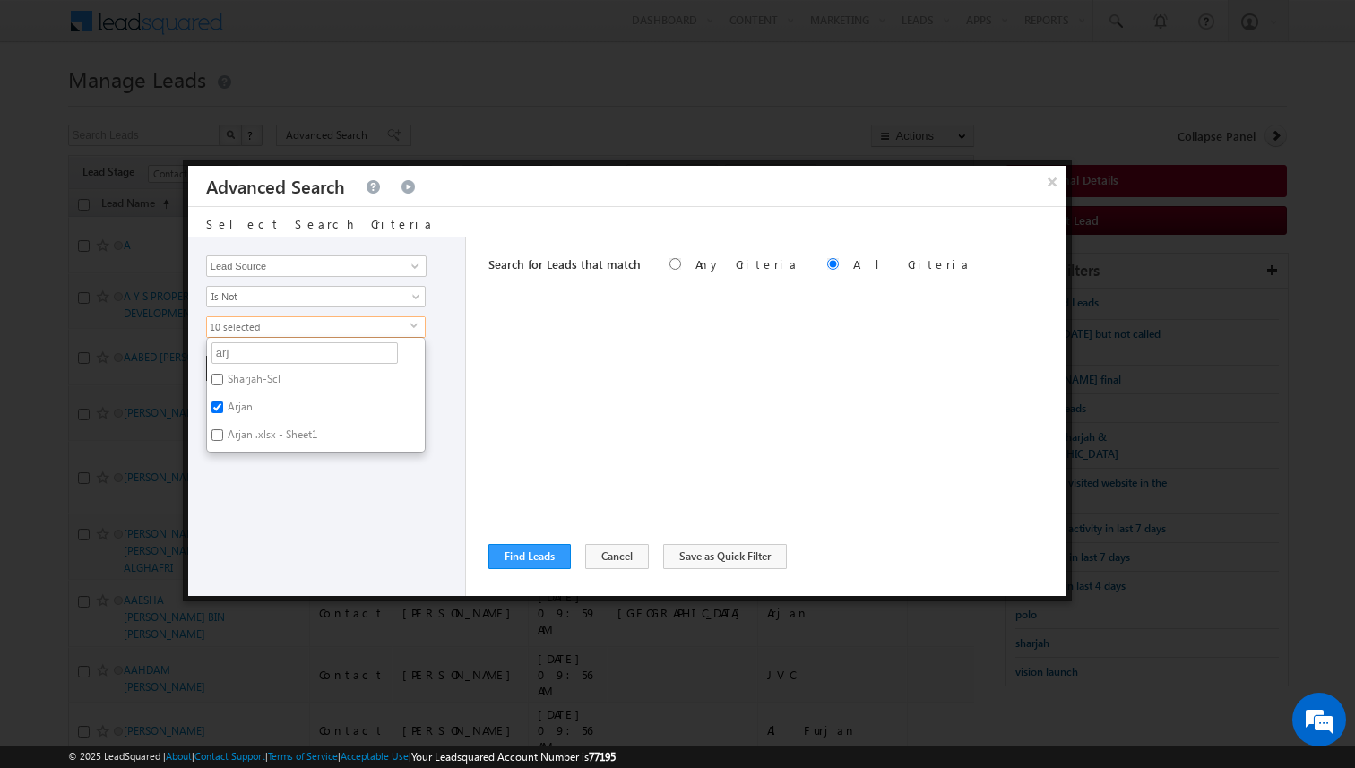
checkbox input "true"
click at [275, 458] on div "Opportunity Type Lead Activity Task Sales Group Prospect Id Address 1 Address 2…" at bounding box center [327, 417] width 278 height 359
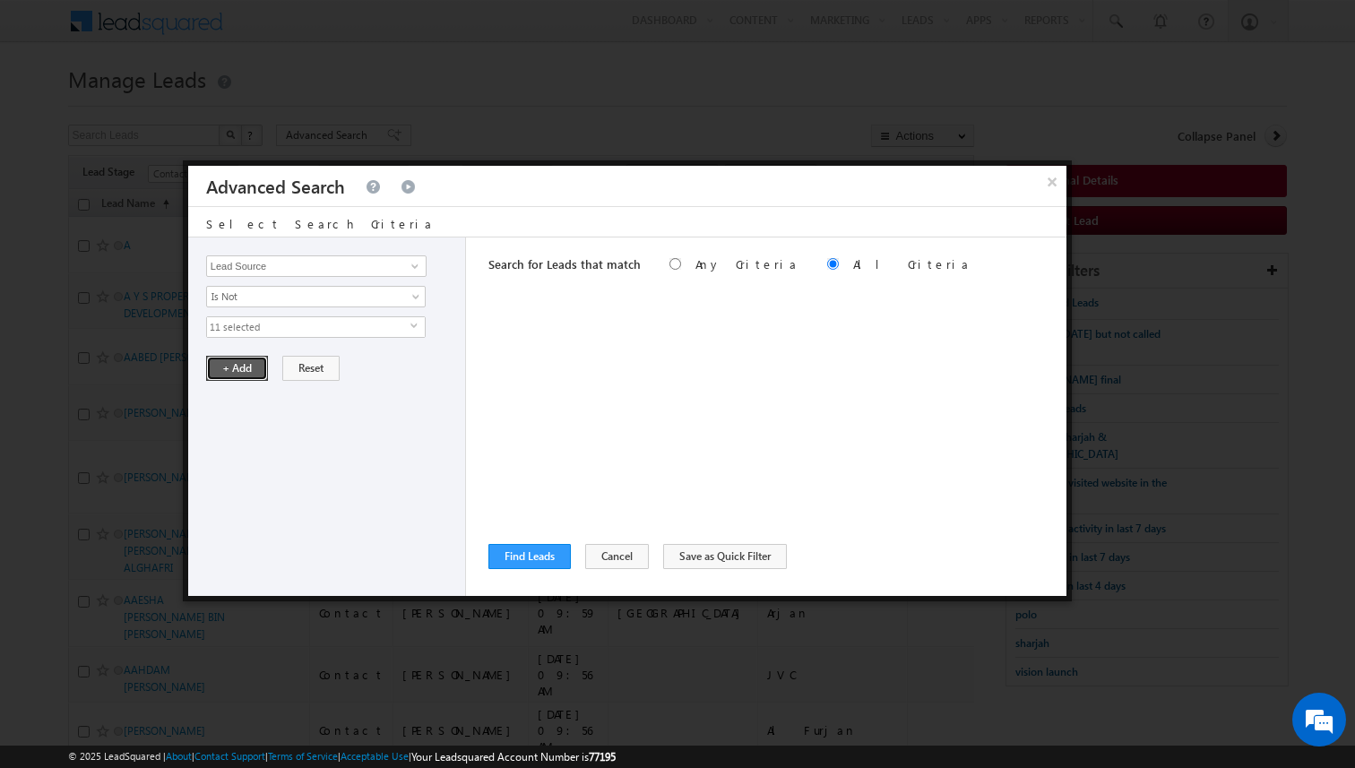
click at [247, 374] on button "+ Add" at bounding box center [237, 368] width 62 height 25
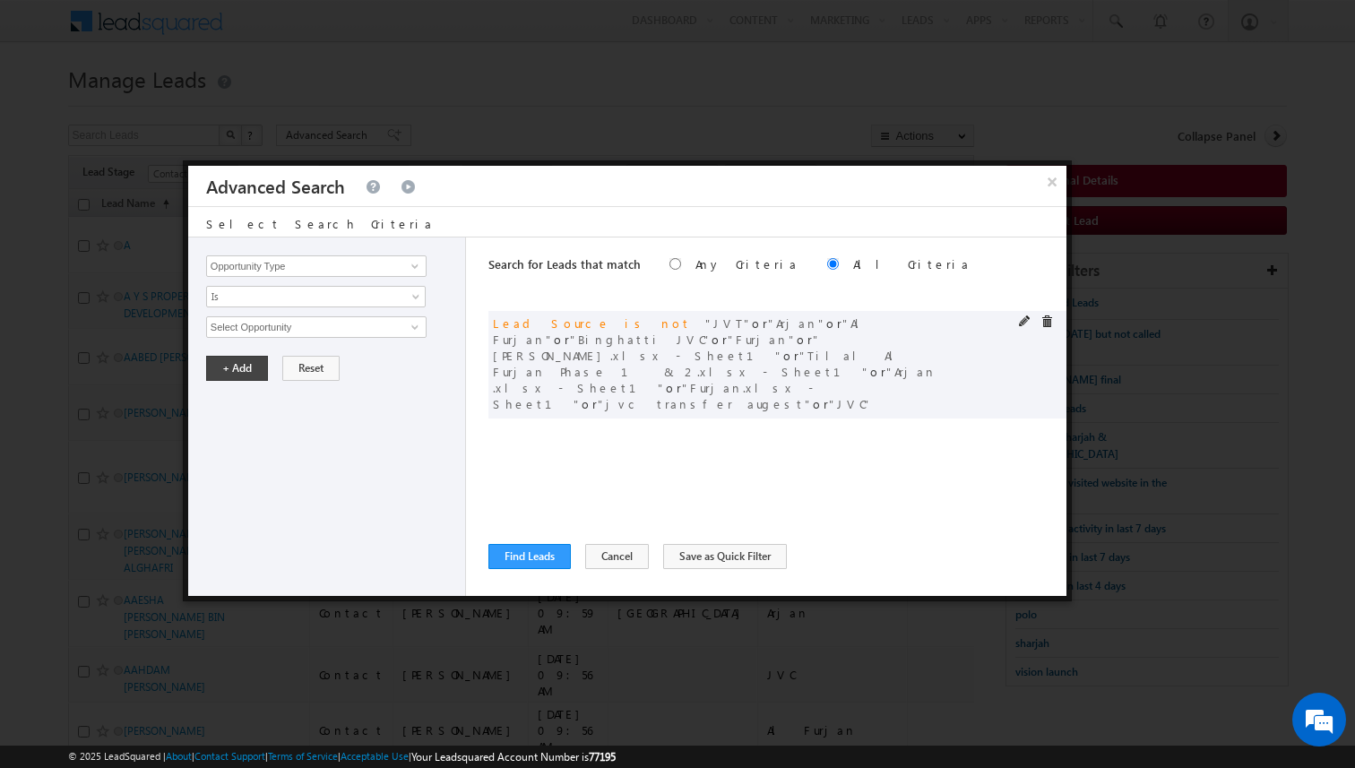
click at [1022, 320] on span at bounding box center [1025, 322] width 13 height 13
click at [278, 331] on span "11 selected" at bounding box center [308, 327] width 203 height 20
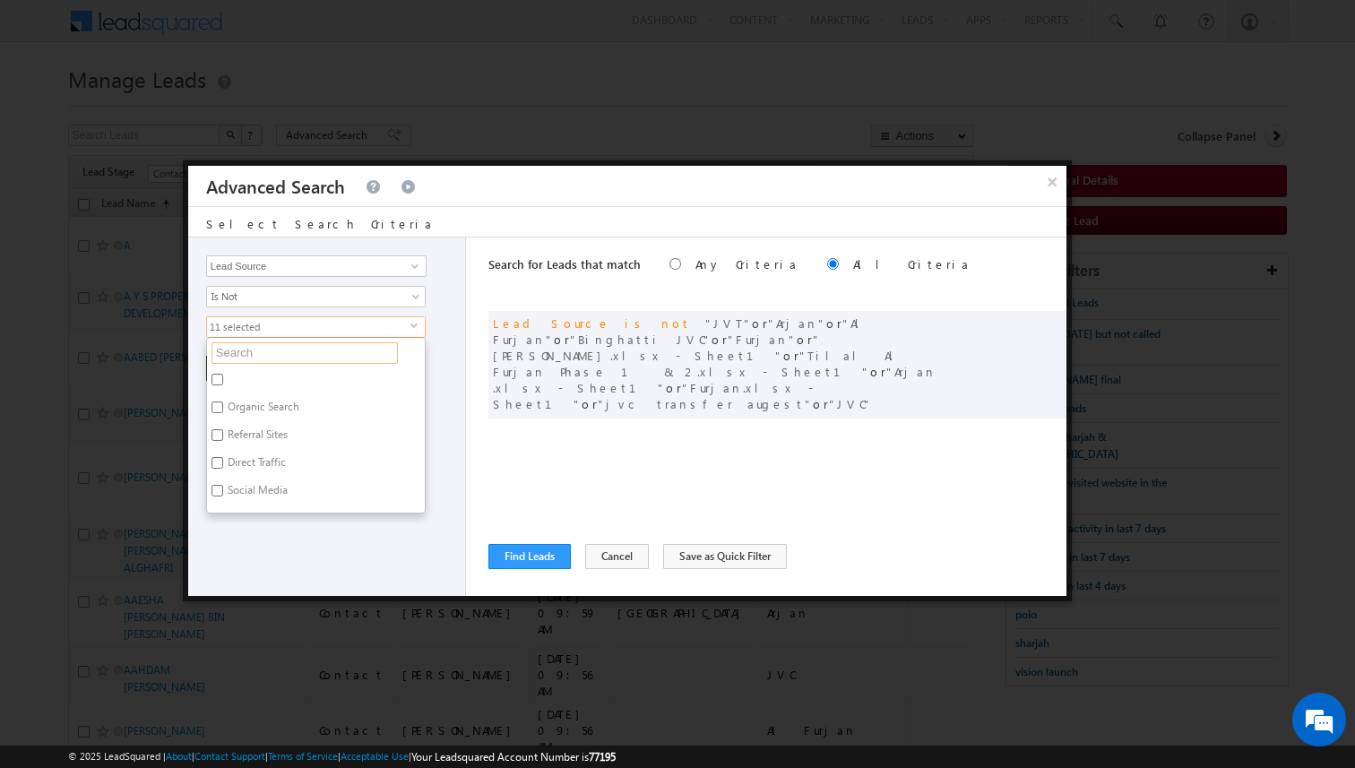
click at [264, 355] on input "text" at bounding box center [305, 353] width 186 height 22
type input "d"
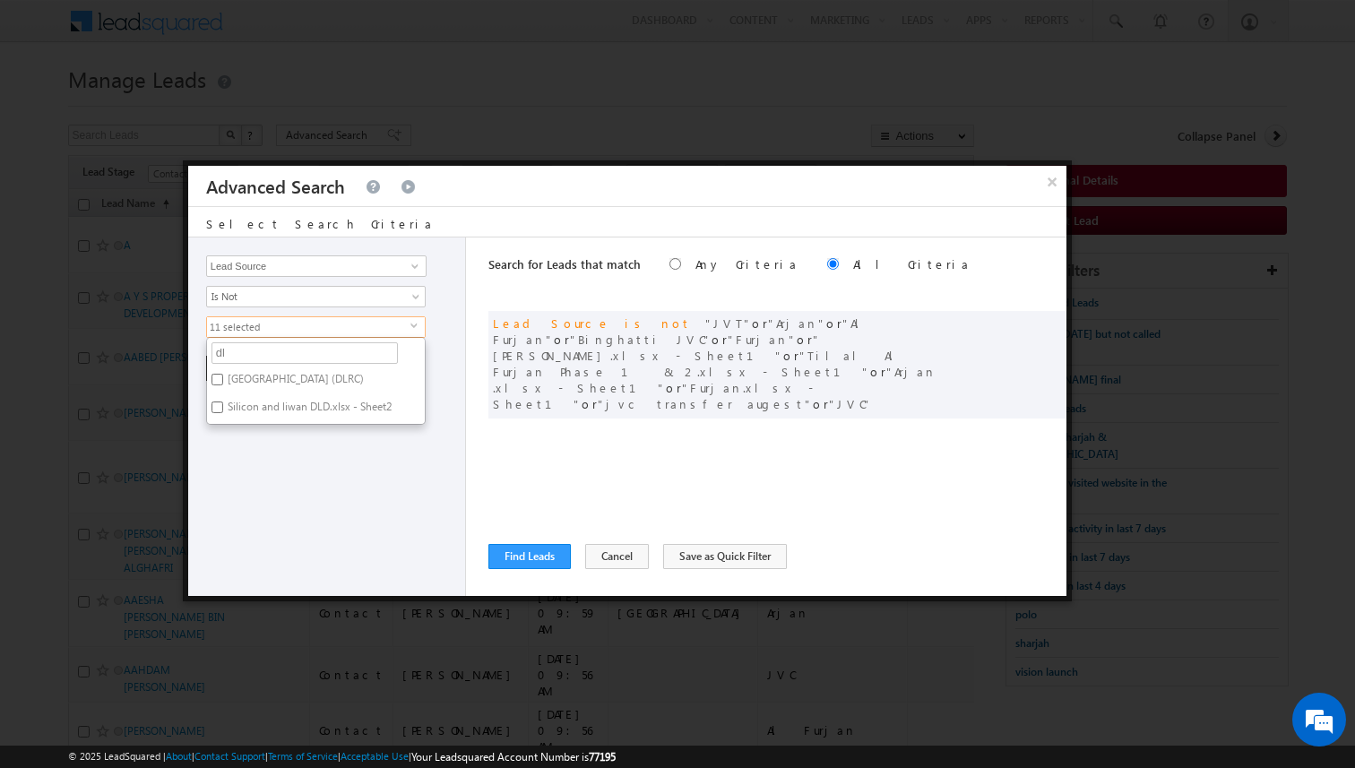
click at [262, 375] on label "[GEOGRAPHIC_DATA] (DLRC)" at bounding box center [294, 382] width 175 height 28
click at [223, 375] on input "[GEOGRAPHIC_DATA] (DLRC)" at bounding box center [218, 380] width 12 height 12
checkbox input "true"
click at [275, 411] on label "Silicon and liwan DLD.xlsx - Sheet2" at bounding box center [308, 410] width 203 height 28
click at [223, 411] on input "Silicon and liwan DLD.xlsx - Sheet2" at bounding box center [218, 408] width 12 height 12
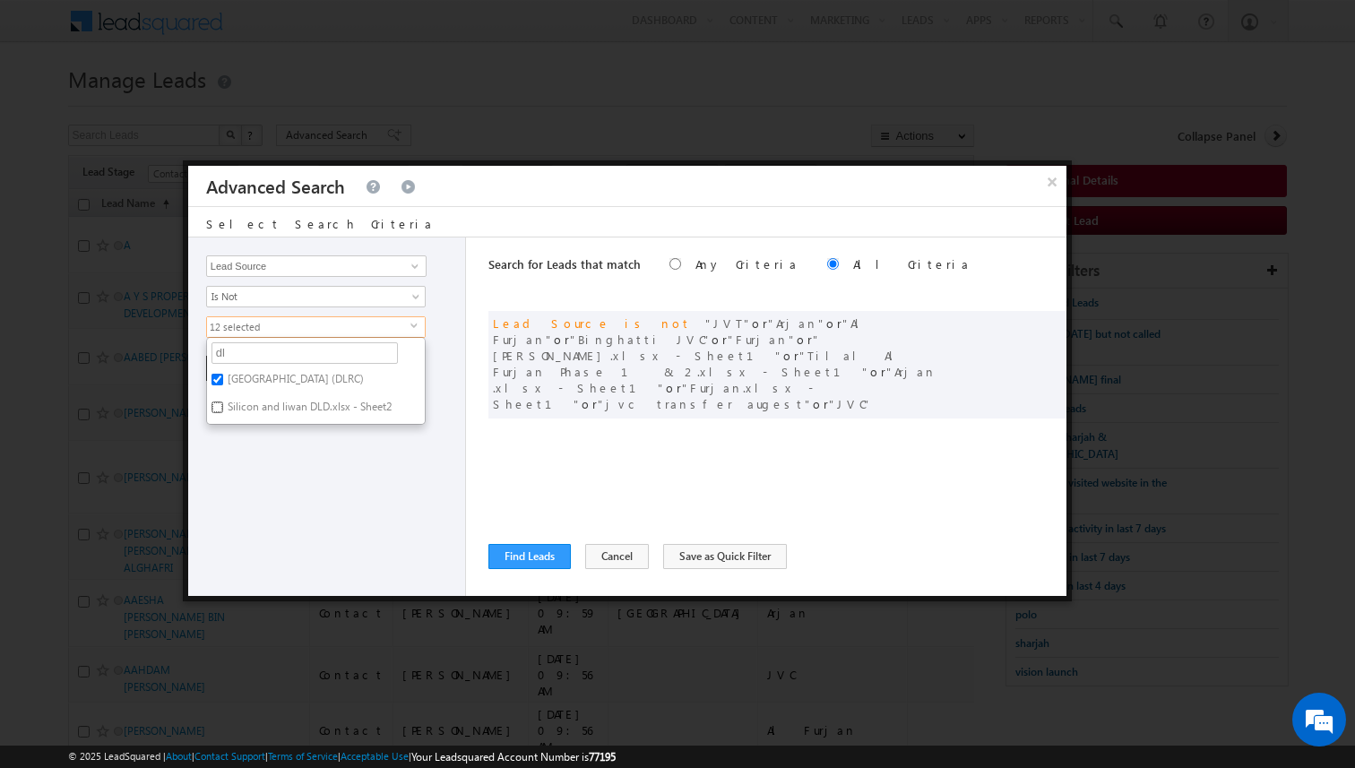
checkbox input "true"
click at [298, 458] on div "Opportunity Type Lead Activity Task Sales Group Prospect Id Address 1 Address 2…" at bounding box center [327, 417] width 278 height 359
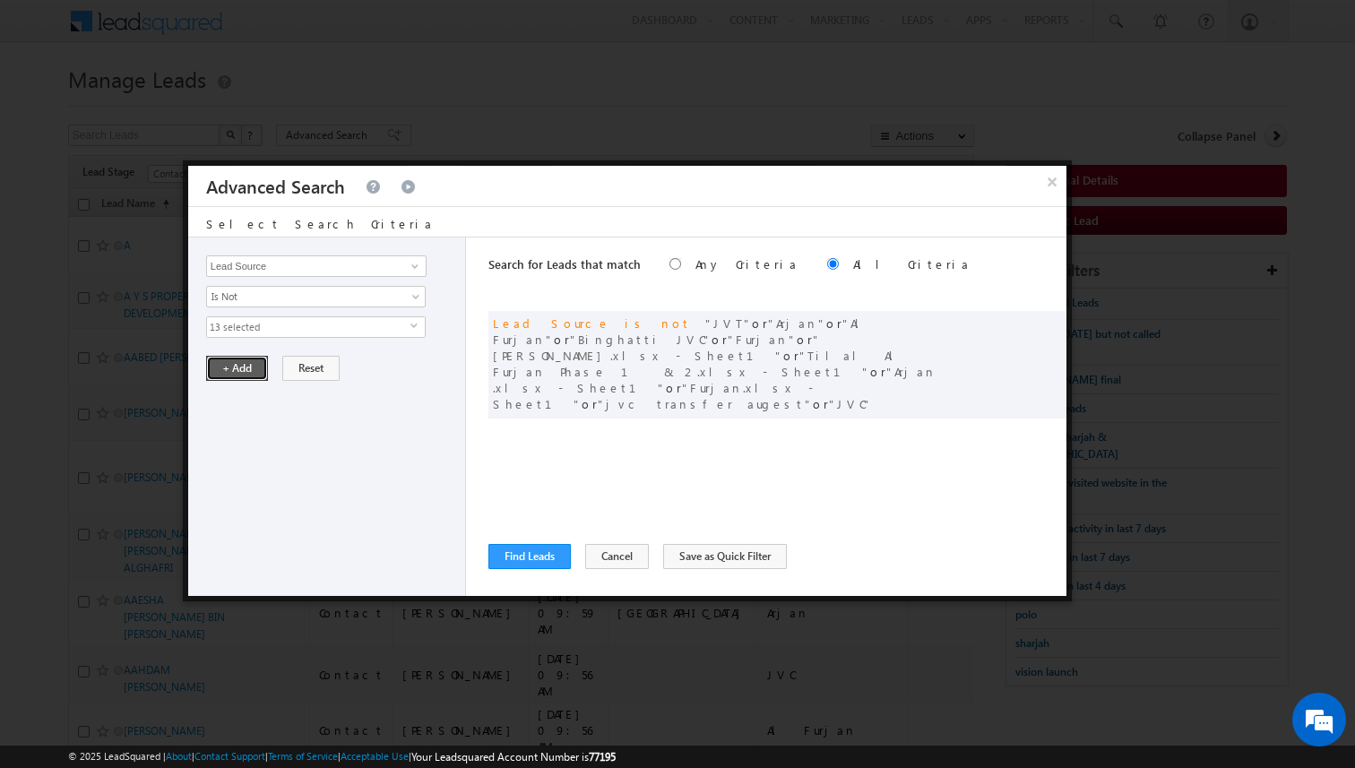
click at [242, 372] on button "+ Add" at bounding box center [237, 368] width 62 height 25
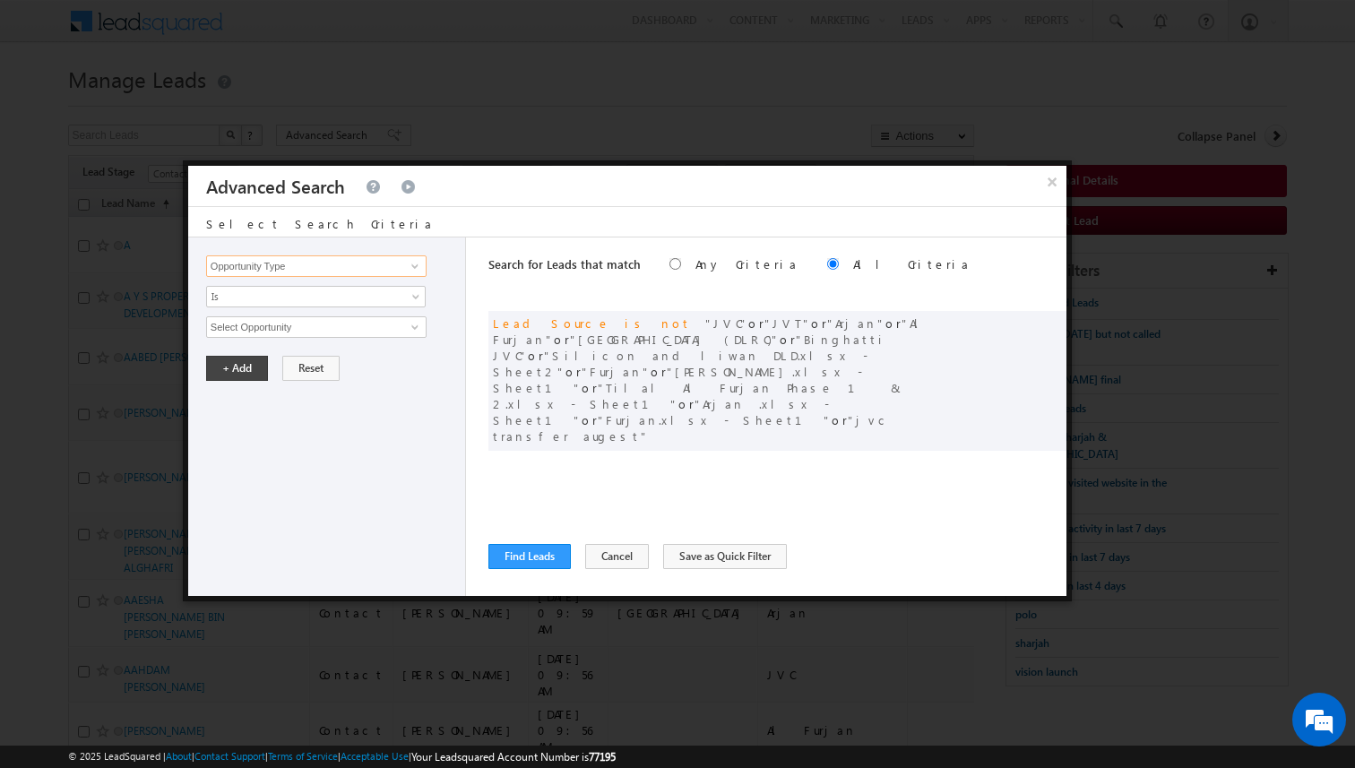
click at [350, 267] on input "Opportunity Type" at bounding box center [316, 266] width 221 height 22
type input "Sales Group"
click at [307, 330] on span "None Selected" at bounding box center [308, 327] width 203 height 20
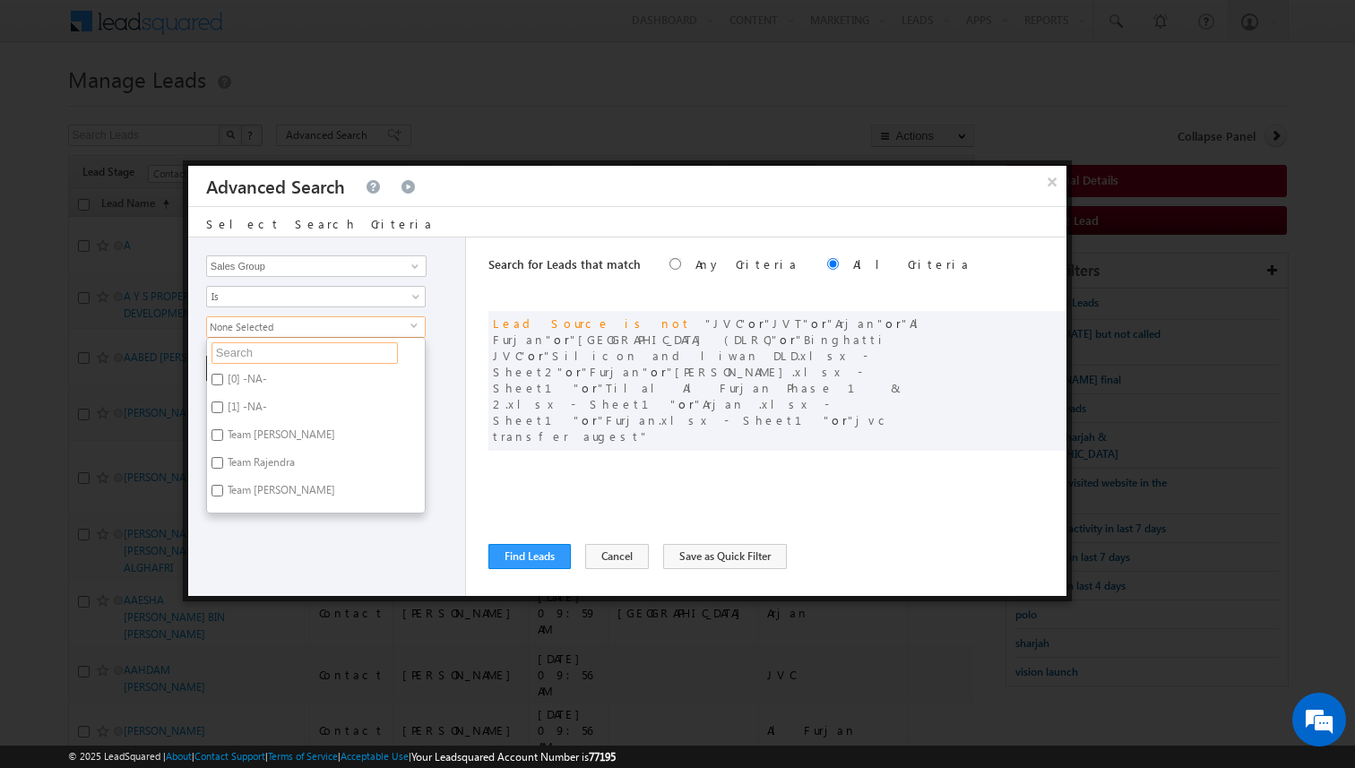
click at [281, 357] on input "text" at bounding box center [305, 353] width 186 height 22
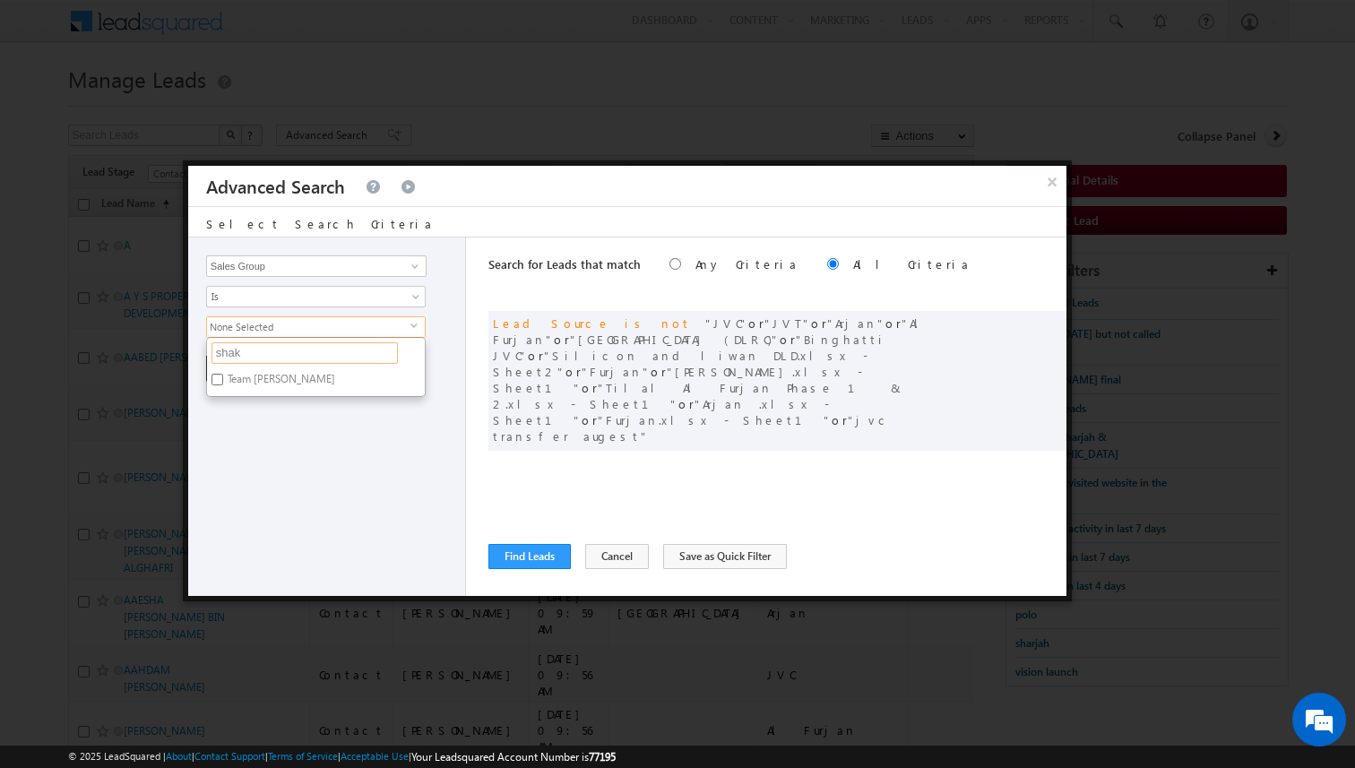
type input "shak"
click at [275, 372] on label "Team [PERSON_NAME]" at bounding box center [280, 382] width 146 height 28
click at [223, 374] on input "Team [PERSON_NAME]" at bounding box center [218, 380] width 12 height 12
checkbox input "true"
click at [324, 418] on div "Opportunity Type Lead Activity Task Sales Group Prospect Id Address 1 Address 2…" at bounding box center [327, 417] width 278 height 359
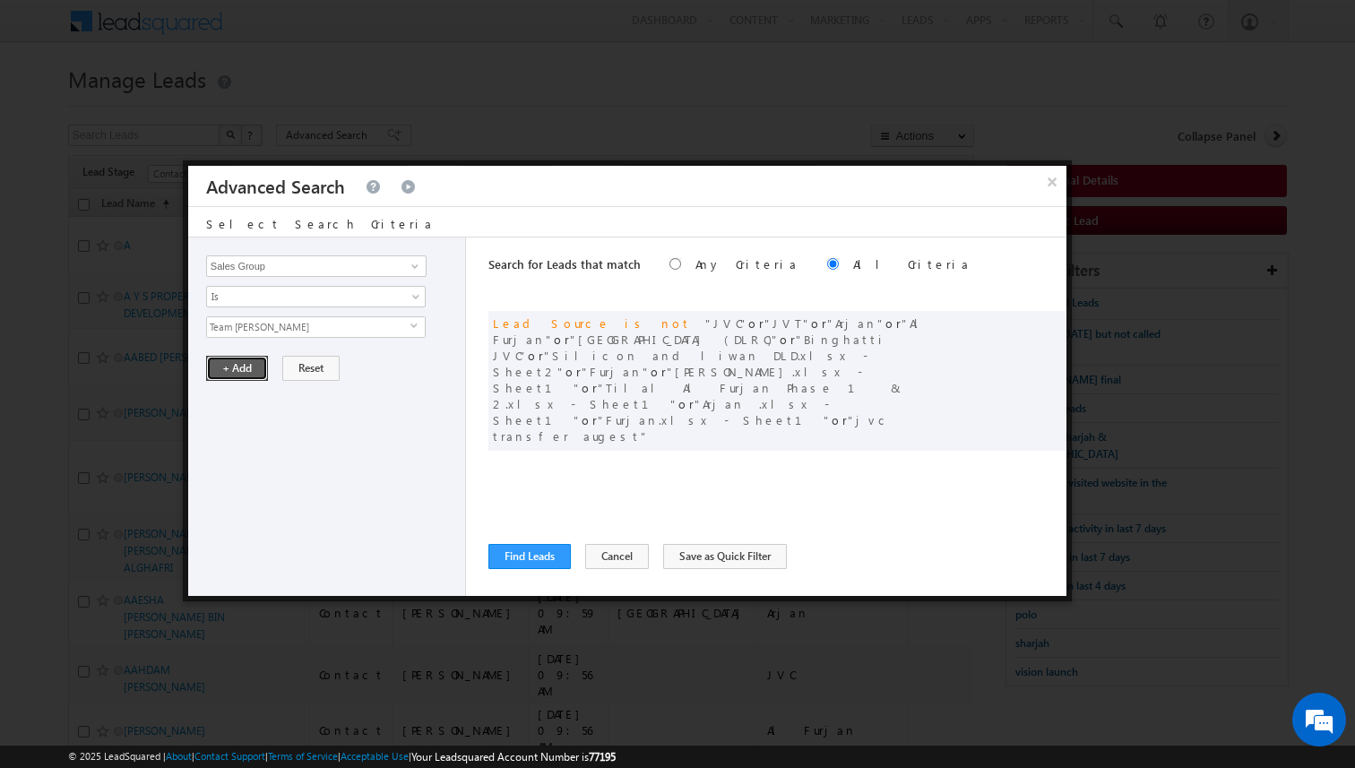
click at [248, 368] on button "+ Add" at bounding box center [237, 368] width 62 height 25
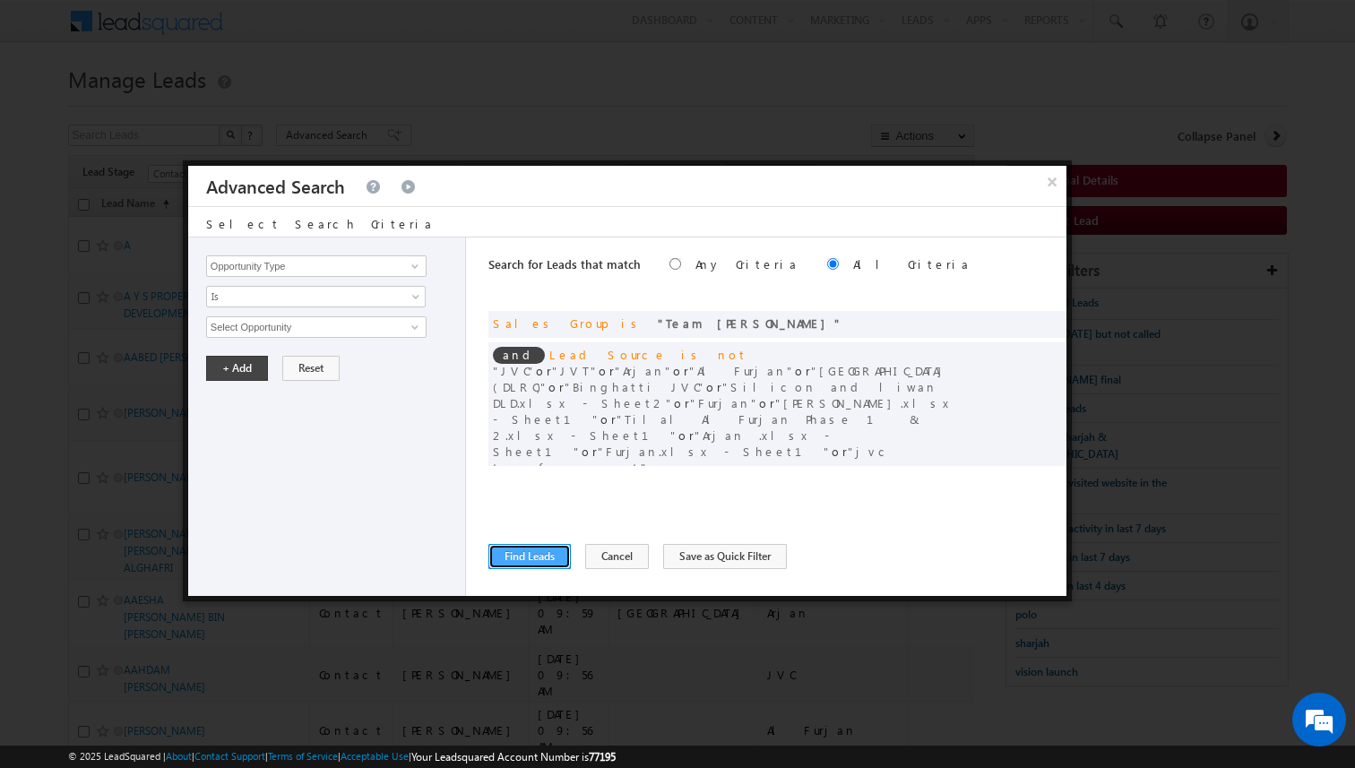
click at [542, 560] on button "Find Leads" at bounding box center [530, 556] width 82 height 25
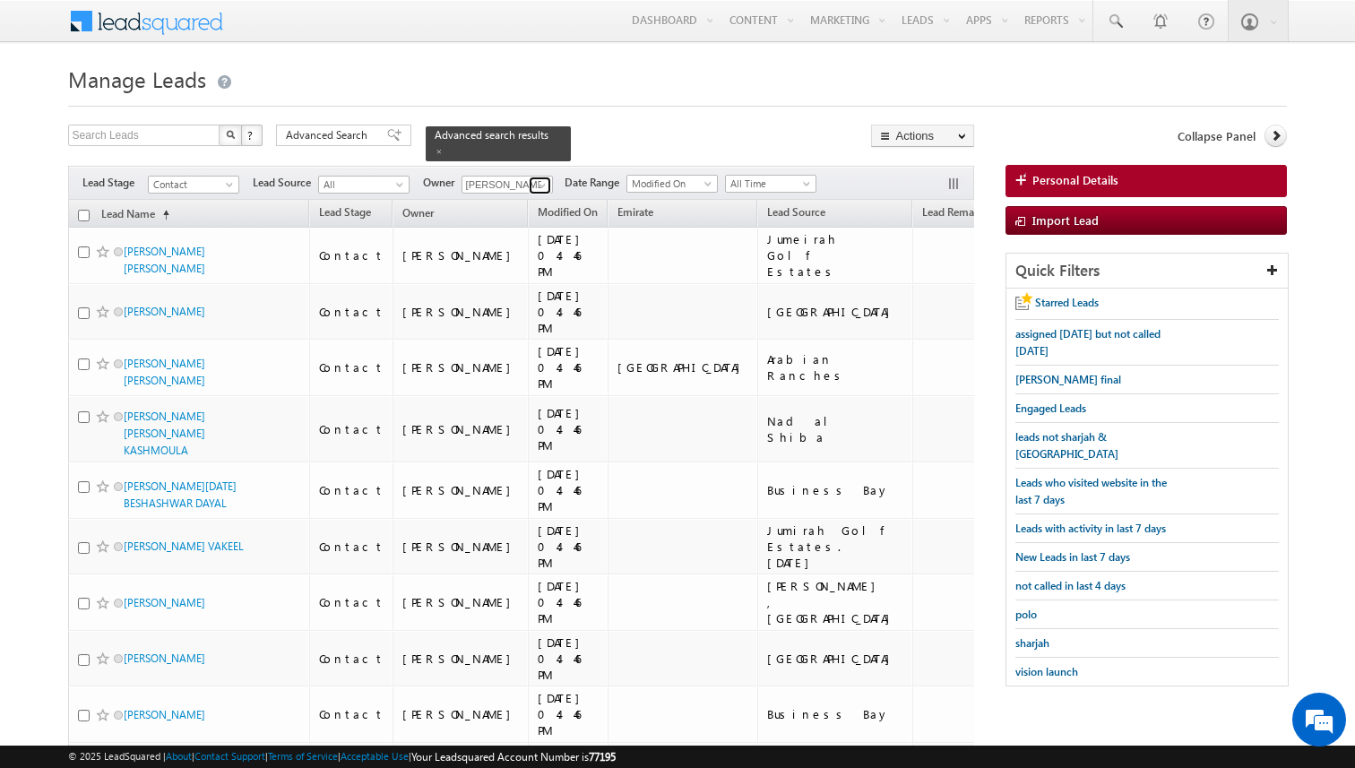
click at [541, 179] on span at bounding box center [542, 185] width 14 height 14
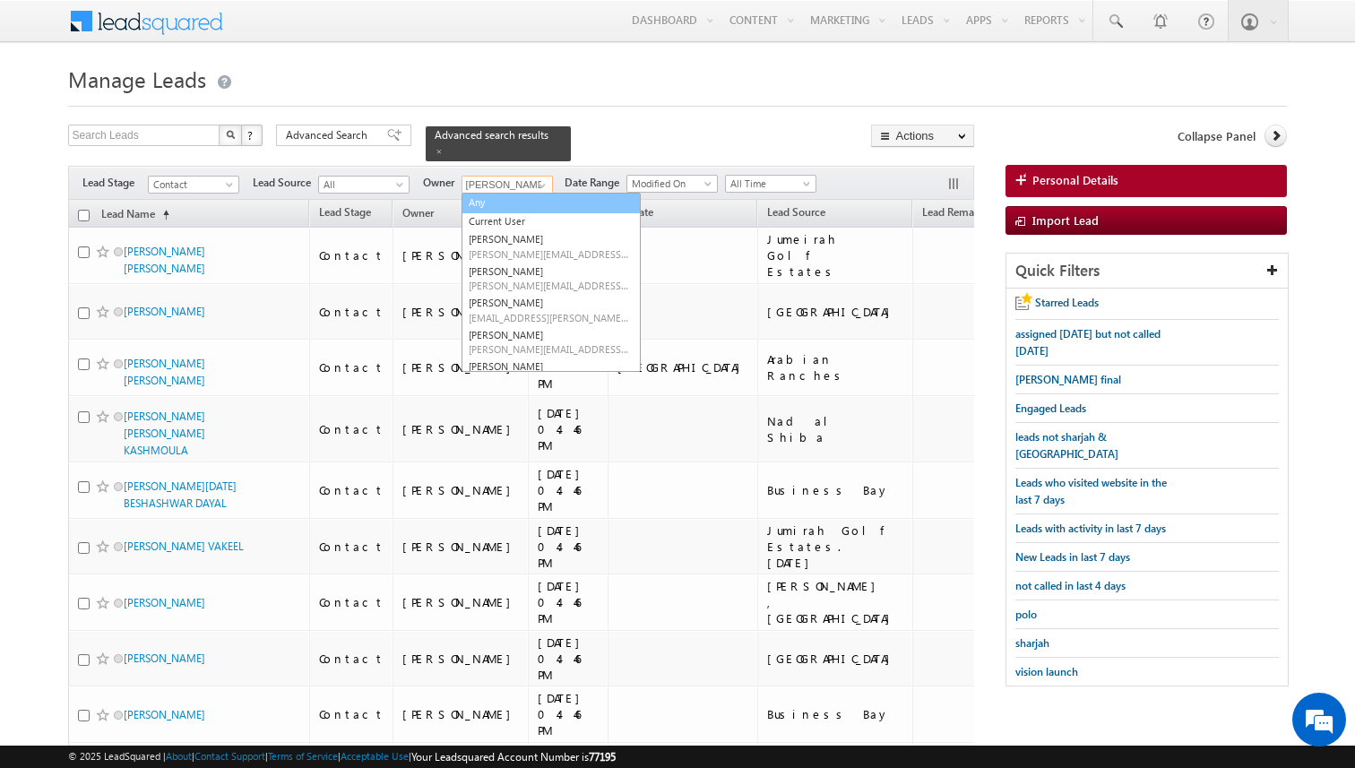
click at [502, 197] on link "Any" at bounding box center [551, 203] width 179 height 21
type input "Any"
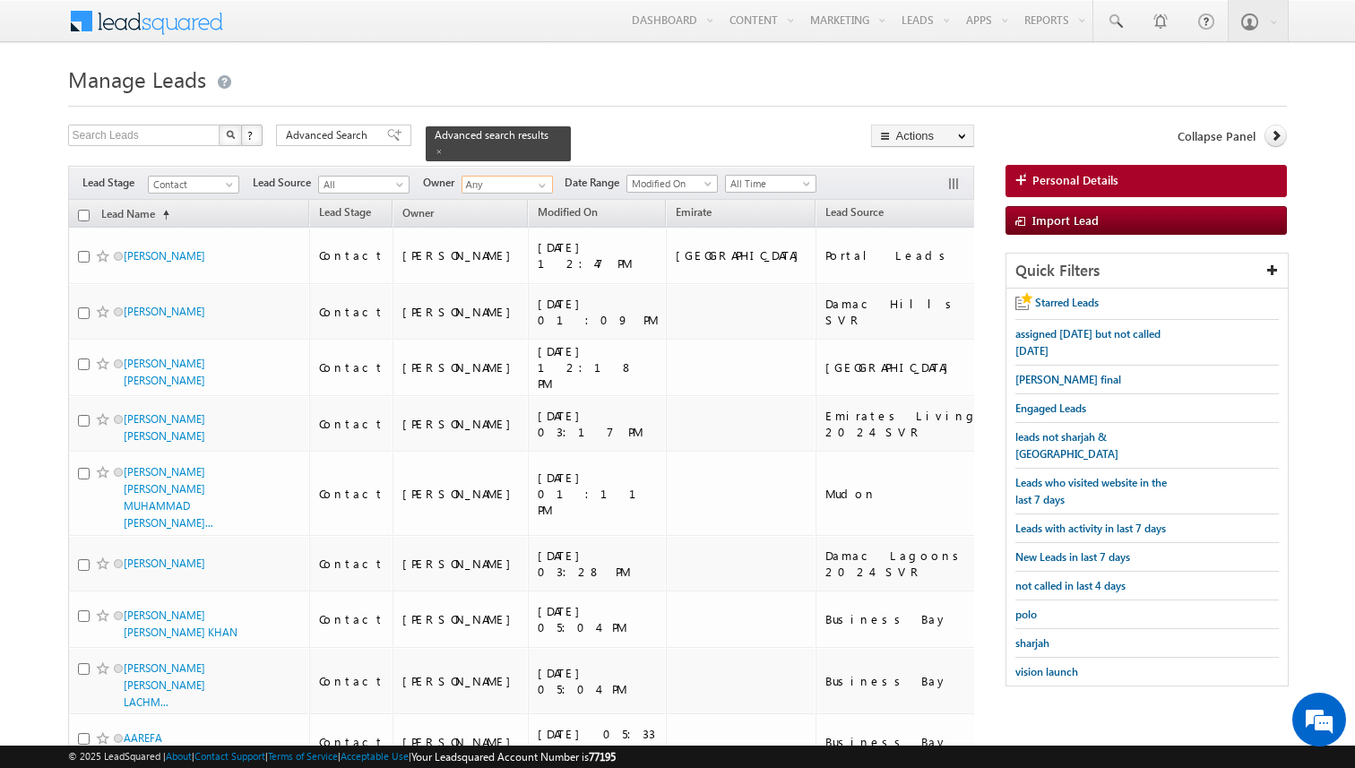
click at [82, 216] on input "checkbox" at bounding box center [84, 216] width 12 height 12
checkbox input "true"
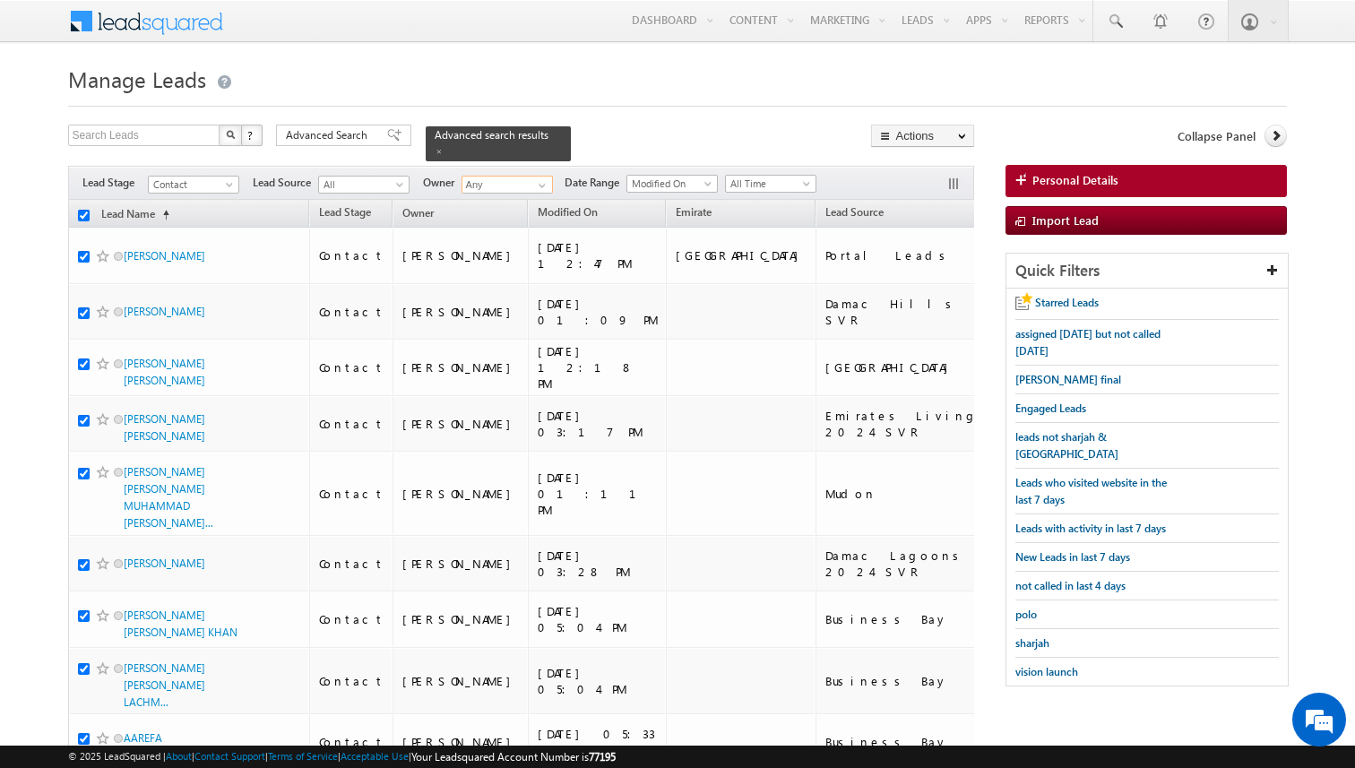
checkbox input "true"
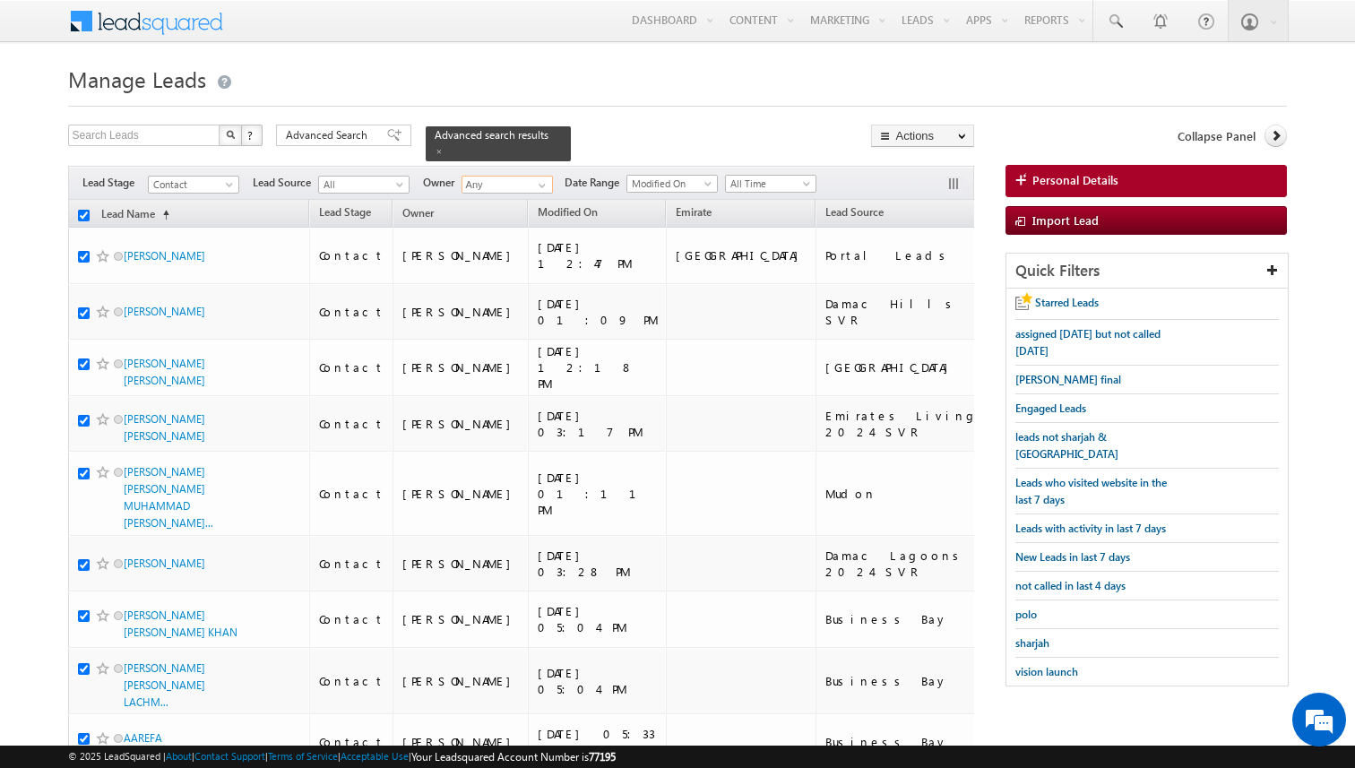
checkbox input "true"
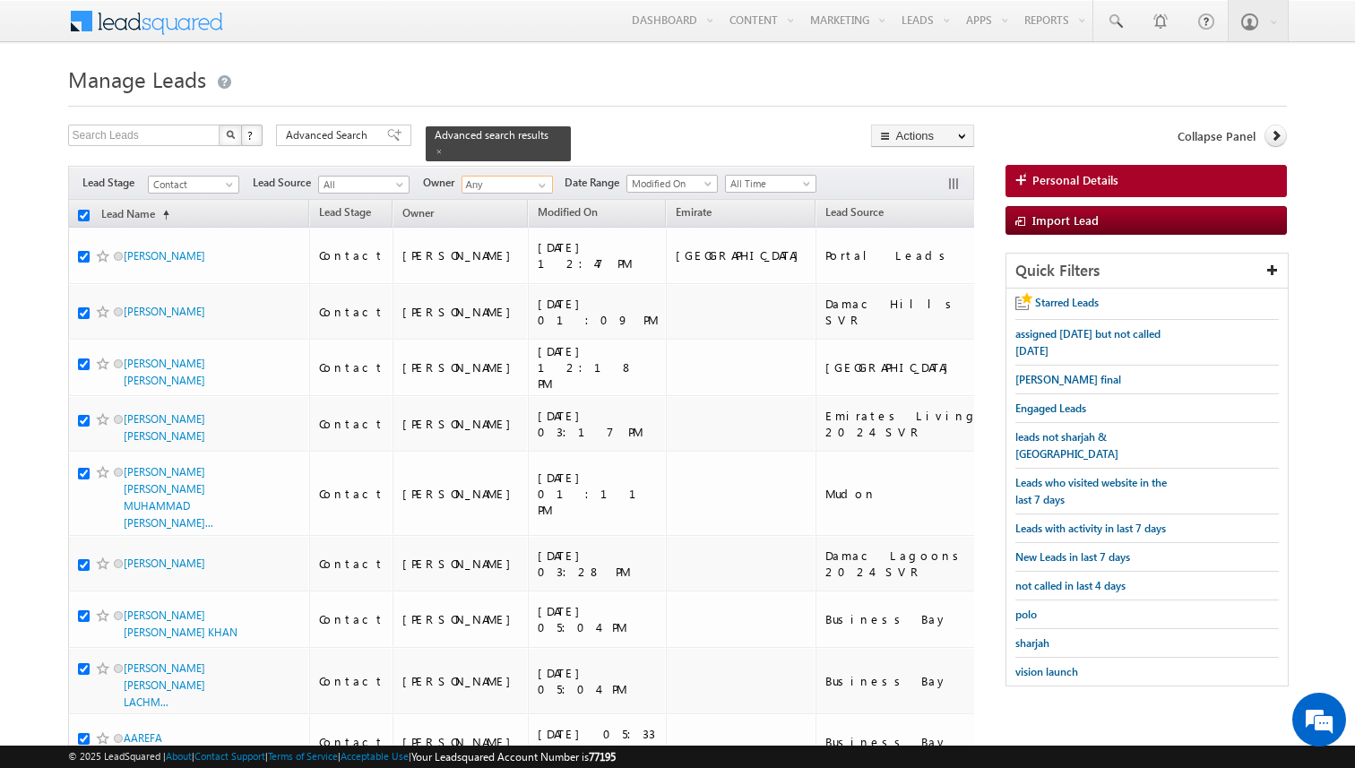
checkbox input "true"
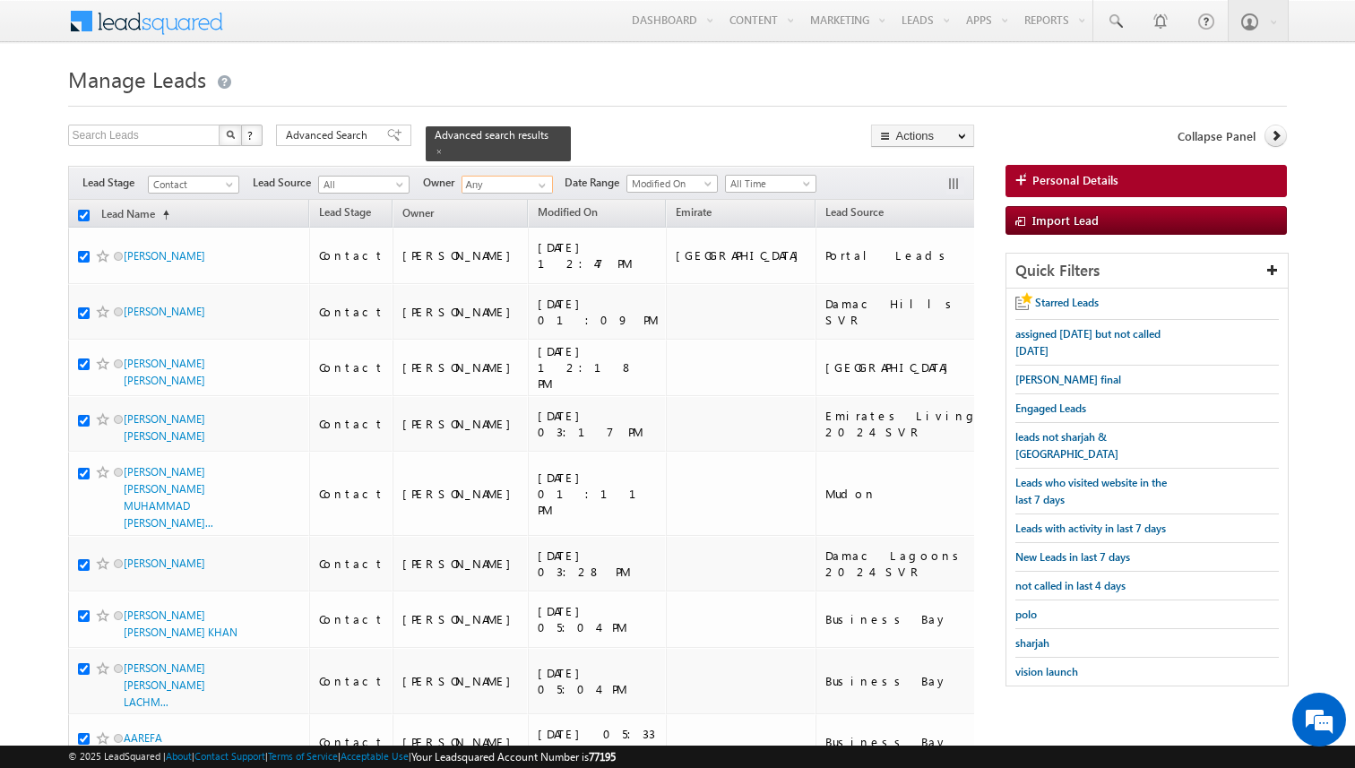
checkbox input "true"
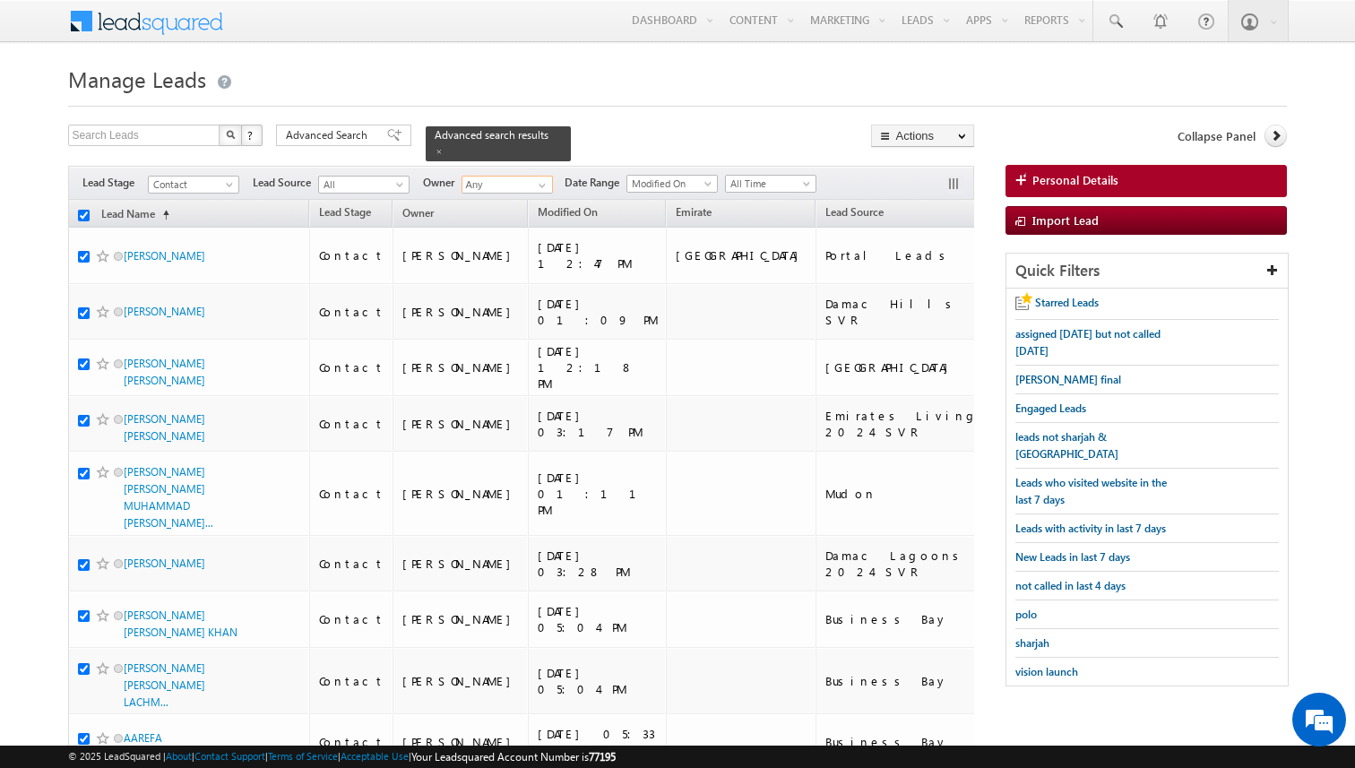
checkbox input "true"
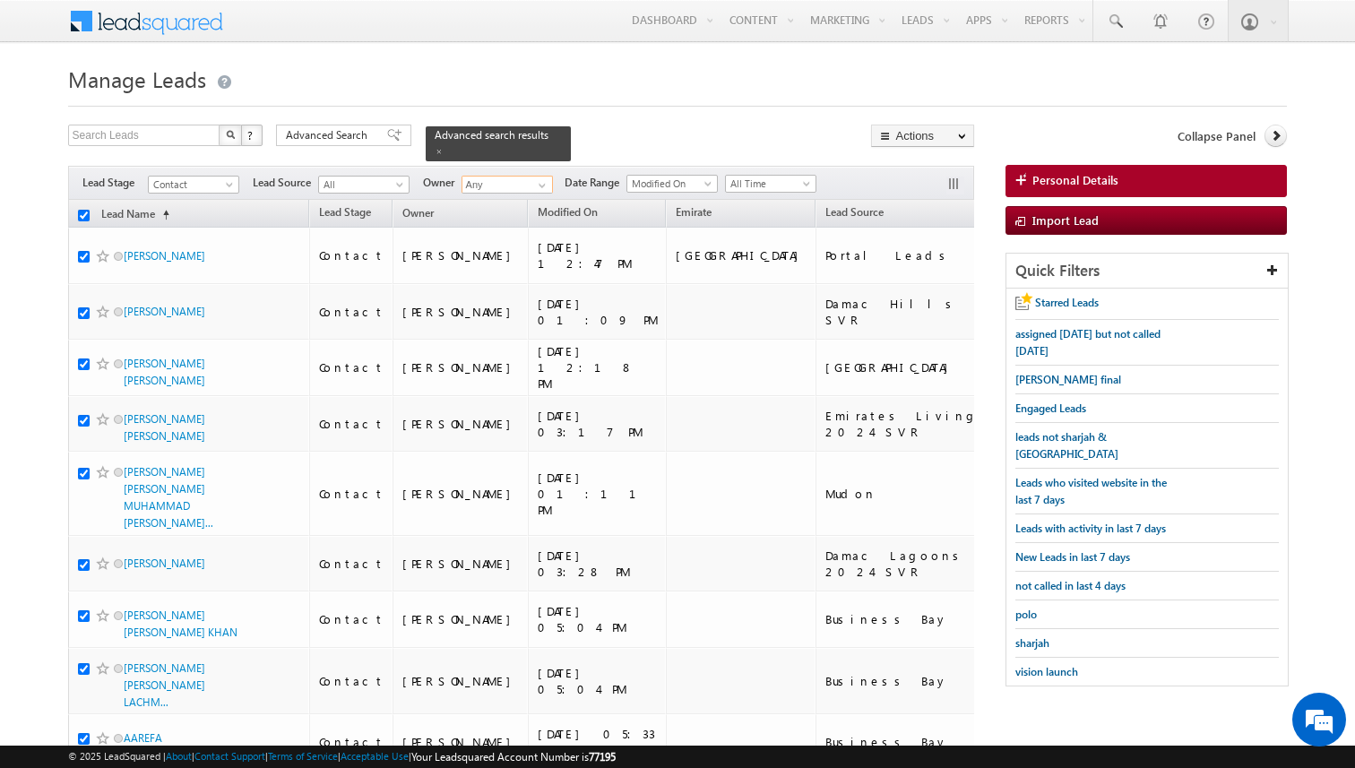
checkbox input "true"
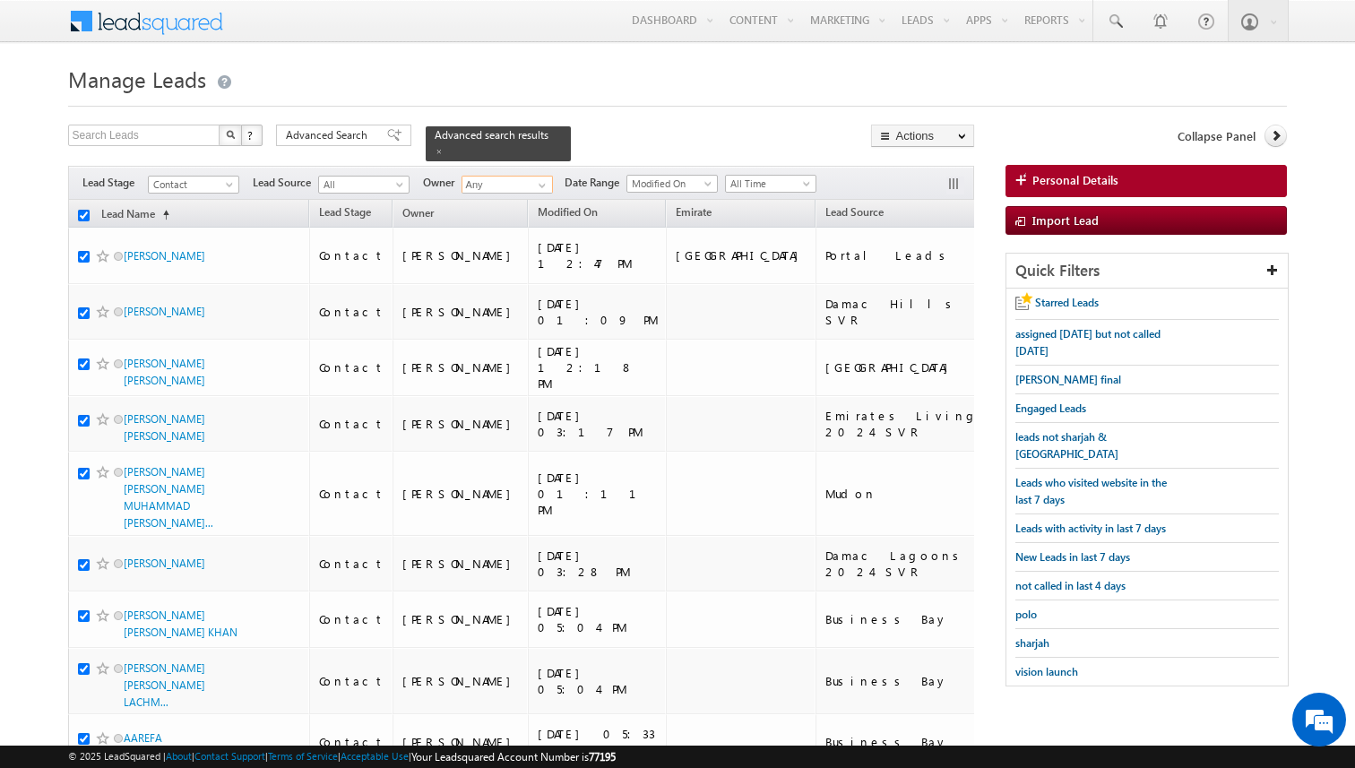
checkbox input "true"
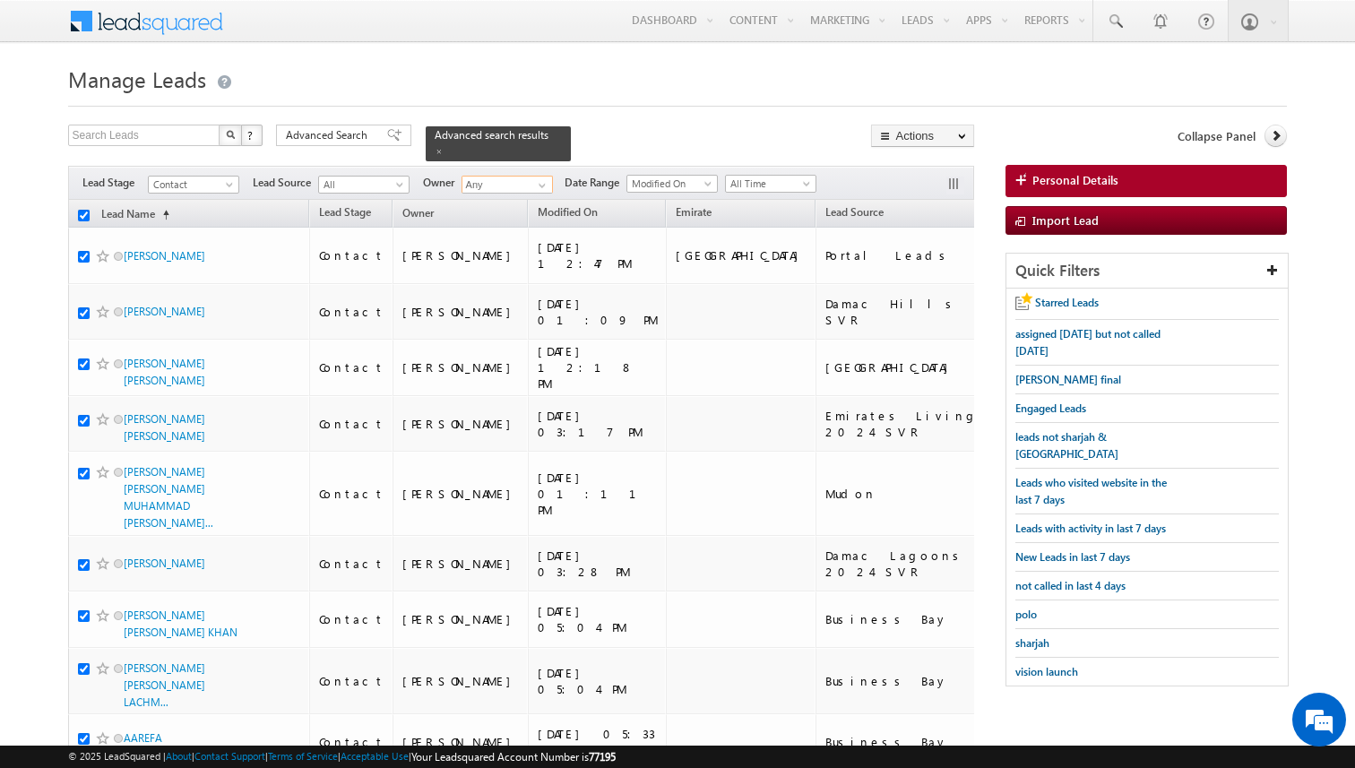
checkbox input "true"
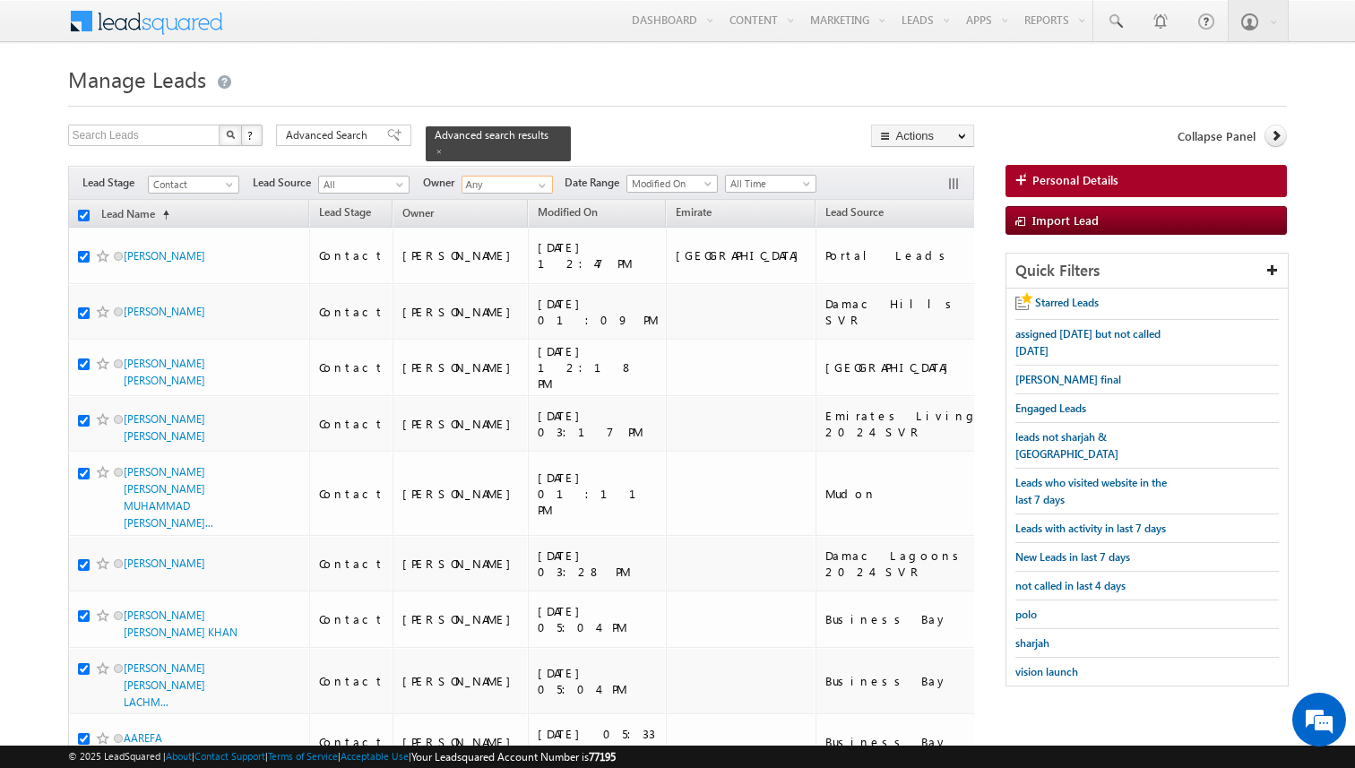
checkbox input "true"
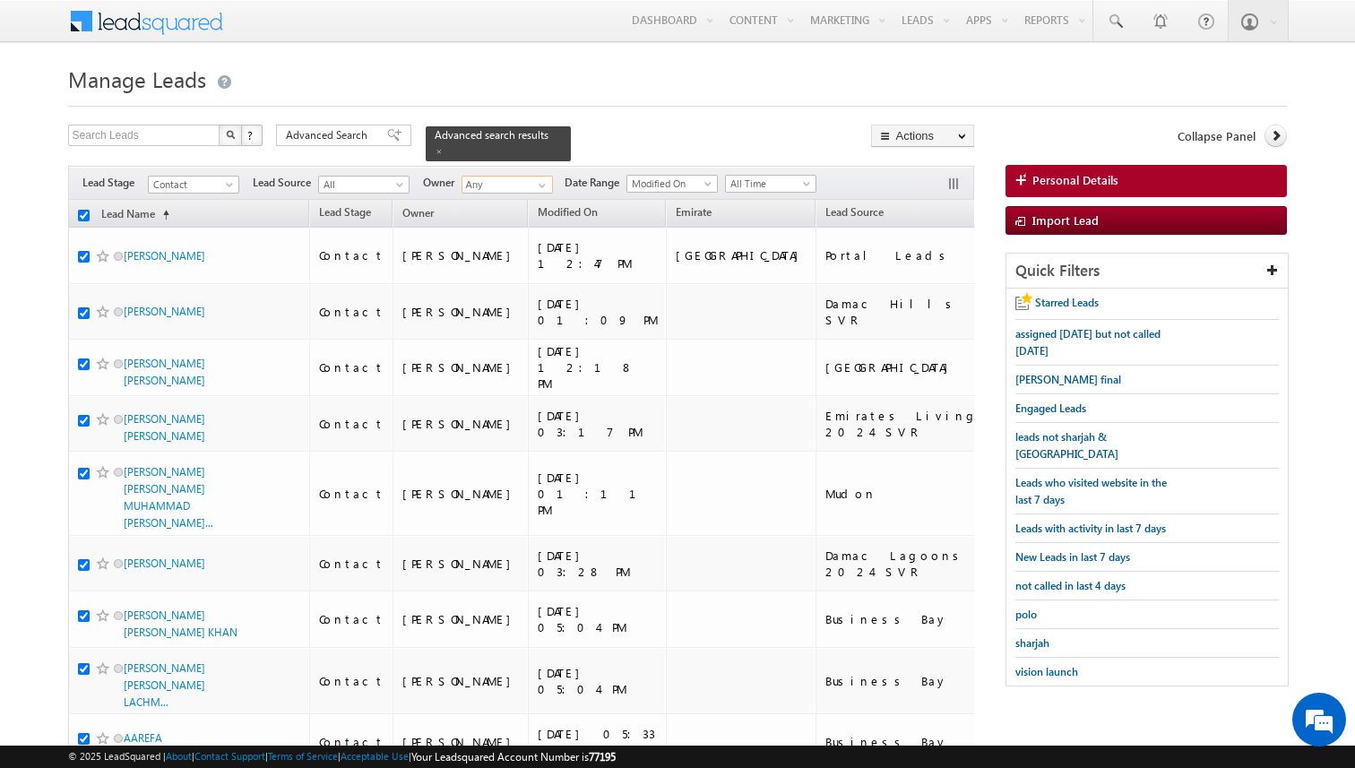
checkbox input "true"
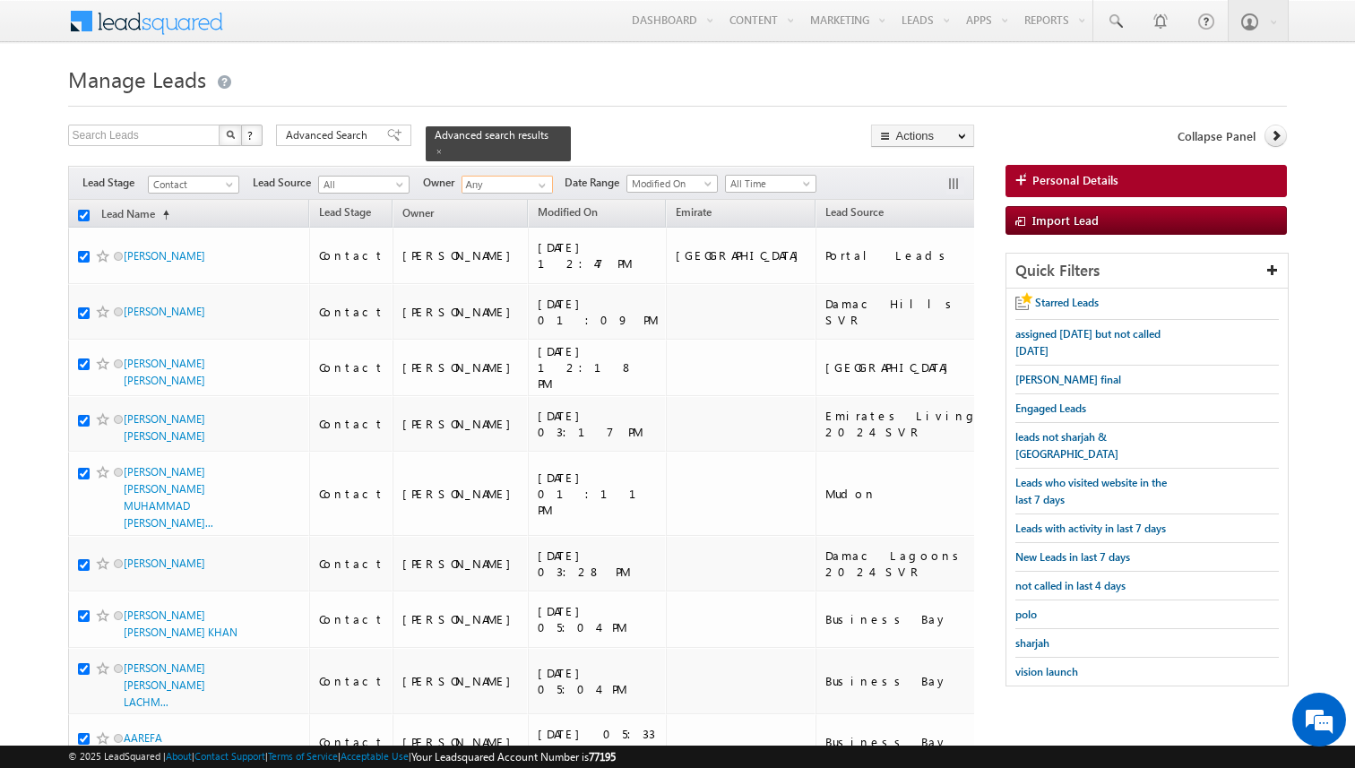
checkbox input "true"
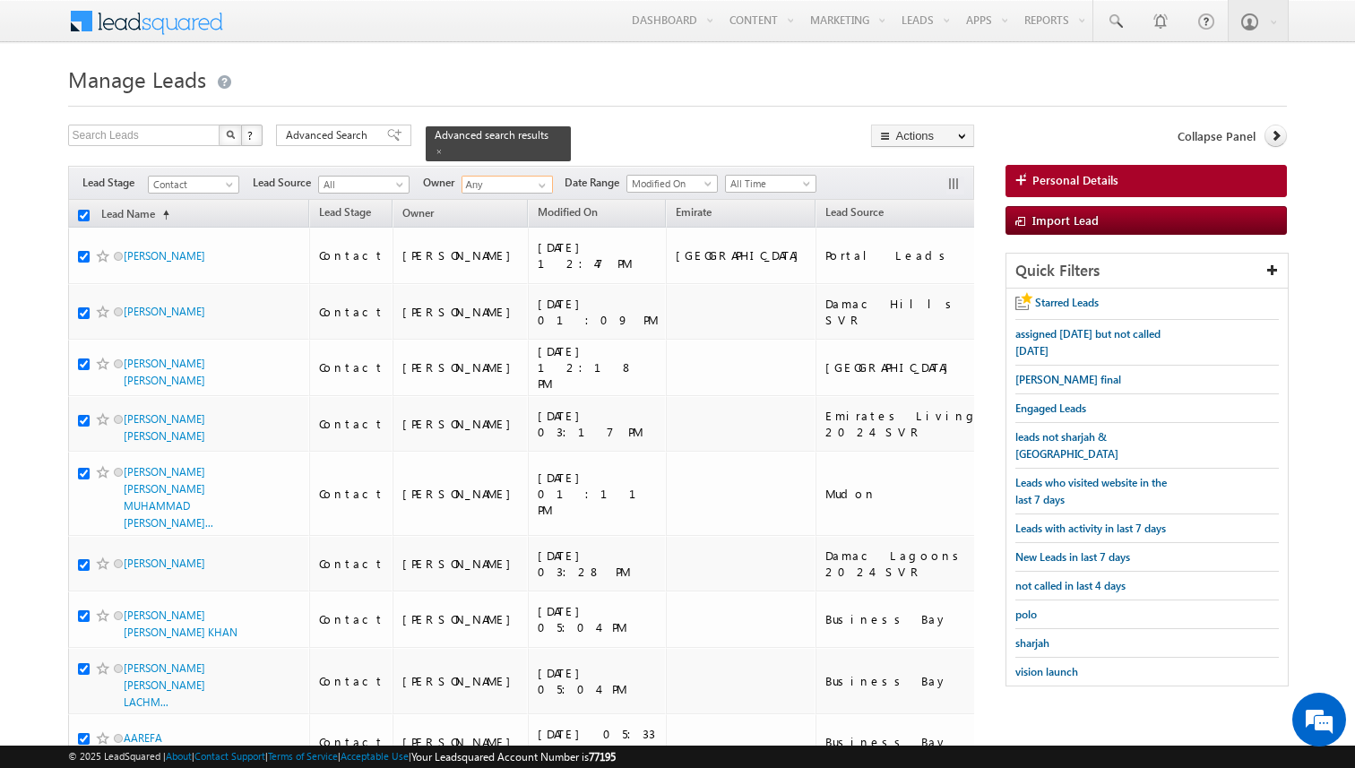
checkbox input "true"
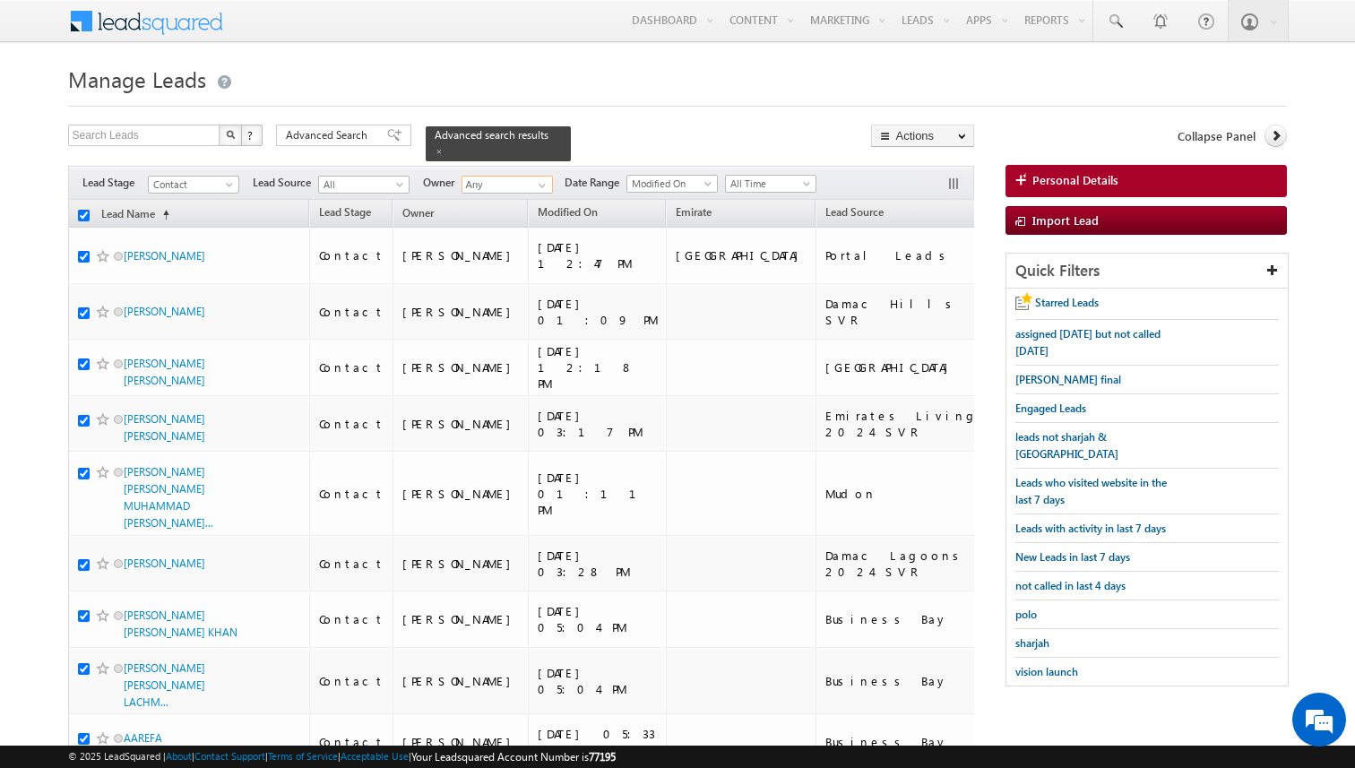
checkbox input "true"
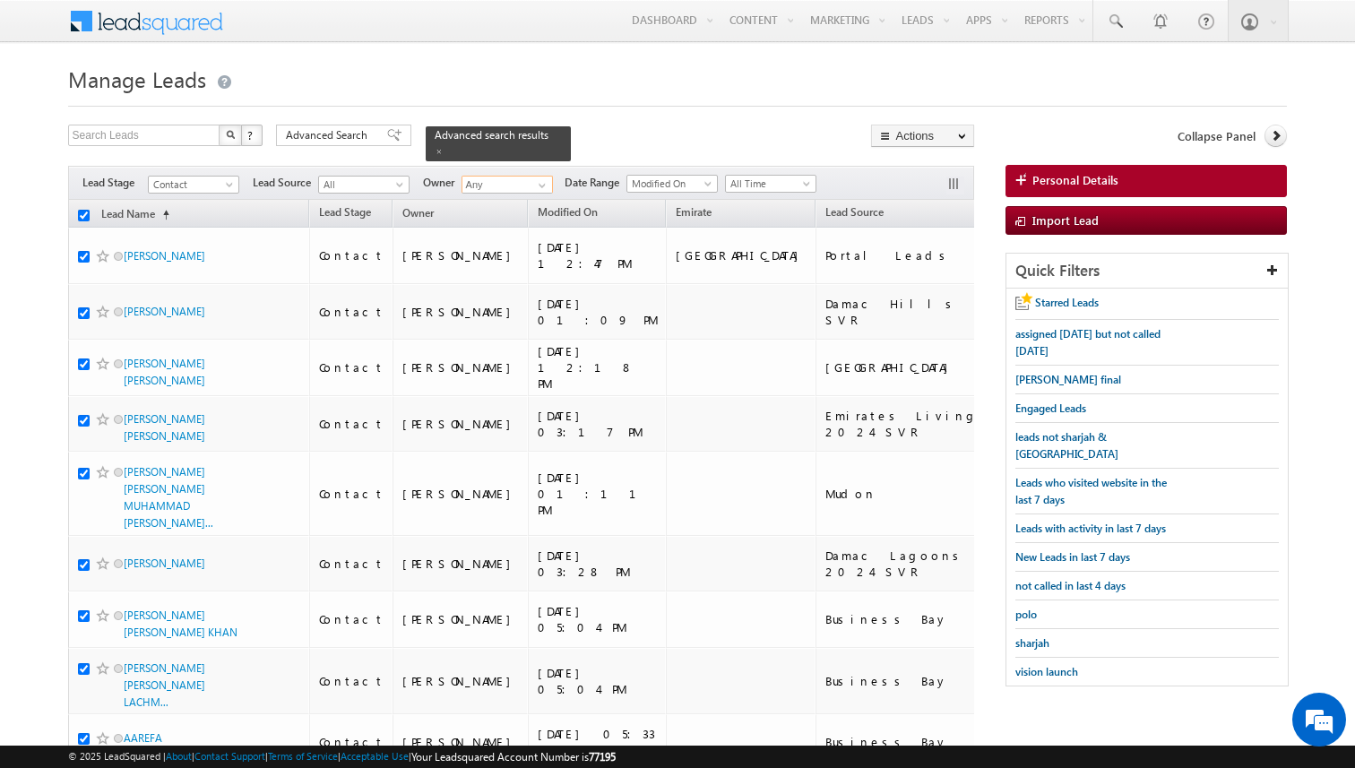
checkbox input "true"
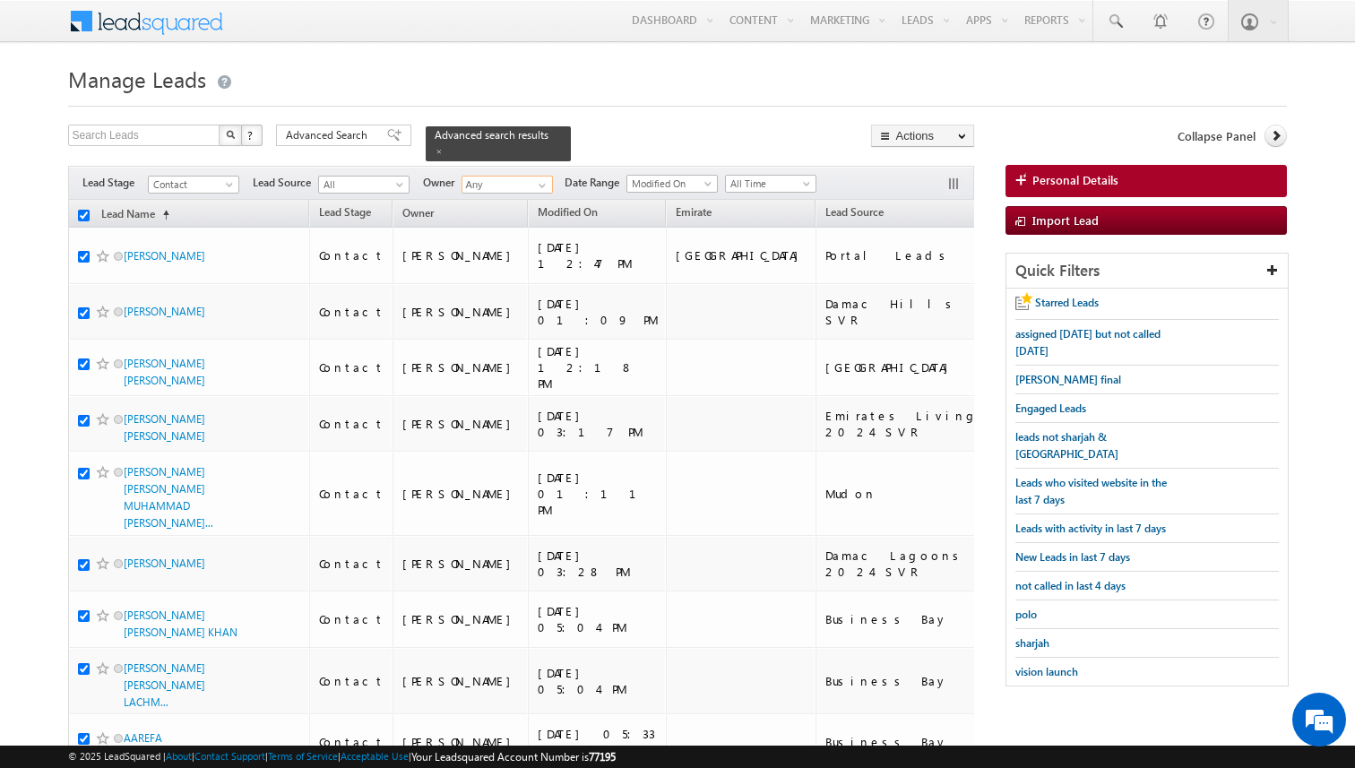
checkbox input "true"
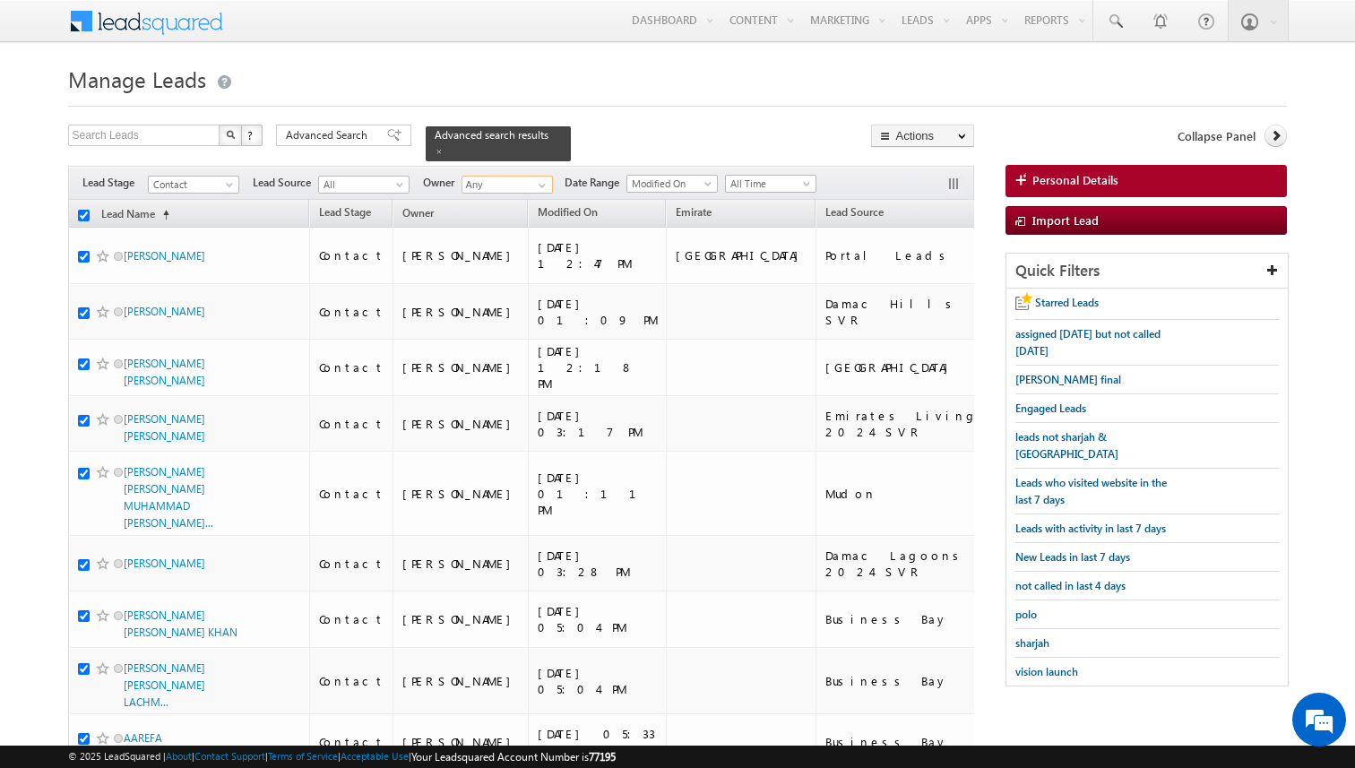
checkbox input "true"
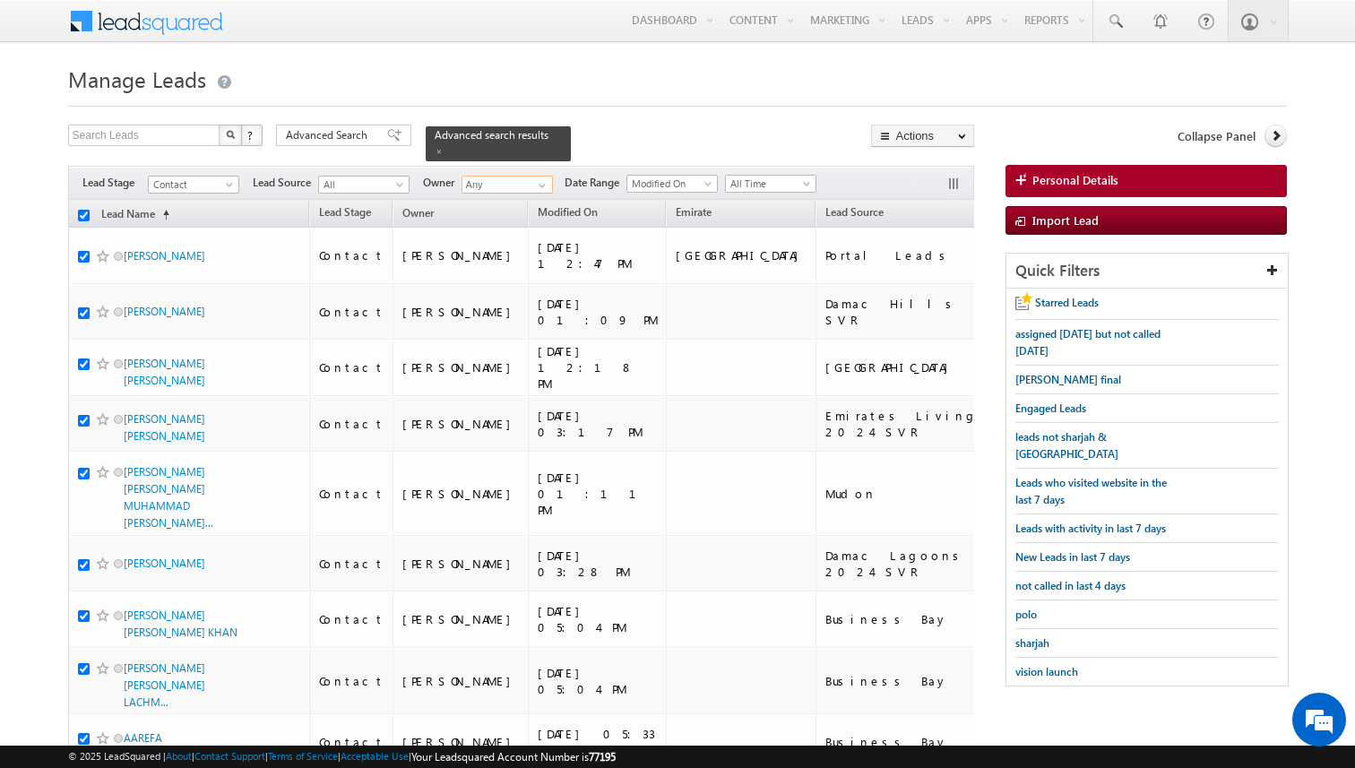
checkbox input "true"
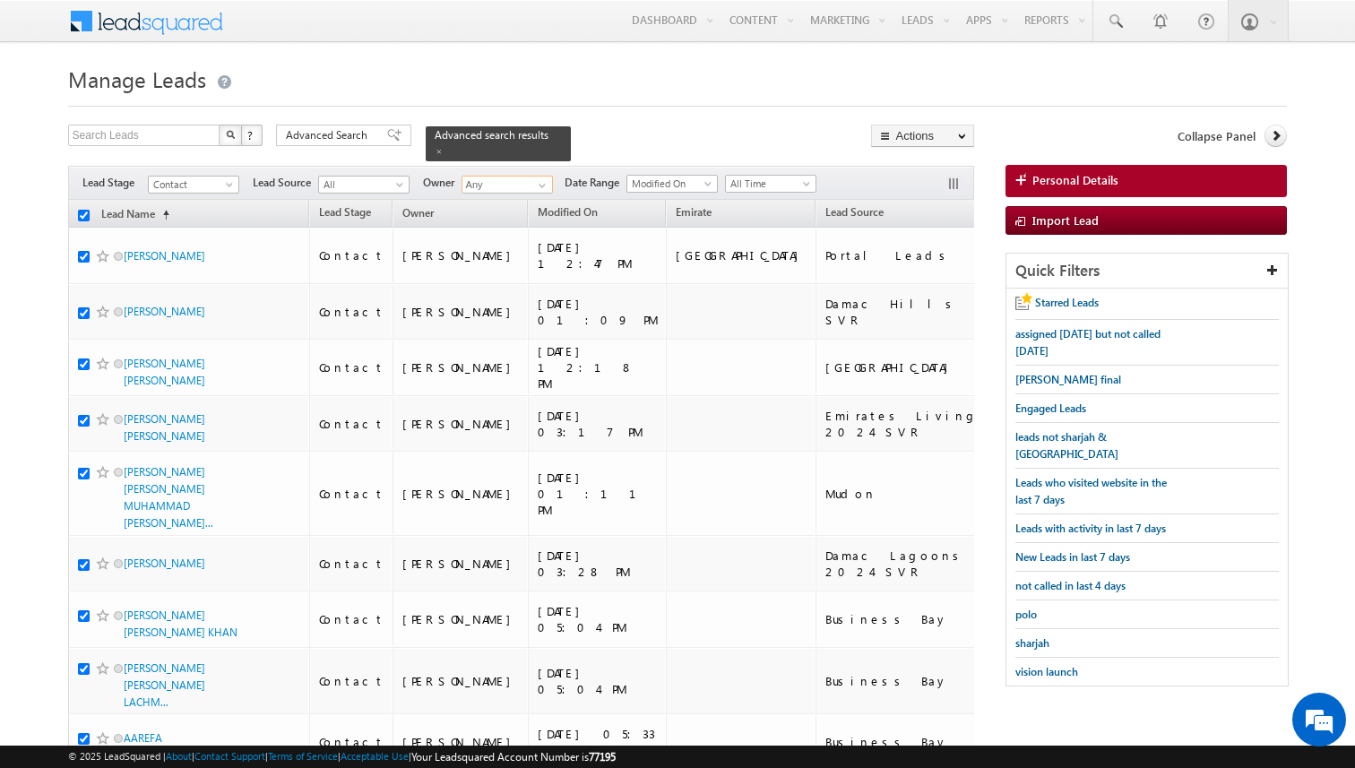
checkbox input "true"
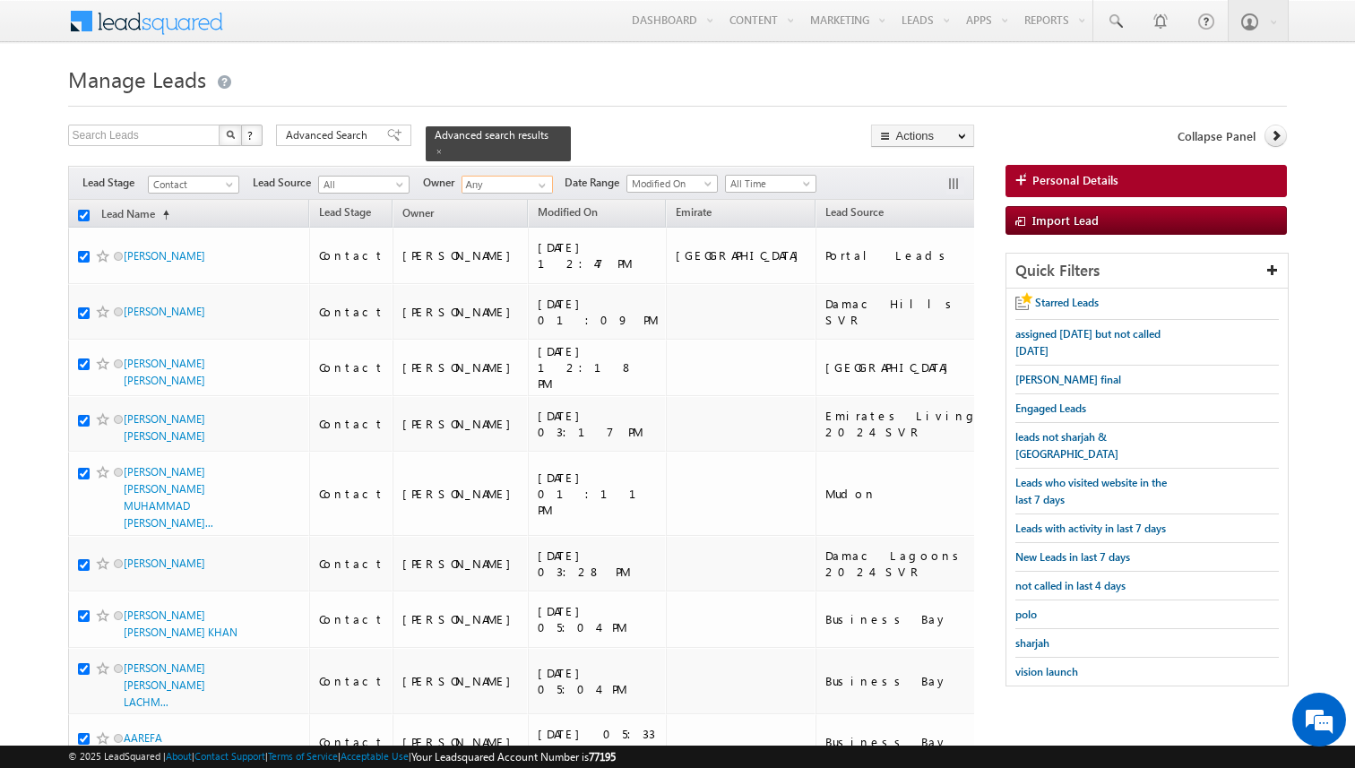
checkbox input "true"
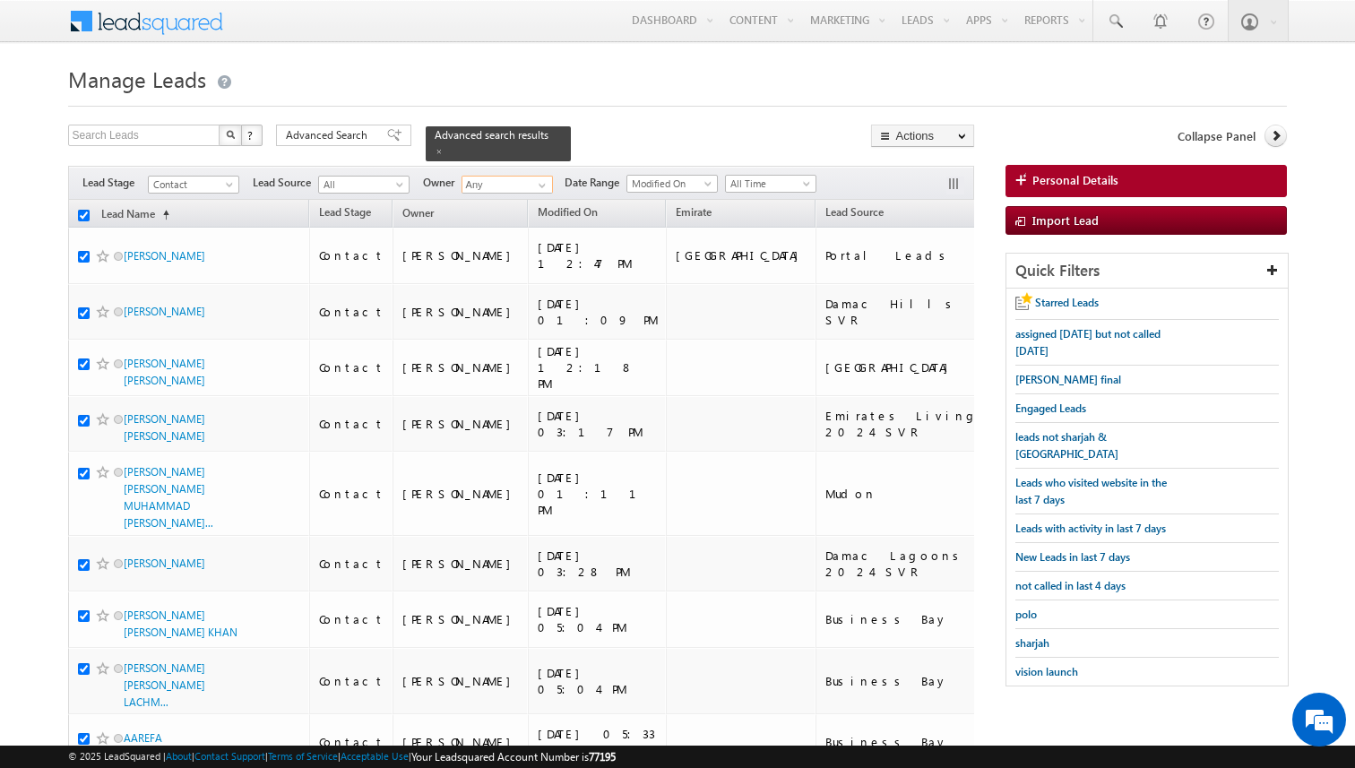
checkbox input "true"
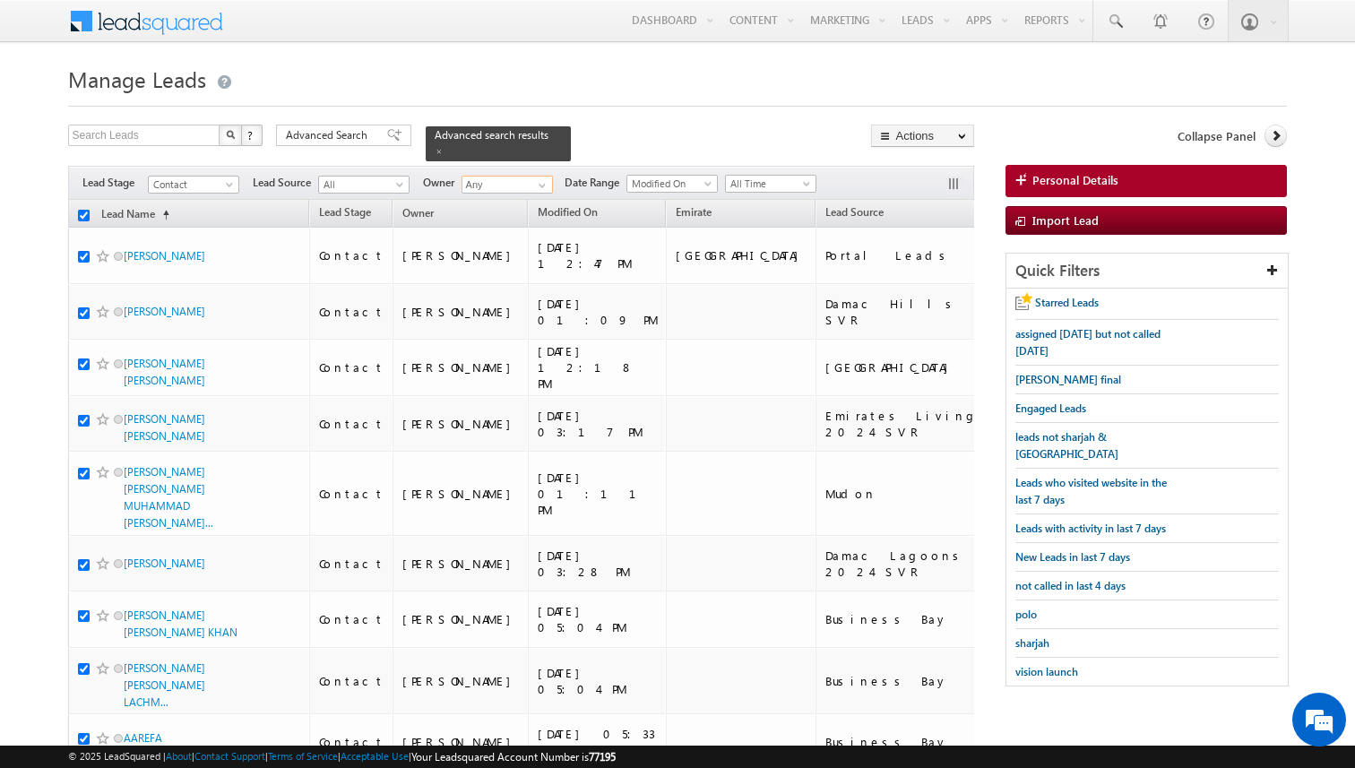
checkbox input "true"
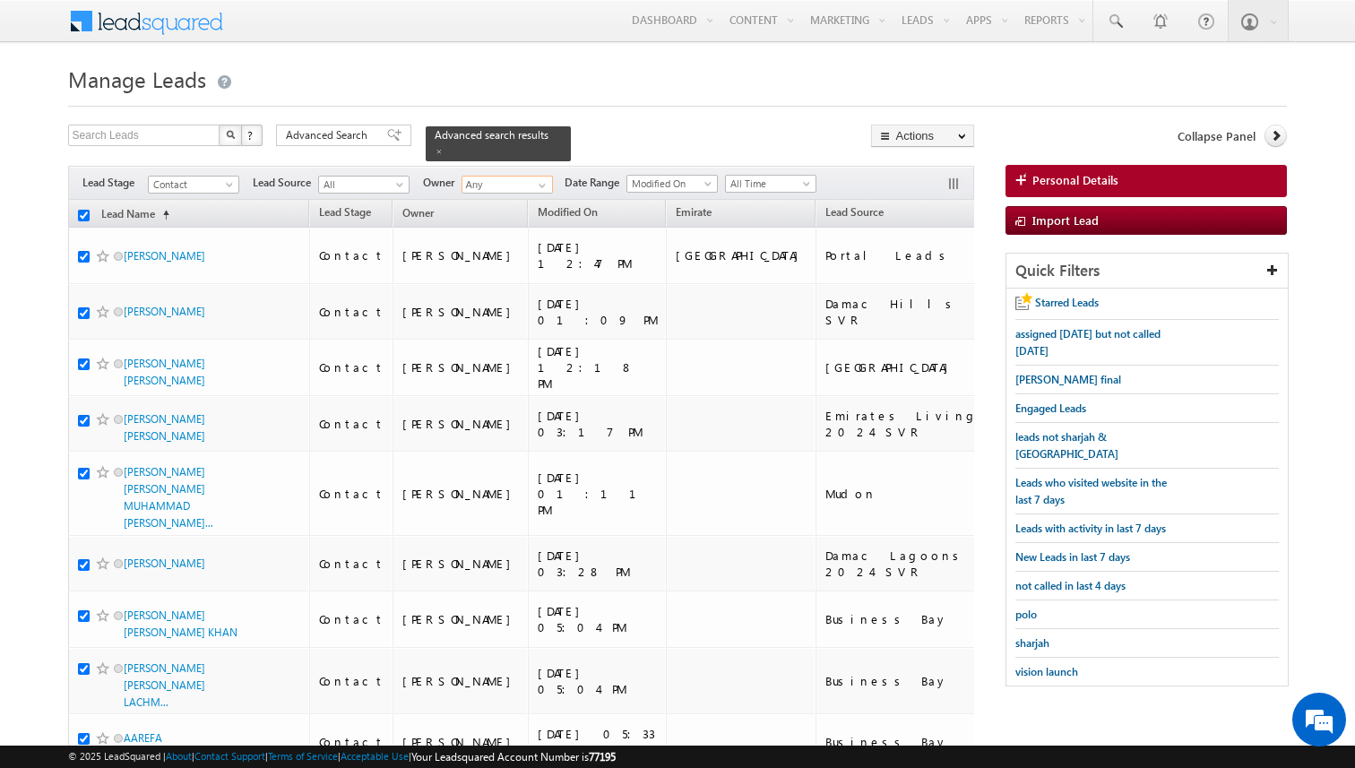
checkbox input "true"
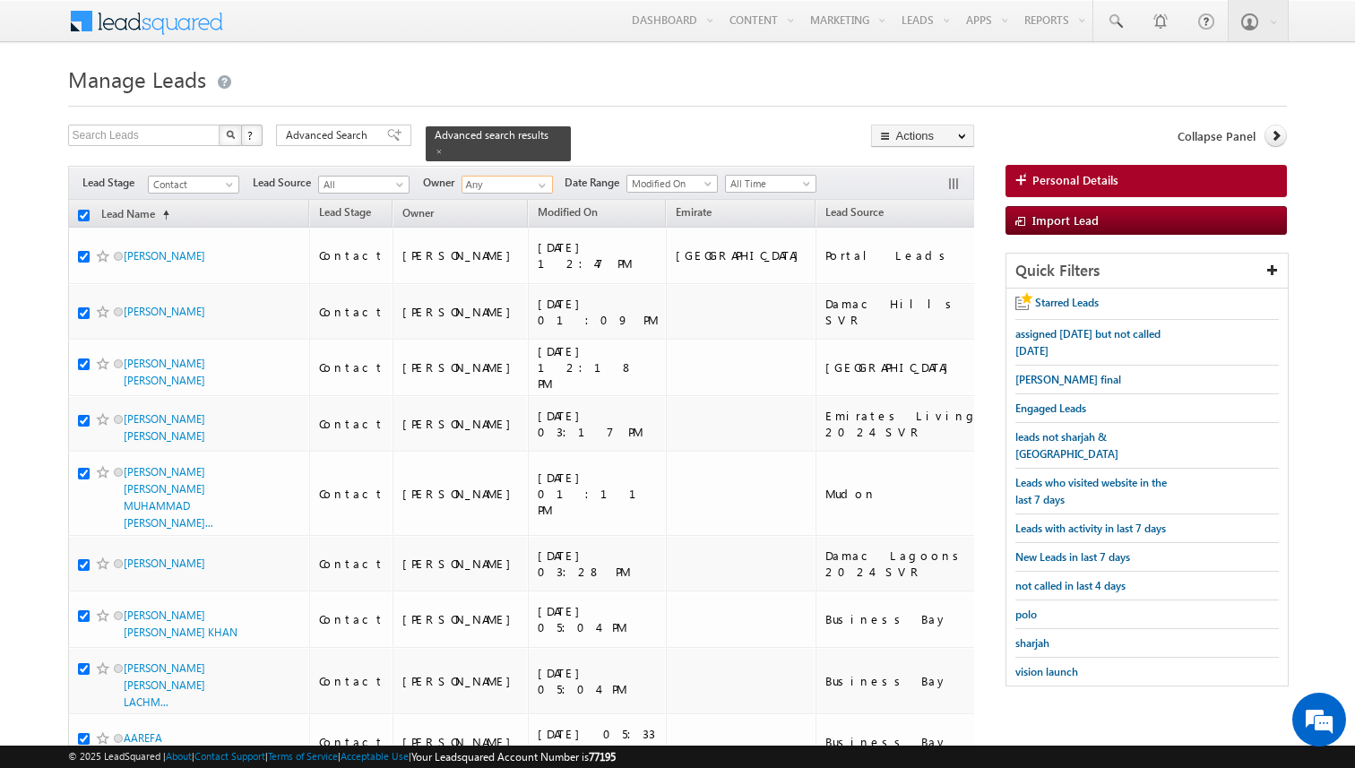
checkbox input "true"
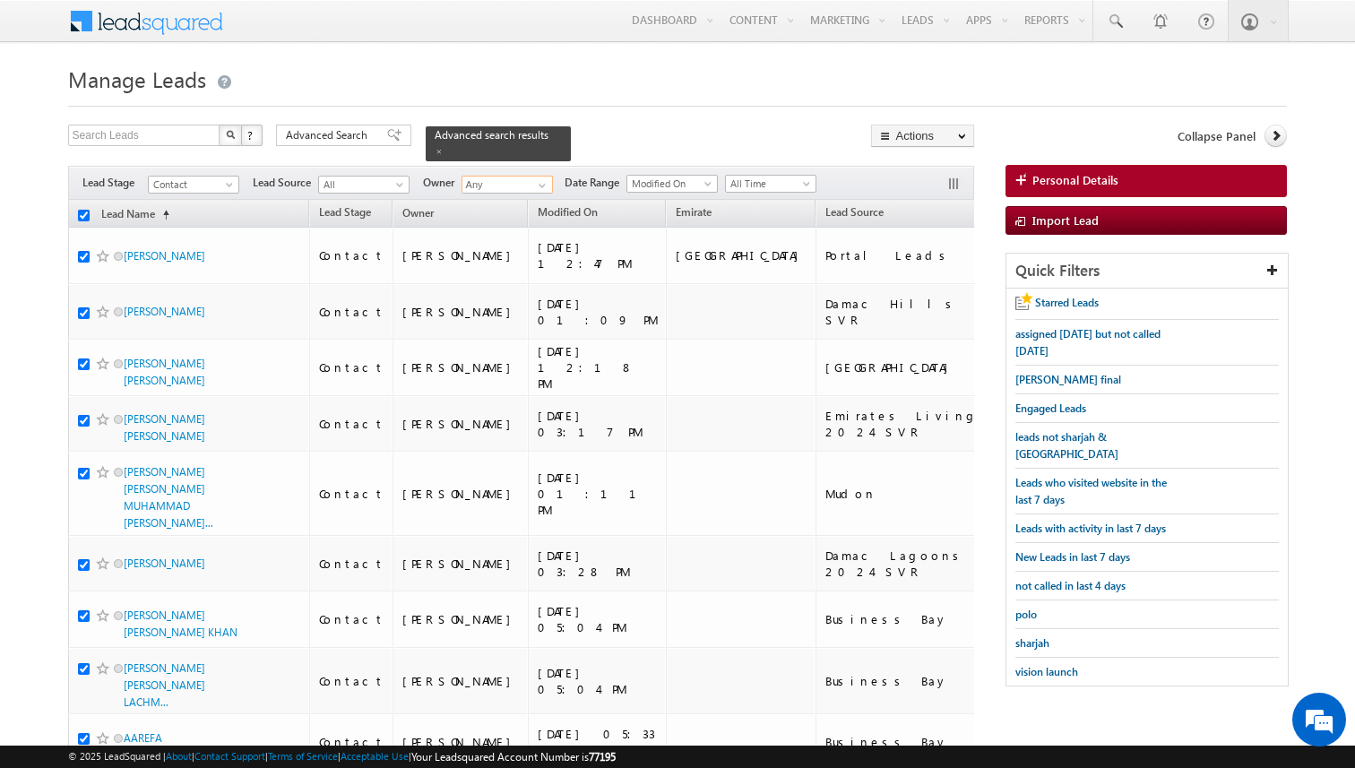
checkbox input "true"
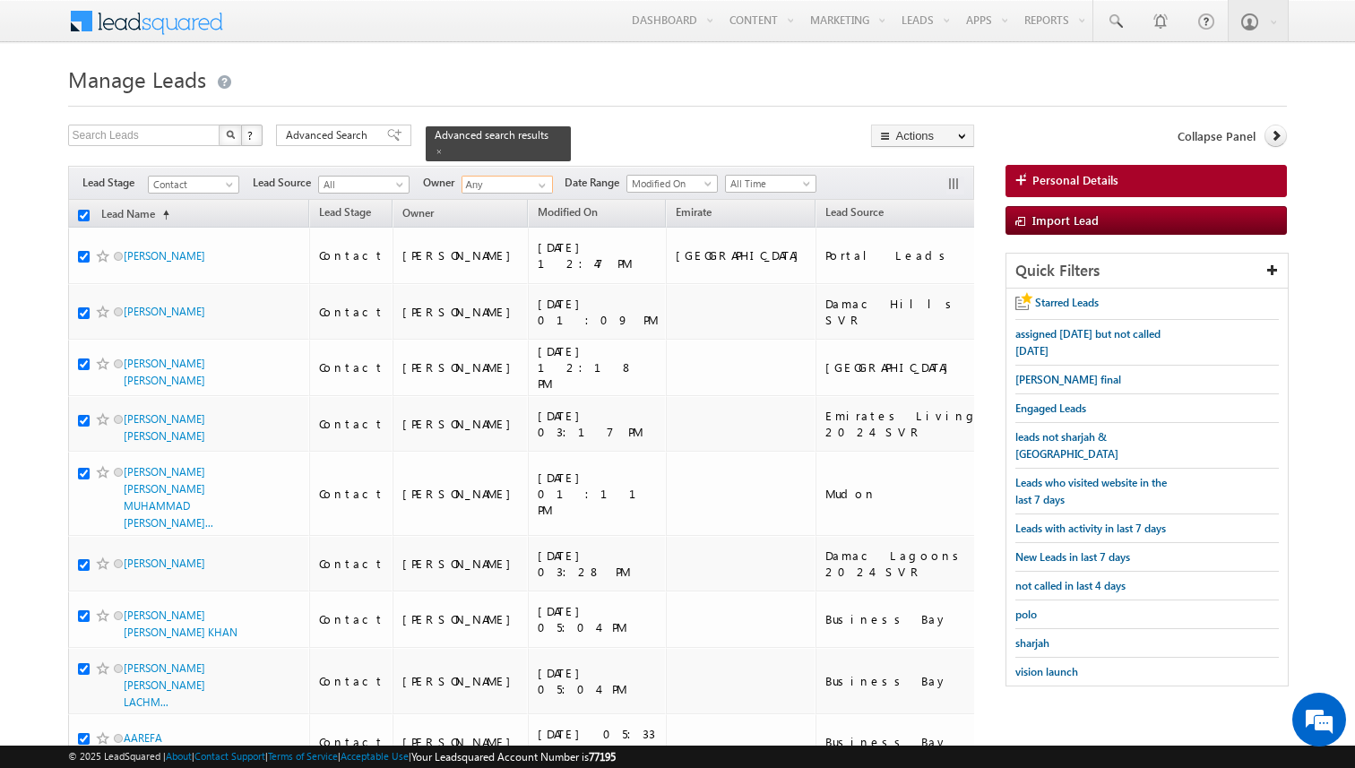
checkbox input "true"
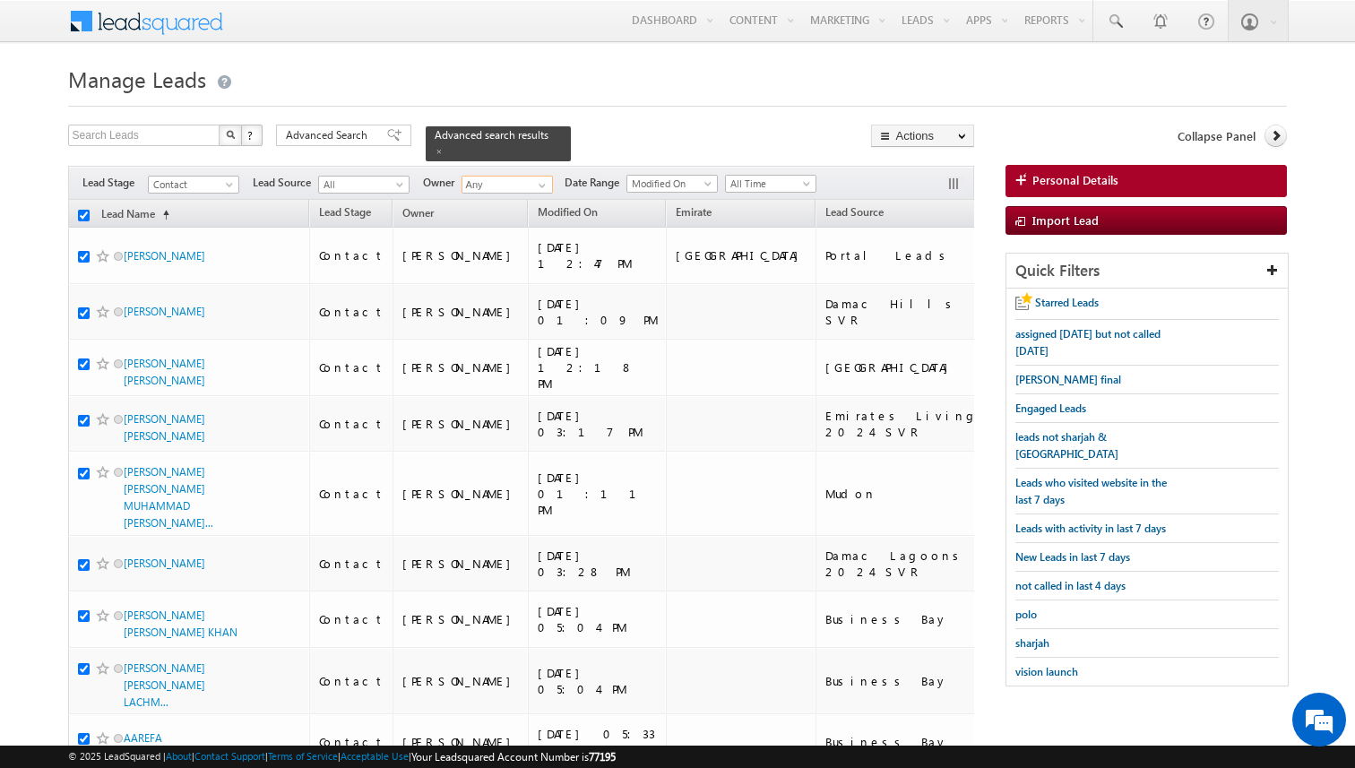
checkbox input "true"
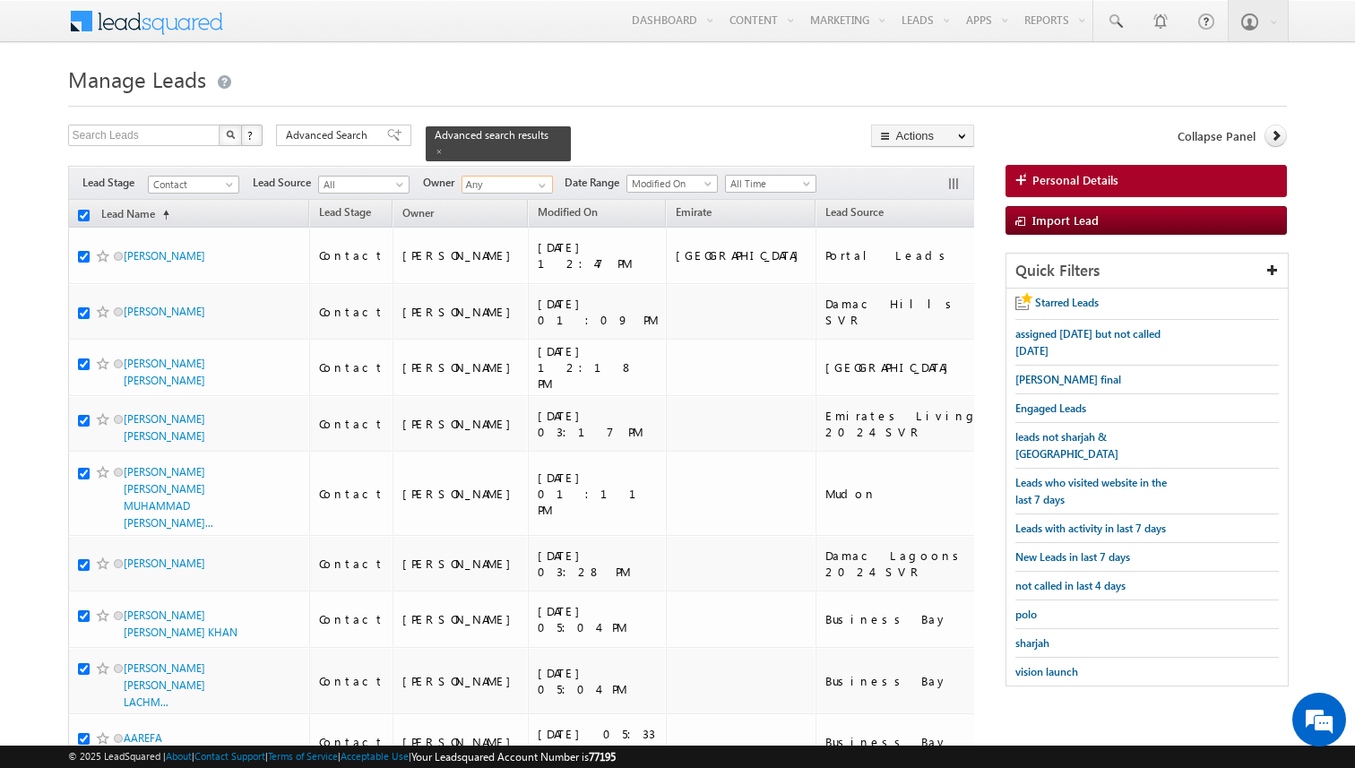
checkbox input "true"
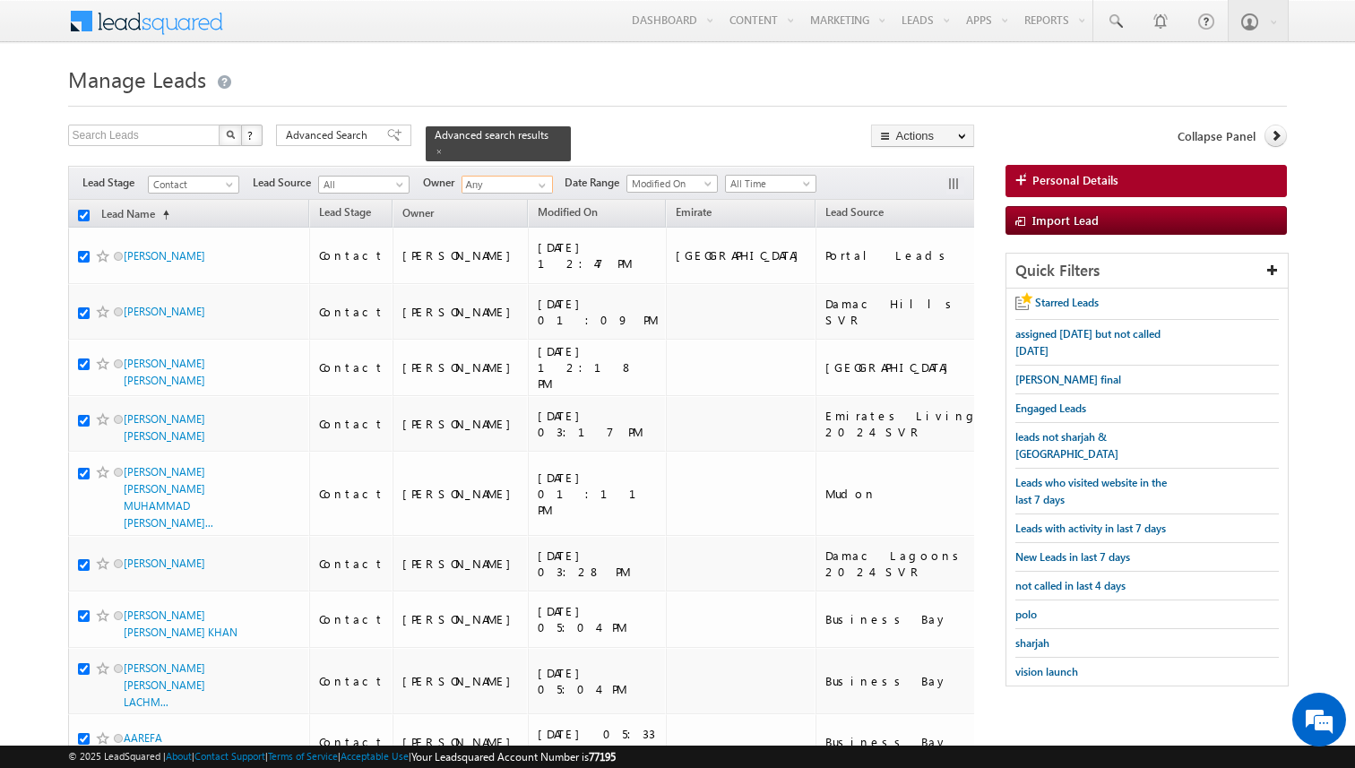
checkbox input "true"
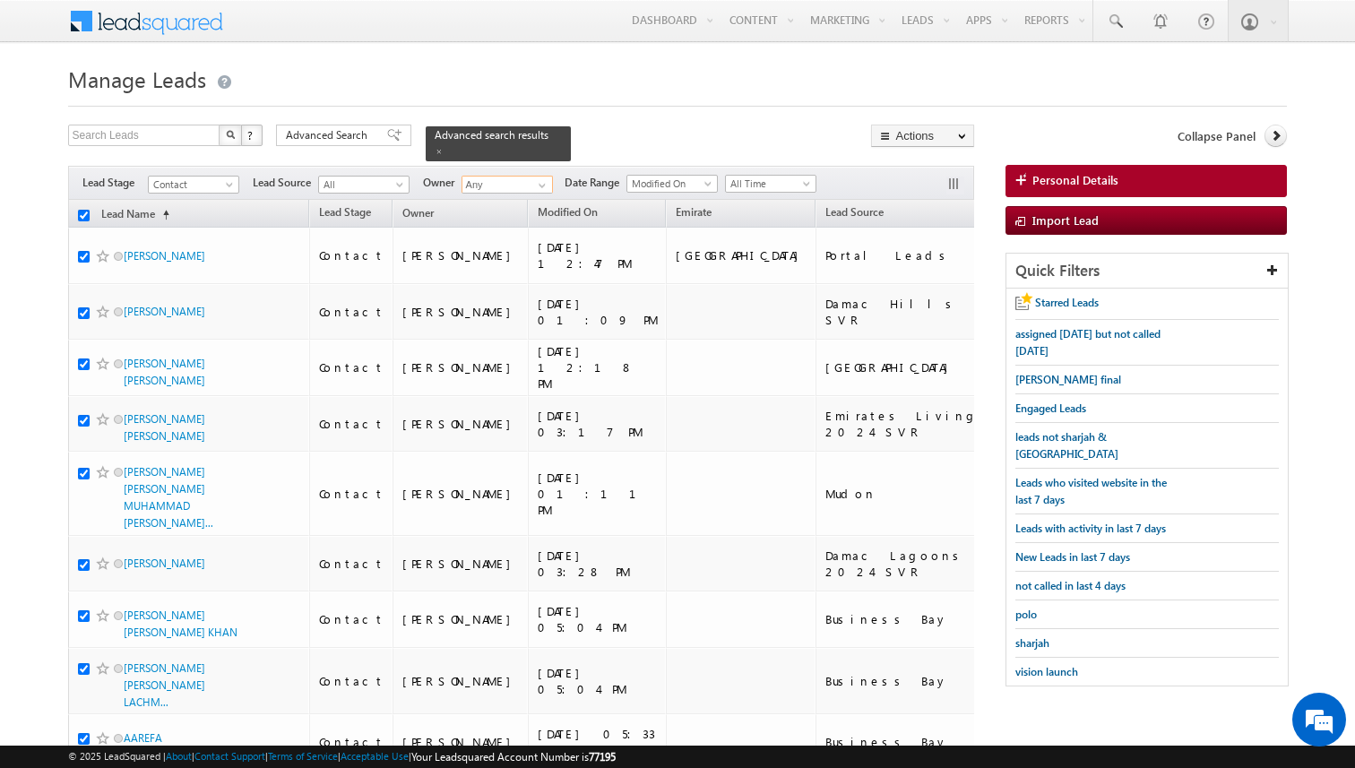
checkbox input "true"
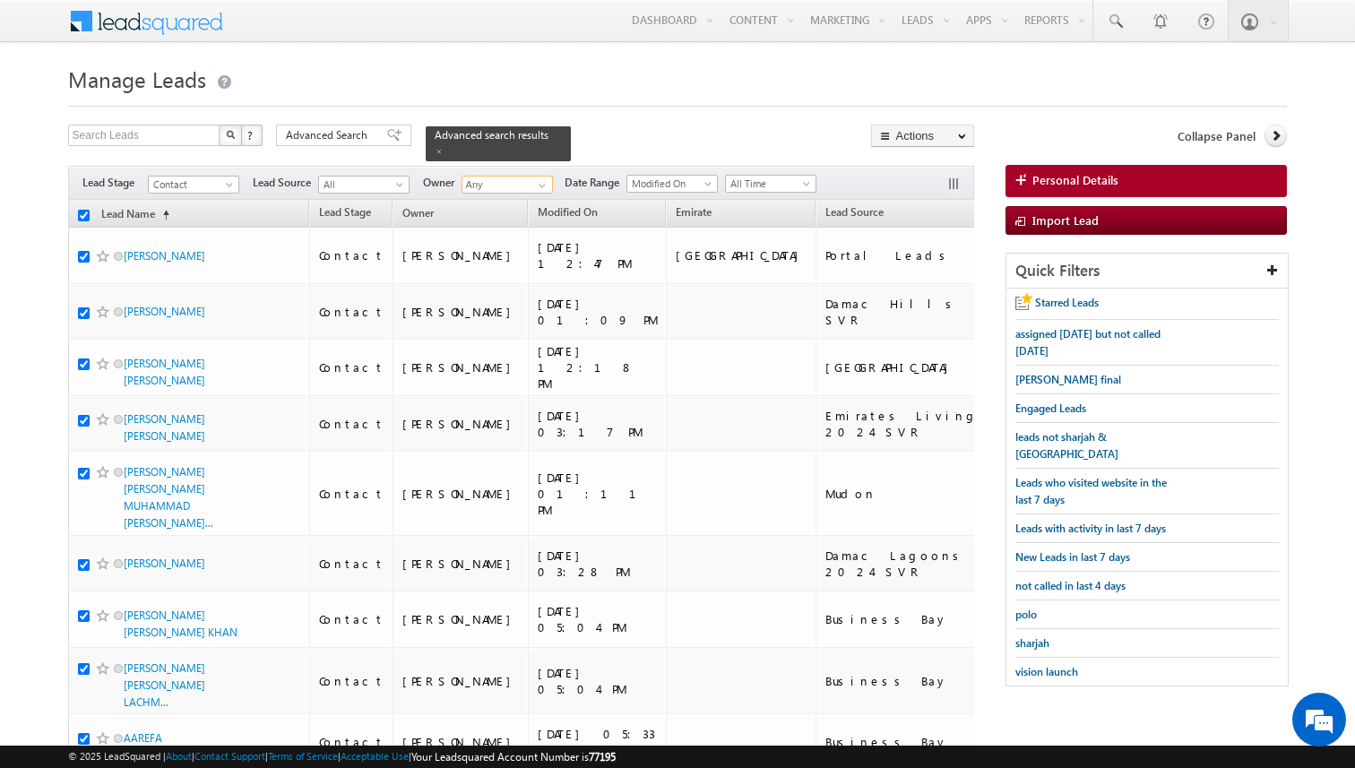
checkbox input "true"
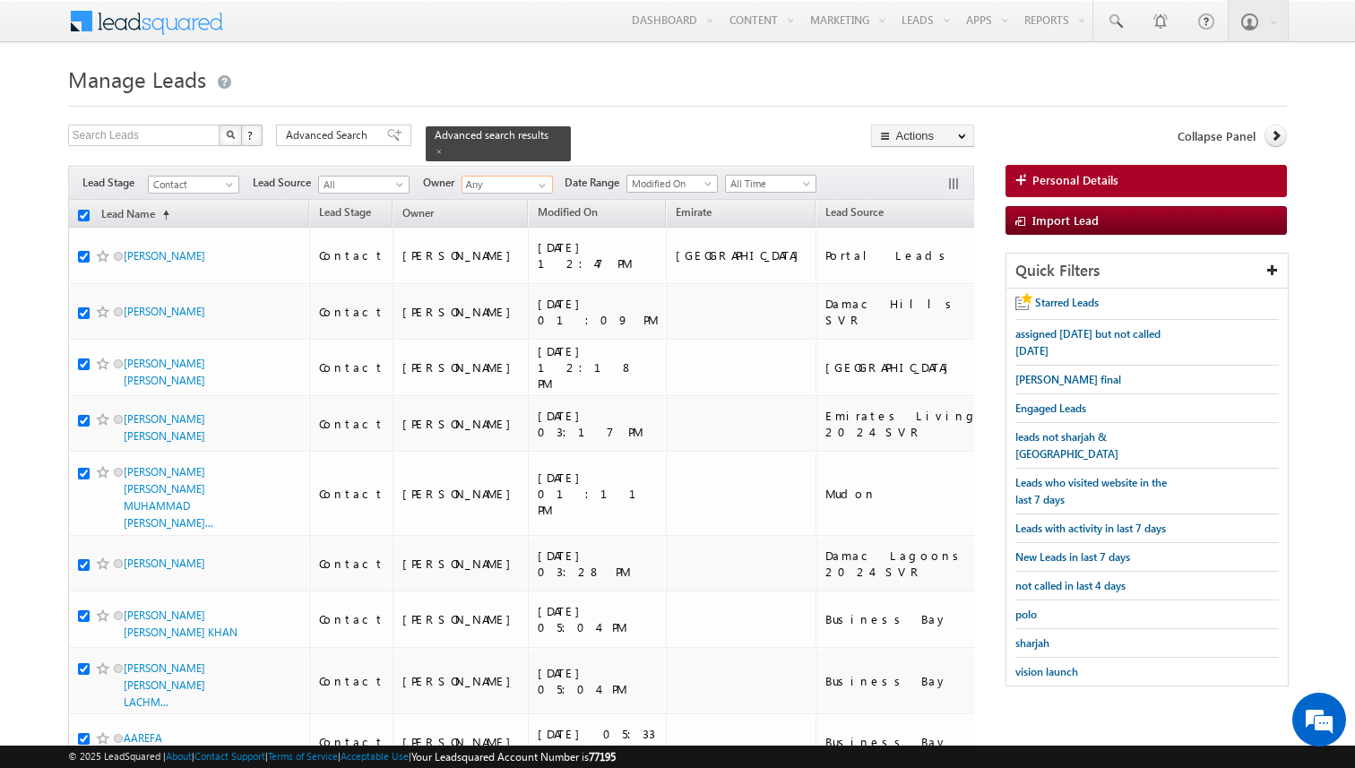
checkbox input "true"
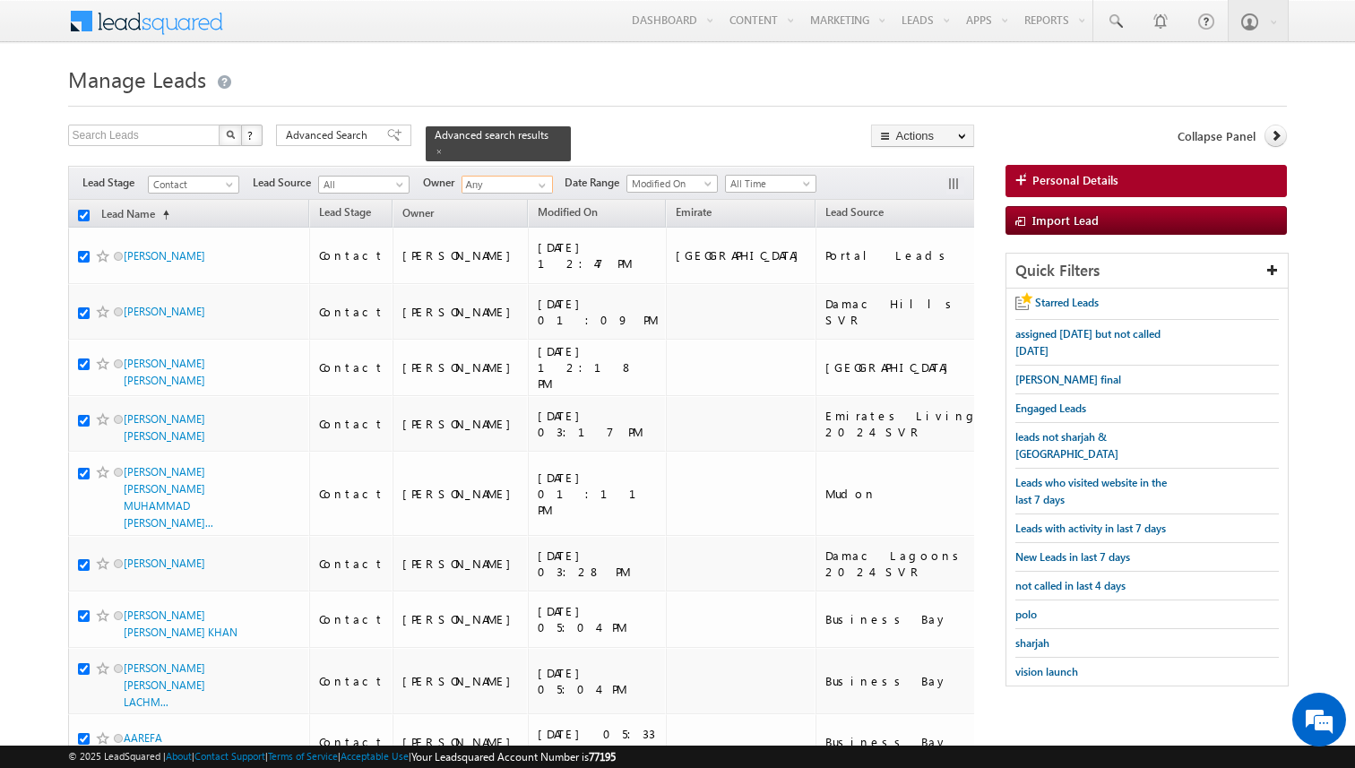
checkbox input "true"
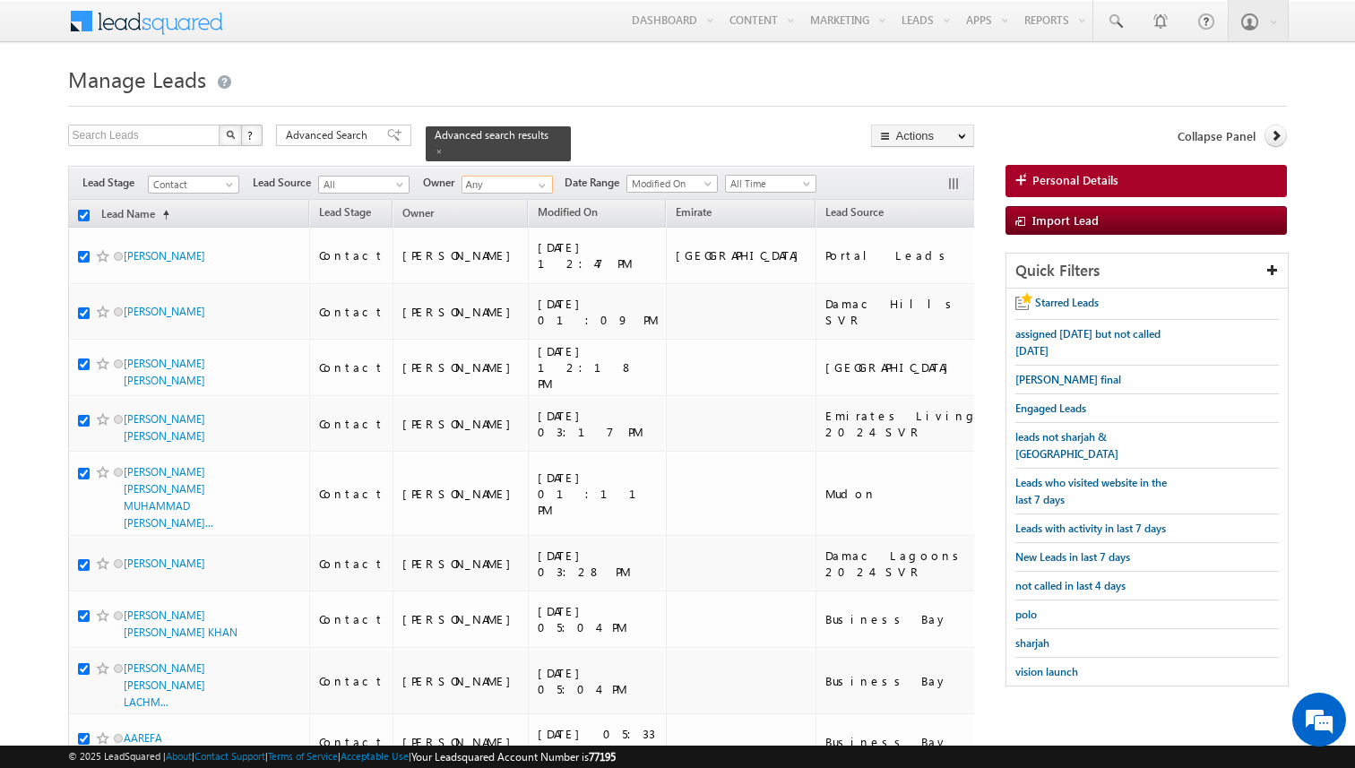
checkbox input "true"
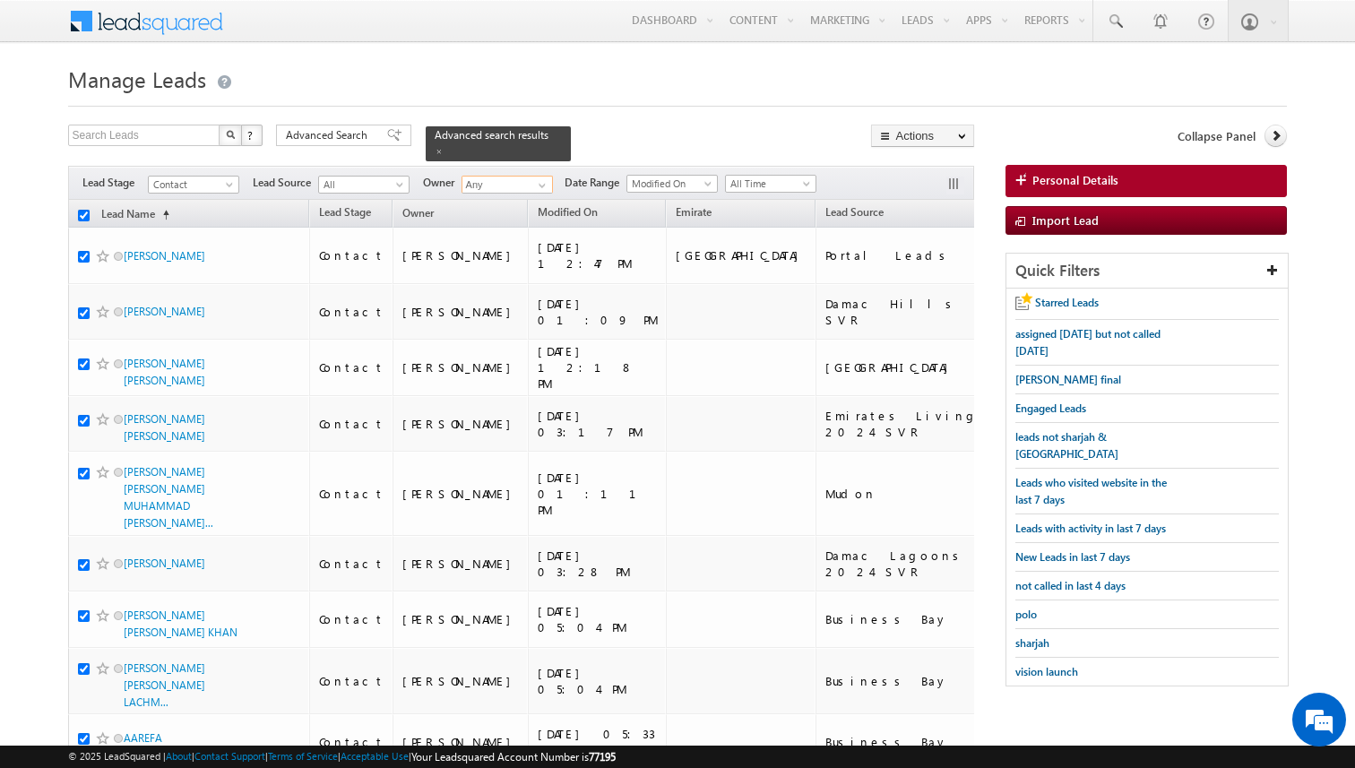
checkbox input "true"
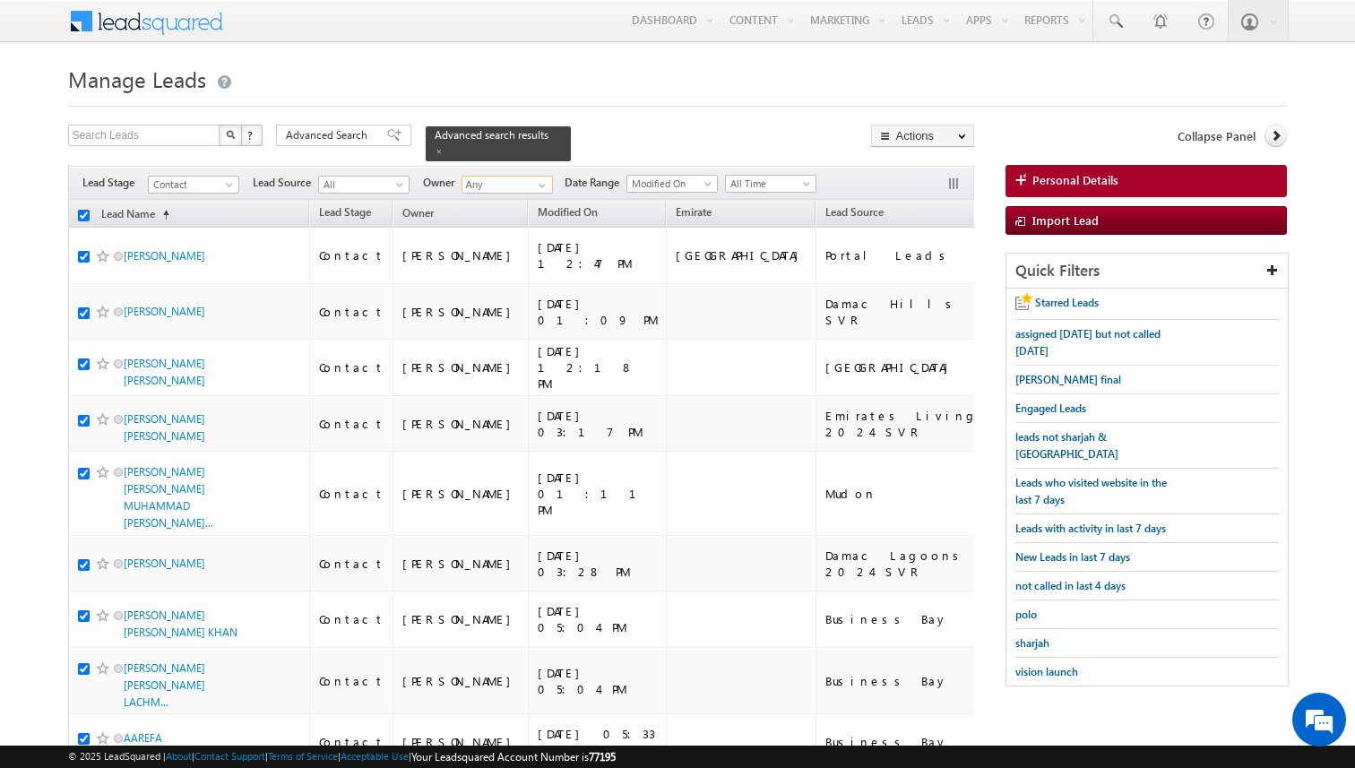
checkbox input "true"
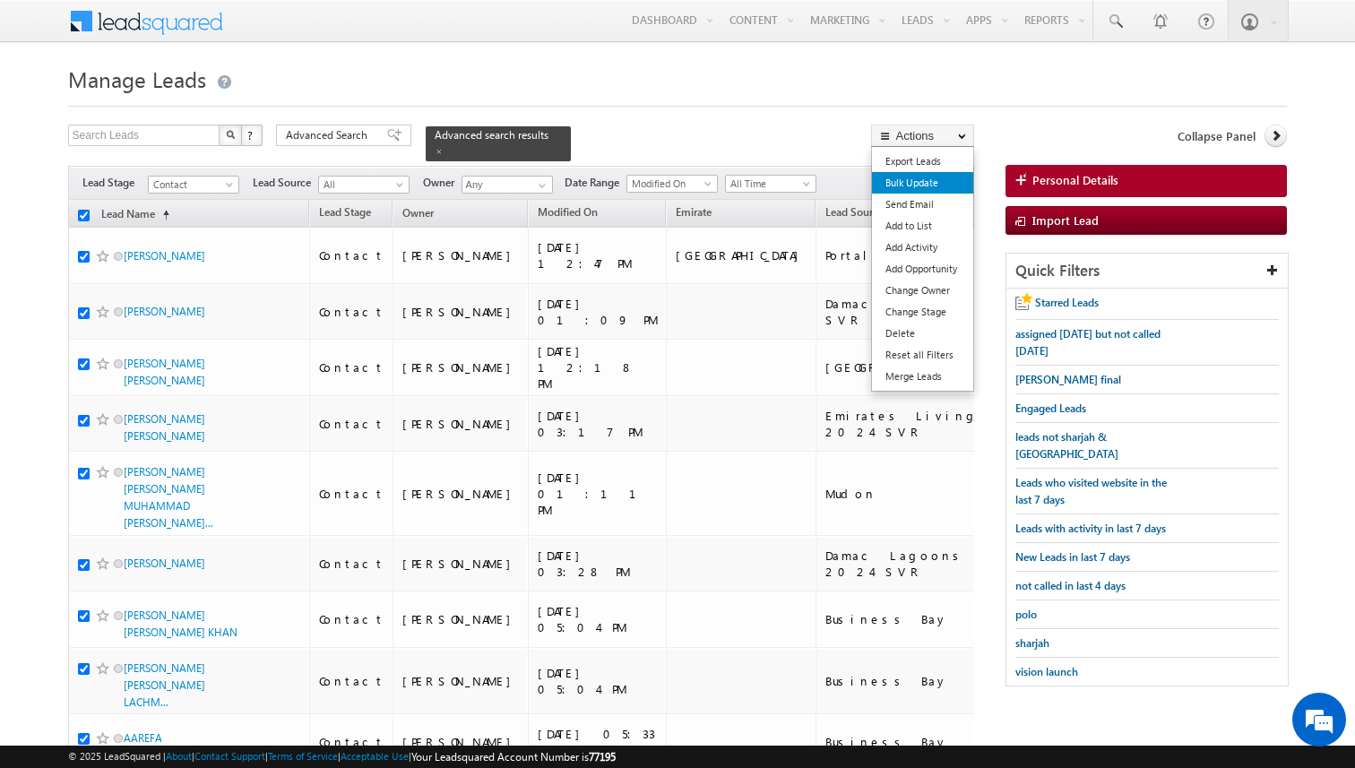
click at [921, 186] on link "Bulk Update" at bounding box center [922, 183] width 101 height 22
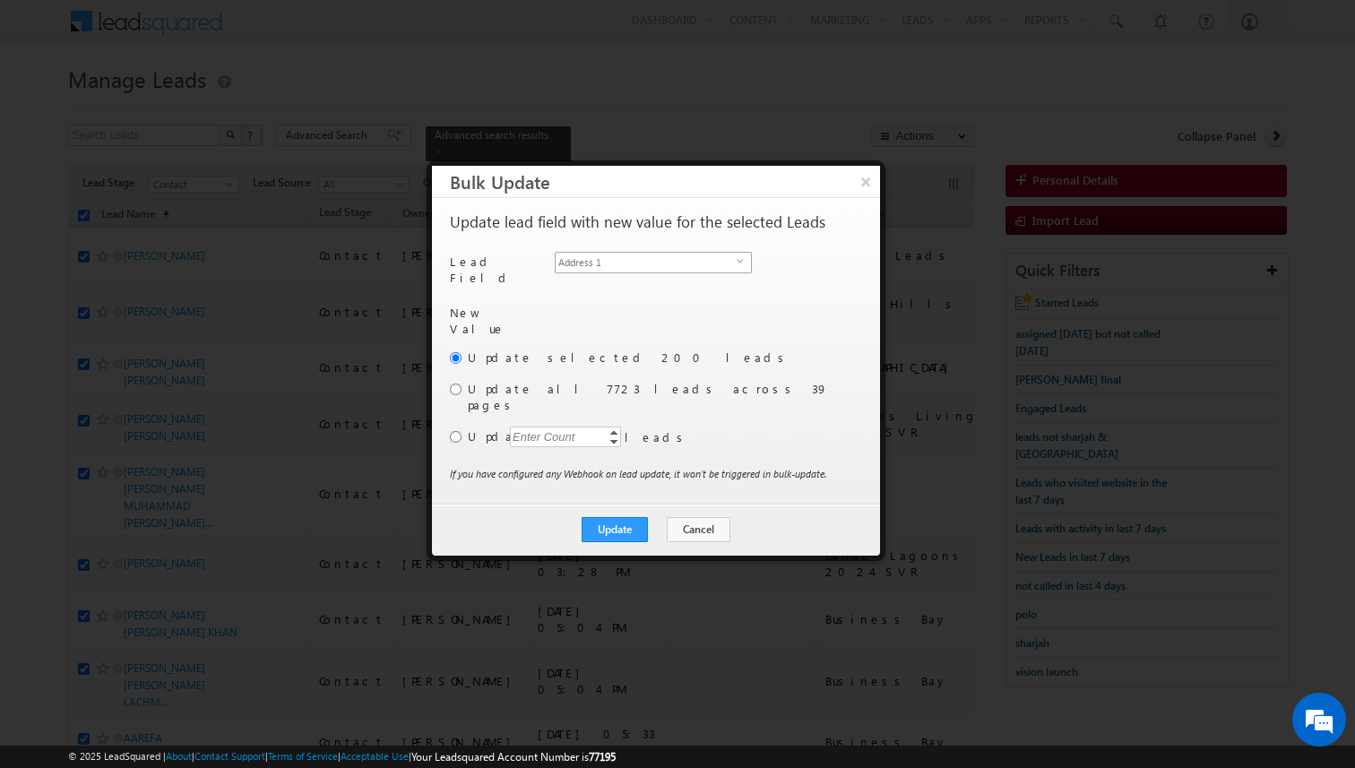
click at [705, 264] on span "Address 1" at bounding box center [646, 263] width 181 height 20
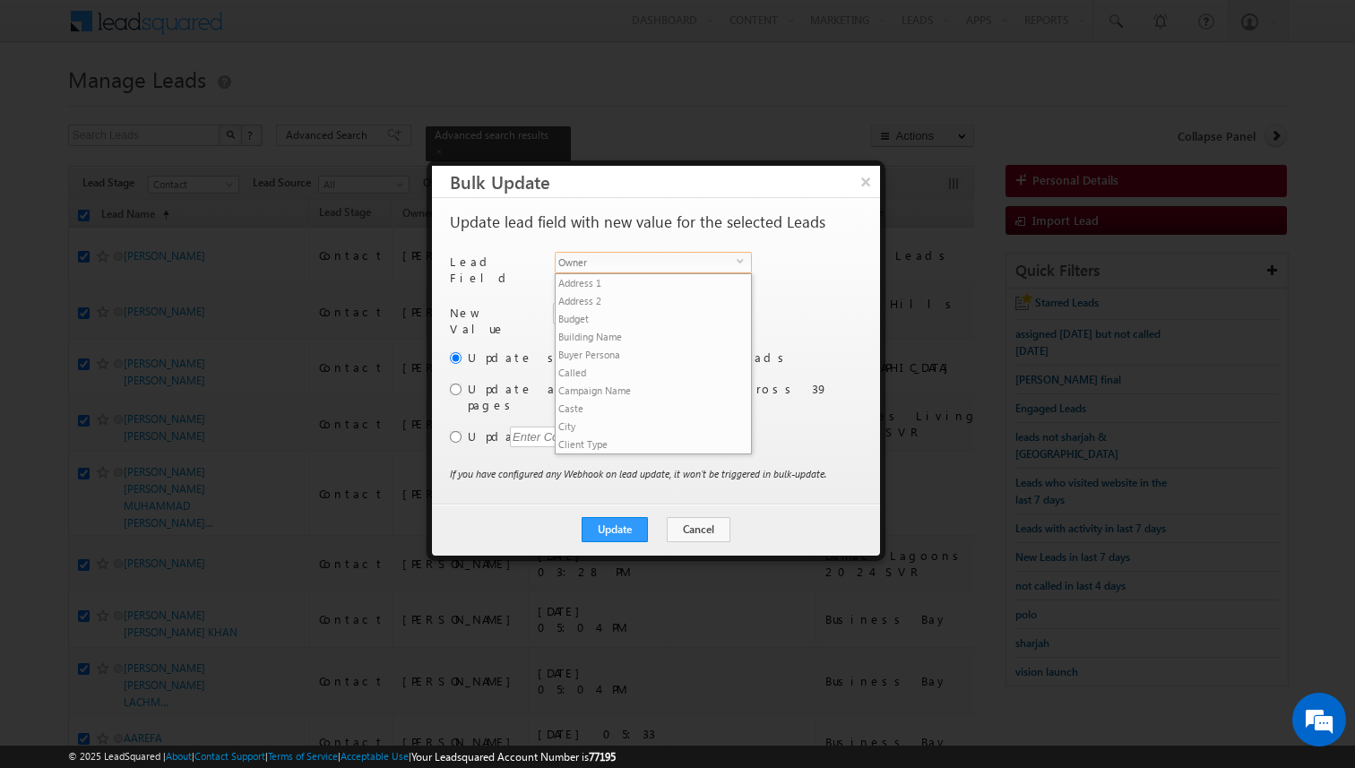
scroll to position [700, 0]
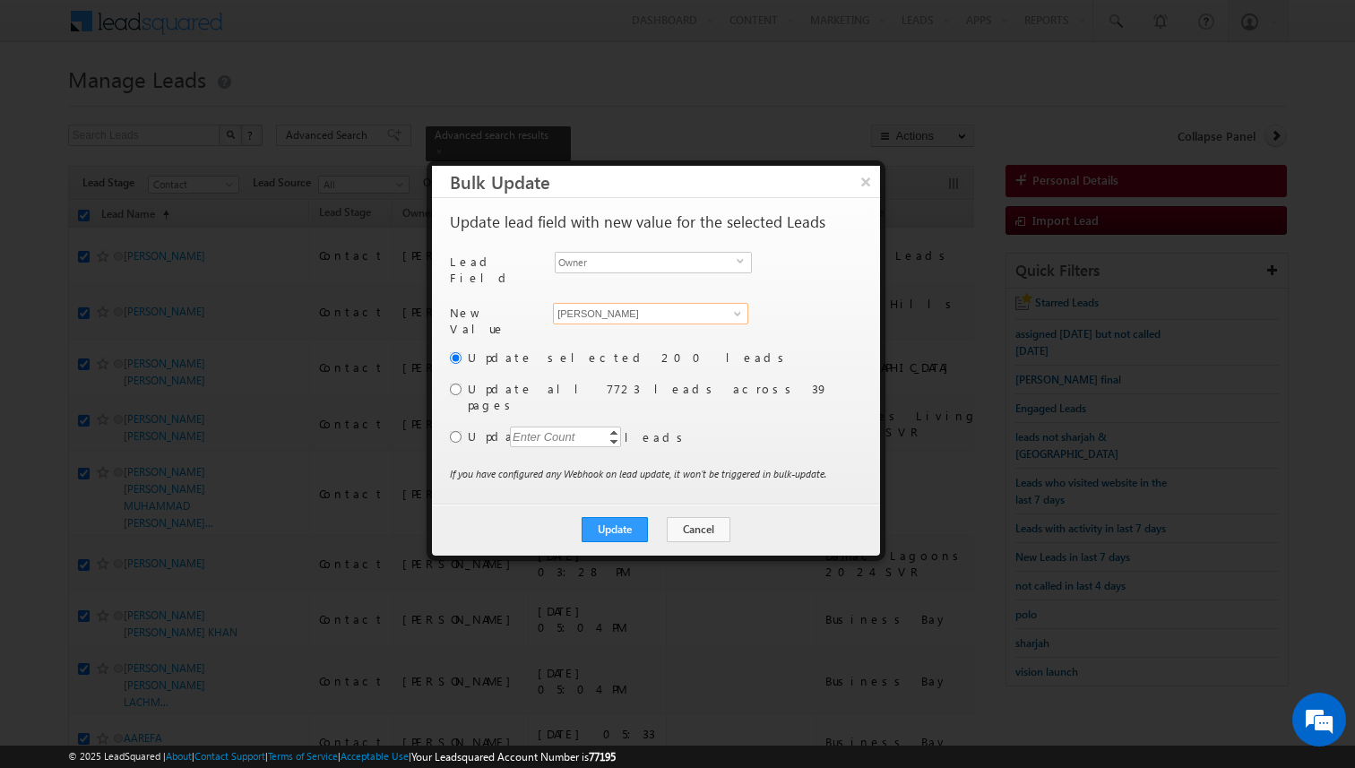
click at [660, 307] on input "[PERSON_NAME]" at bounding box center [650, 314] width 195 height 22
click at [648, 324] on link "Kunal Sehrawat kunal.sehrawat@indglobal.ae" at bounding box center [650, 341] width 195 height 34
click at [456, 384] on input "radio" at bounding box center [456, 390] width 12 height 12
click at [627, 517] on button "Update" at bounding box center [615, 529] width 66 height 25
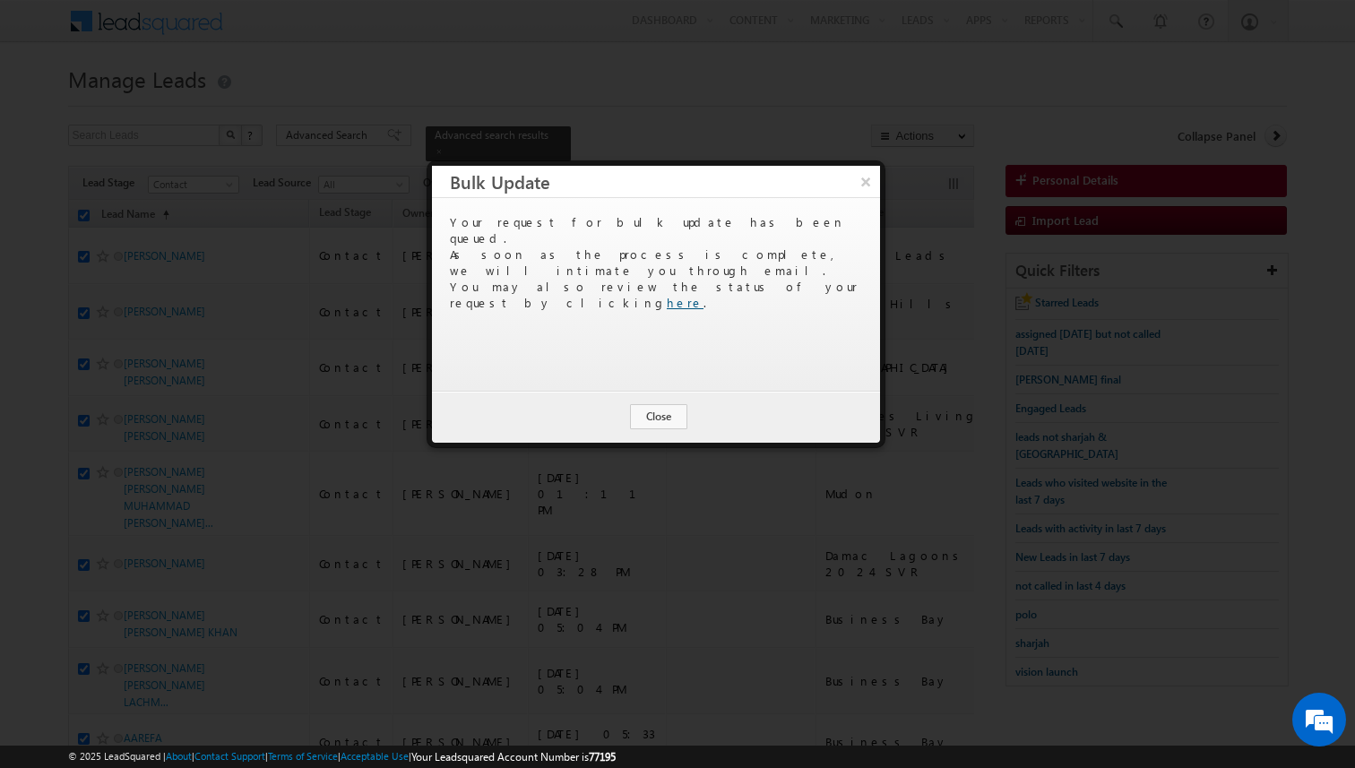
click at [704, 295] on link "here" at bounding box center [685, 302] width 37 height 15
click at [671, 422] on button "Close" at bounding box center [658, 416] width 57 height 25
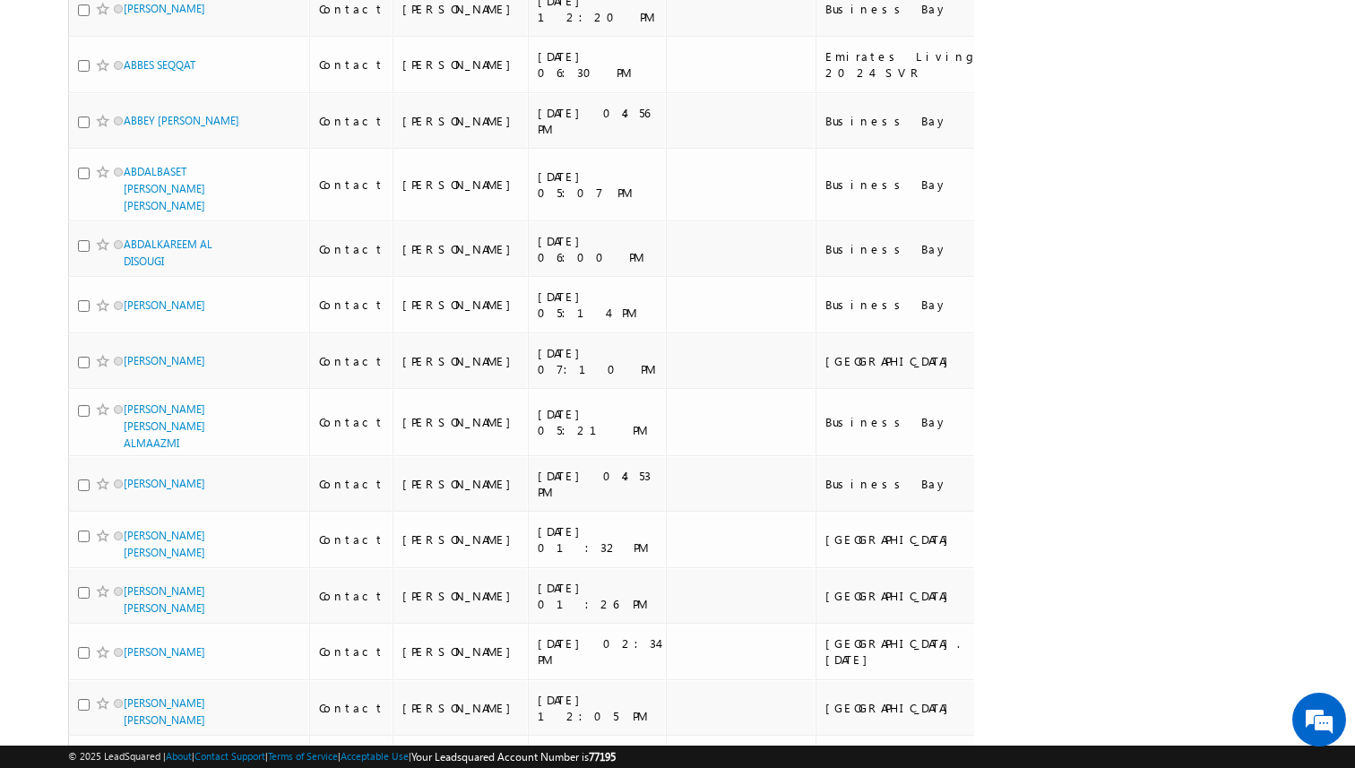
scroll to position [1841, 0]
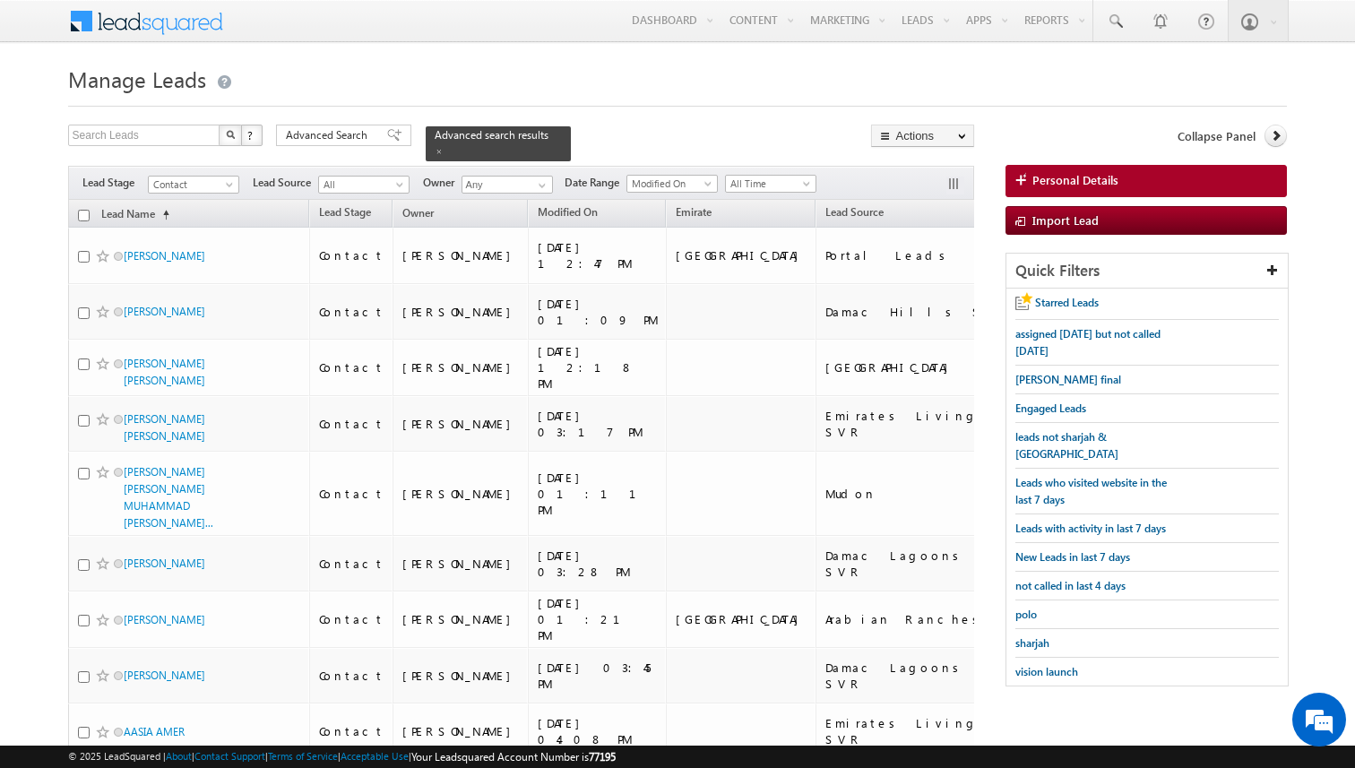
click at [82, 212] on input "checkbox" at bounding box center [84, 216] width 12 height 12
checkbox input "true"
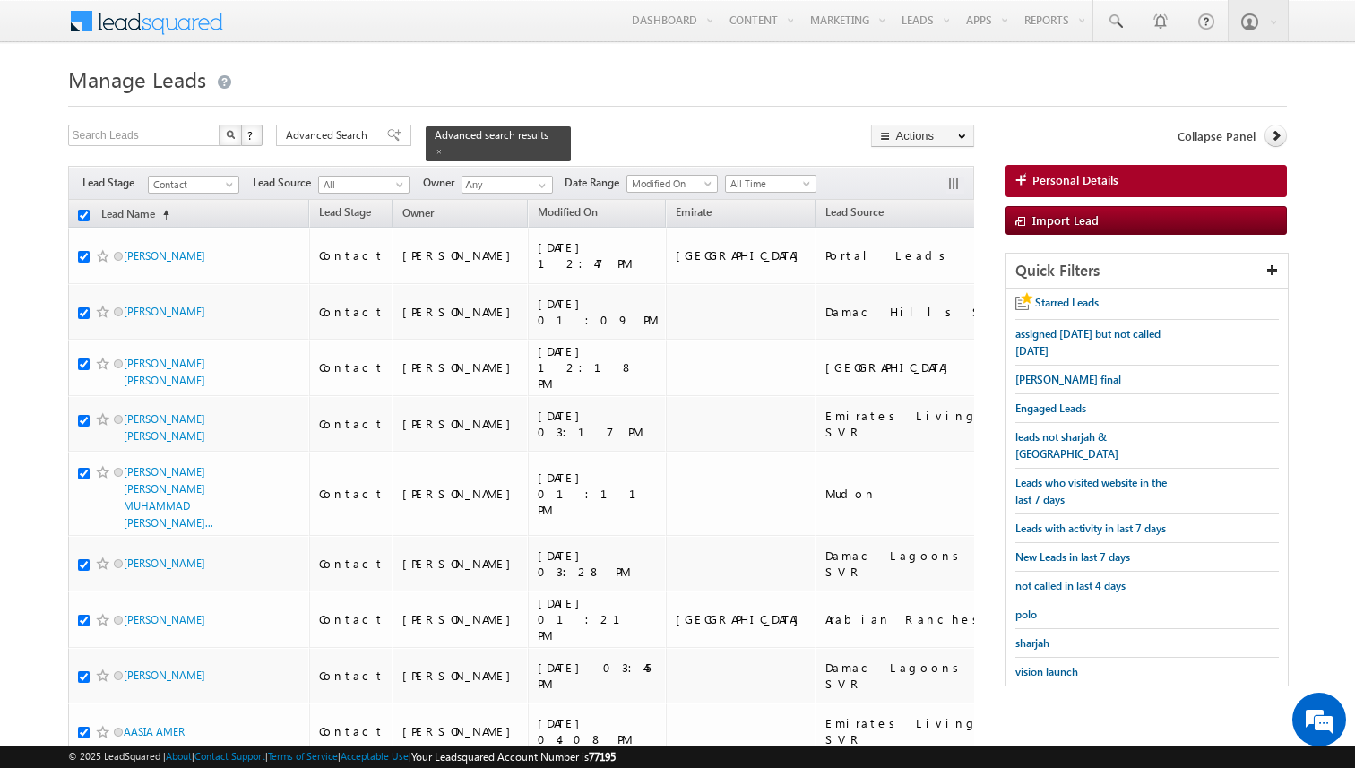
checkbox input "true"
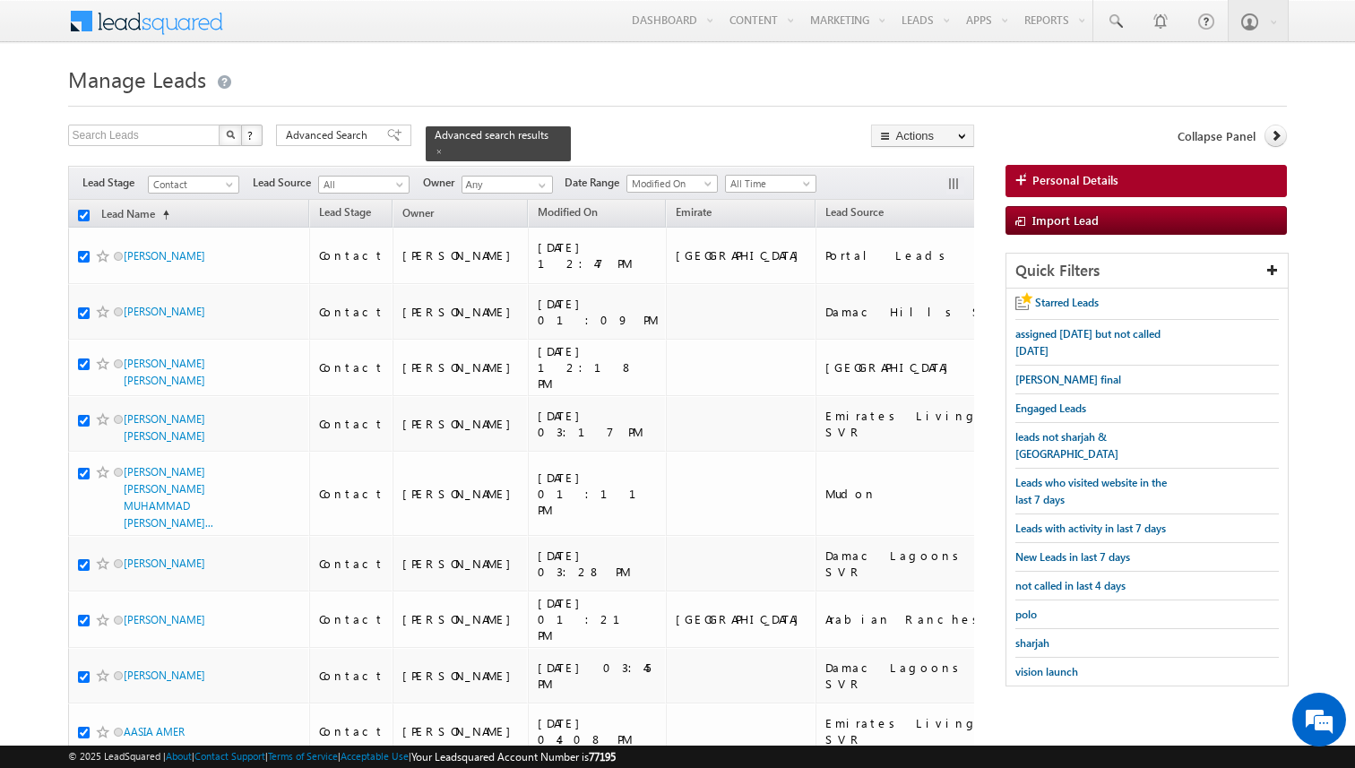
checkbox input "true"
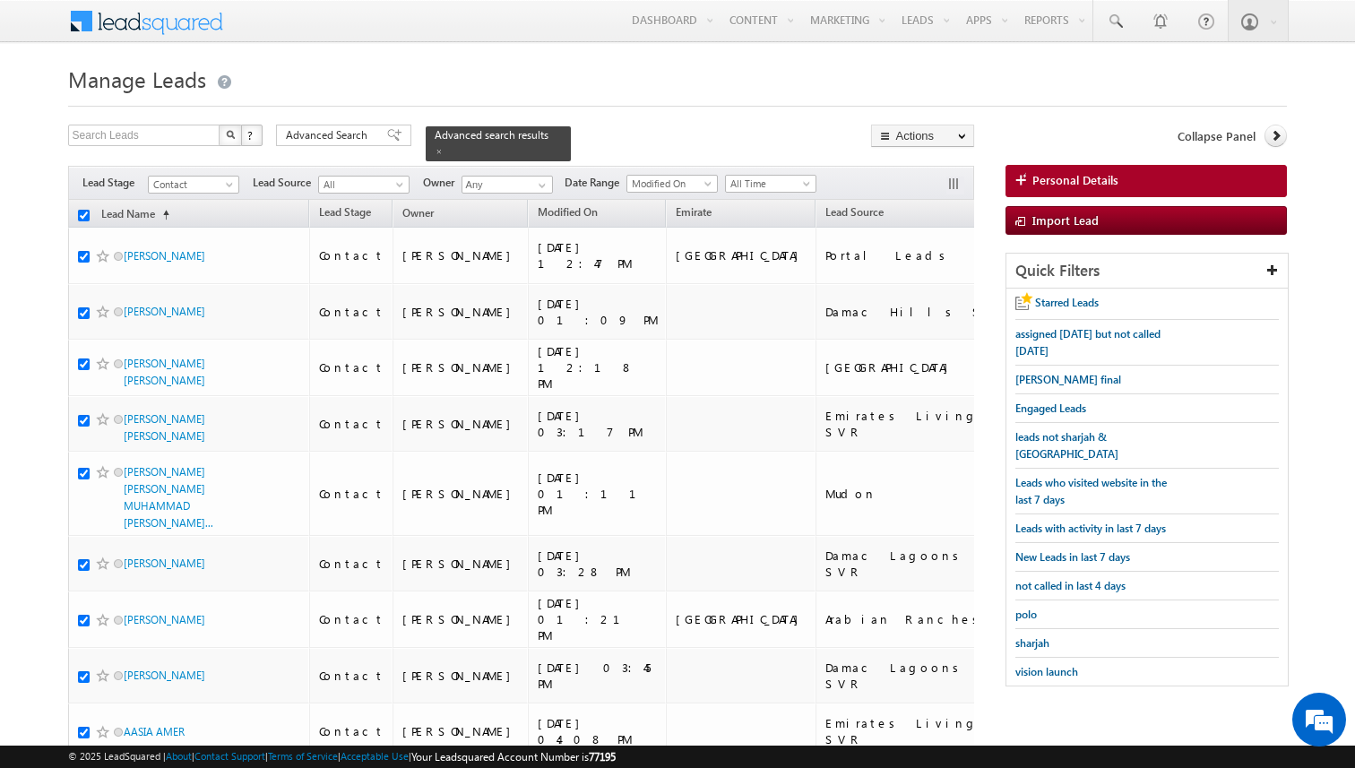
checkbox input "true"
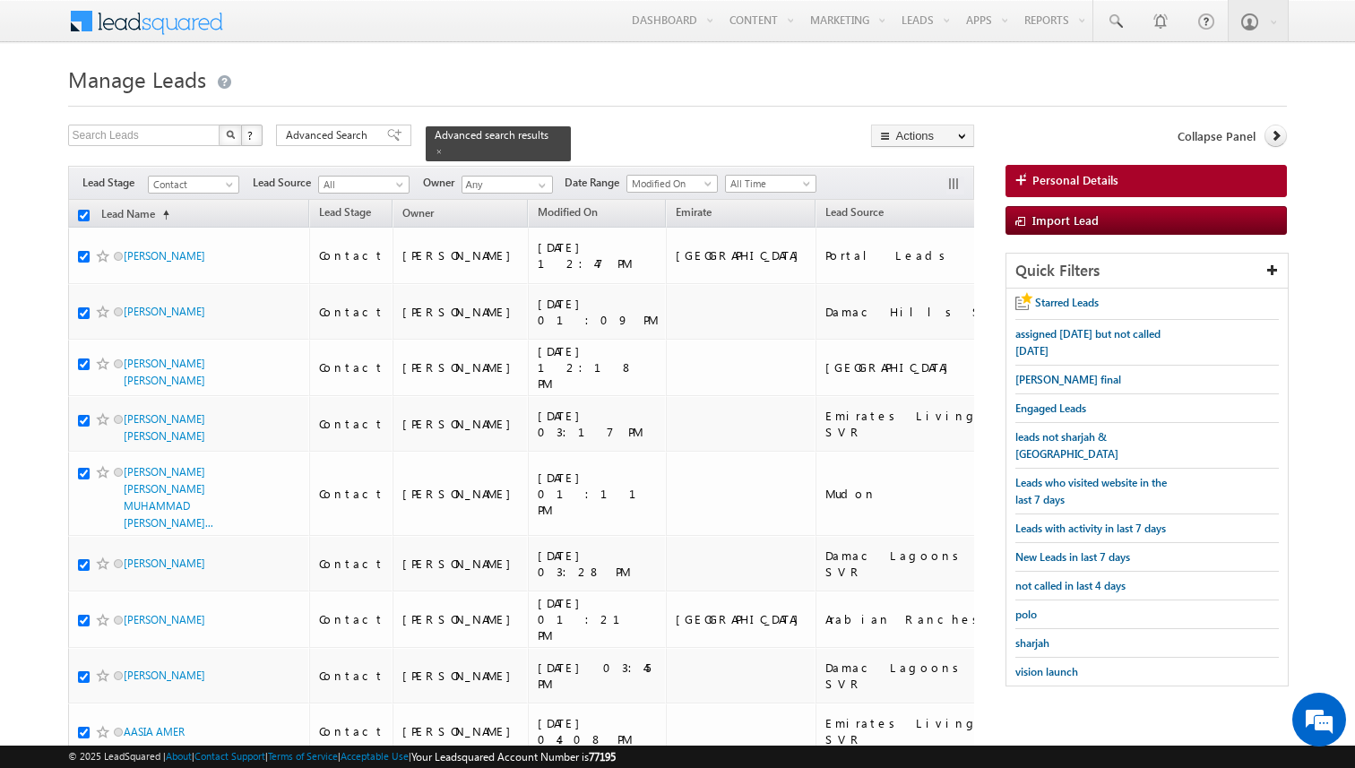
checkbox input "true"
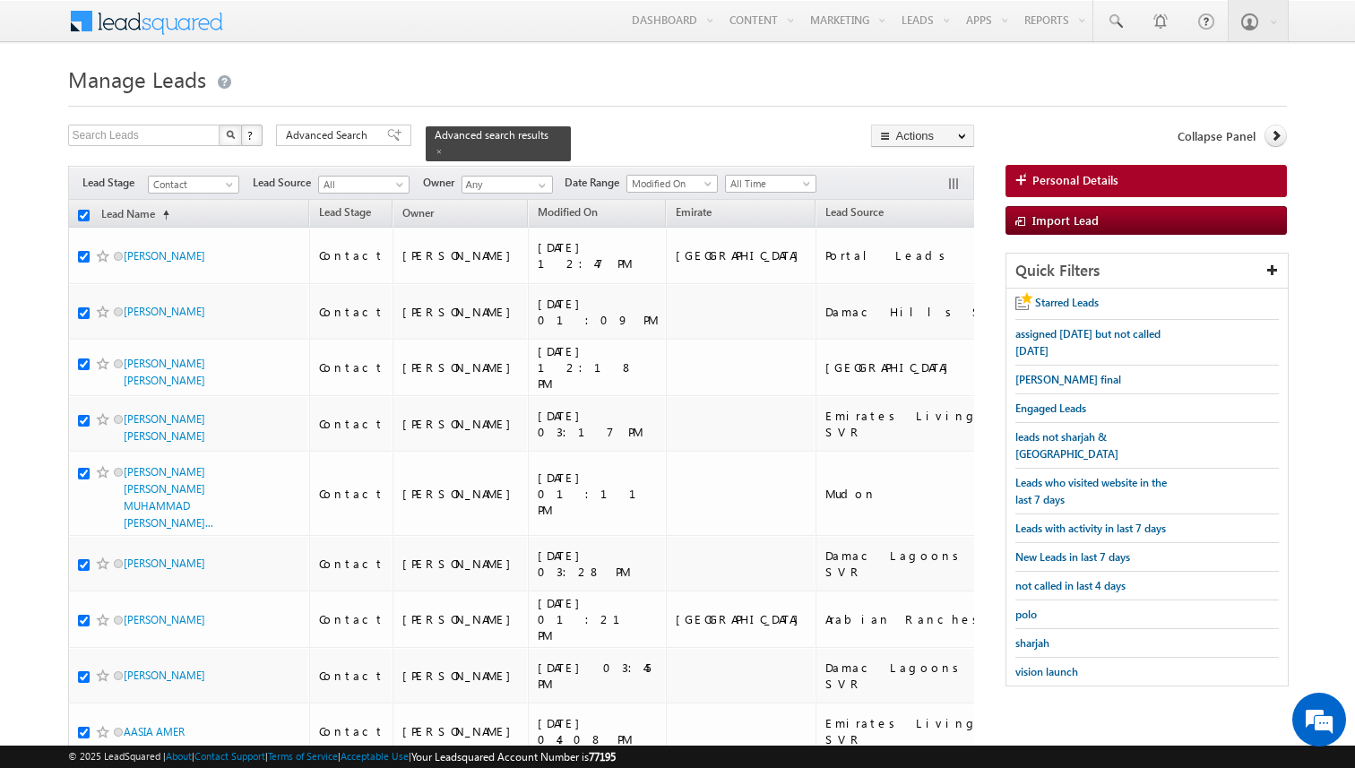
checkbox input "true"
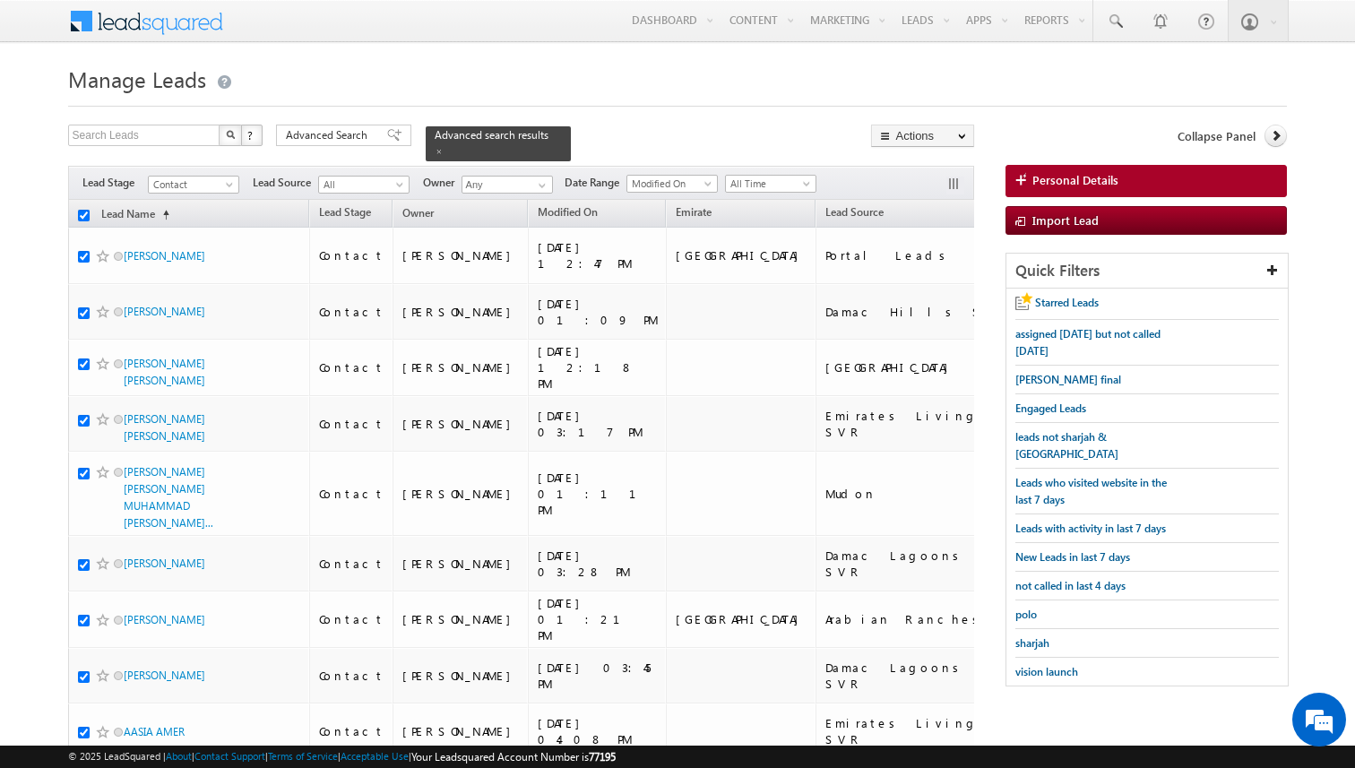
checkbox input "true"
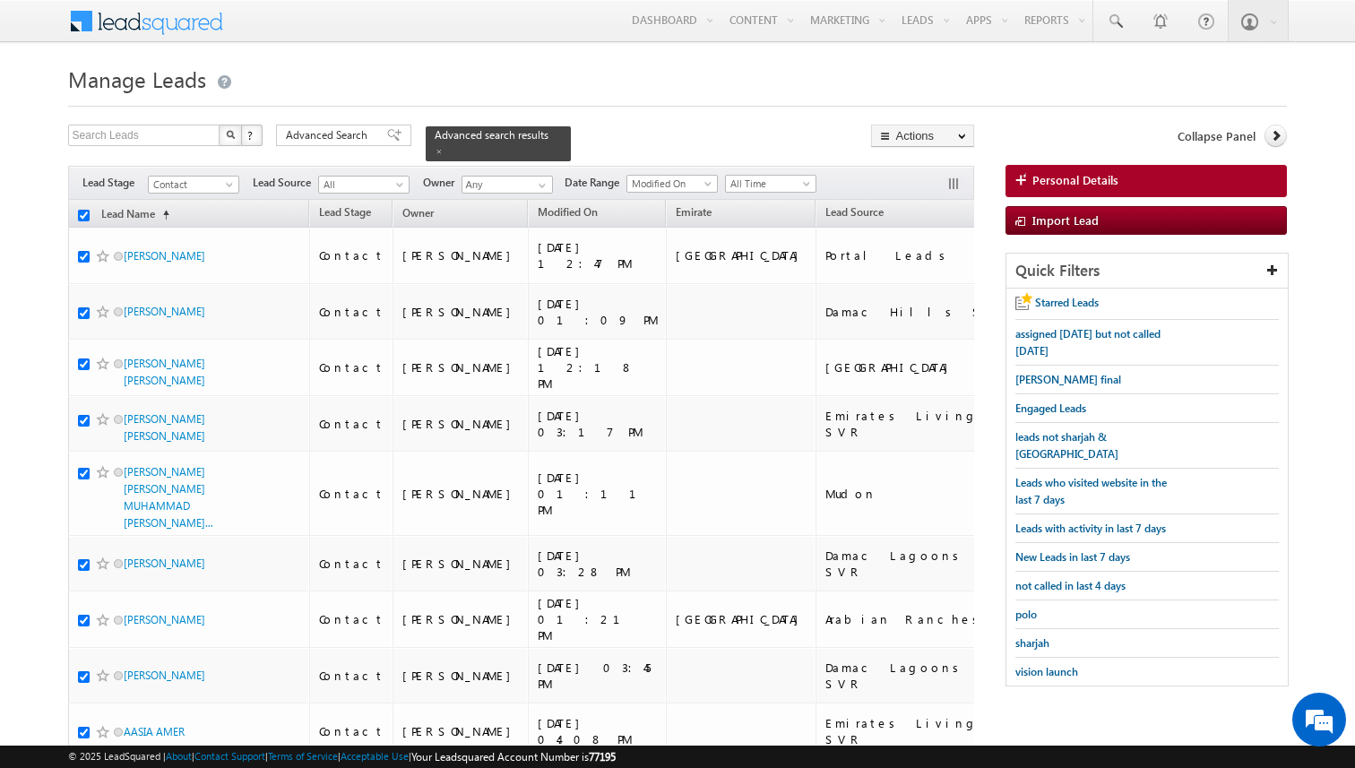
checkbox input "true"
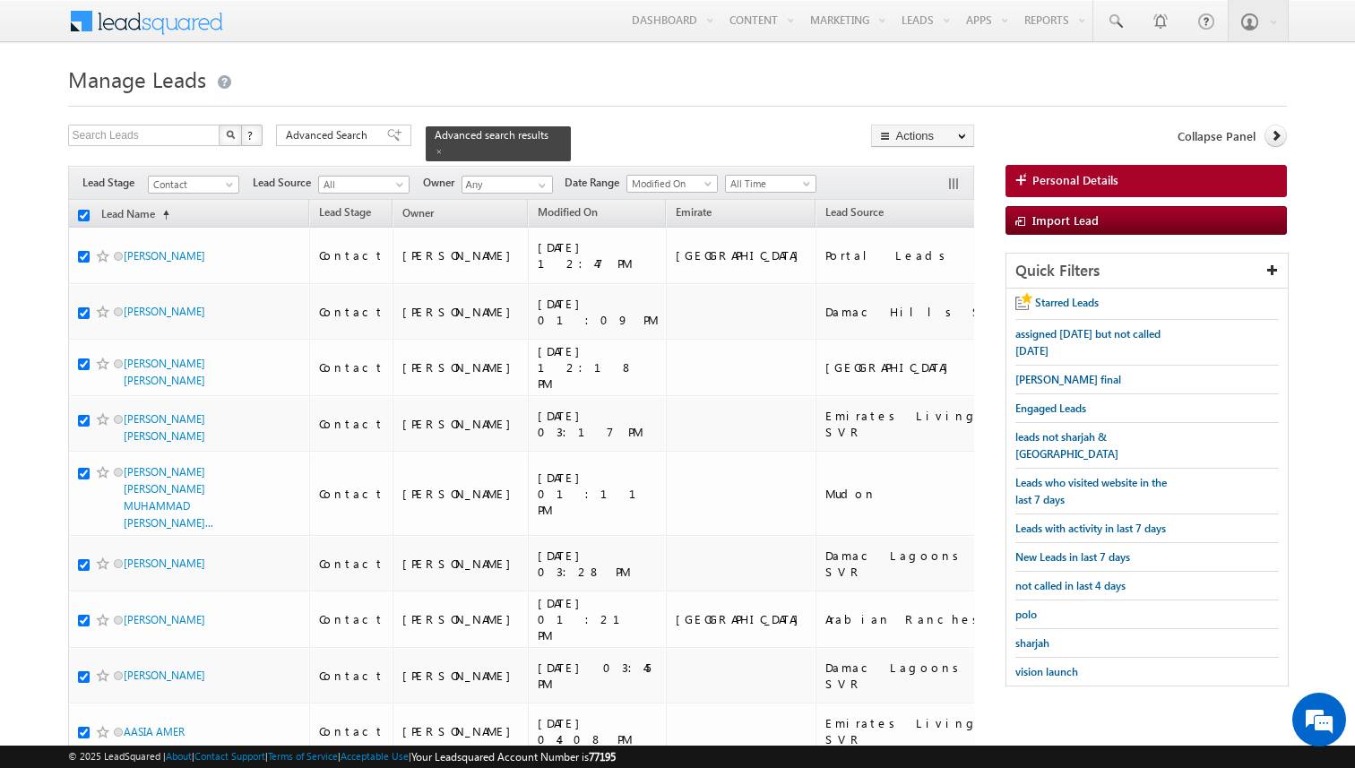
checkbox input "true"
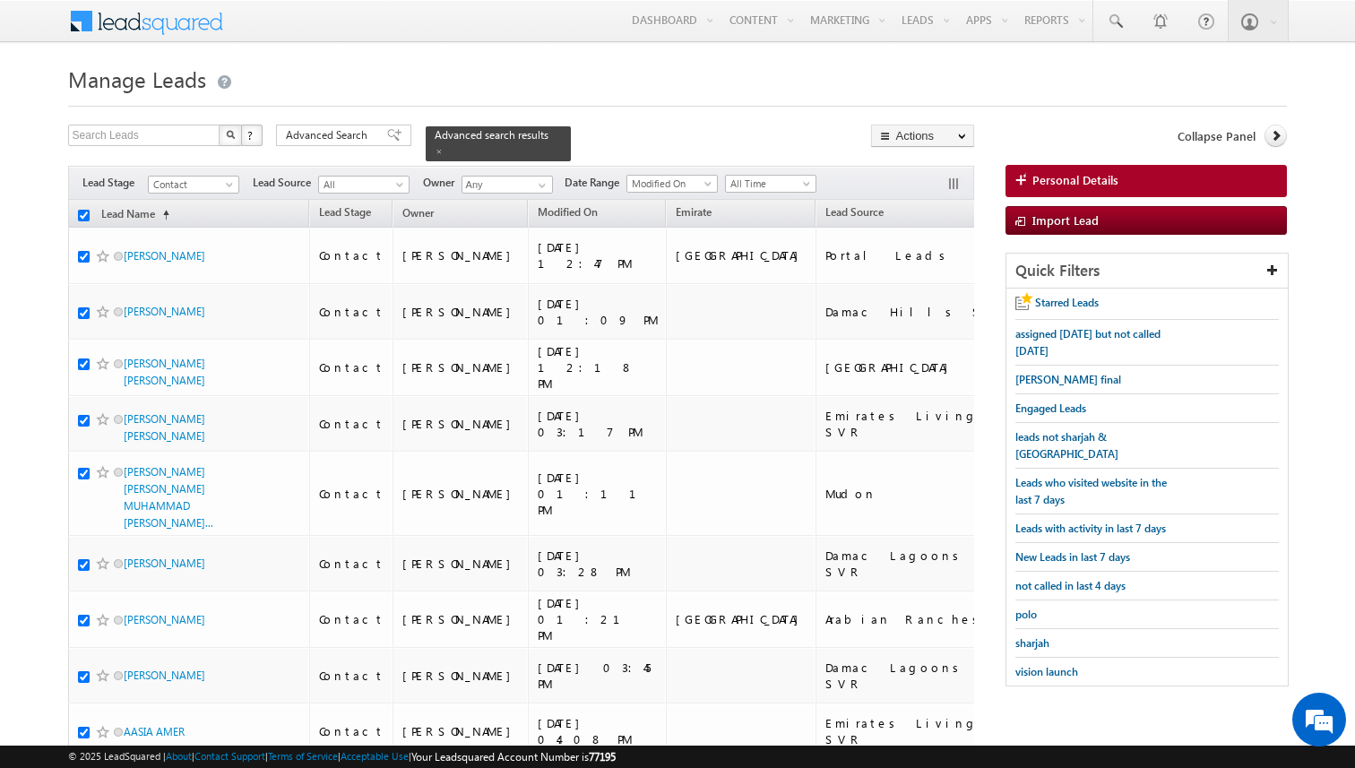
checkbox input "true"
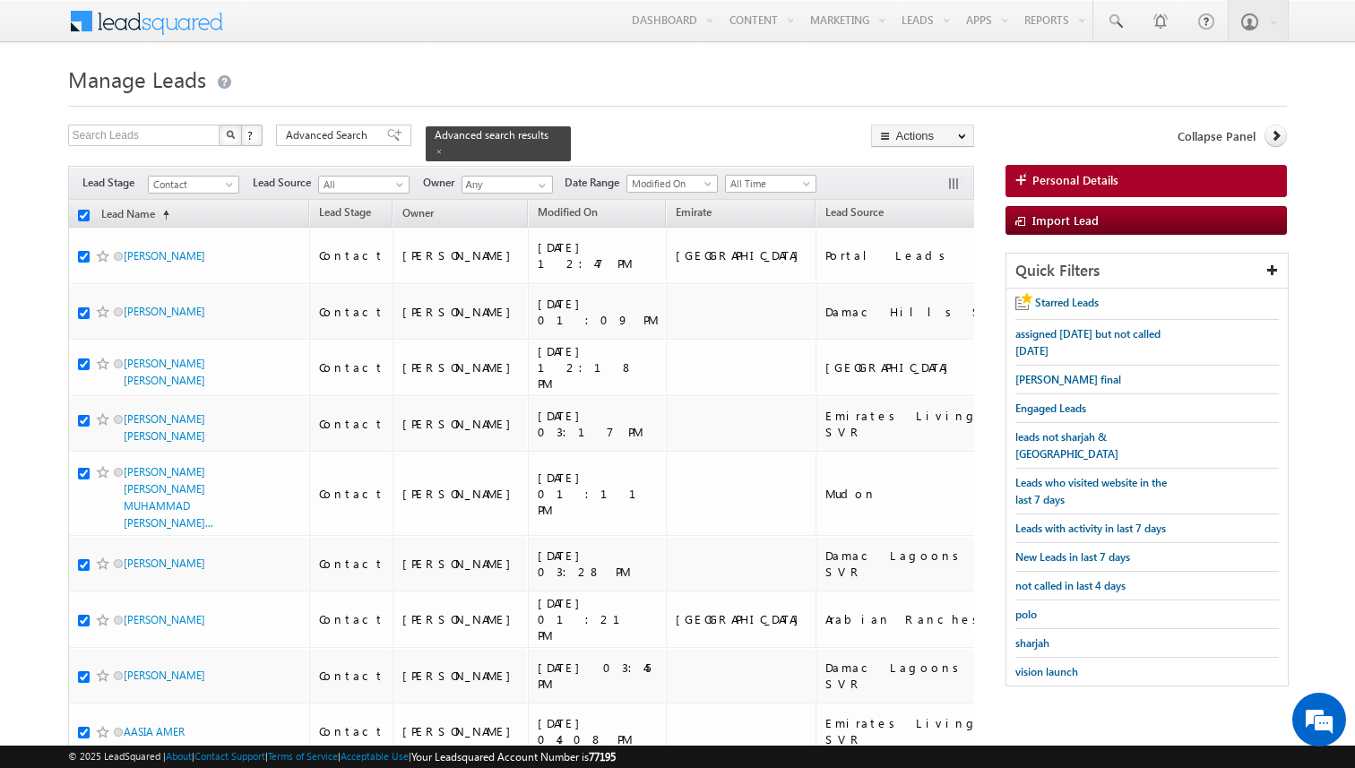
checkbox input "true"
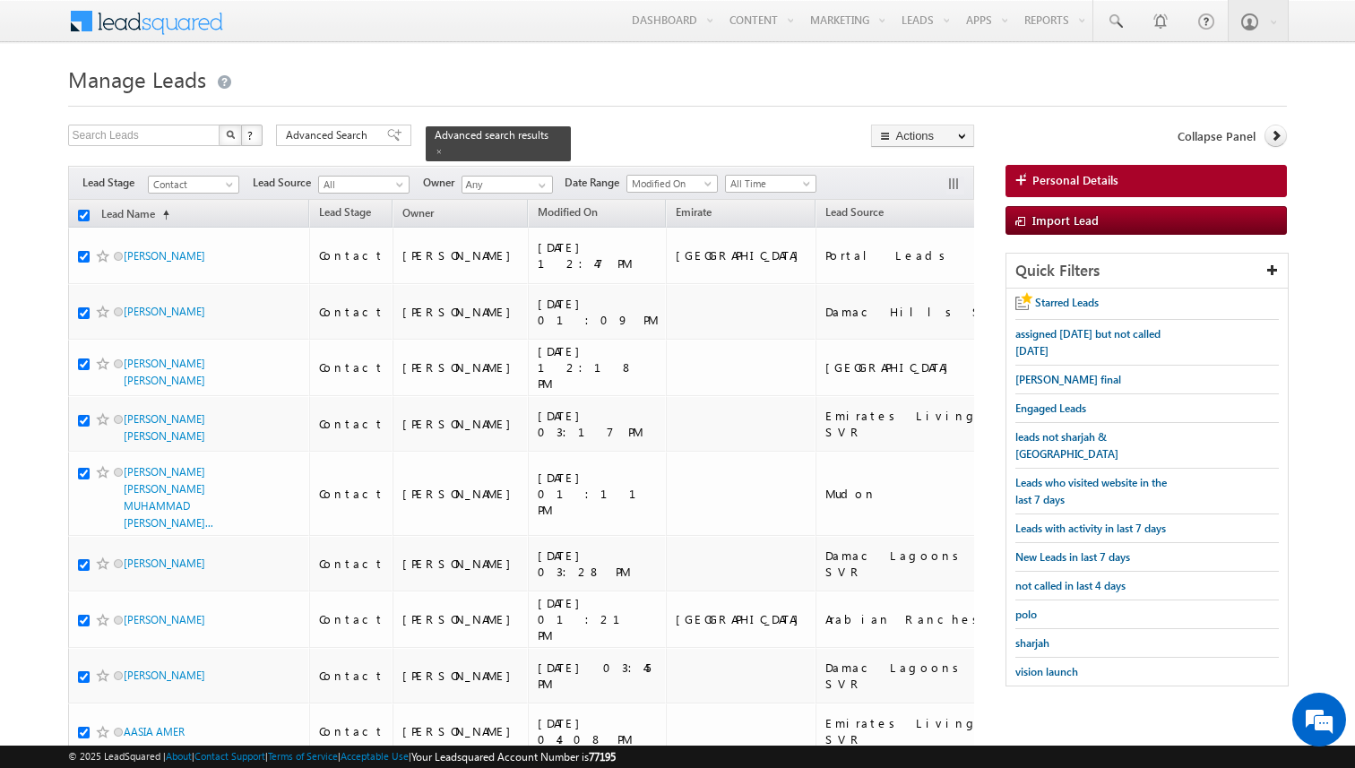
checkbox input "true"
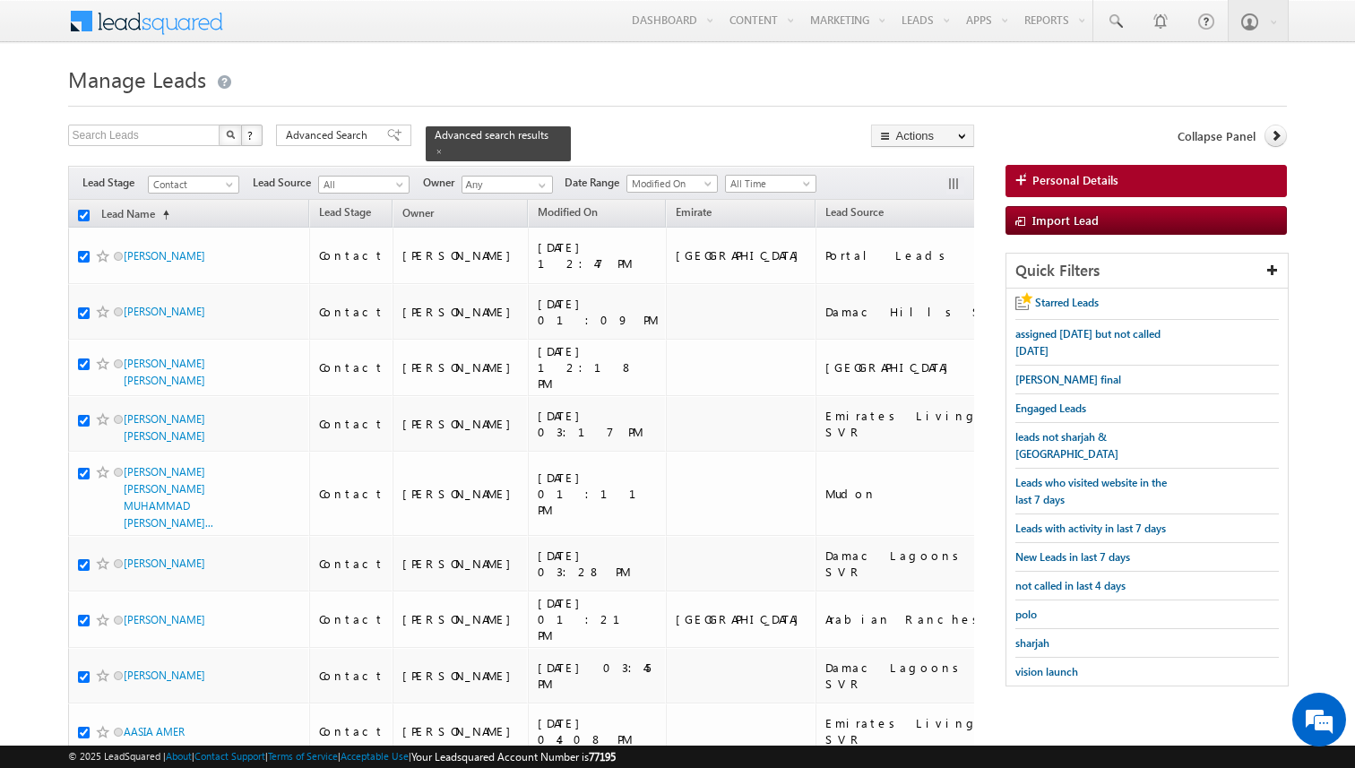
checkbox input "true"
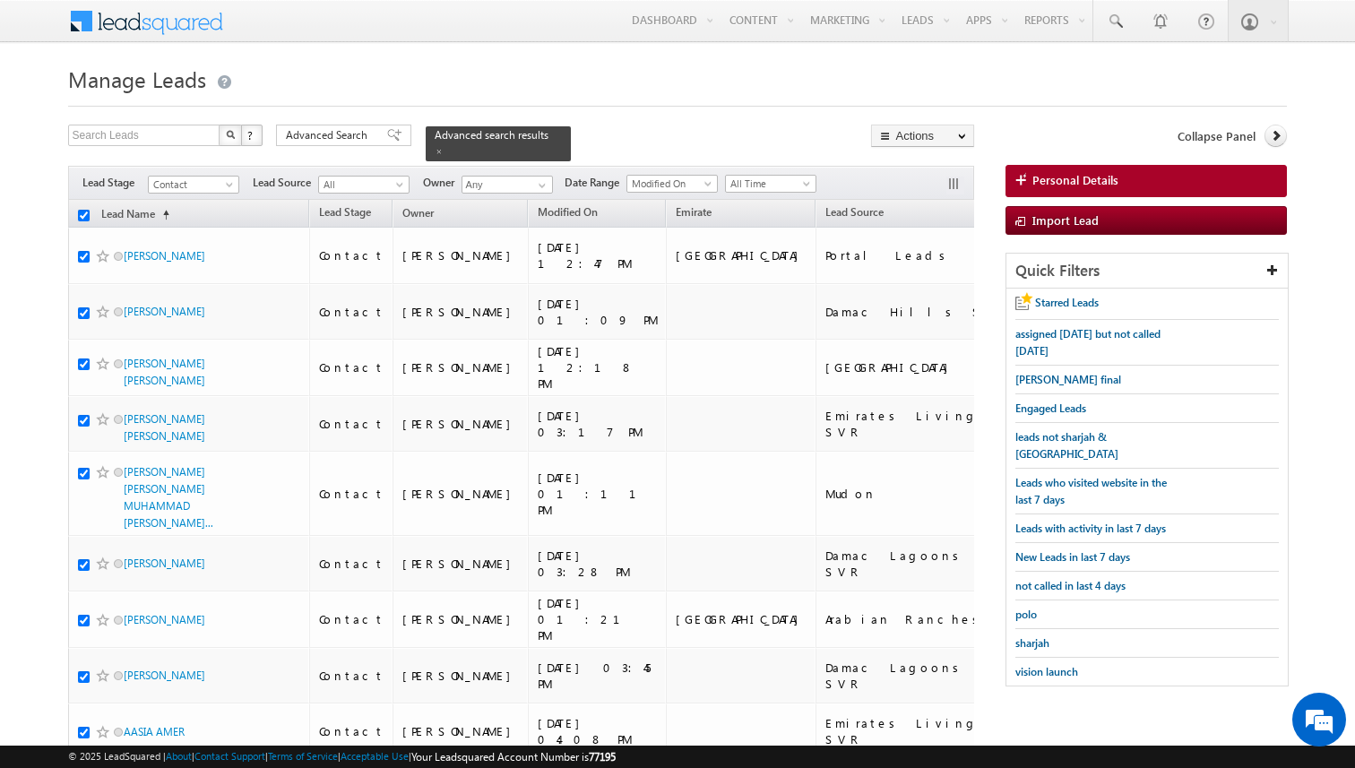
checkbox input "true"
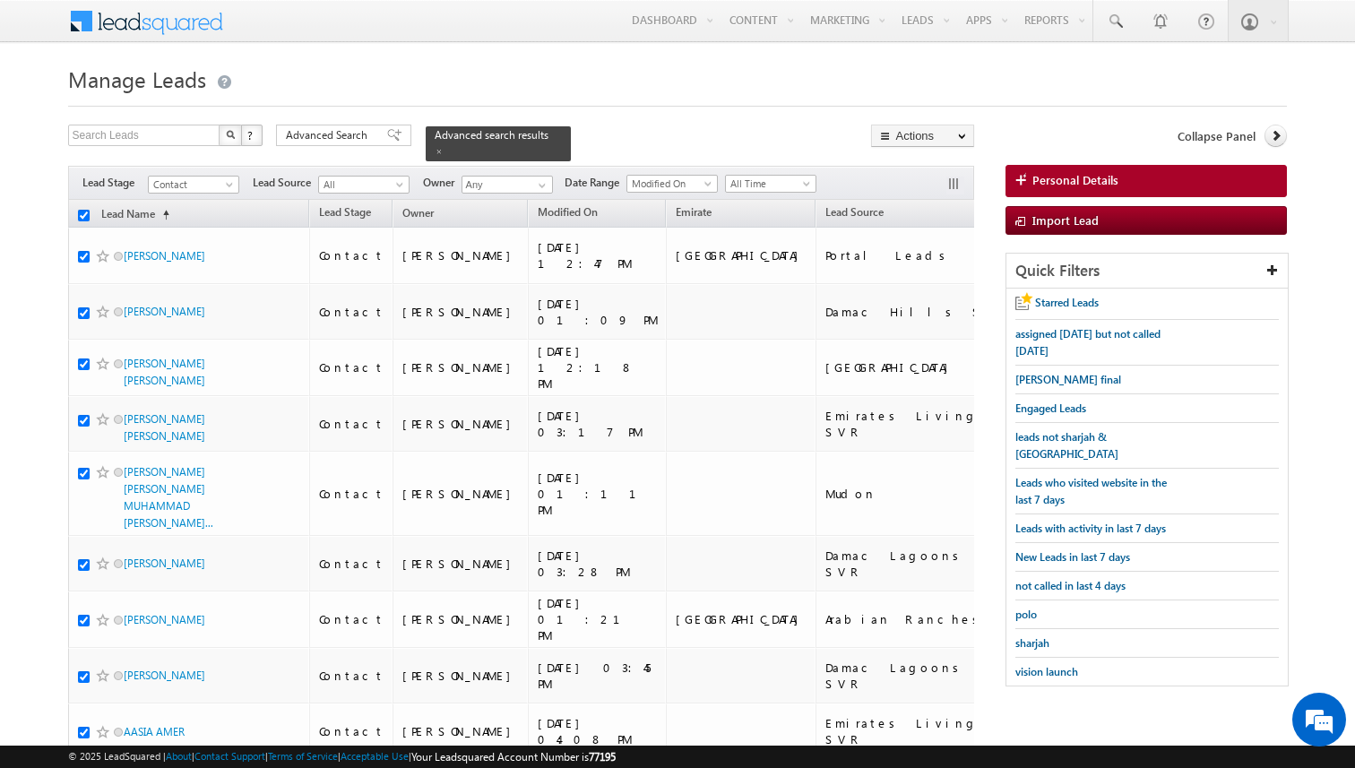
checkbox input "true"
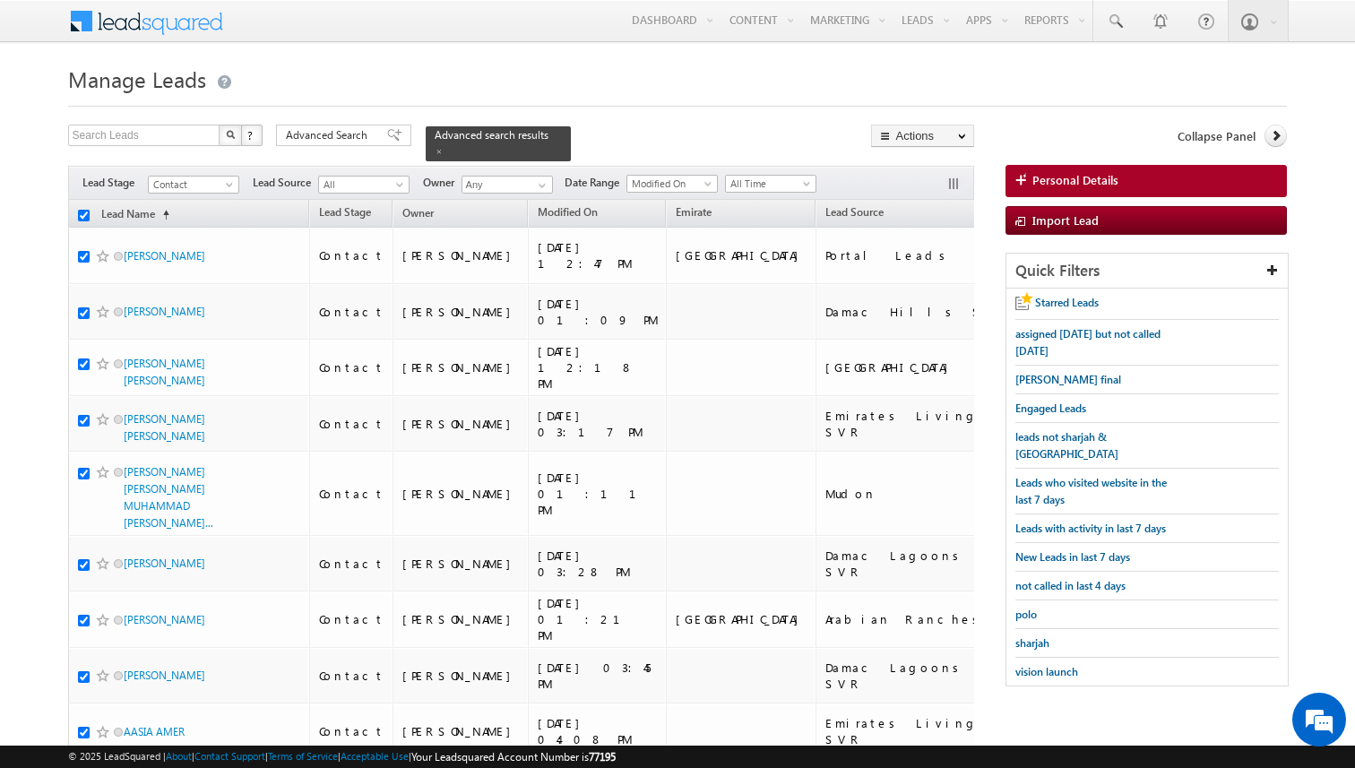
checkbox input "true"
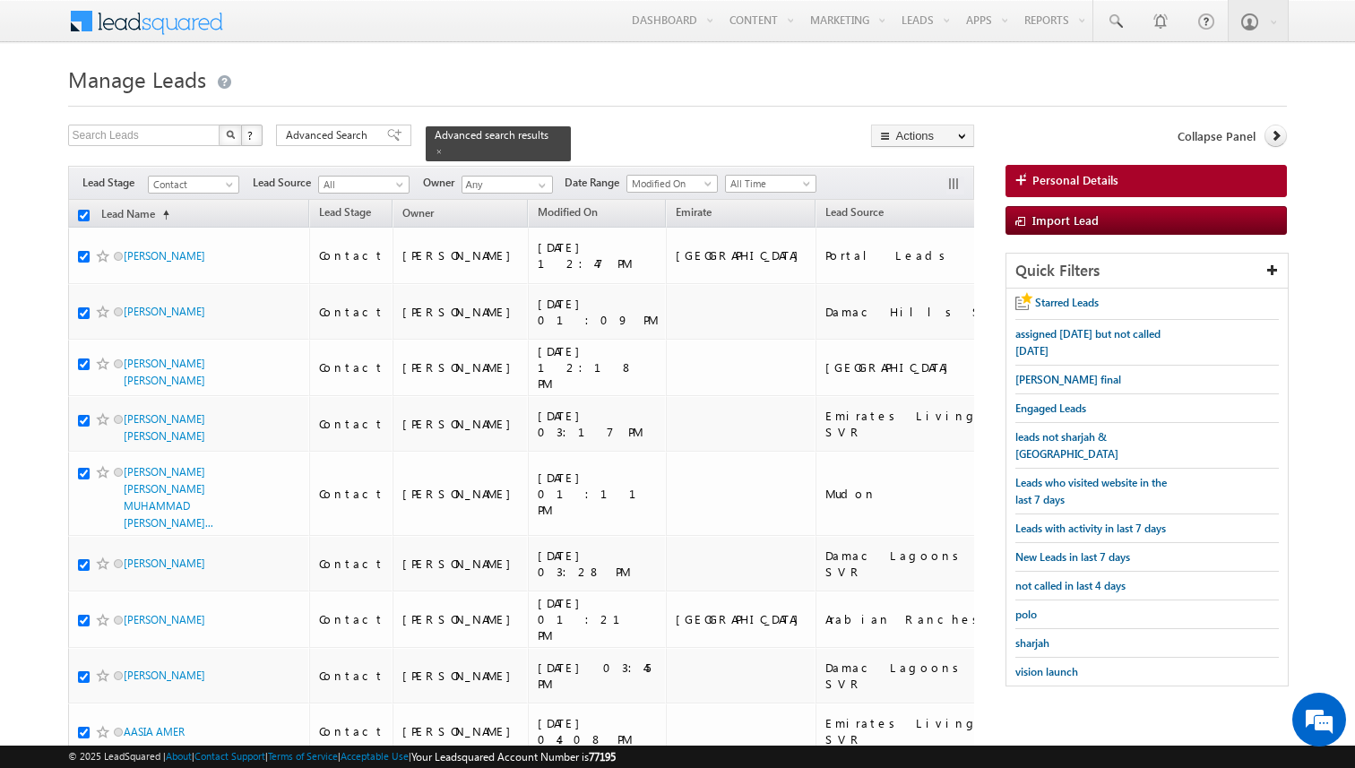
checkbox input "true"
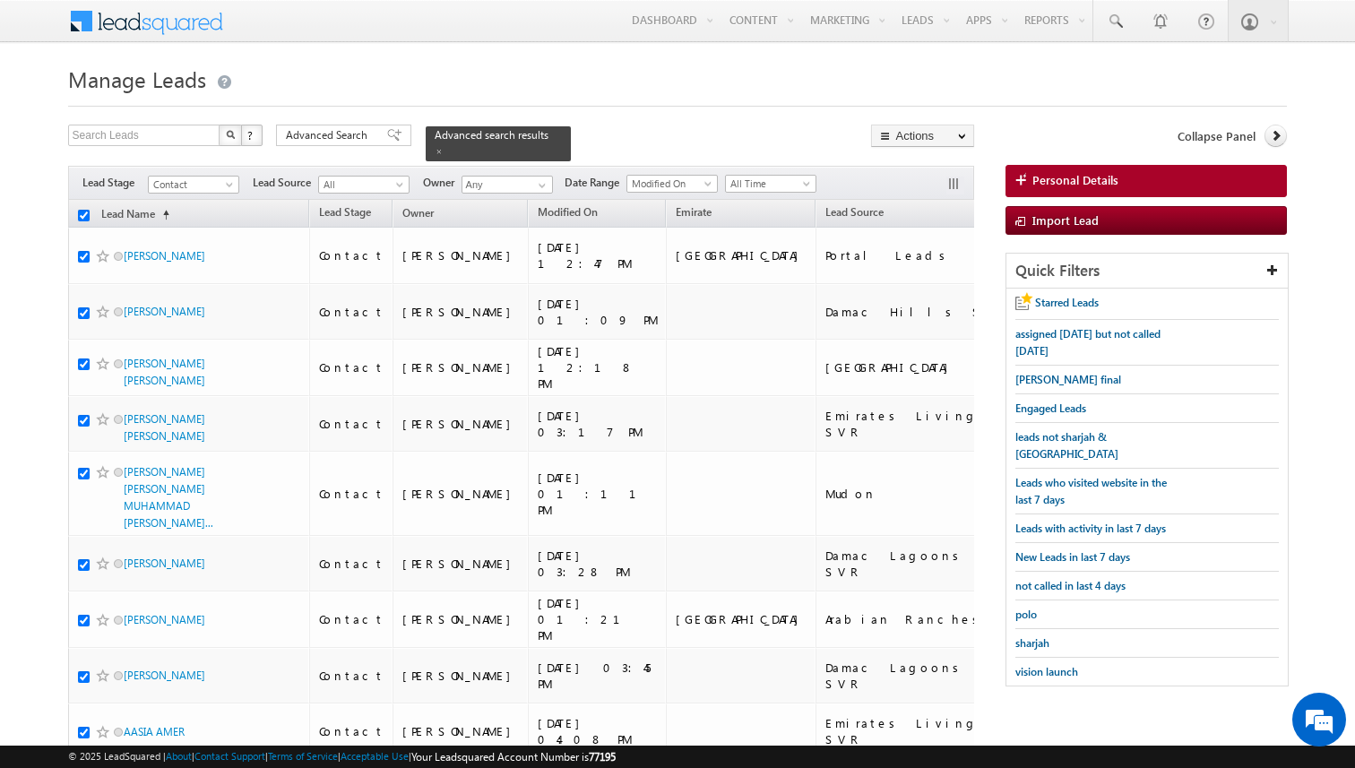
checkbox input "true"
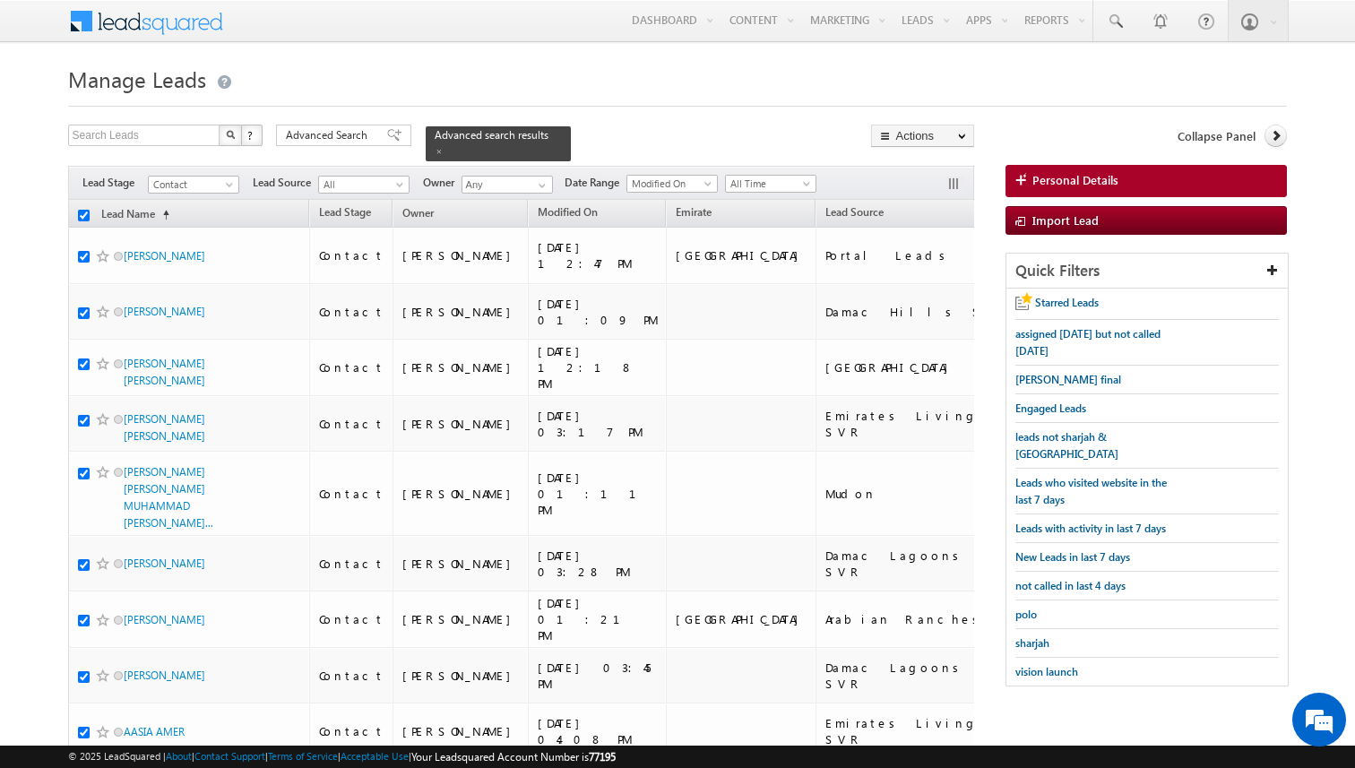
checkbox input "true"
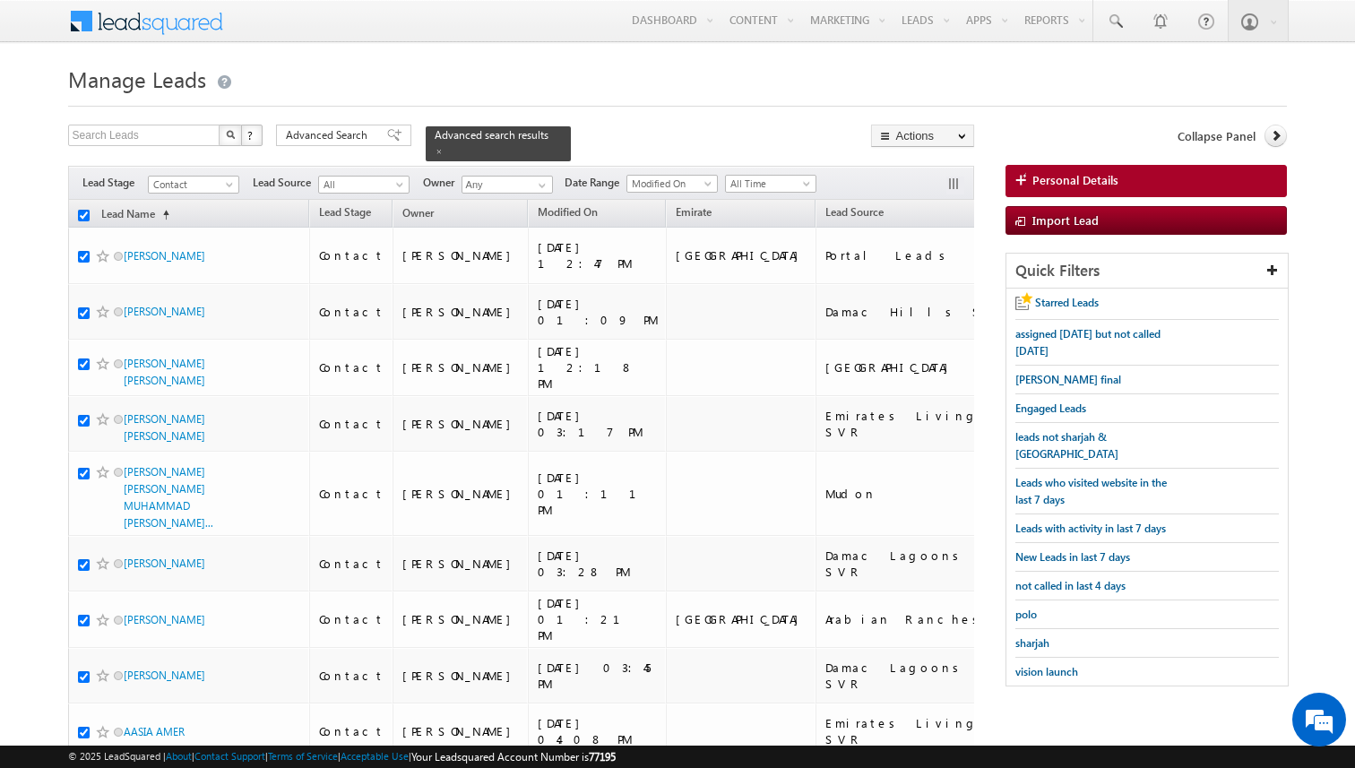
checkbox input "true"
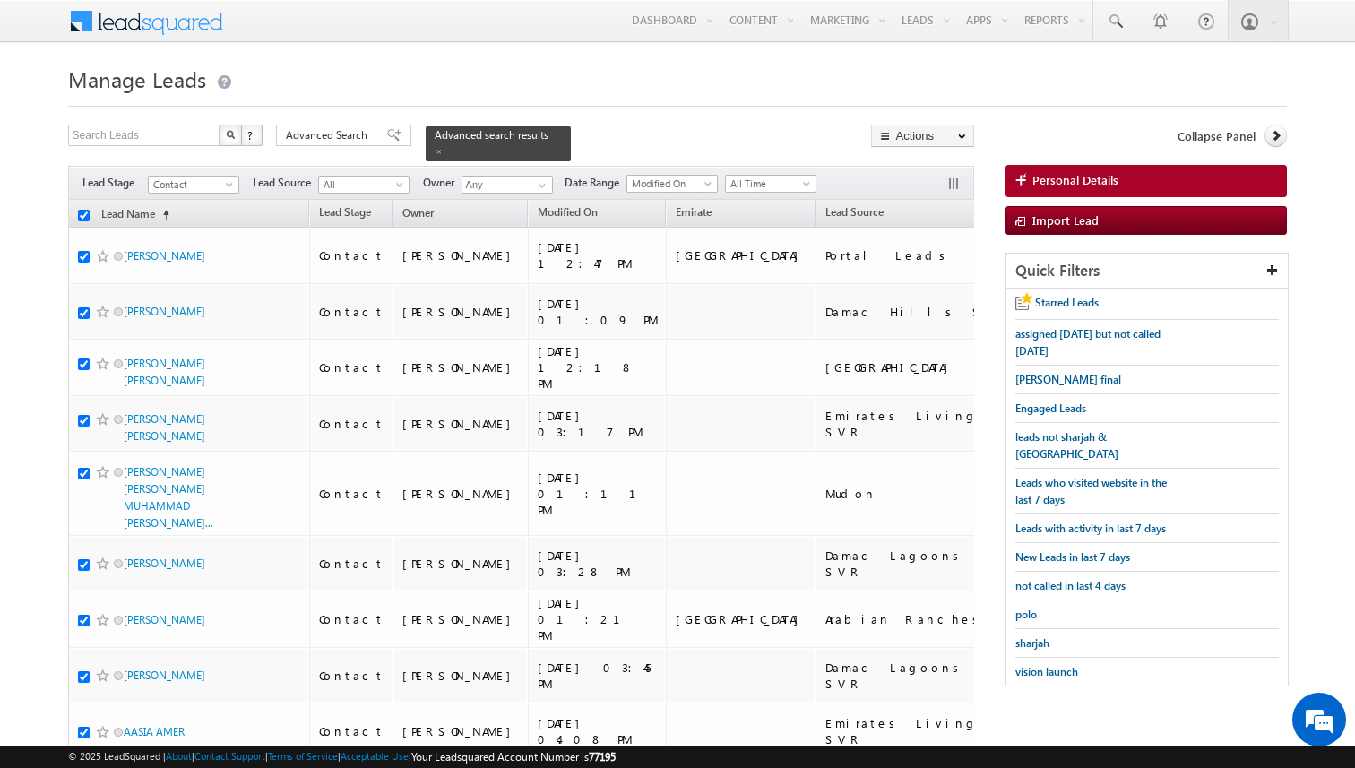
checkbox input "true"
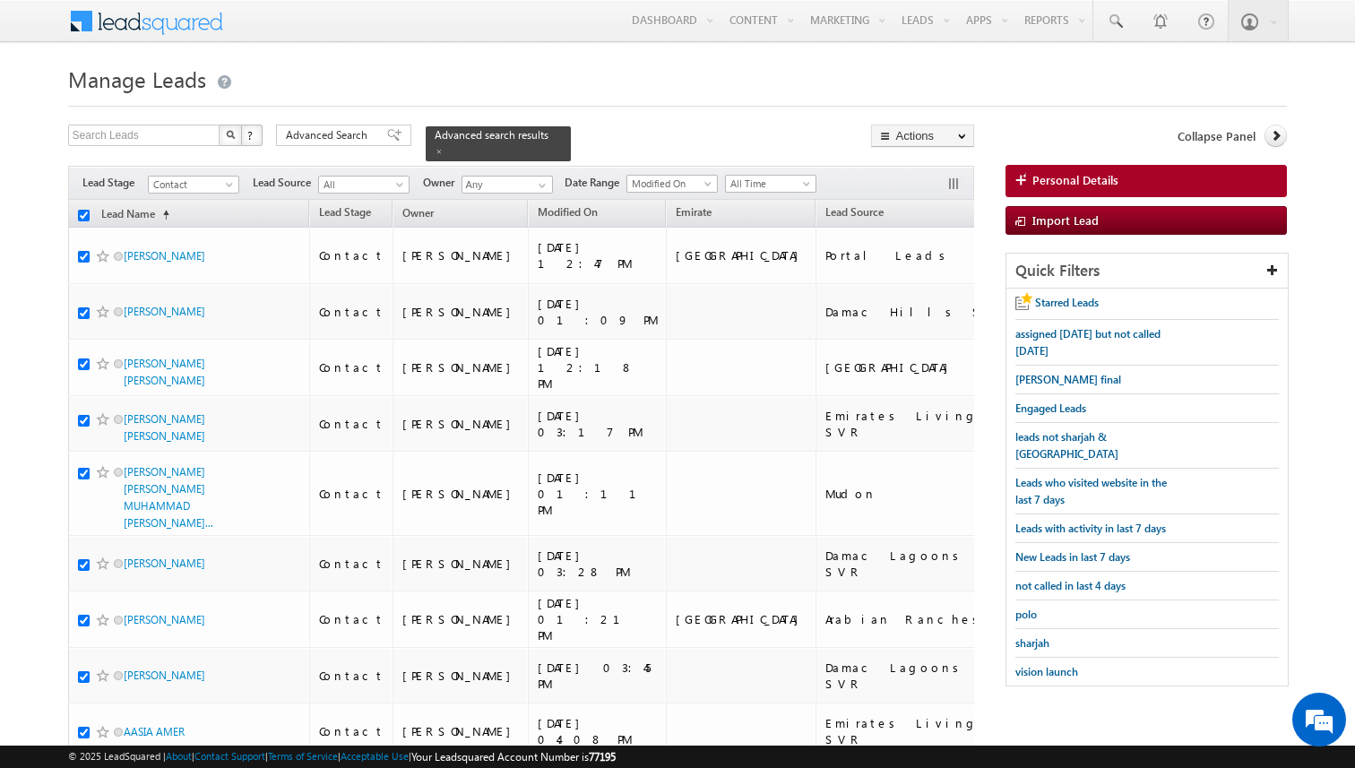
checkbox input "true"
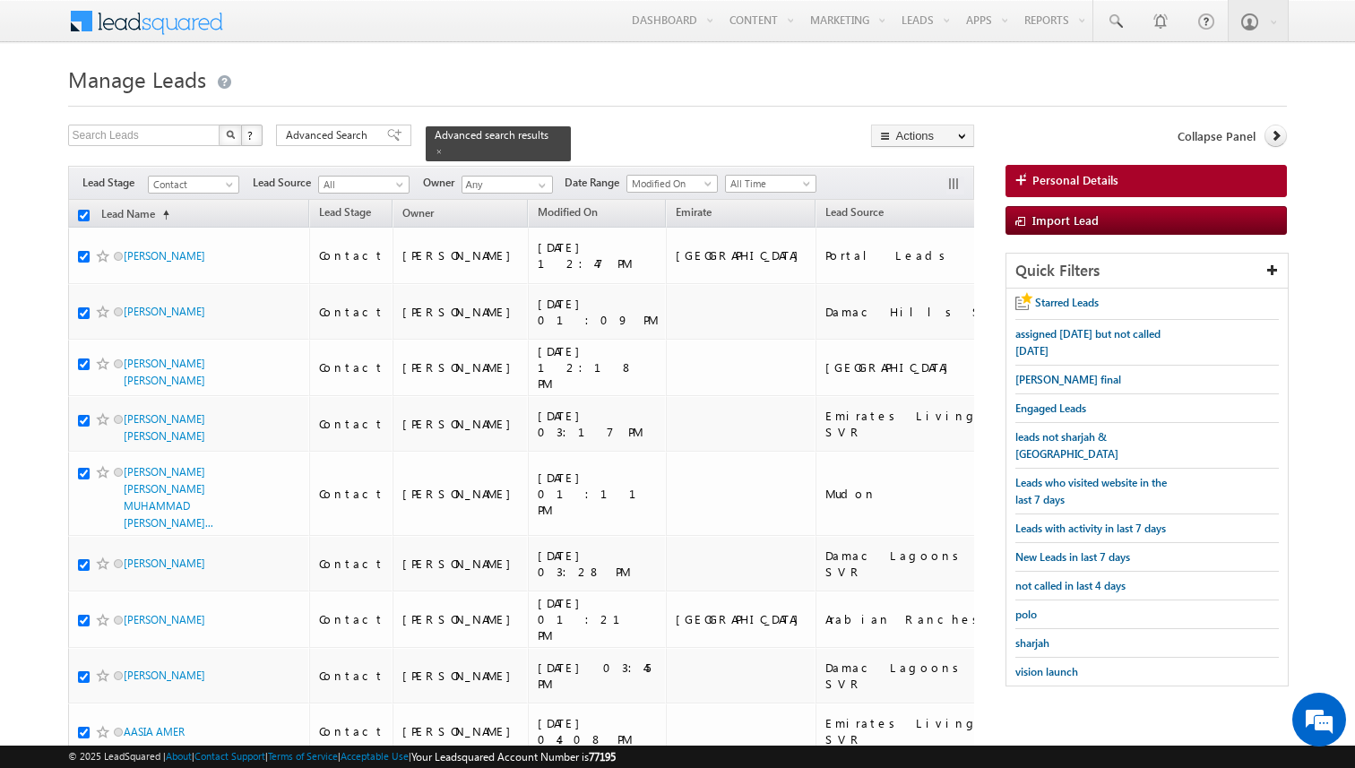
checkbox input "true"
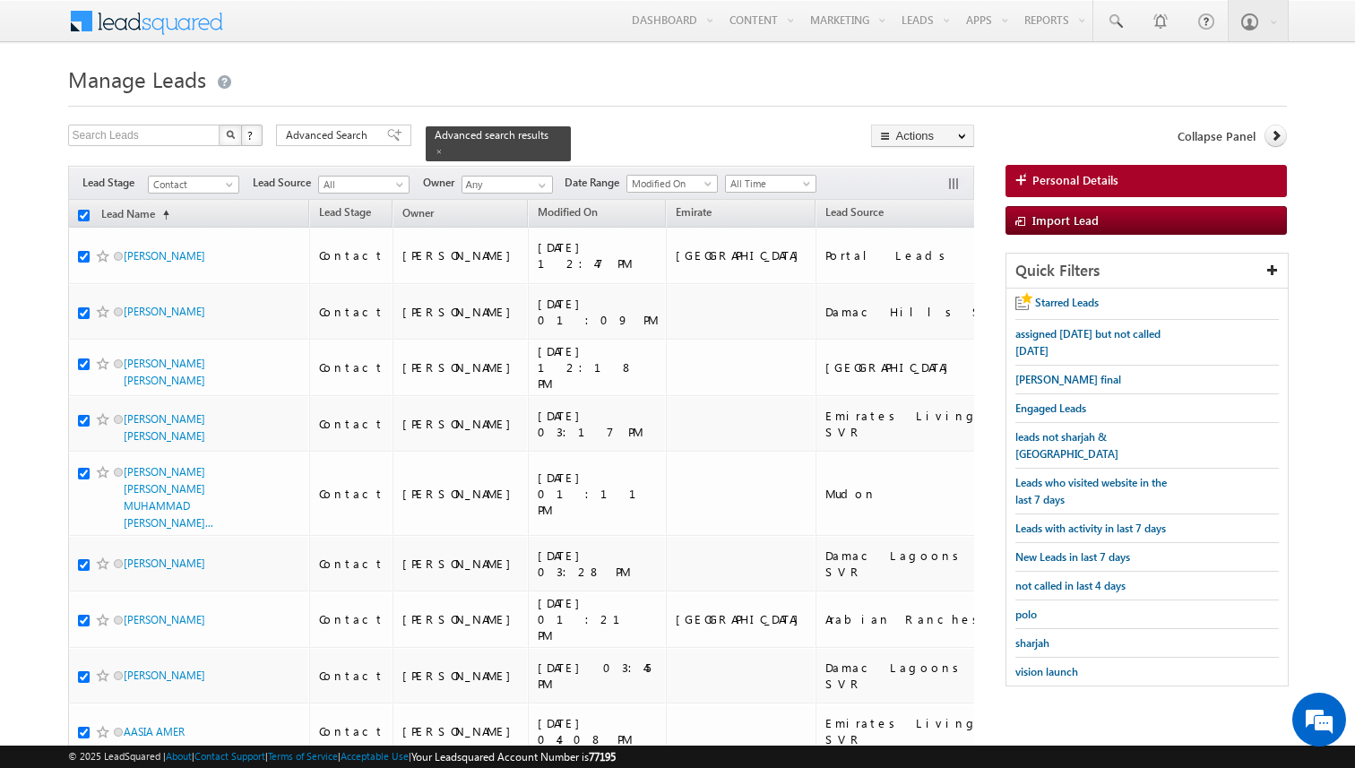
checkbox input "true"
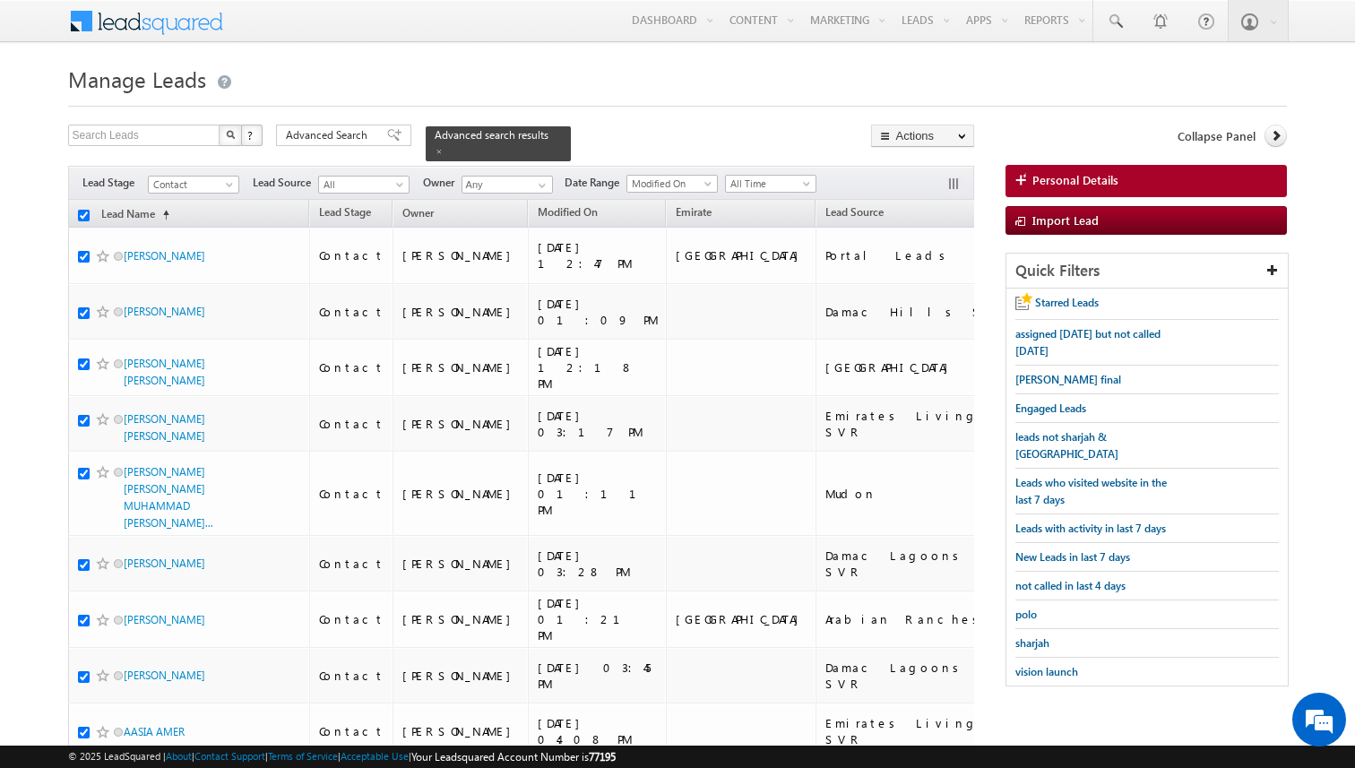
checkbox input "true"
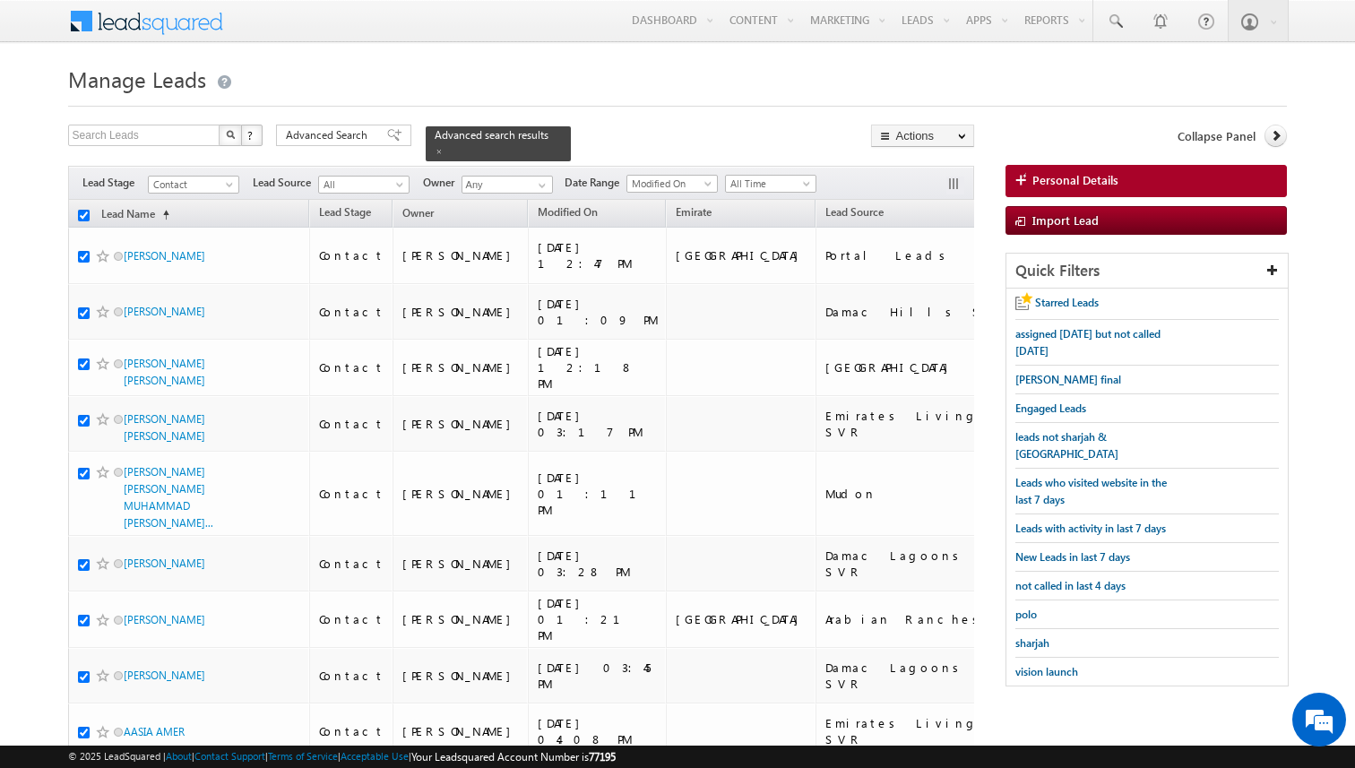
checkbox input "true"
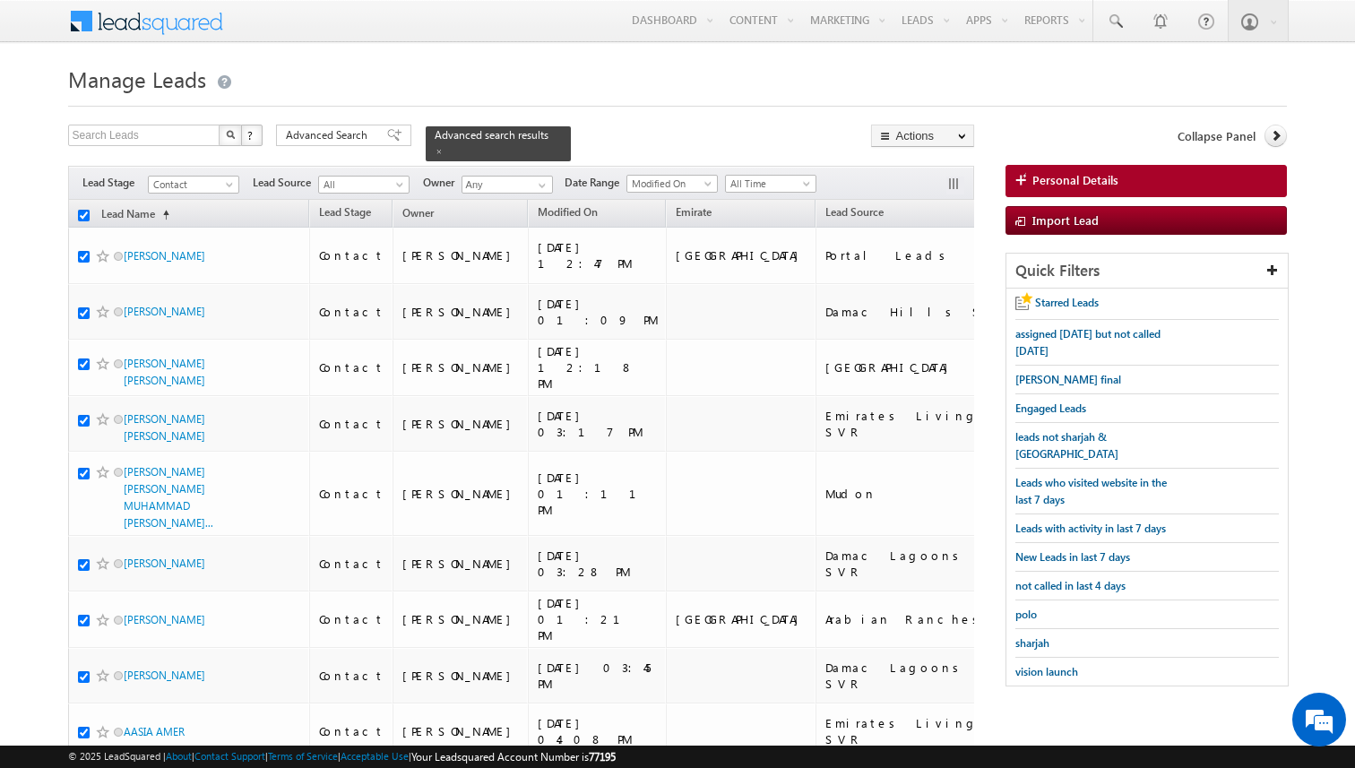
checkbox input "true"
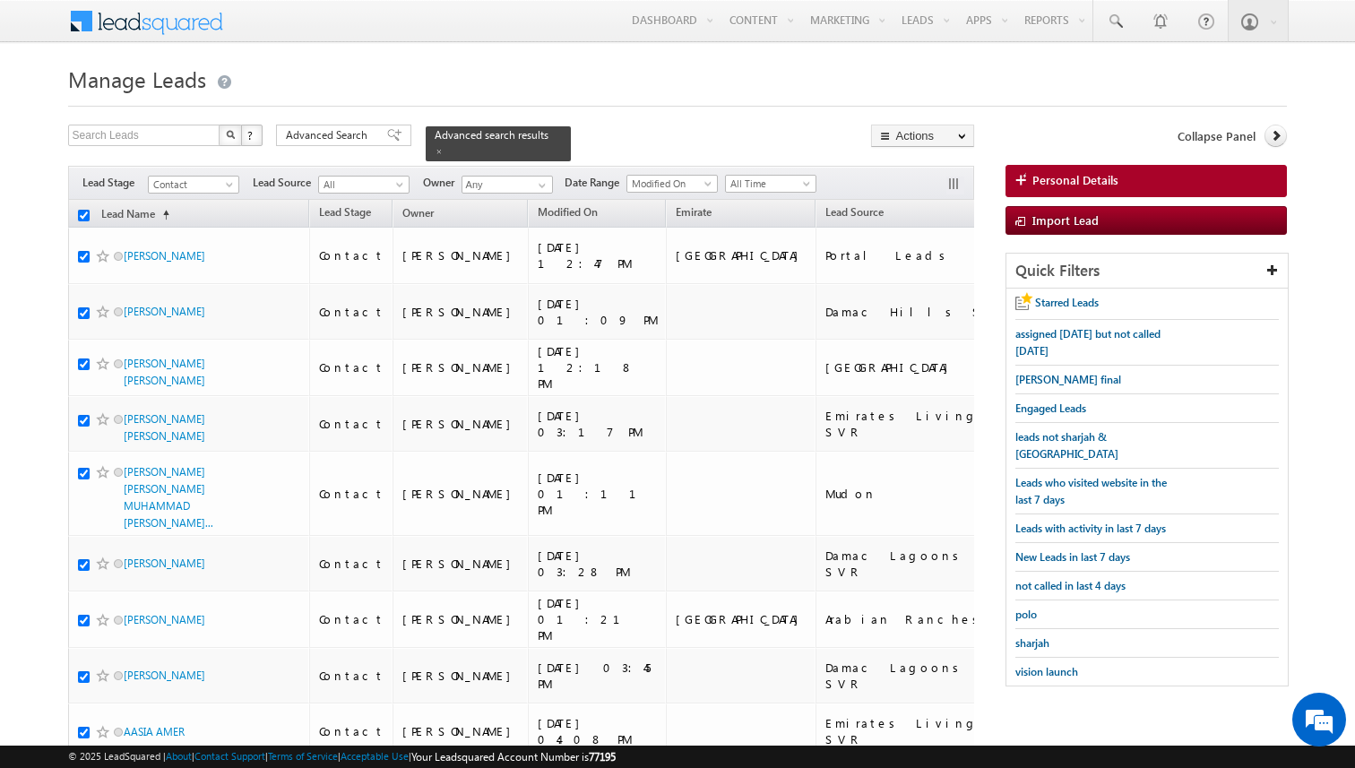
checkbox input "true"
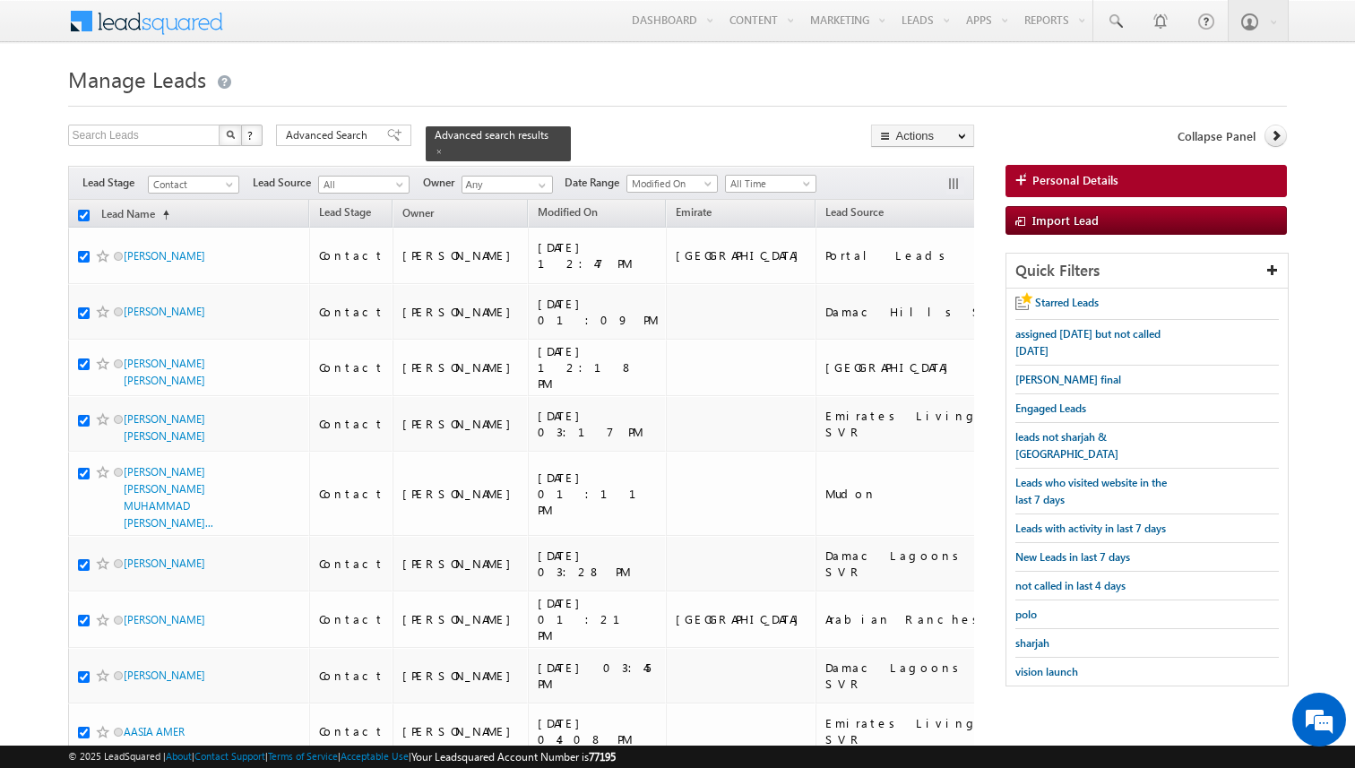
checkbox input "true"
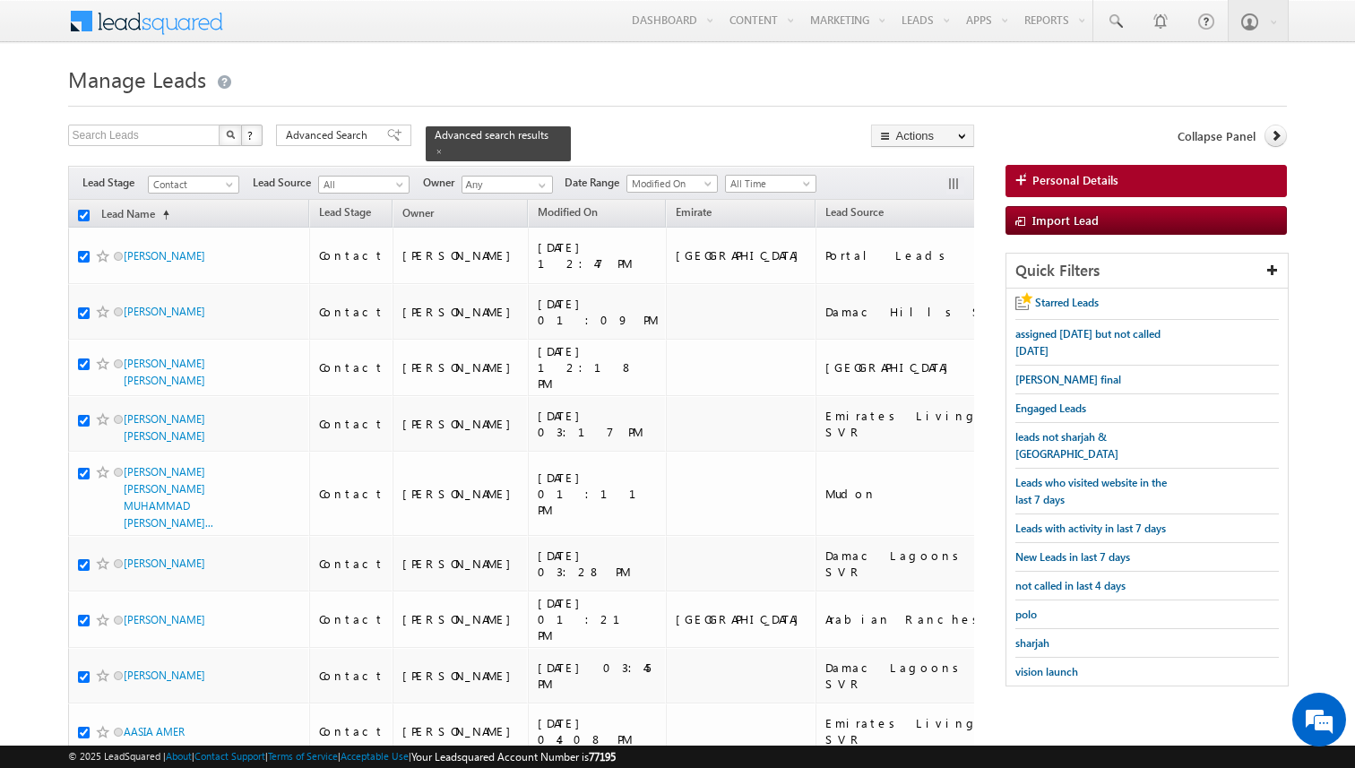
checkbox input "true"
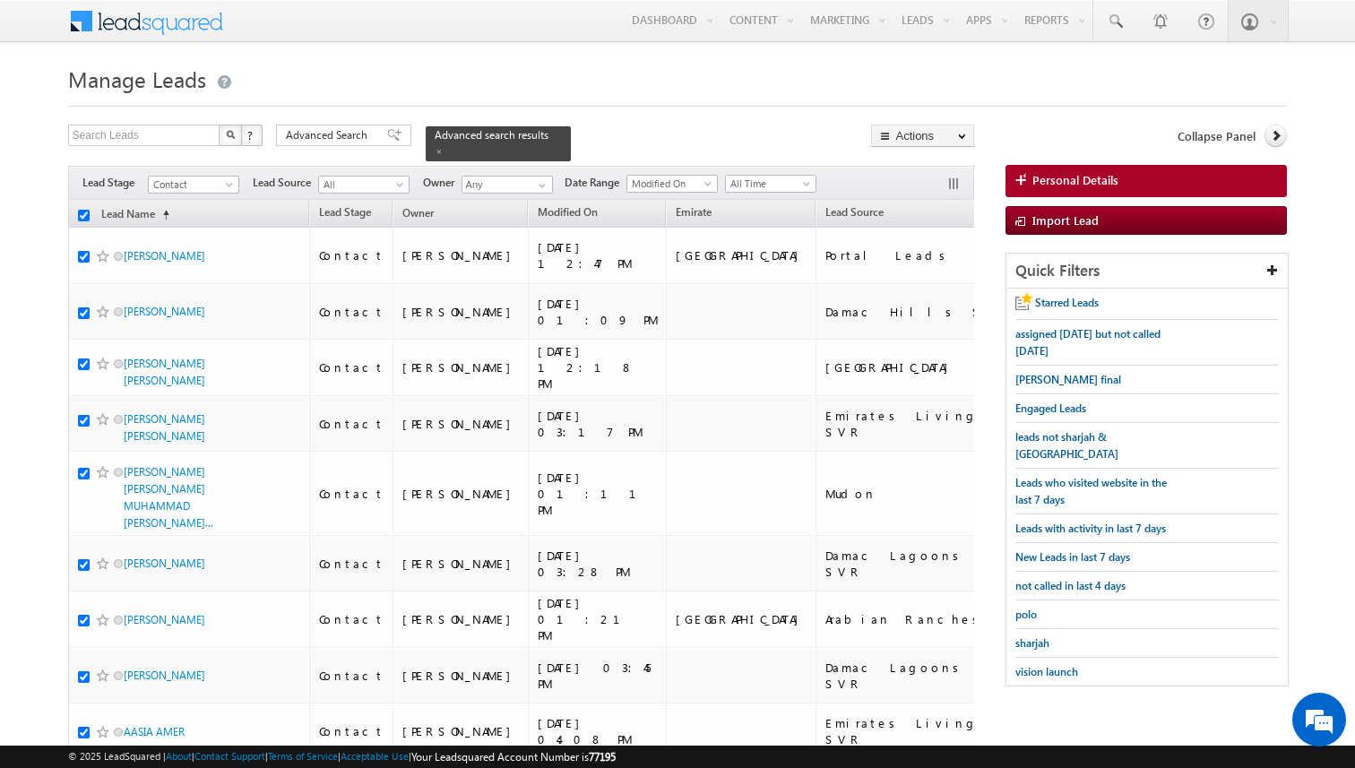
checkbox input "true"
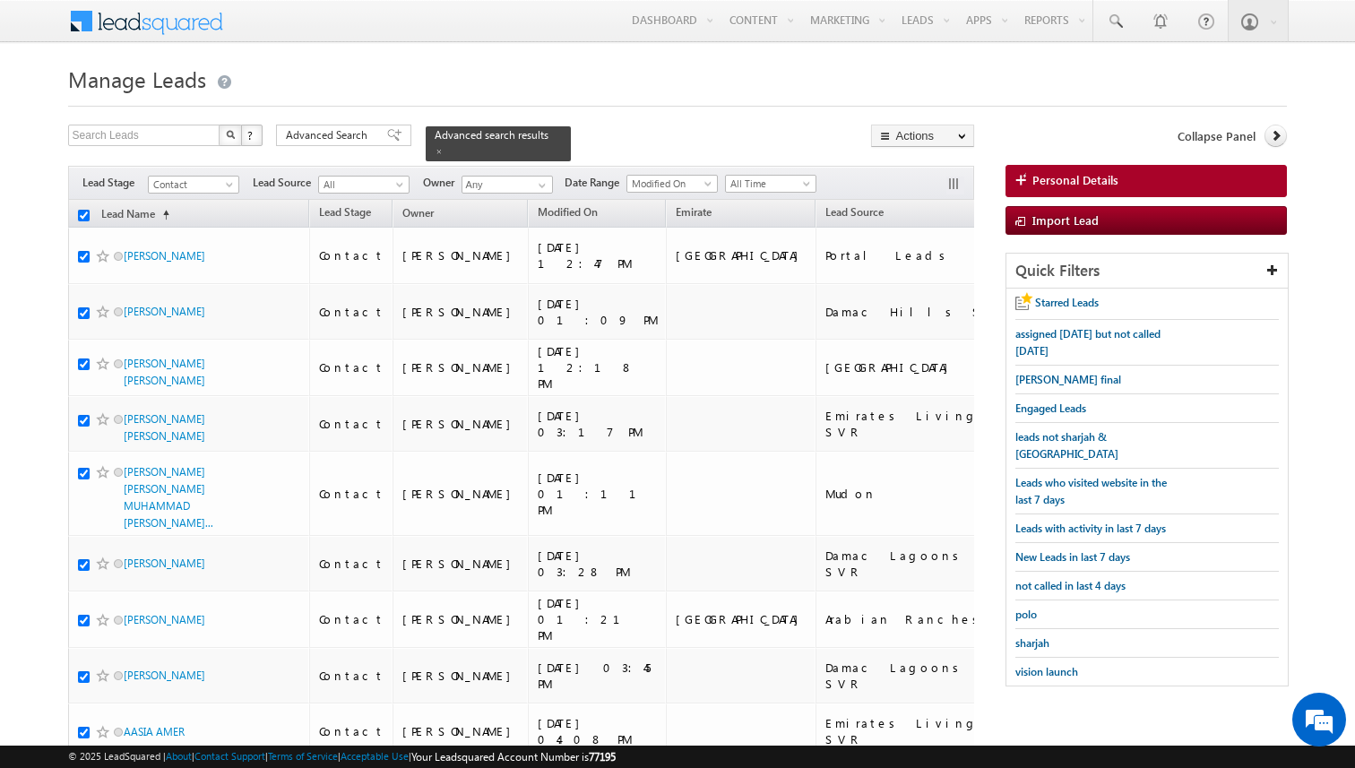
checkbox input "true"
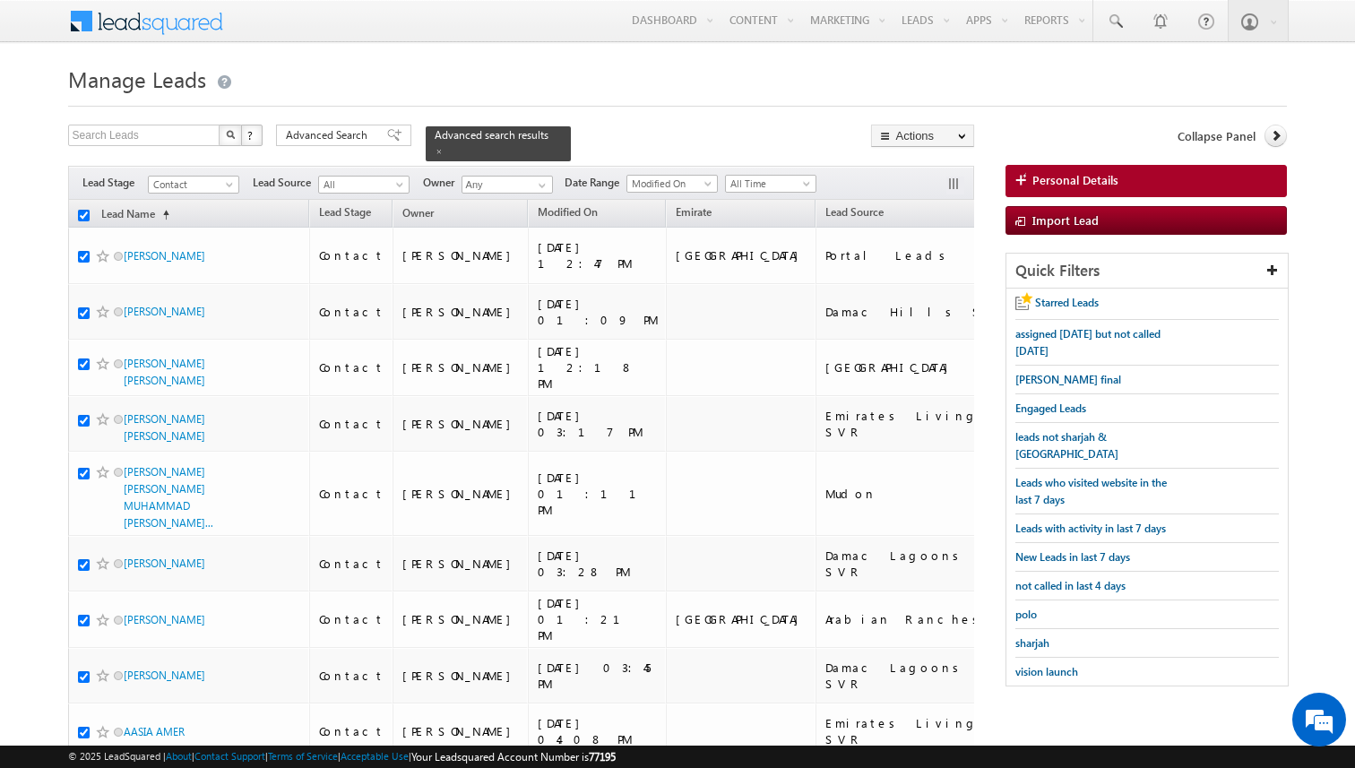
checkbox input "true"
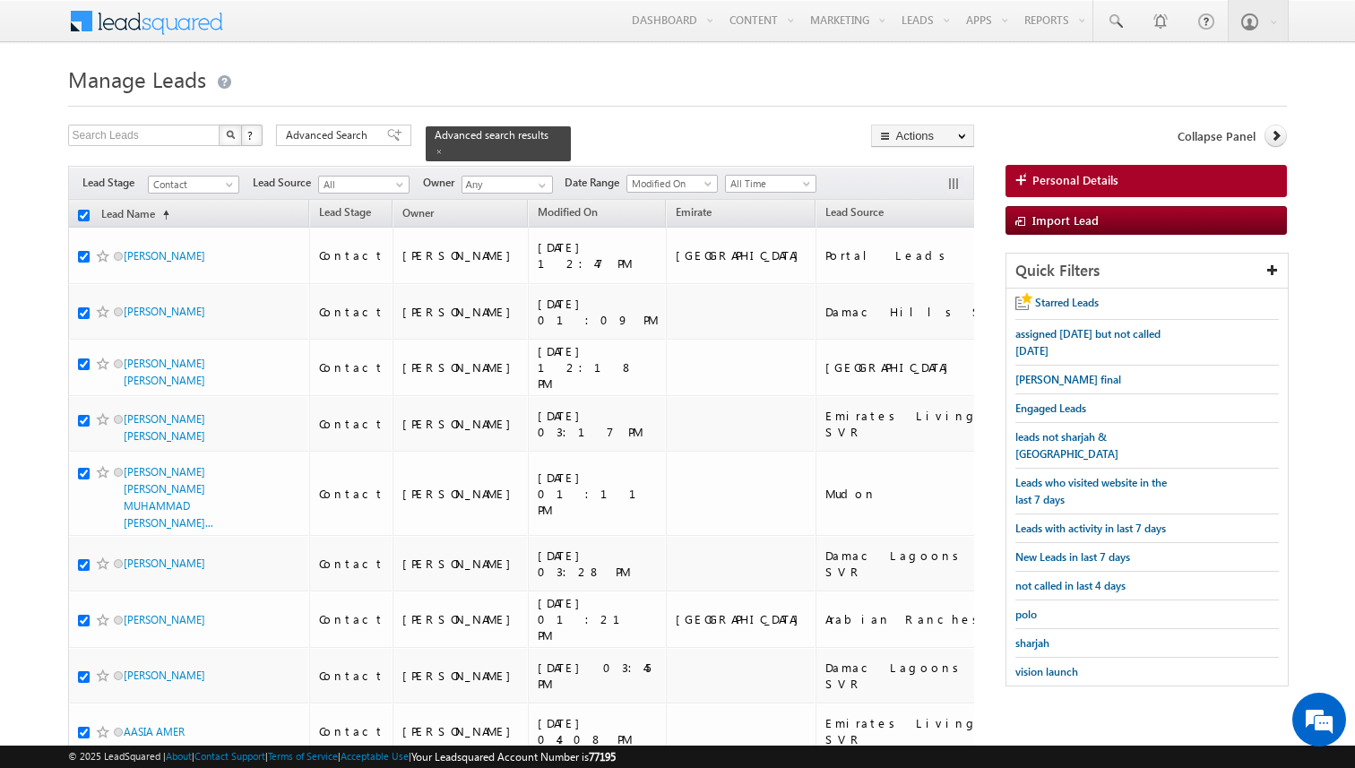
checkbox input "true"
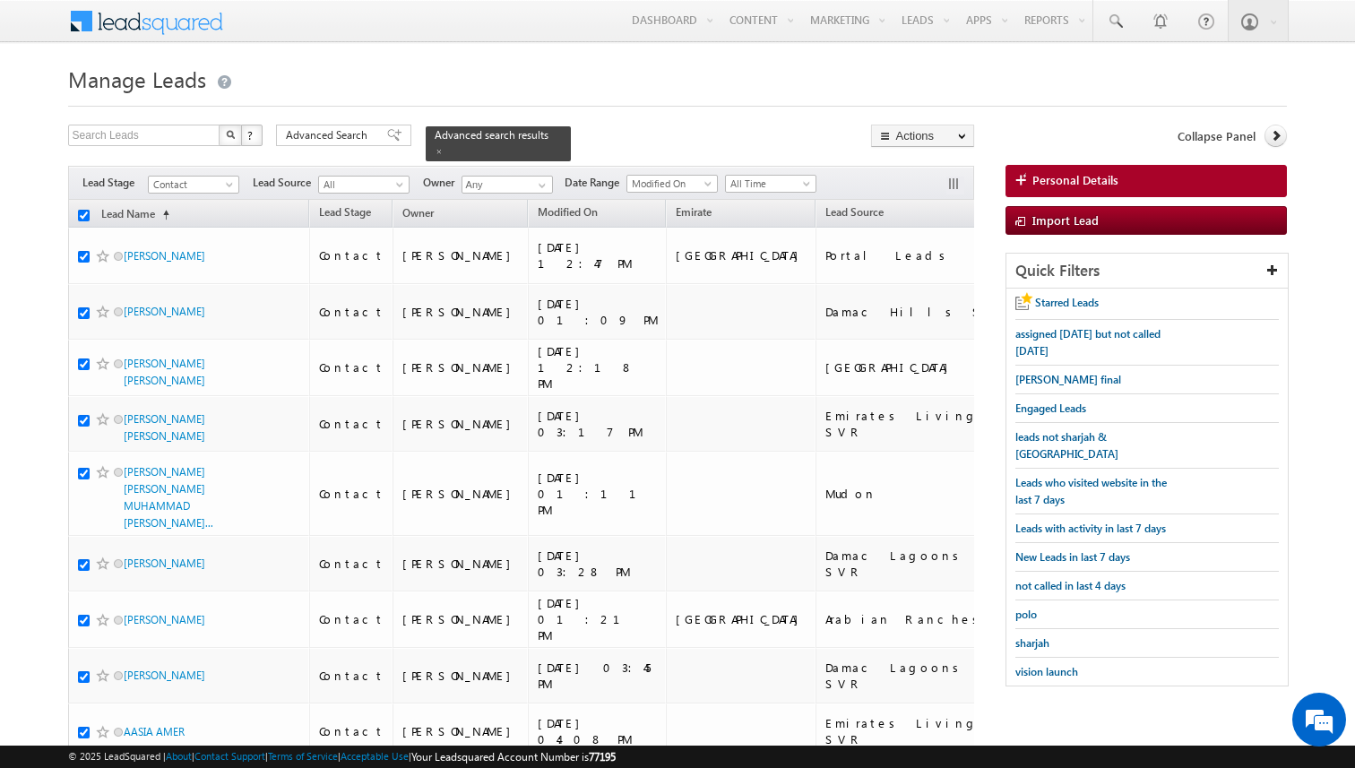
checkbox input "true"
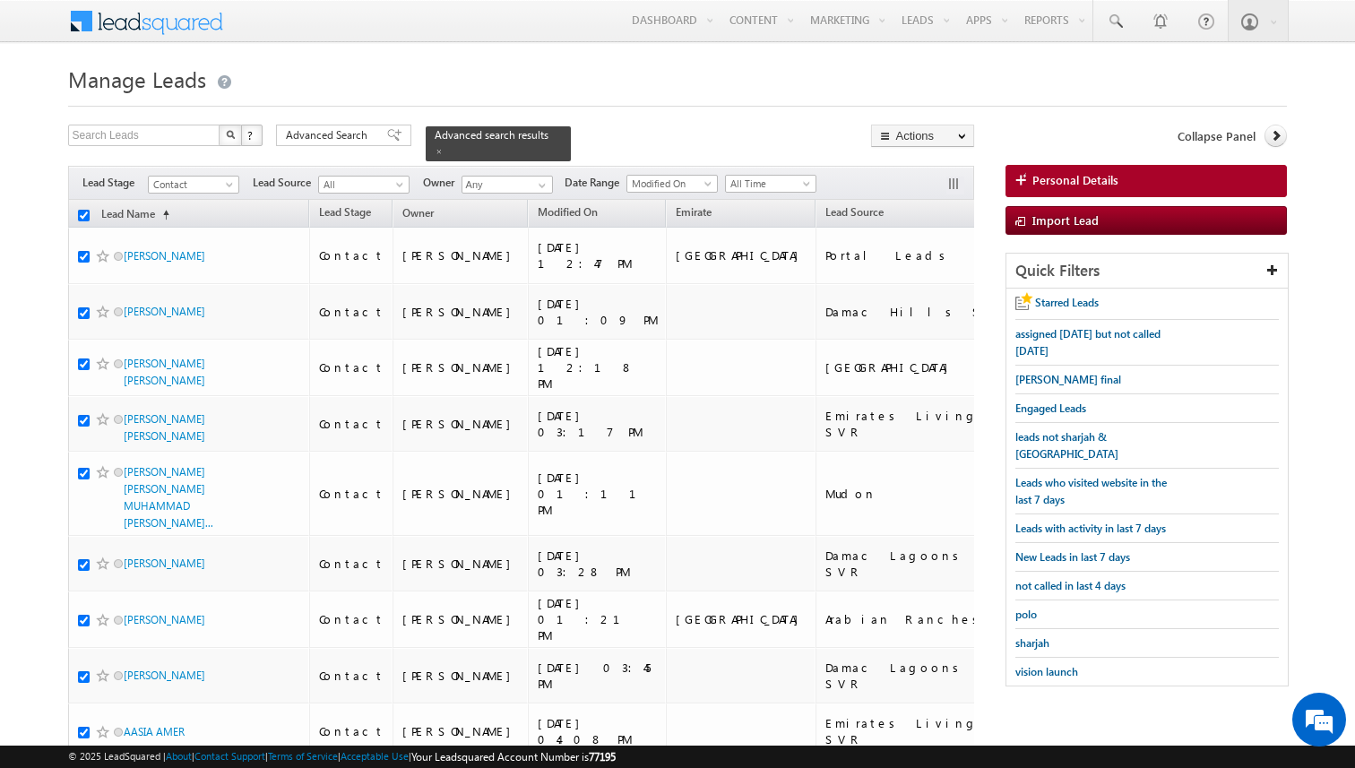
checkbox input "true"
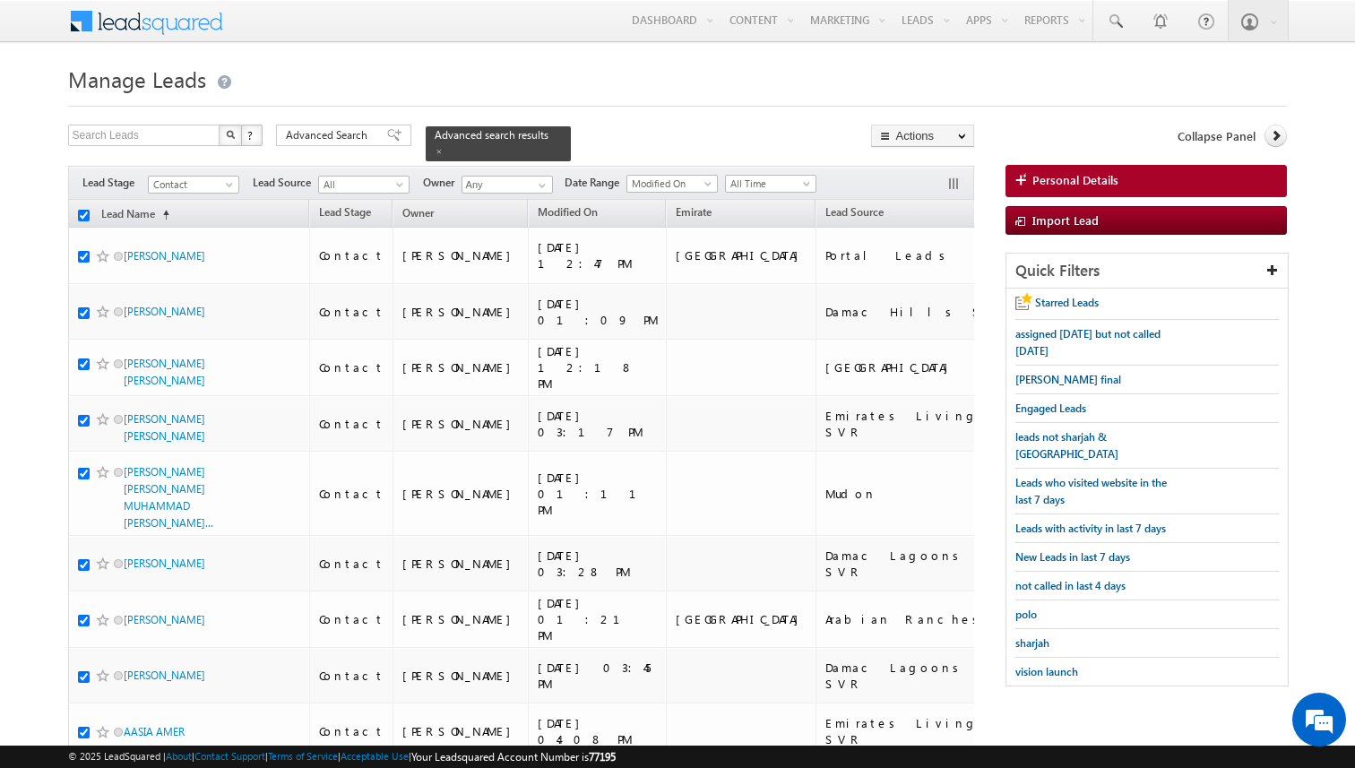
checkbox input "true"
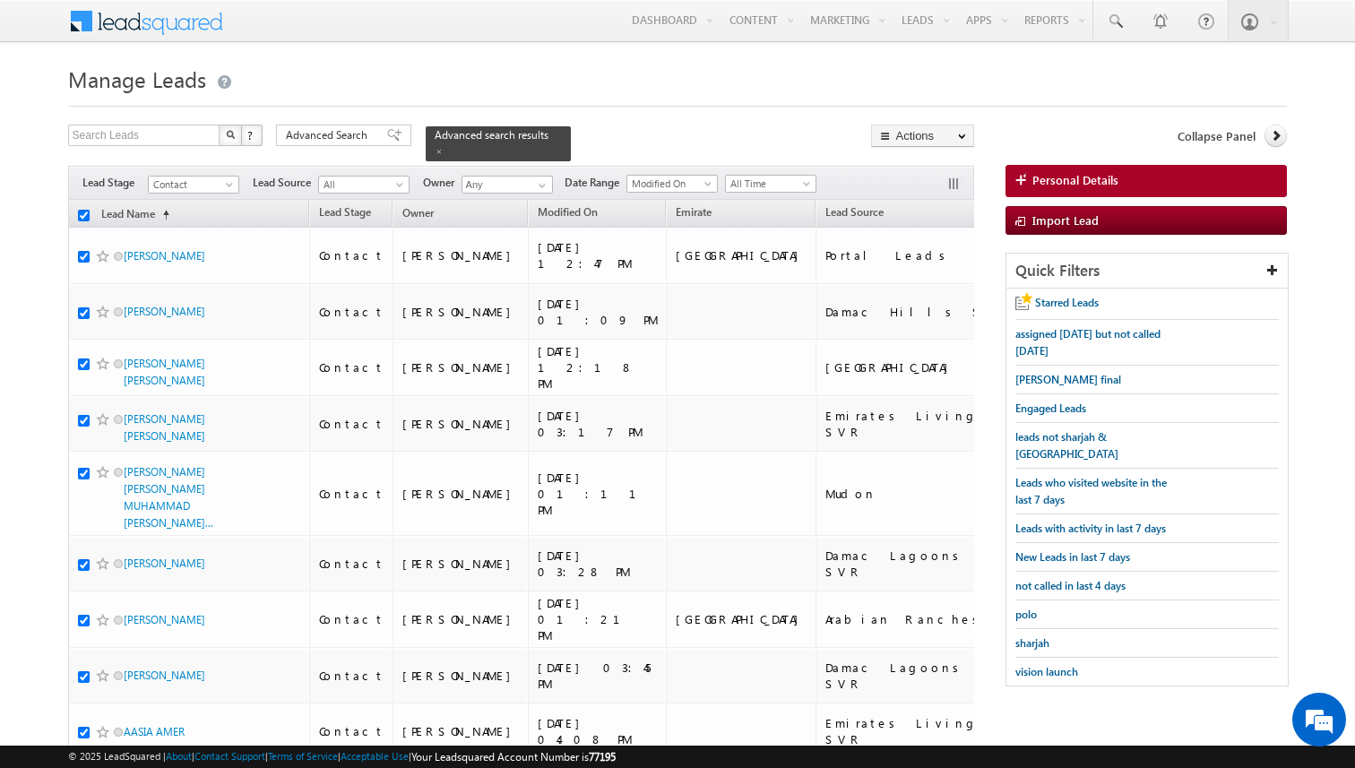
checkbox input "true"
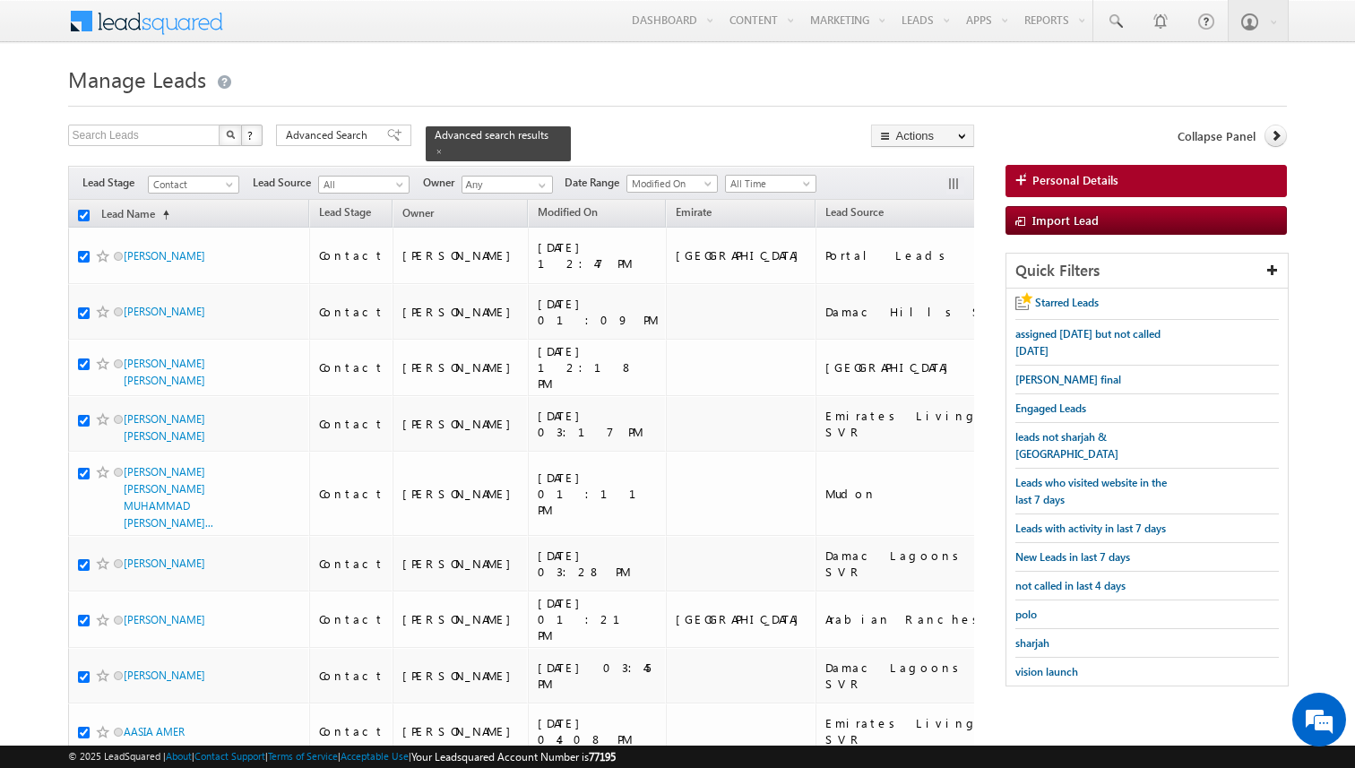
checkbox input "true"
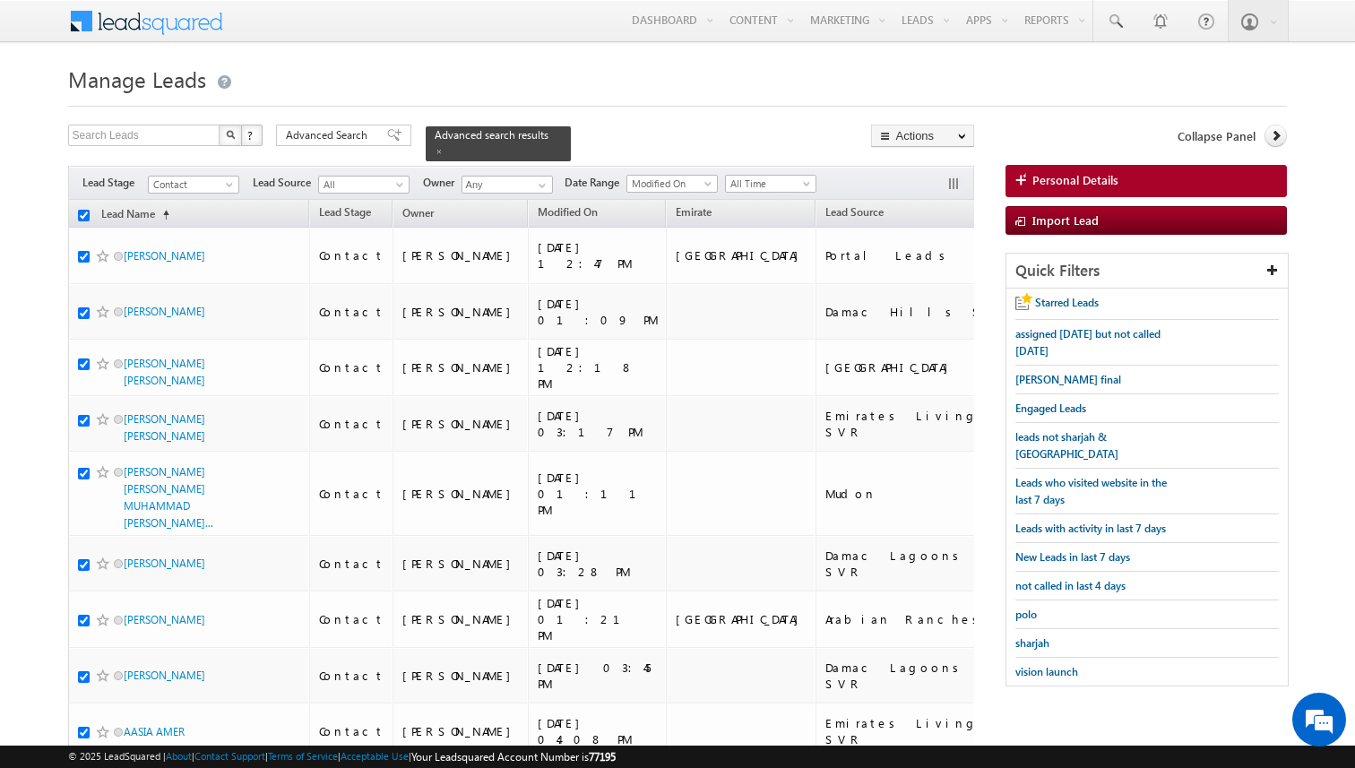
checkbox input "true"
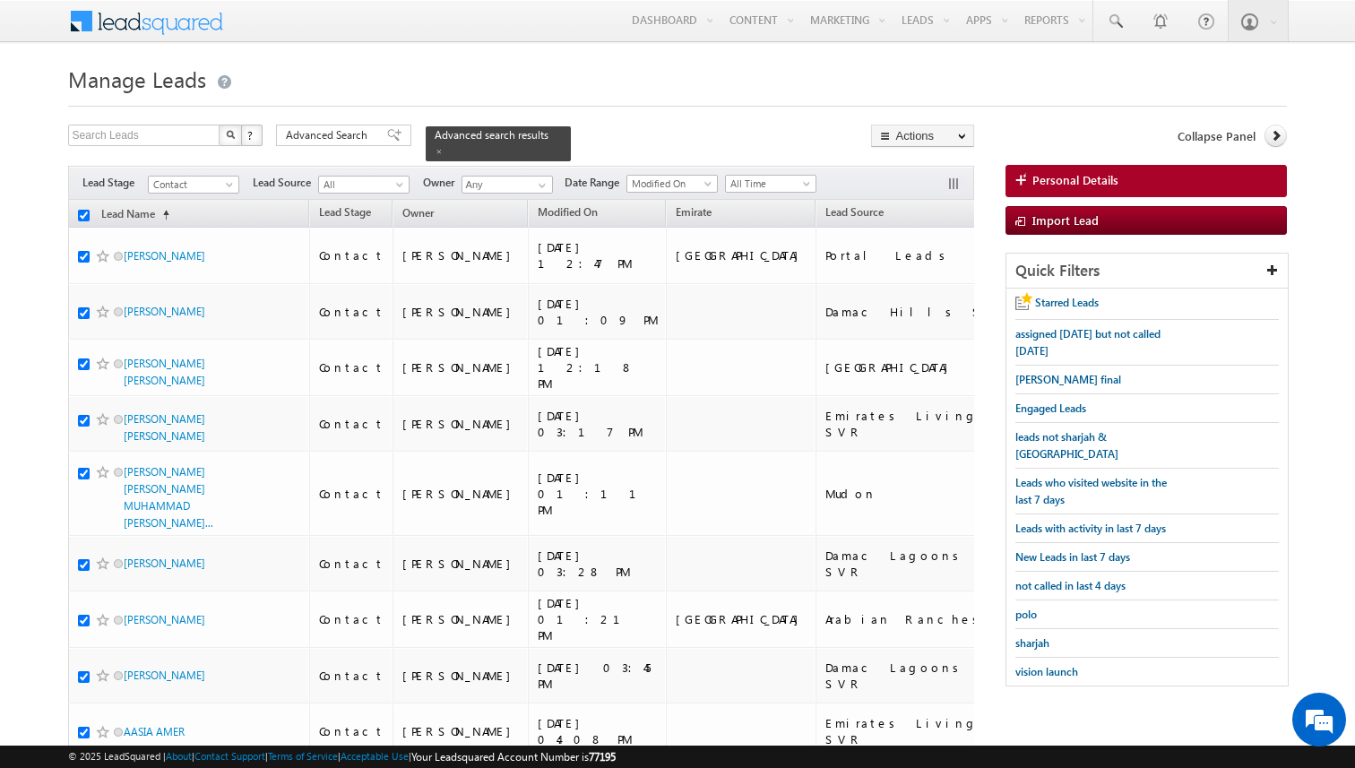
checkbox input "true"
click at [350, 132] on span "Advanced Search" at bounding box center [329, 135] width 87 height 16
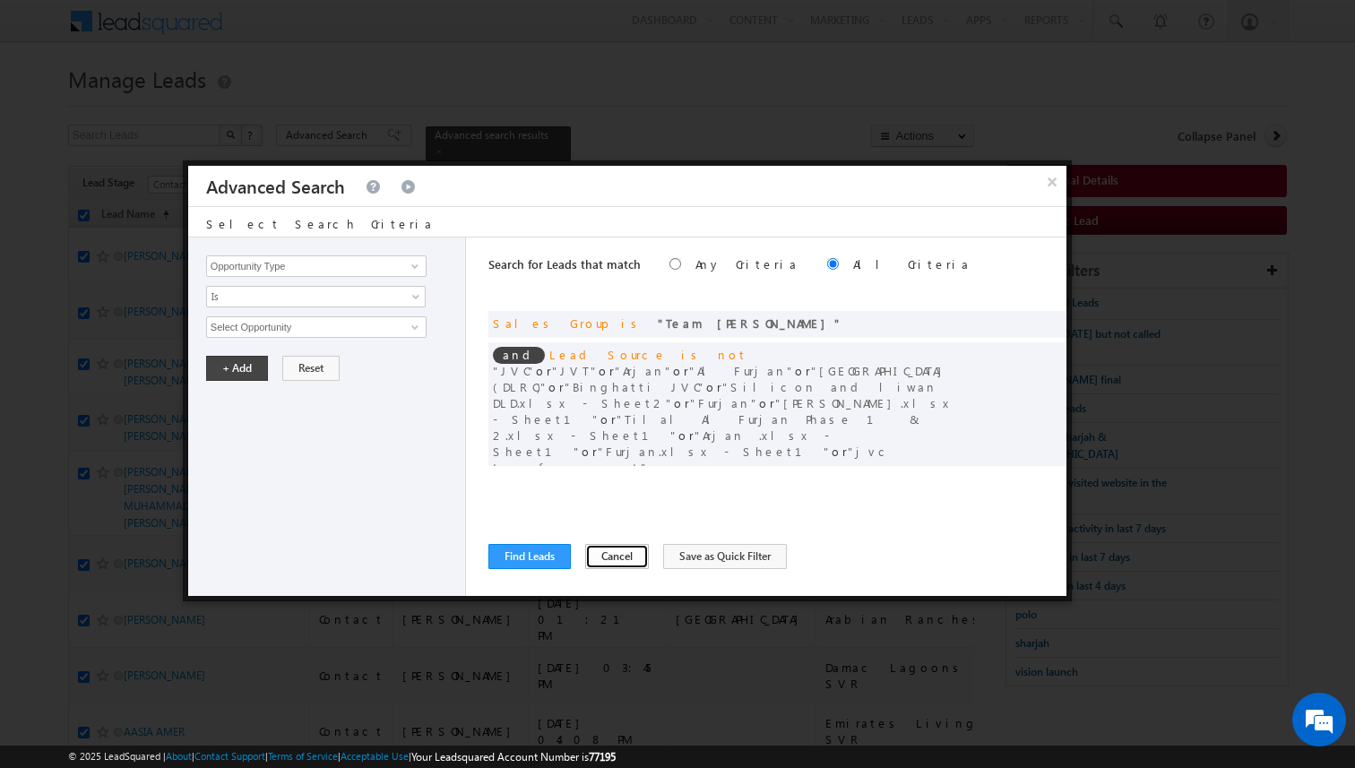
click at [620, 555] on button "Cancel" at bounding box center [617, 556] width 64 height 25
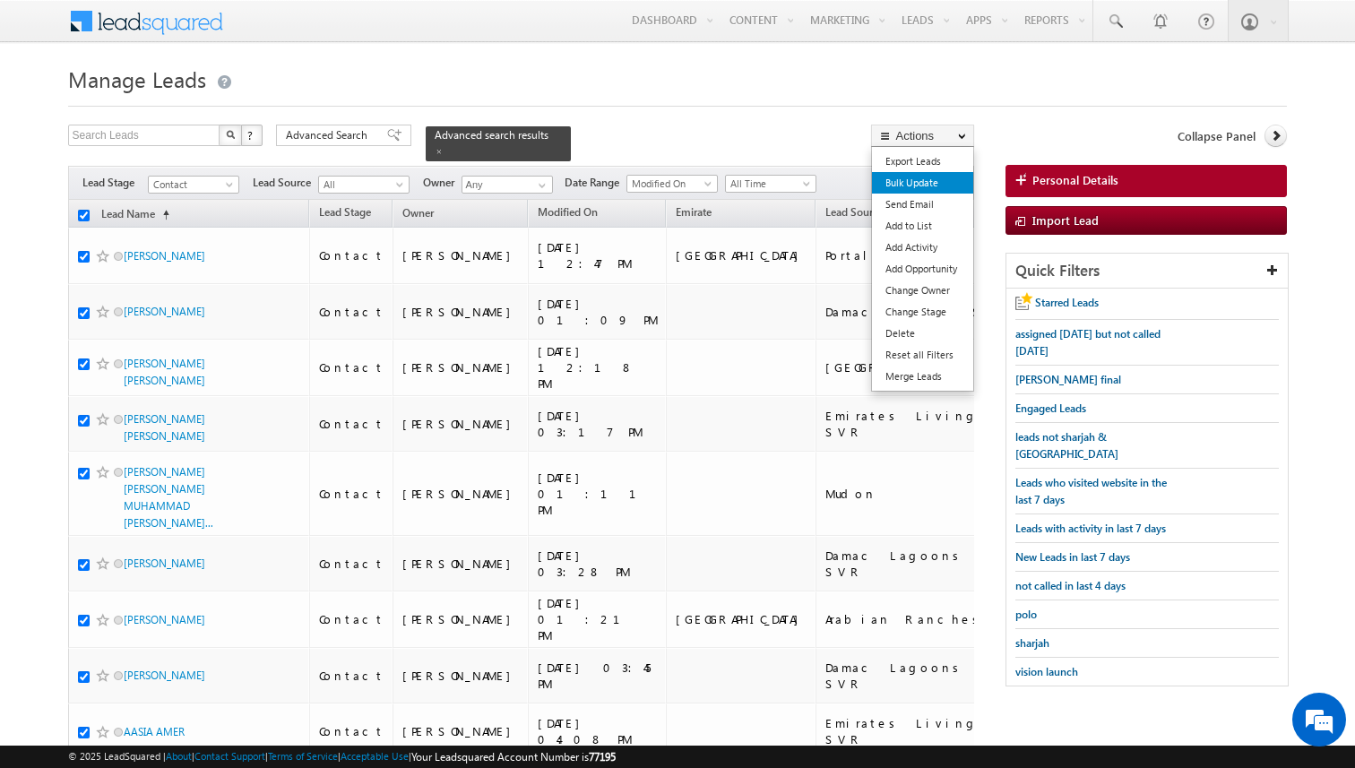
click at [918, 182] on link "Bulk Update" at bounding box center [922, 183] width 101 height 22
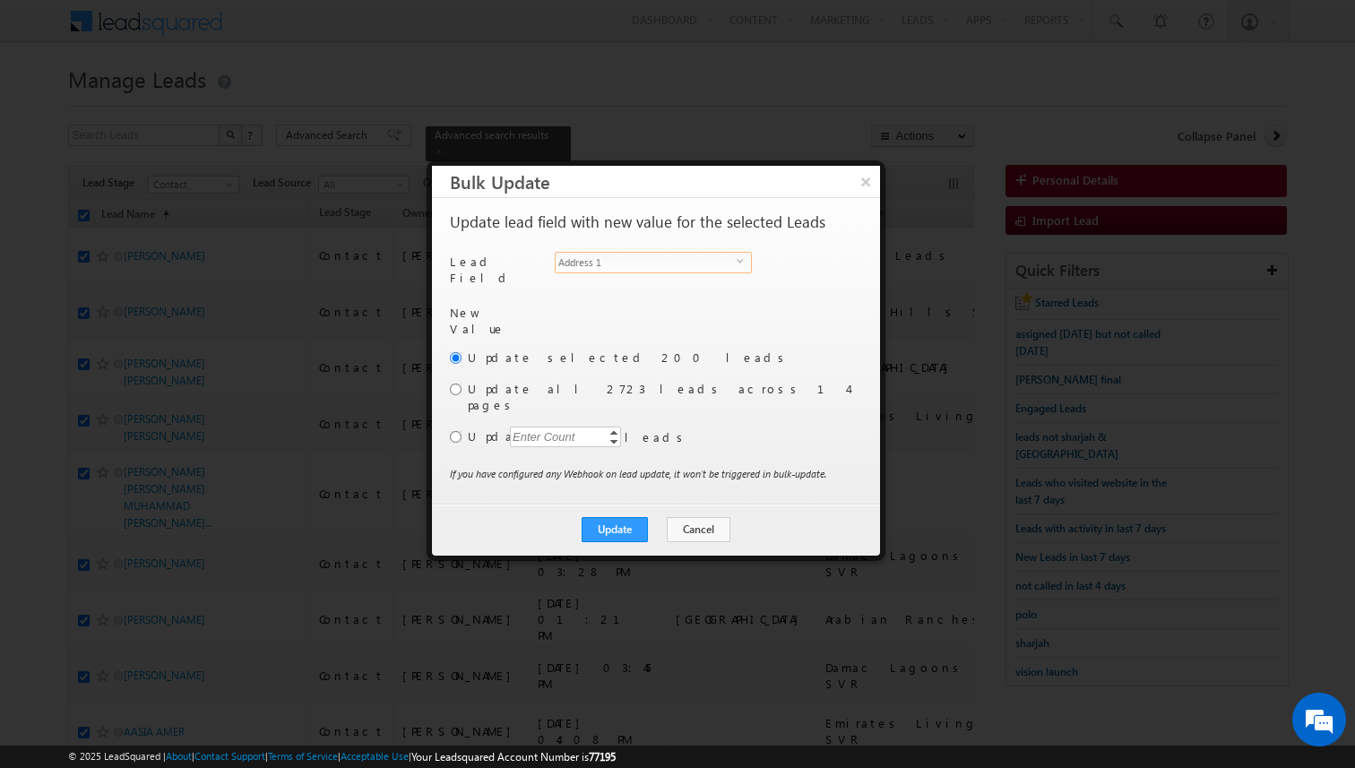
click at [688, 265] on span "Address 1" at bounding box center [646, 263] width 181 height 20
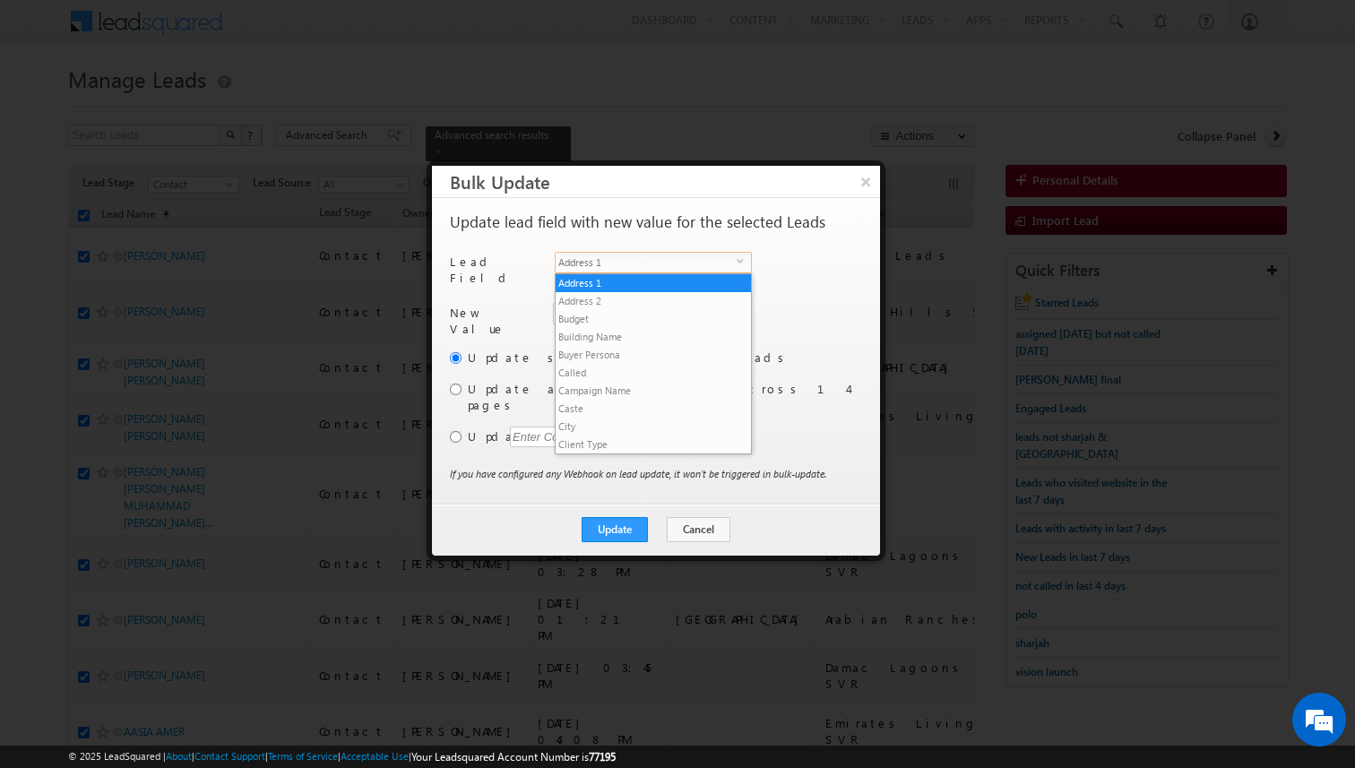
scroll to position [700, 0]
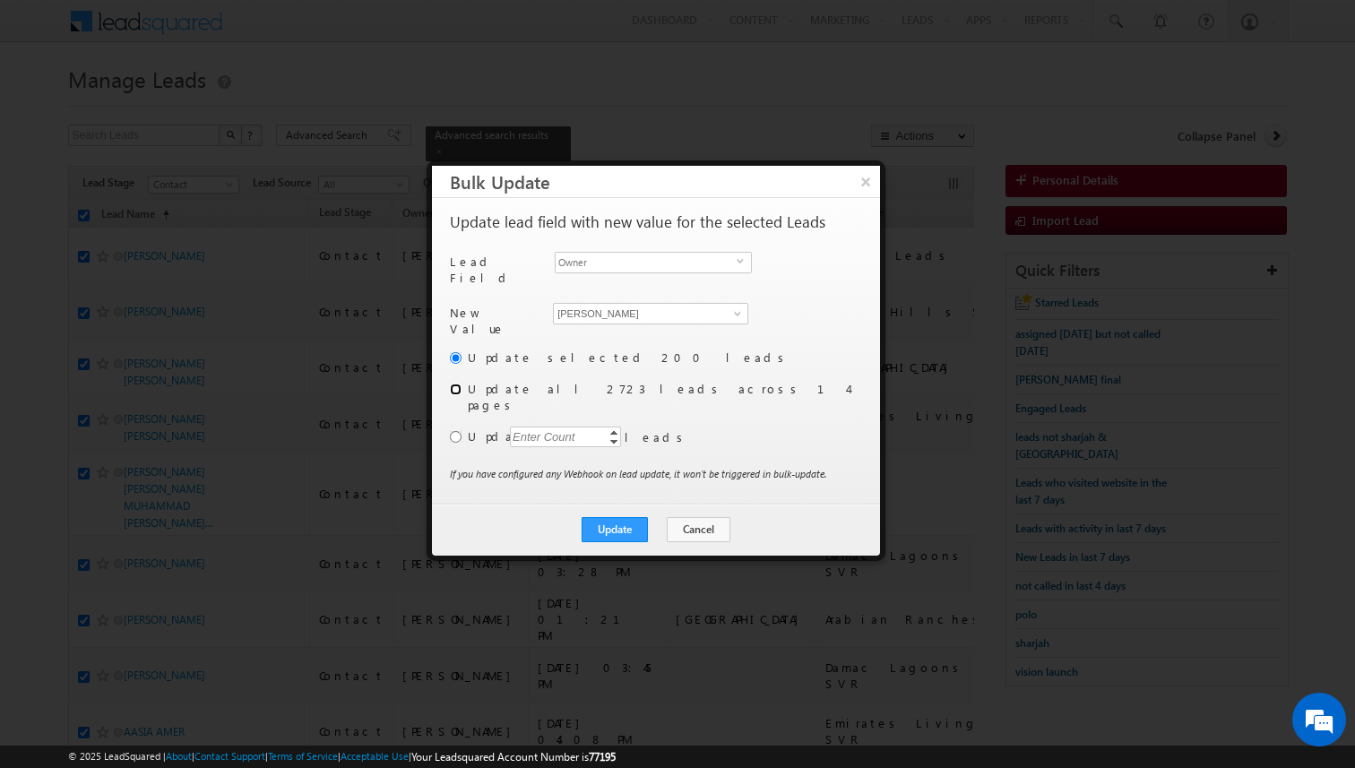
click at [456, 384] on input "radio" at bounding box center [456, 390] width 12 height 12
click at [627, 517] on button "Update" at bounding box center [615, 529] width 66 height 25
